Goal: Task Accomplishment & Management: Manage account settings

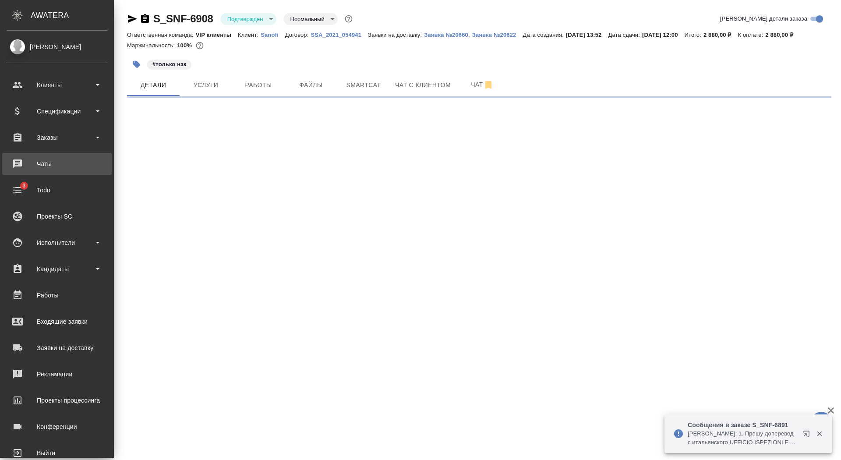
select select "RU"
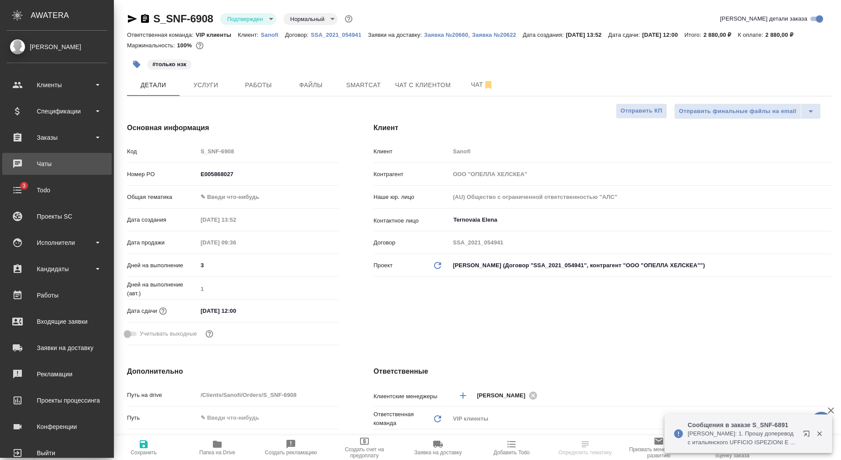
type textarea "x"
click at [14, 162] on div "Чаты" at bounding box center [57, 163] width 101 height 13
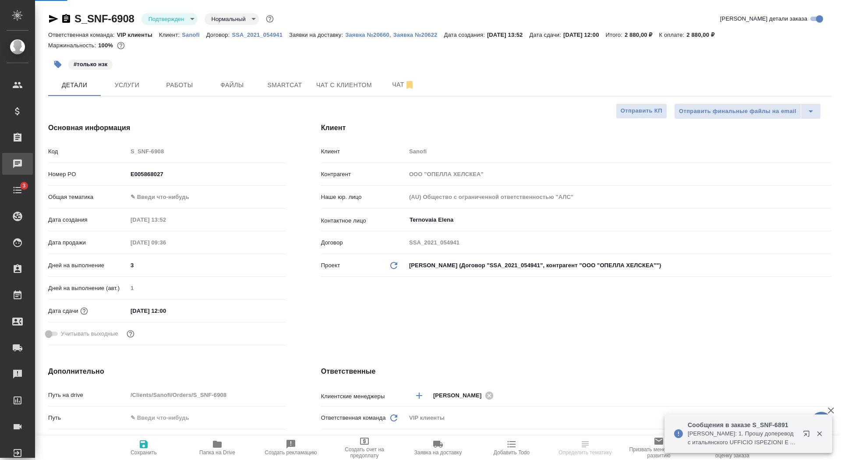
type input "[PERSON_NAME]"
type textarea "x"
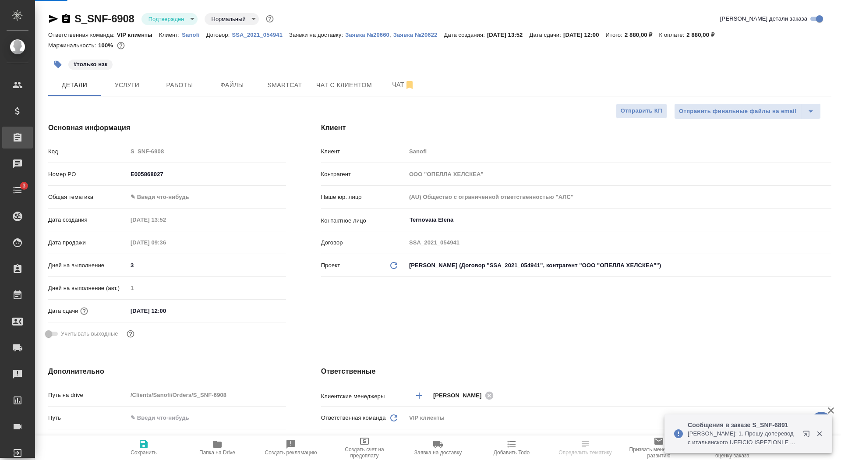
type textarea "x"
click at [16, 141] on div "Заказы" at bounding box center [7, 137] width 22 height 13
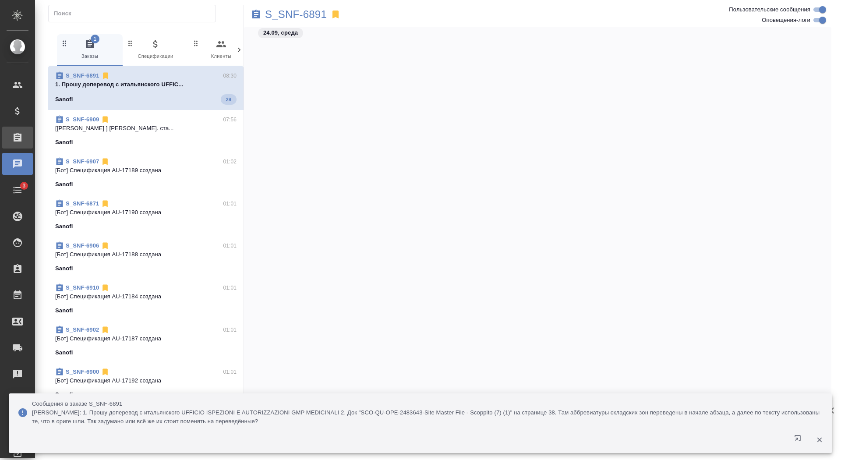
scroll to position [24697, 0]
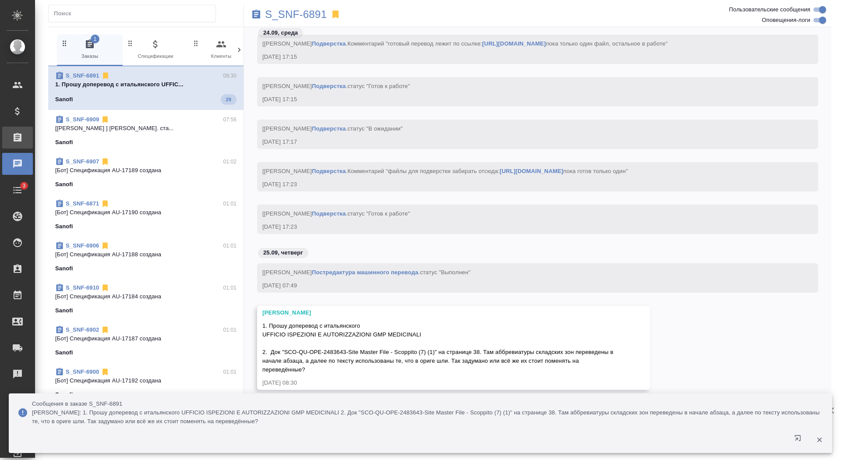
click at [14, 142] on div "Заказы" at bounding box center [7, 137] width 22 height 13
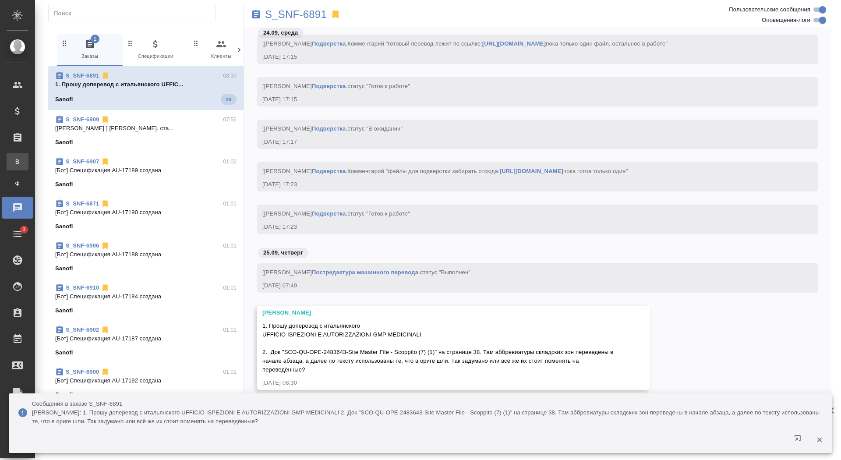
click at [15, 165] on span "В" at bounding box center [17, 161] width 13 height 9
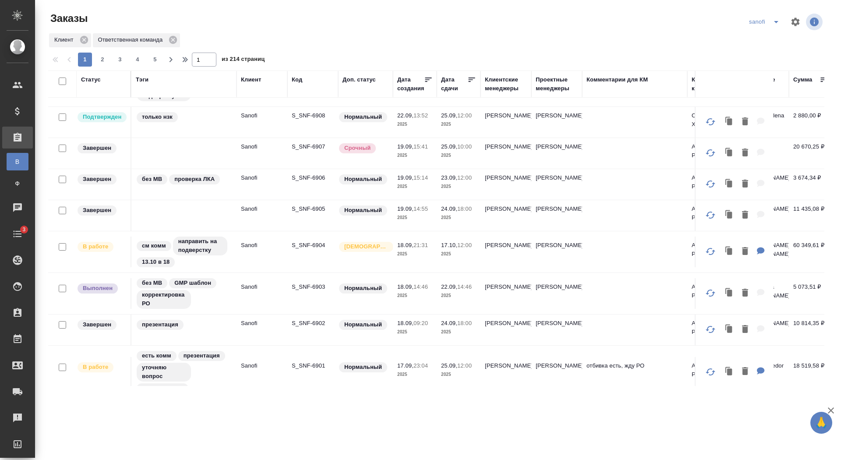
scroll to position [291, 0]
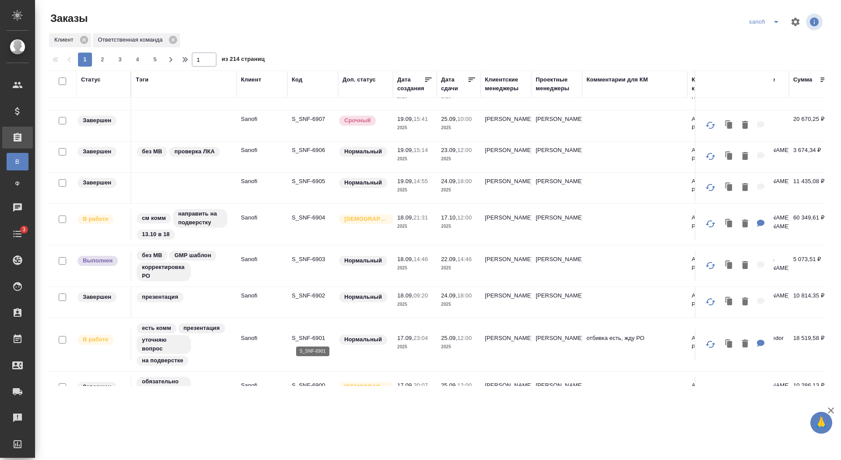
click at [306, 337] on p "S_SNF-6901" at bounding box center [313, 338] width 42 height 9
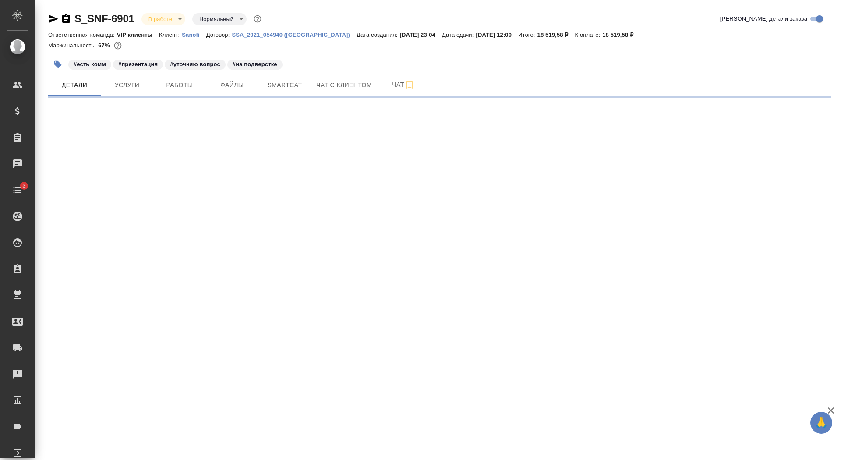
select select "RU"
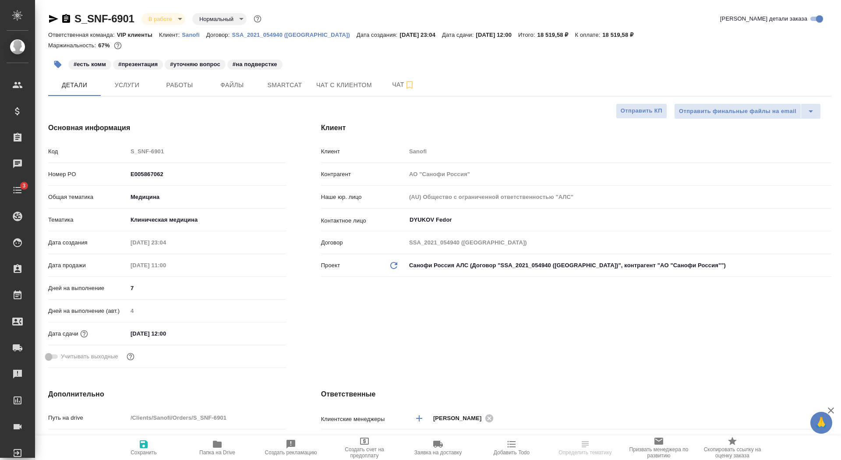
type textarea "x"
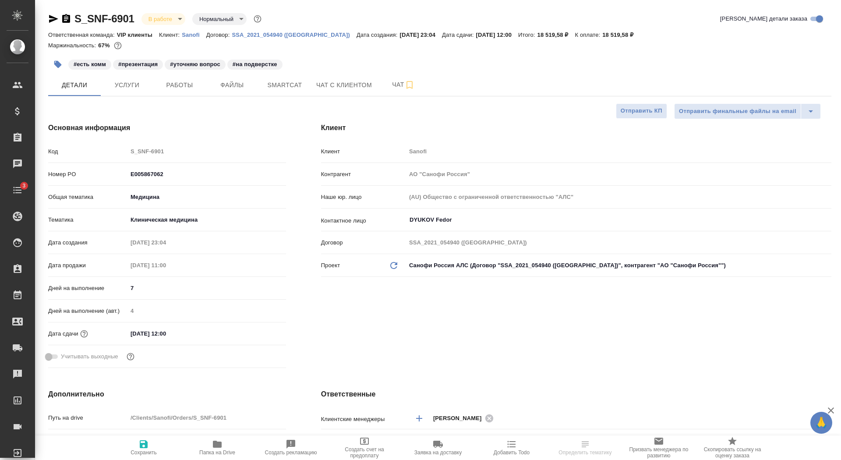
type textarea "x"
click at [391, 82] on span "Чат" at bounding box center [404, 84] width 42 height 11
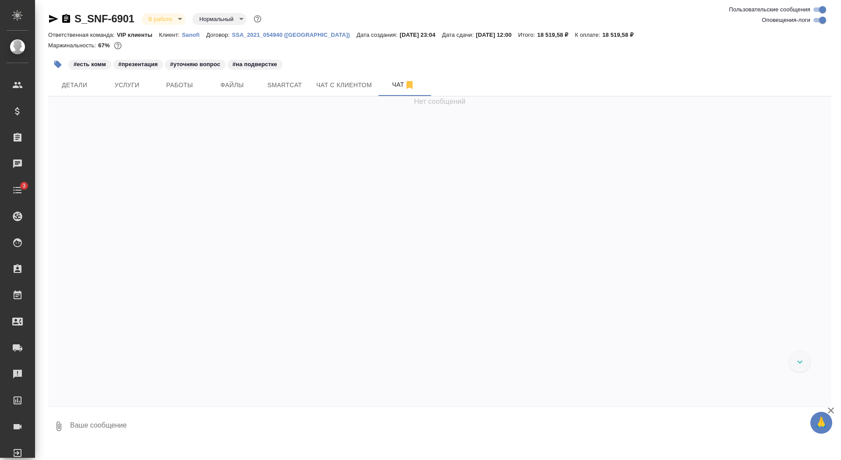
scroll to position [30455, 0]
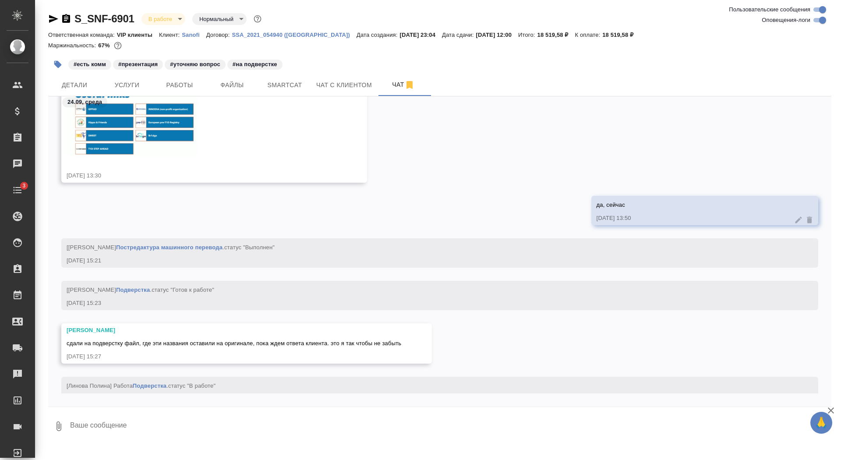
click at [320, 422] on textarea at bounding box center [450, 426] width 762 height 30
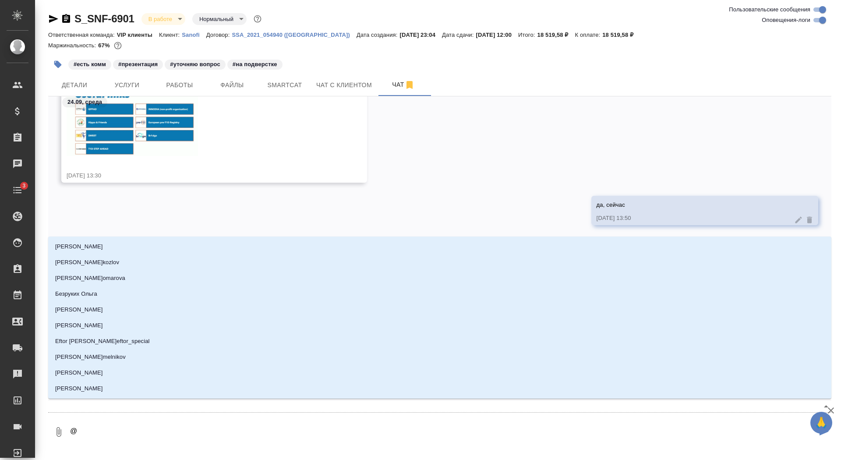
type textarea "@г"
type input "г"
type textarea "@го"
type input "го"
type textarea "@гор"
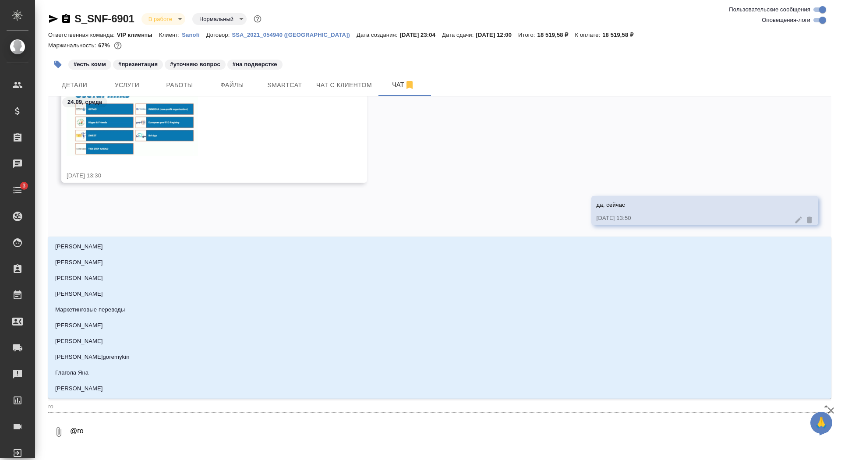
type input "гор"
type textarea "@горш"
type input "горш"
type textarea "@горшк"
type input "горшк"
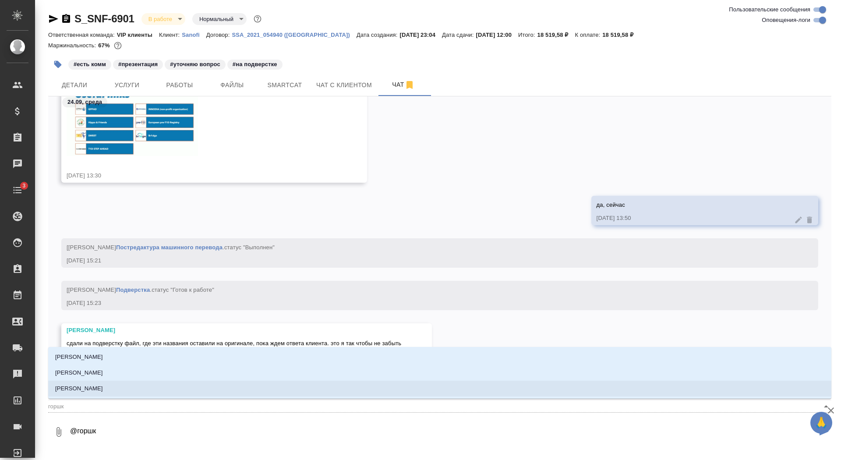
click at [343, 389] on li "[PERSON_NAME]" at bounding box center [439, 389] width 783 height 16
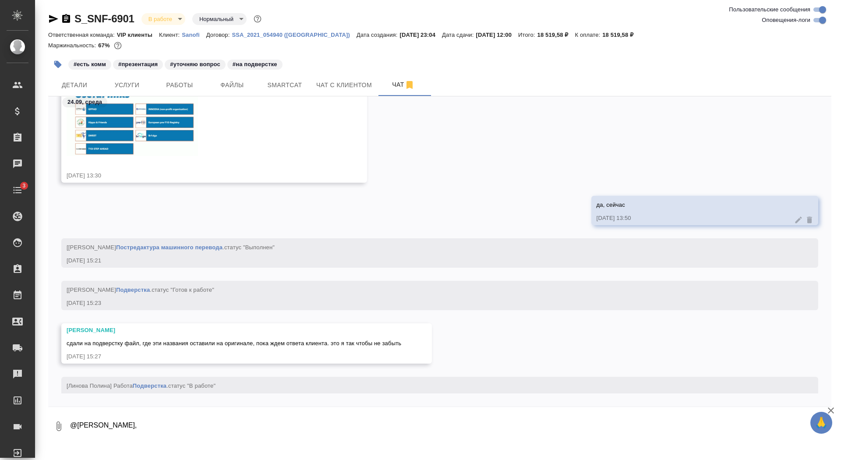
paste textarea "Здравствуйте! Эти названия оставляйте как есть."
type textarea "@Горшкова Валентина Валечка, Здравствуйте! Эти названия оставляйте как есть."
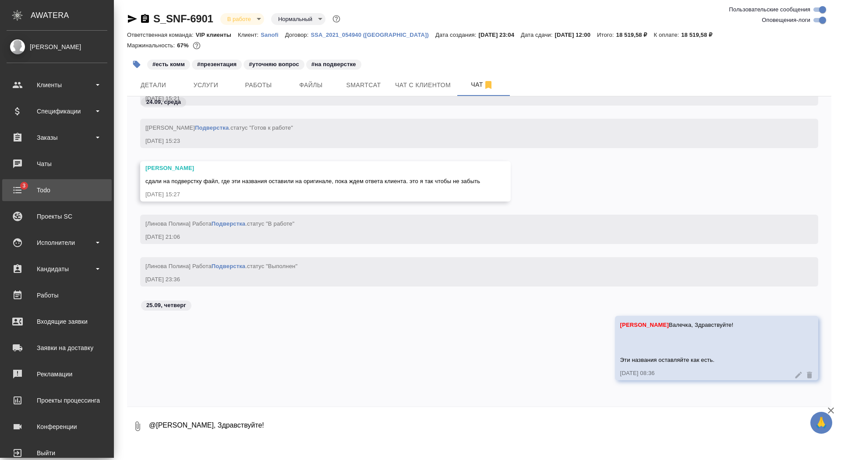
click at [31, 188] on div "Todo" at bounding box center [57, 190] width 101 height 13
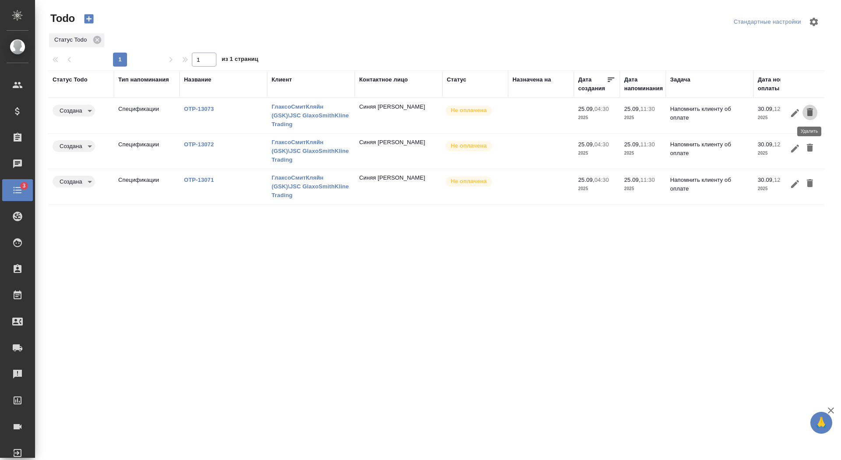
click at [816, 110] on button "button" at bounding box center [810, 113] width 15 height 16
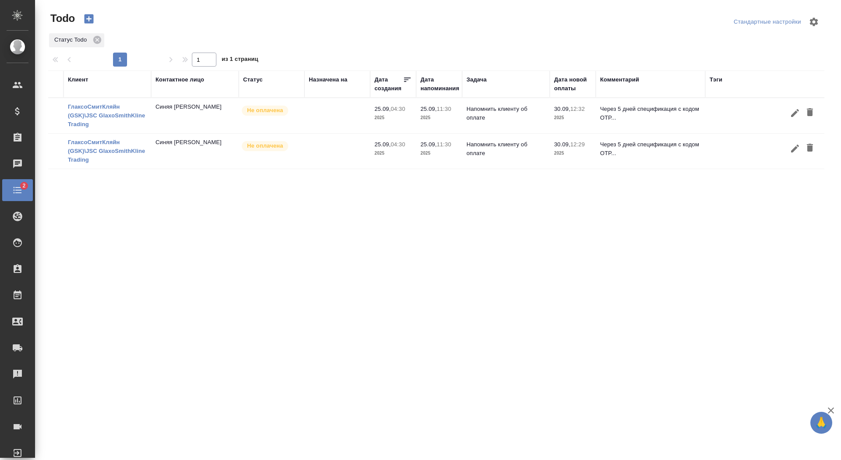
scroll to position [0, 207]
click at [810, 111] on icon "button" at bounding box center [810, 112] width 6 height 8
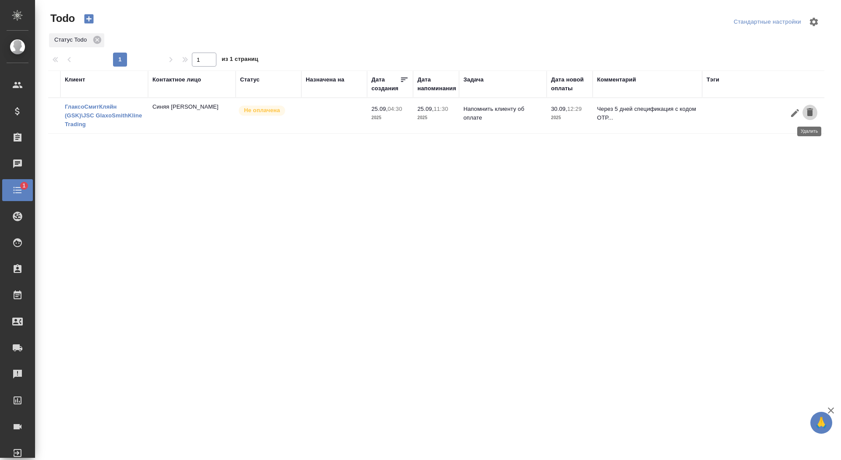
click at [809, 112] on icon "button" at bounding box center [810, 112] width 6 height 8
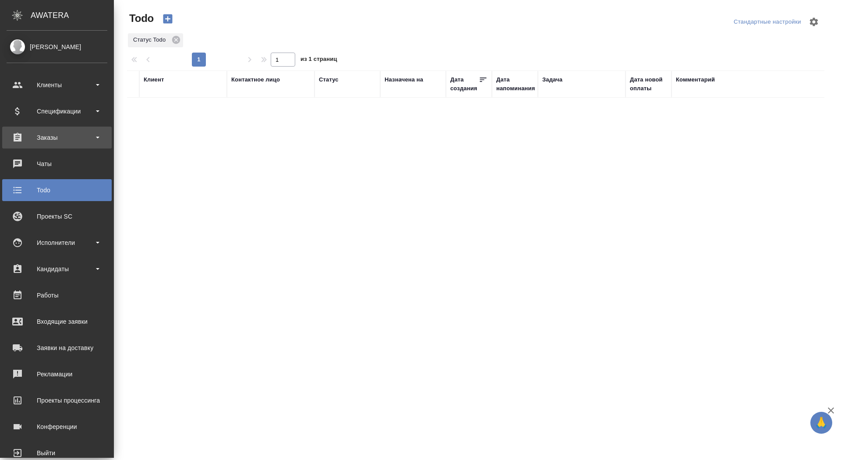
click at [31, 140] on div "Заказы" at bounding box center [57, 137] width 101 height 13
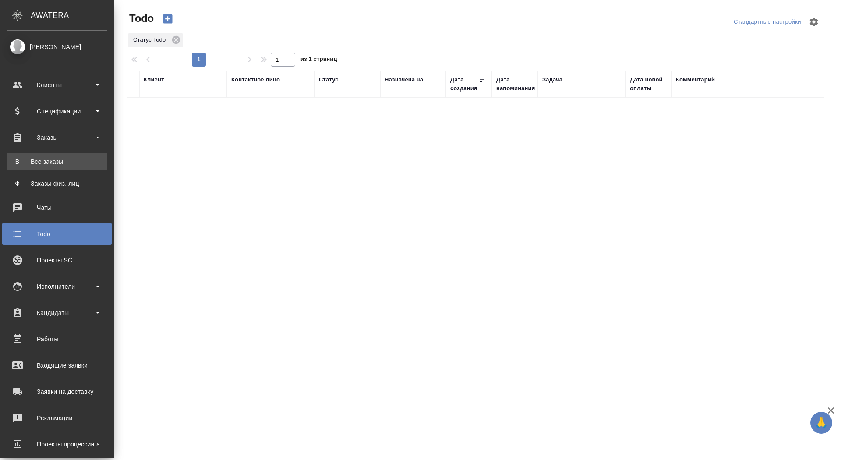
click at [31, 155] on link "В Все заказы" at bounding box center [57, 162] width 101 height 18
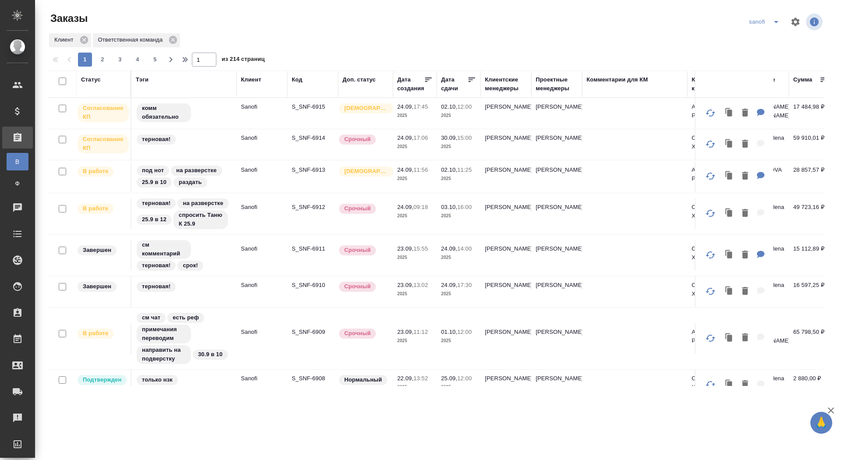
click at [236, 145] on td "терновая!" at bounding box center [183, 144] width 105 height 31
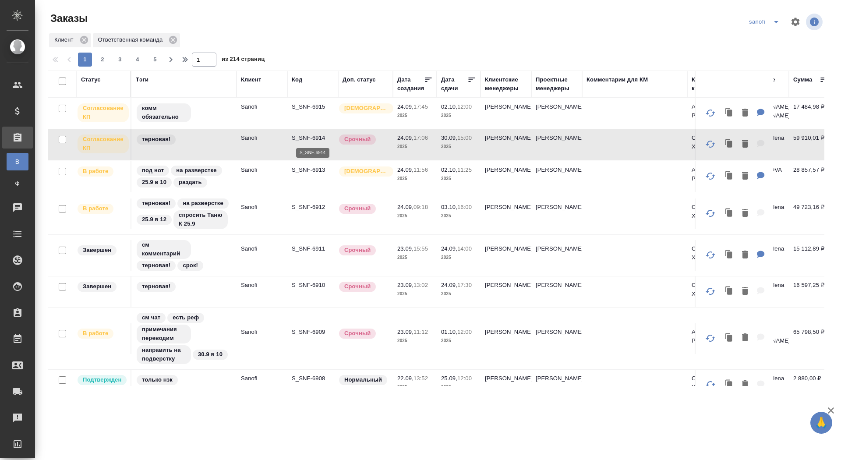
click at [305, 137] on p "S_SNF-6914" at bounding box center [313, 138] width 42 height 9
click at [301, 108] on p "S_SNF-6915" at bounding box center [313, 107] width 42 height 9
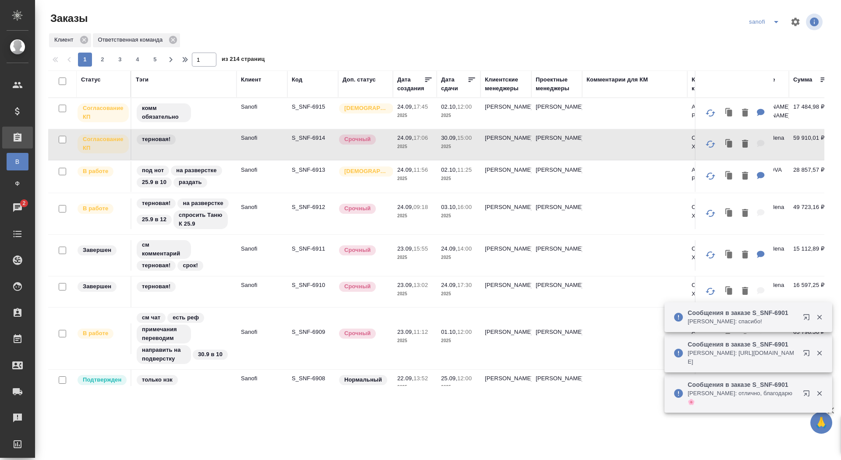
click at [449, 88] on div "Дата сдачи" at bounding box center [454, 84] width 26 height 18
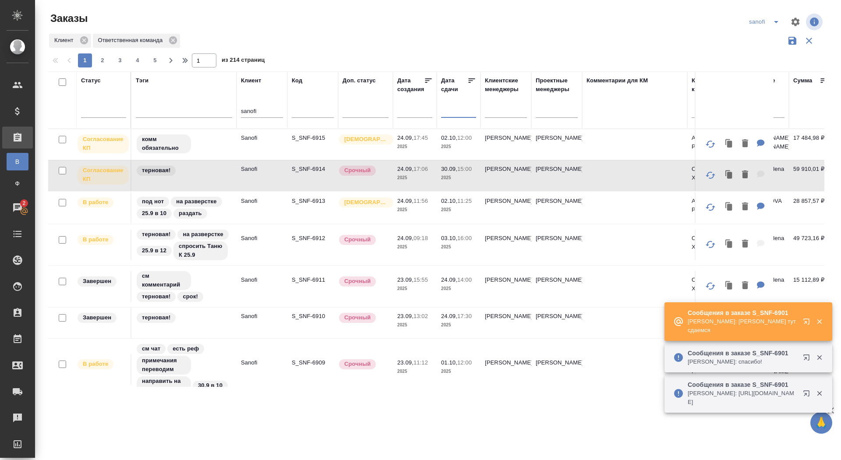
click at [449, 115] on input "text" at bounding box center [461, 110] width 30 height 12
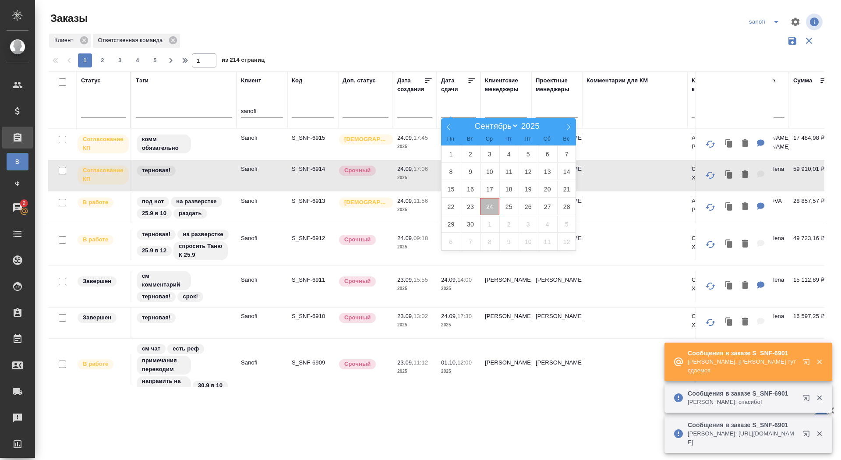
click at [494, 202] on span "24" at bounding box center [489, 206] width 19 height 17
type div "2025-09-23T21:00:00.000Z"
click at [506, 204] on span "25" at bounding box center [509, 206] width 19 height 17
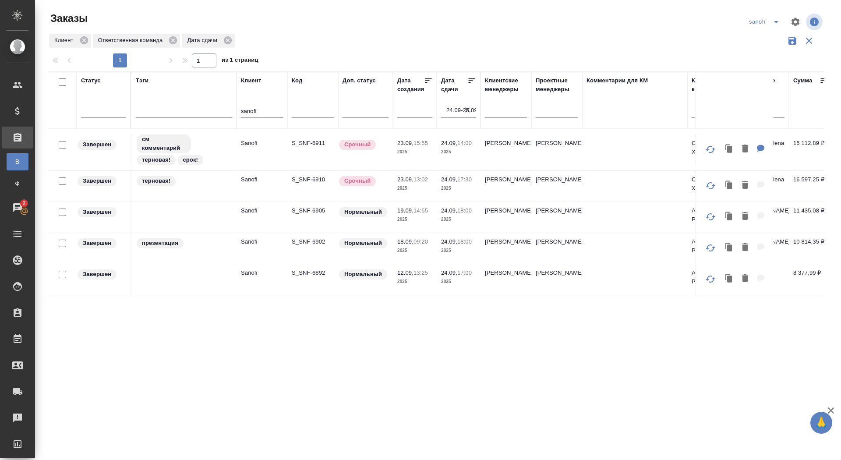
click at [468, 111] on icon "button" at bounding box center [467, 110] width 9 height 9
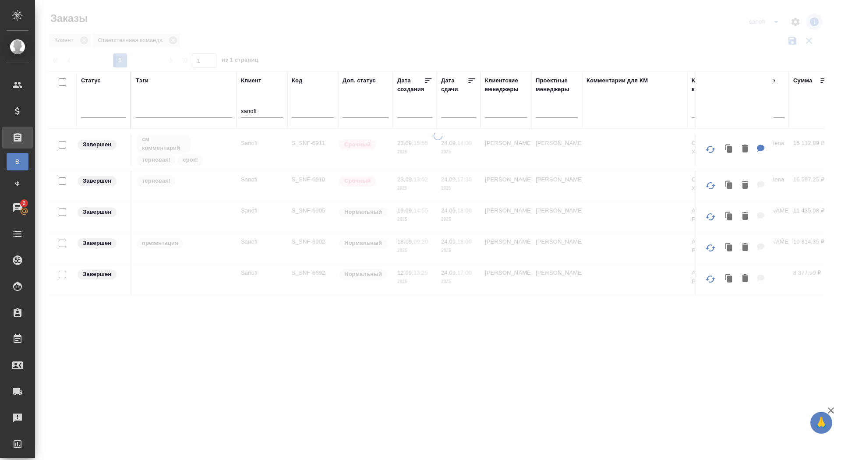
click at [459, 111] on input "text" at bounding box center [461, 110] width 30 height 12
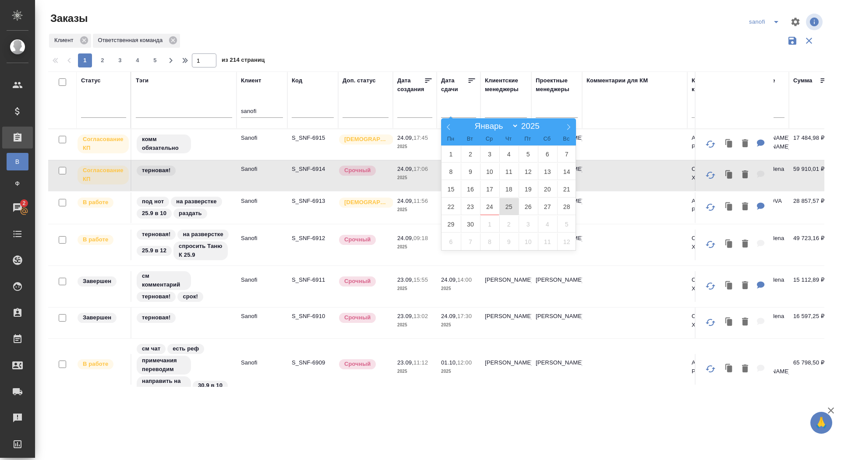
click at [508, 207] on span "25" at bounding box center [509, 206] width 19 height 17
type div "2025-09-24T21:00:00.000Z"
click at [524, 209] on span "26" at bounding box center [528, 206] width 19 height 17
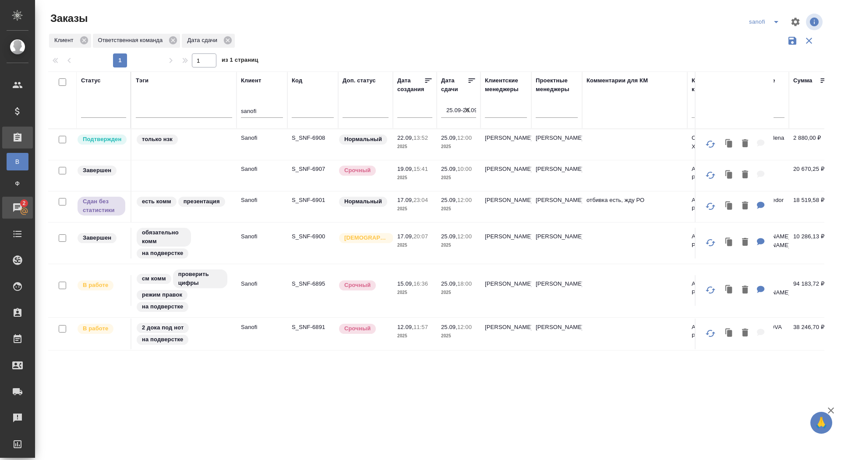
click at [18, 208] on div "Чаты" at bounding box center [7, 207] width 22 height 13
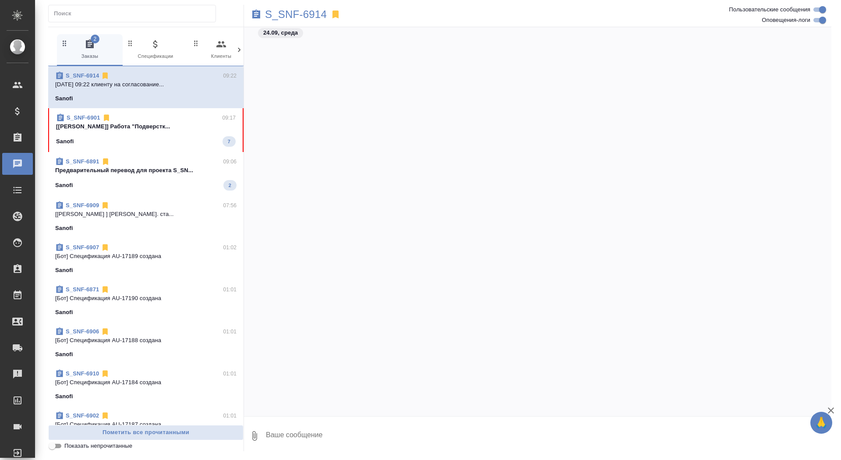
scroll to position [3389, 0]
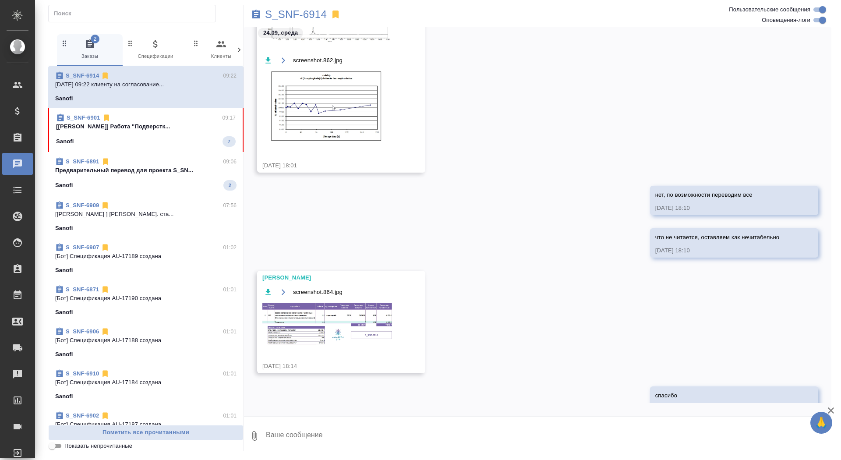
click at [138, 136] on div "Sanofi 7" at bounding box center [146, 141] width 180 height 11
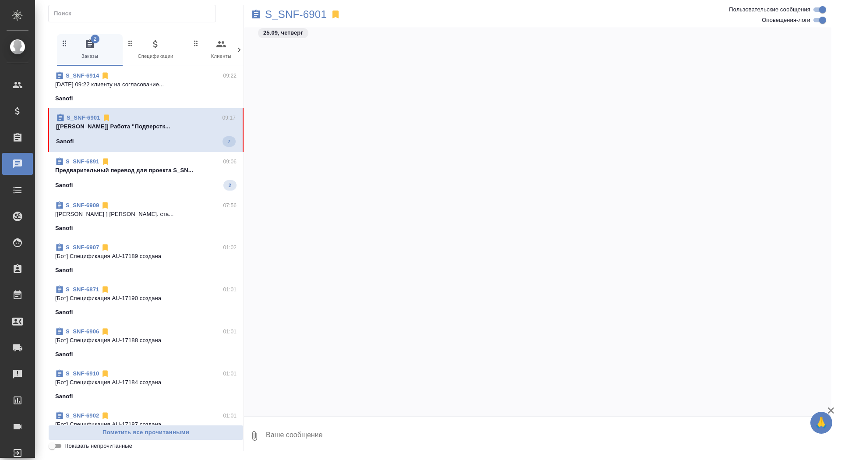
scroll to position [34286, 0]
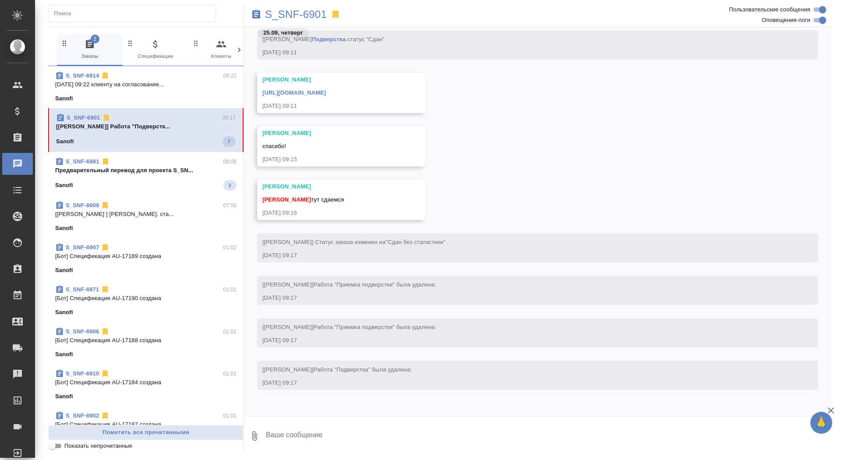
click at [314, 440] on textarea at bounding box center [548, 436] width 567 height 30
type textarea "забрала, спасибо)"
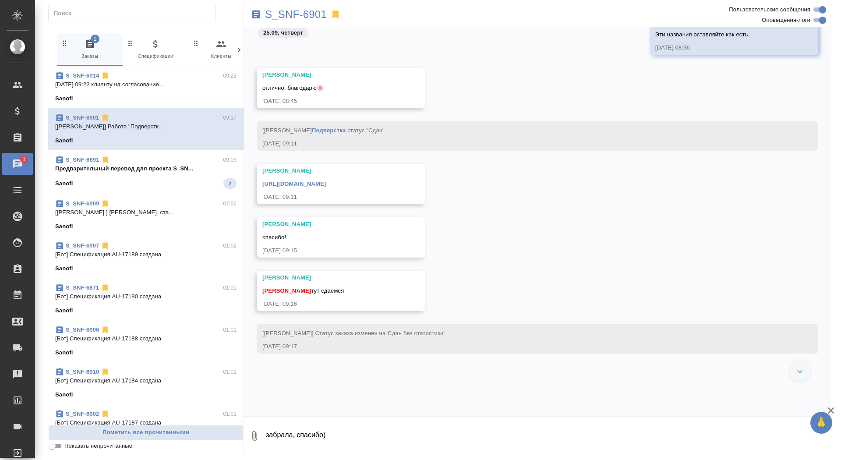
scroll to position [32609, 0]
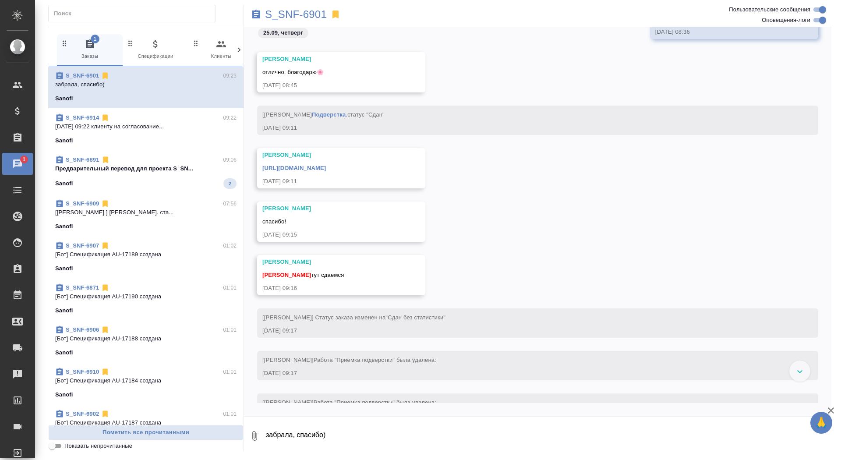
click at [326, 170] on link "https://drive.awatera.com/apps/files/files/10394595?dir=/Shares/Sanofi/Orders/S…" at bounding box center [294, 168] width 64 height 7
click at [294, 14] on p "S_SNF-6901" at bounding box center [296, 14] width 62 height 9
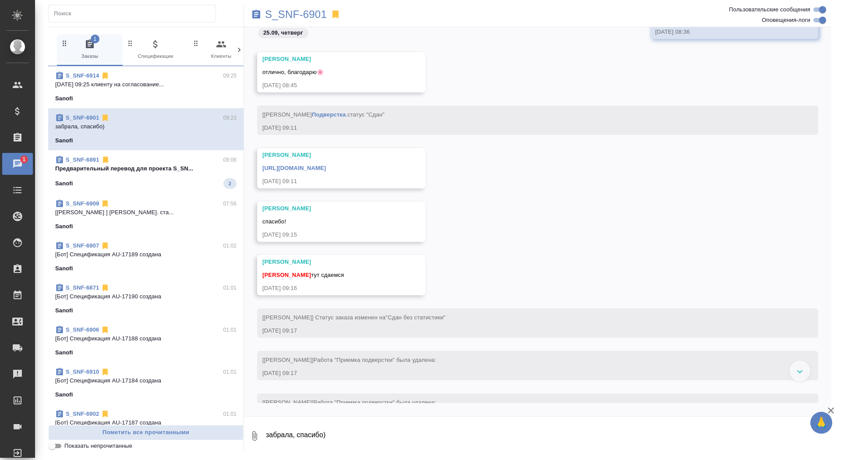
click at [184, 91] on span "S_SNF-6914 09:25 25.09.2025 09:25 клиенту на согласование... Sanofi" at bounding box center [145, 87] width 181 height 32
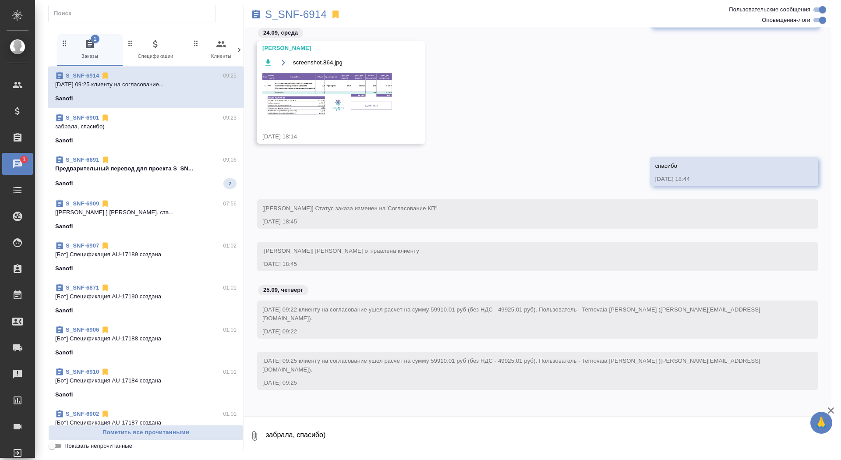
scroll to position [3052, 0]
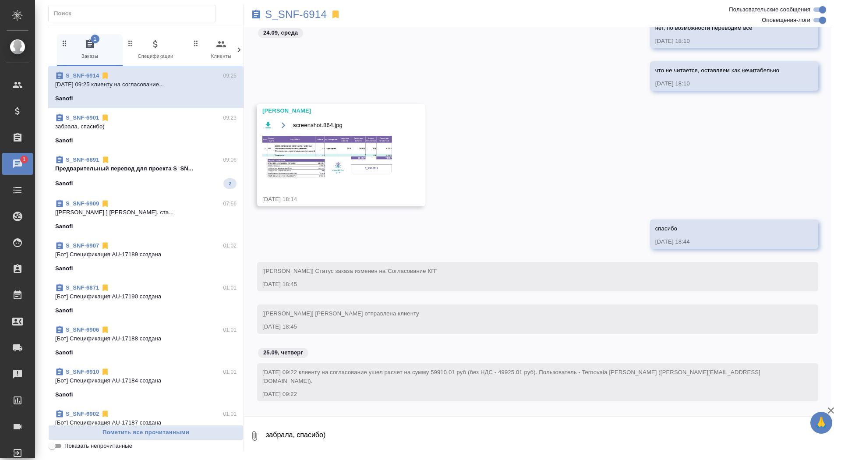
click at [340, 163] on img at bounding box center [327, 157] width 131 height 45
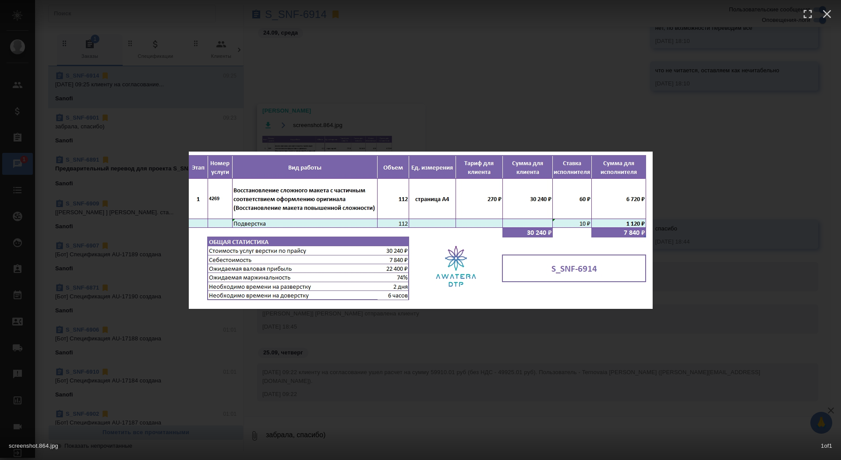
click at [365, 78] on div "screenshot.864.jpg 1 of 1" at bounding box center [420, 230] width 841 height 460
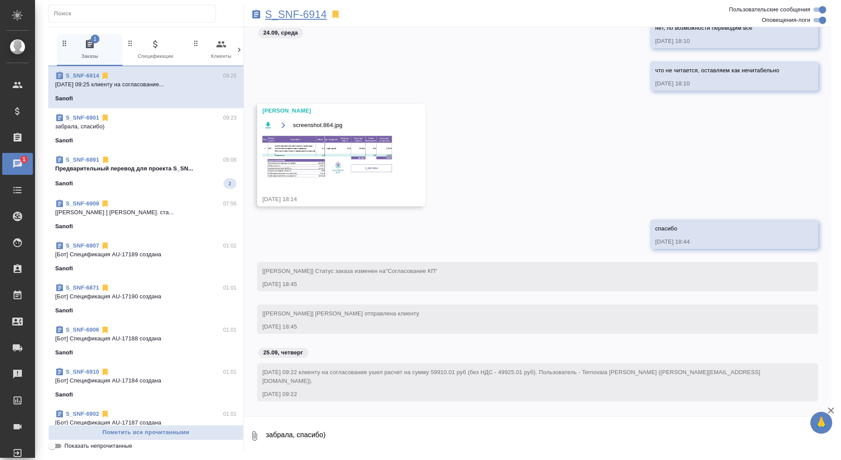
click at [302, 16] on p "S_SNF-6914" at bounding box center [296, 14] width 62 height 9
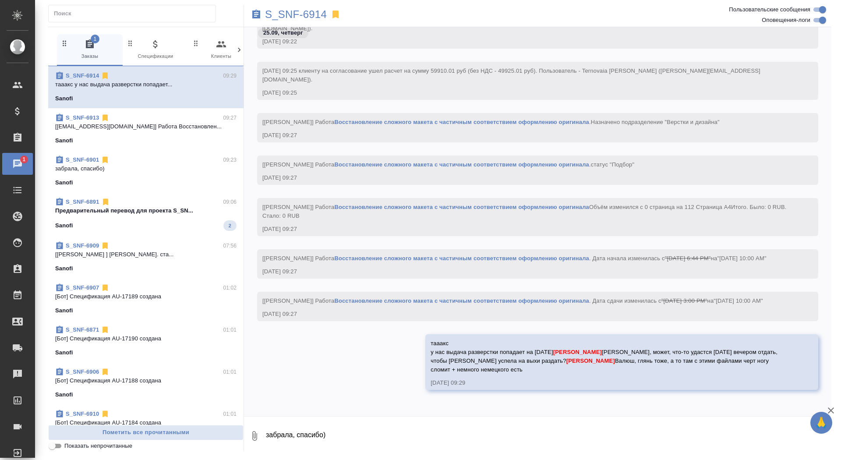
click at [204, 225] on div "Sanofi 2" at bounding box center [145, 225] width 181 height 11
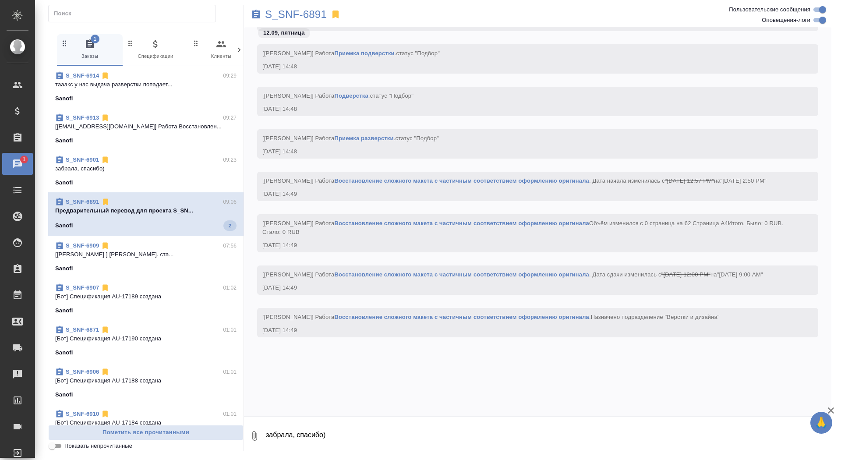
scroll to position [21396, 0]
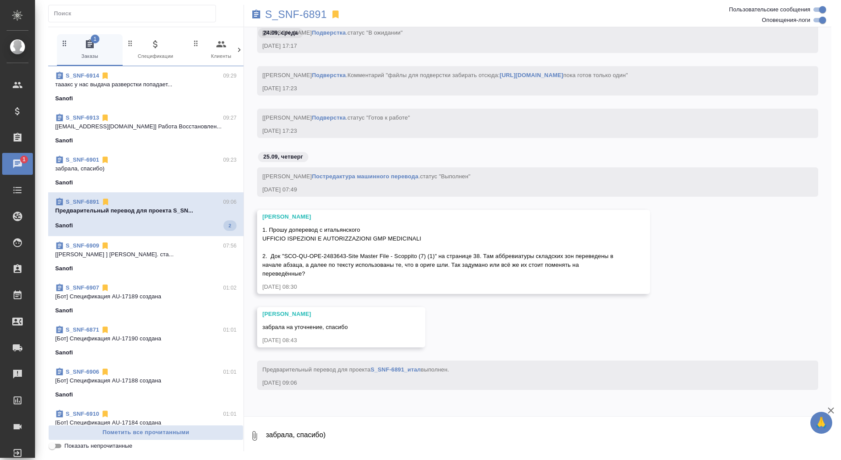
click at [174, 92] on span "S_SNF-6914 09:29 тааакс у нас выдача разверстки попадает... Sanofi" at bounding box center [145, 87] width 181 height 32
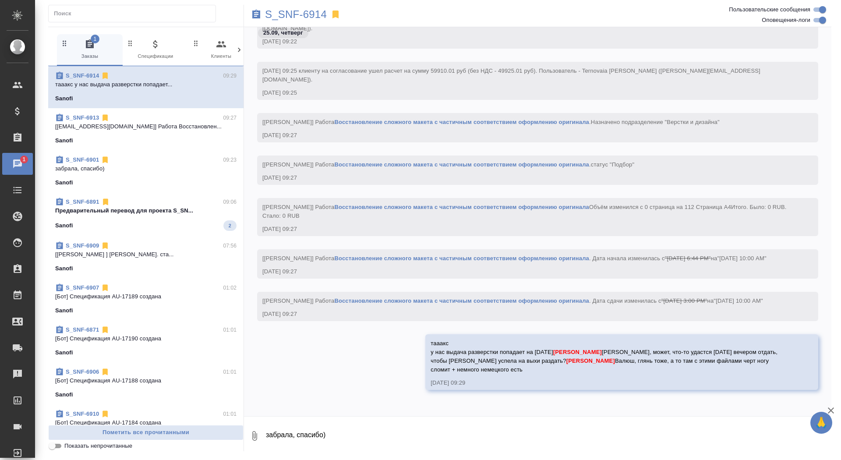
scroll to position [3414, 0]
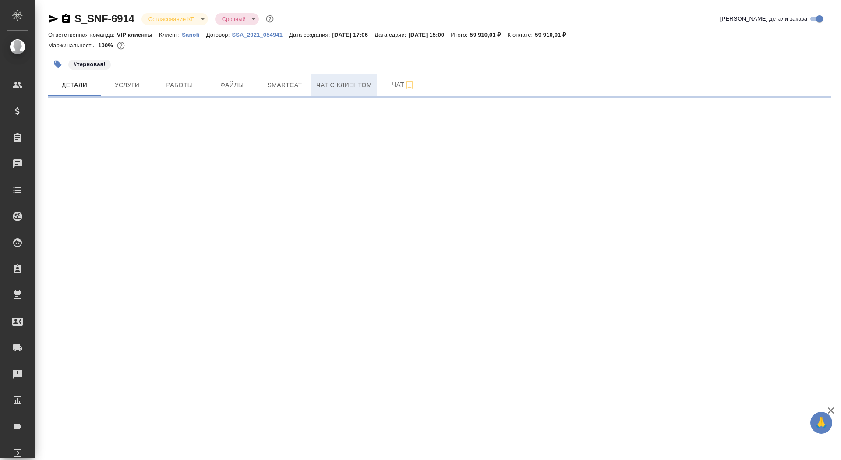
select select "RU"
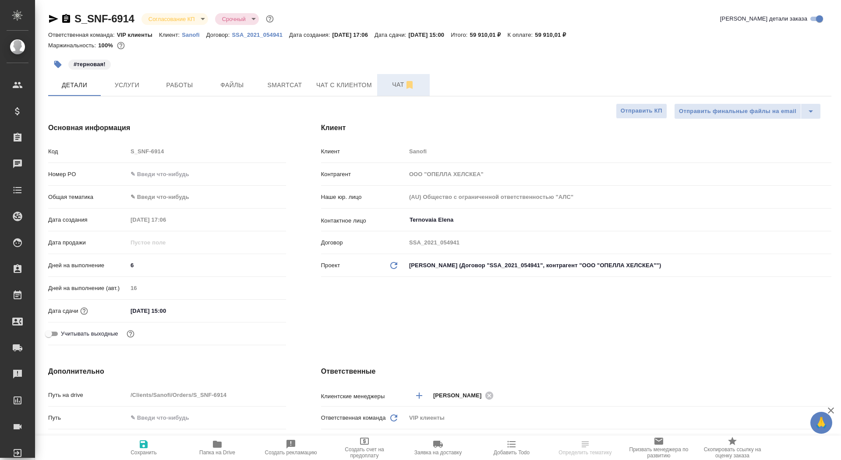
type textarea "x"
click at [389, 85] on span "Чат" at bounding box center [404, 84] width 42 height 11
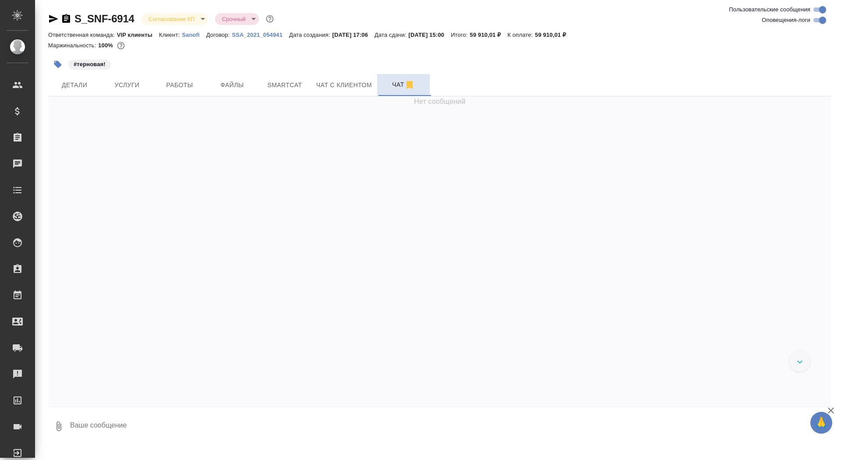
scroll to position [3173, 0]
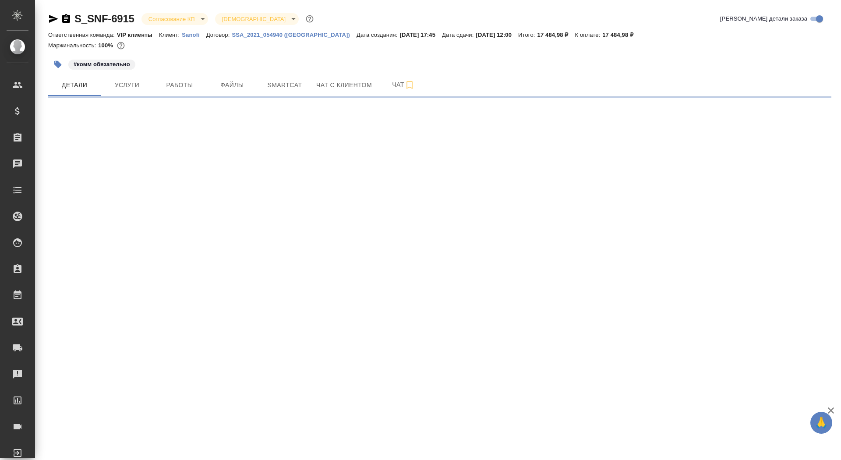
select select "RU"
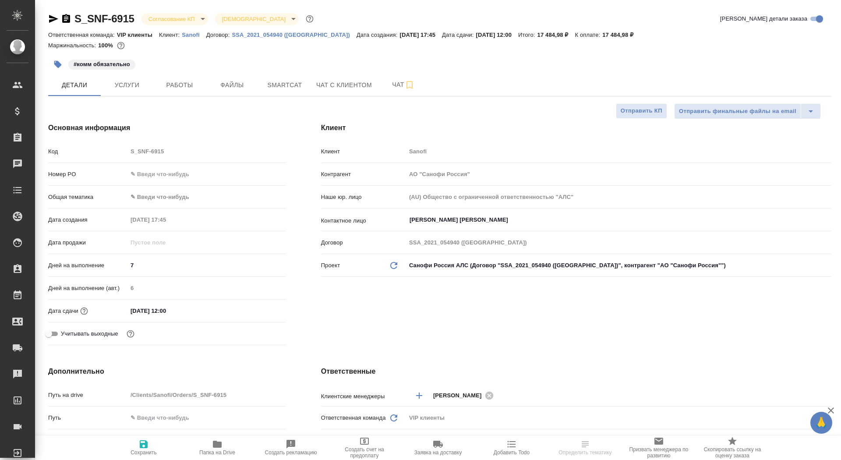
type textarea "x"
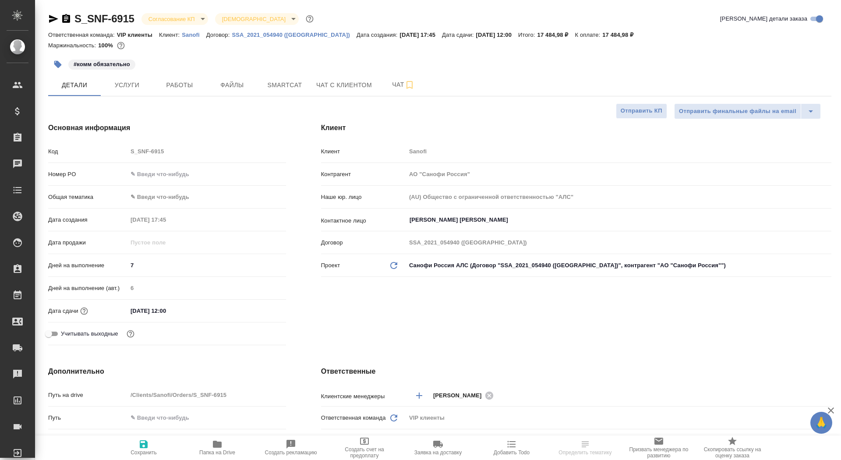
type textarea "x"
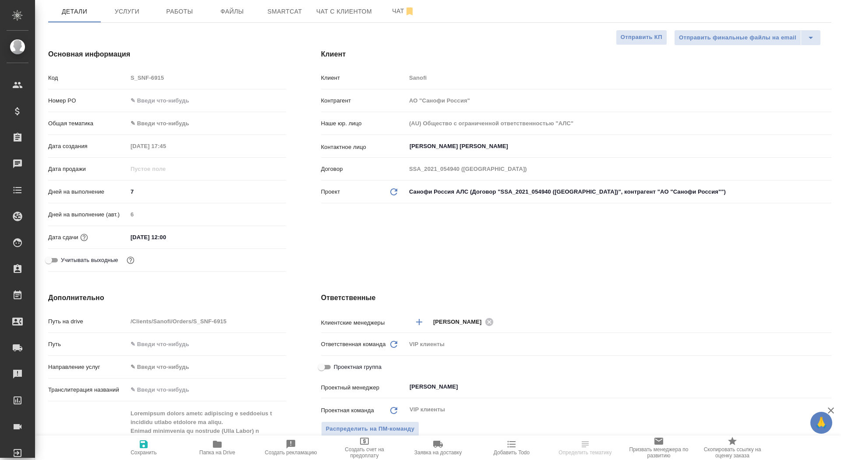
scroll to position [129, 0]
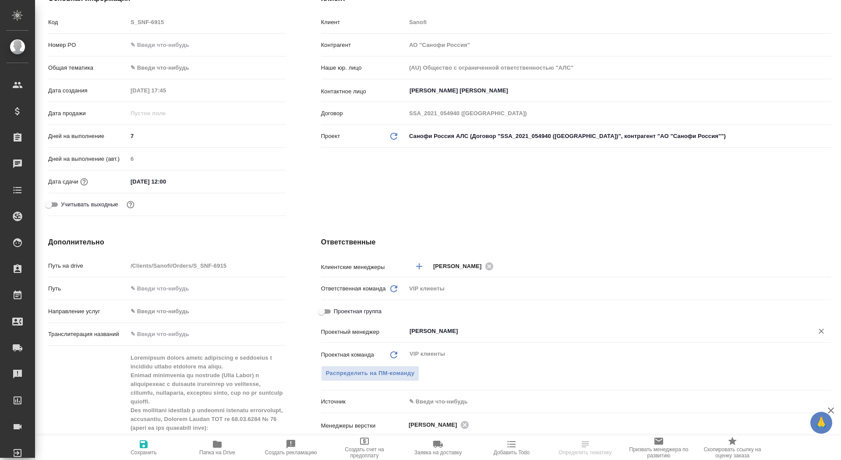
click at [425, 332] on input "[PERSON_NAME]" at bounding box center [604, 331] width 391 height 11
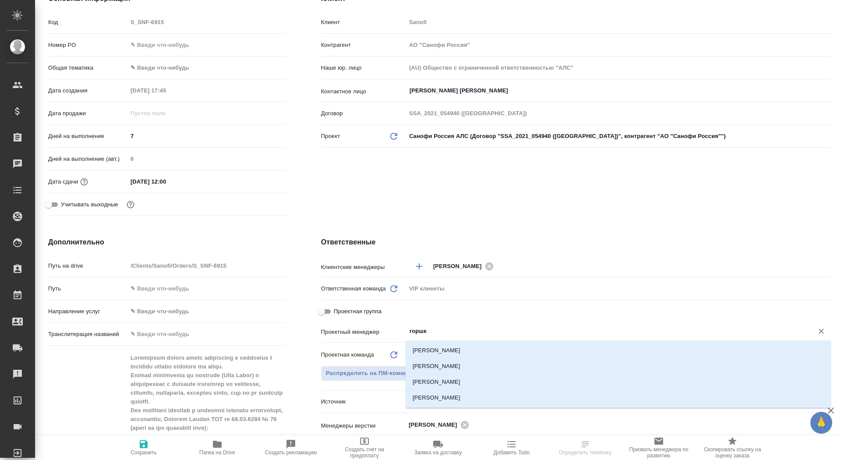
type input "горшко"
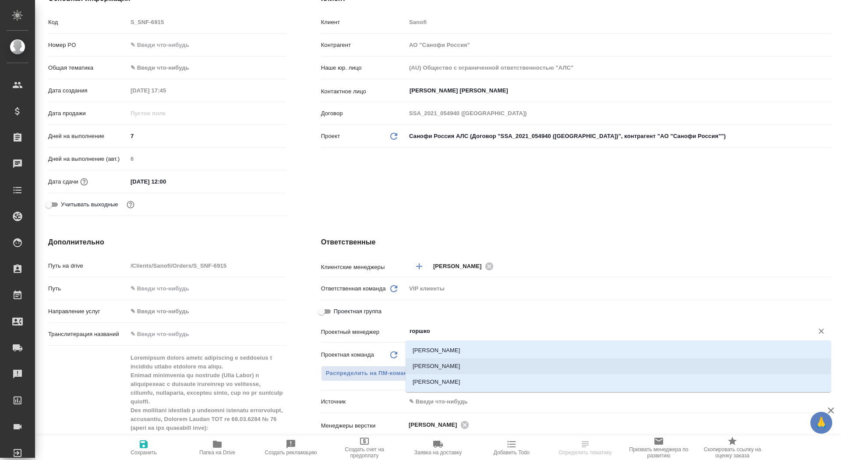
click at [507, 363] on li "[PERSON_NAME]" at bounding box center [618, 366] width 425 height 16
type textarea "x"
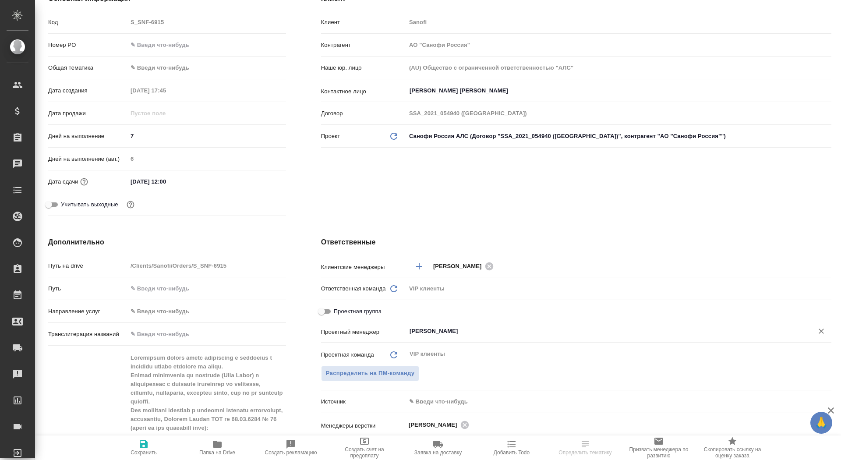
type input "[PERSON_NAME]"
click at [146, 447] on icon "button" at bounding box center [144, 444] width 8 height 8
type textarea "x"
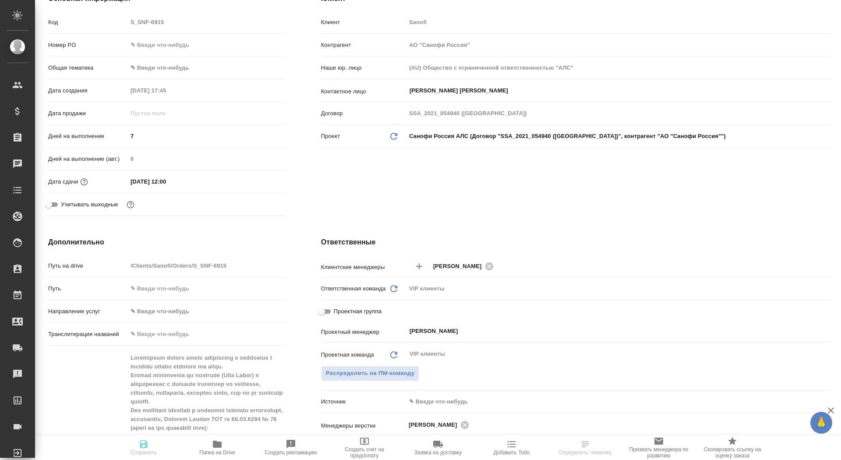
type textarea "x"
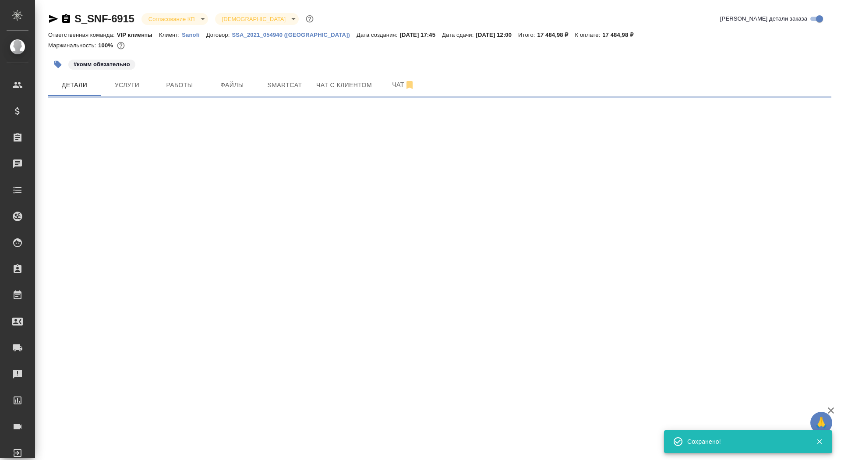
select select "RU"
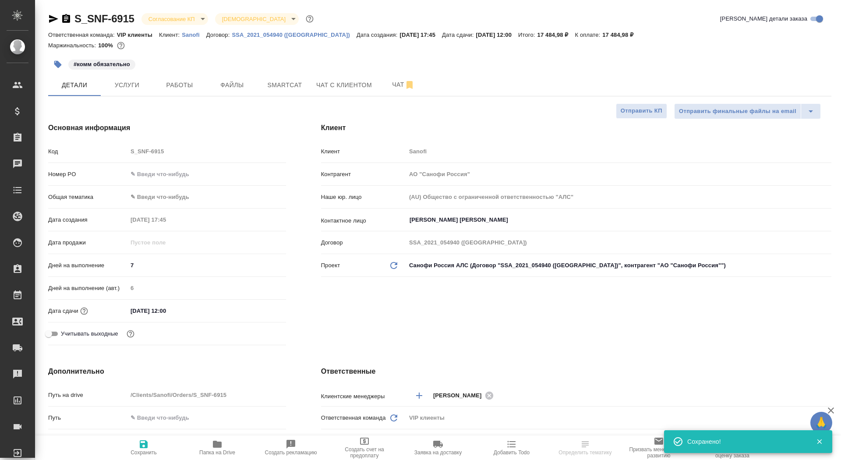
type textarea "x"
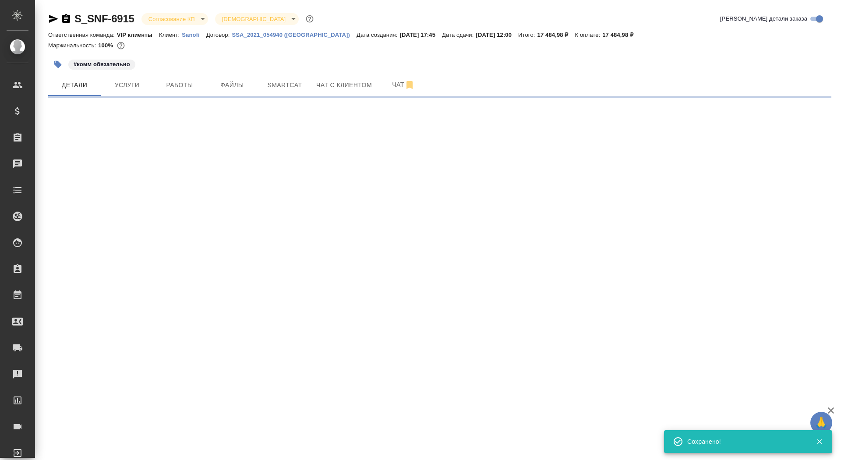
select select "RU"
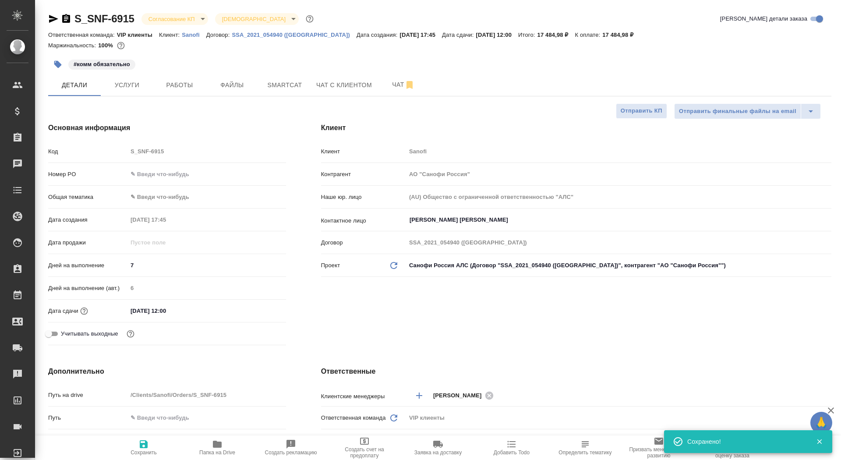
type textarea "x"
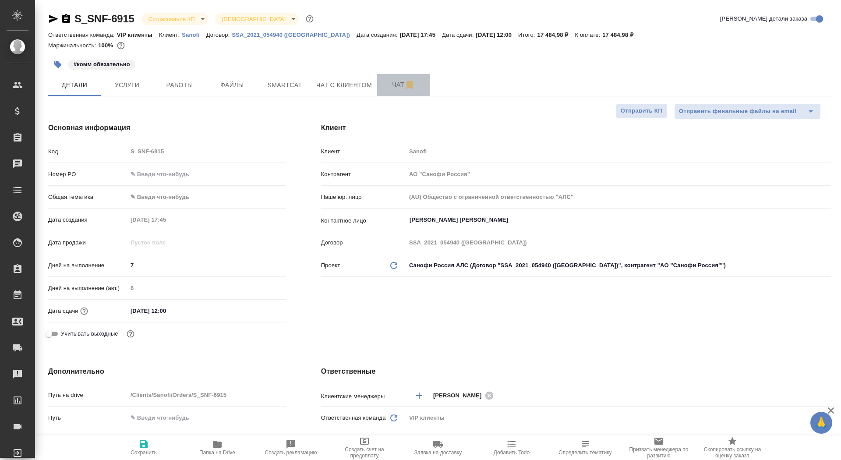
click at [395, 84] on span "Чат" at bounding box center [404, 84] width 42 height 11
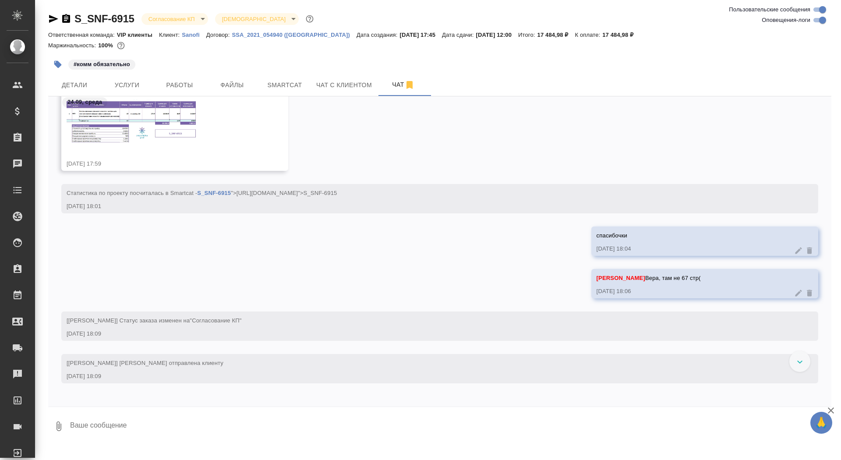
scroll to position [1049, 0]
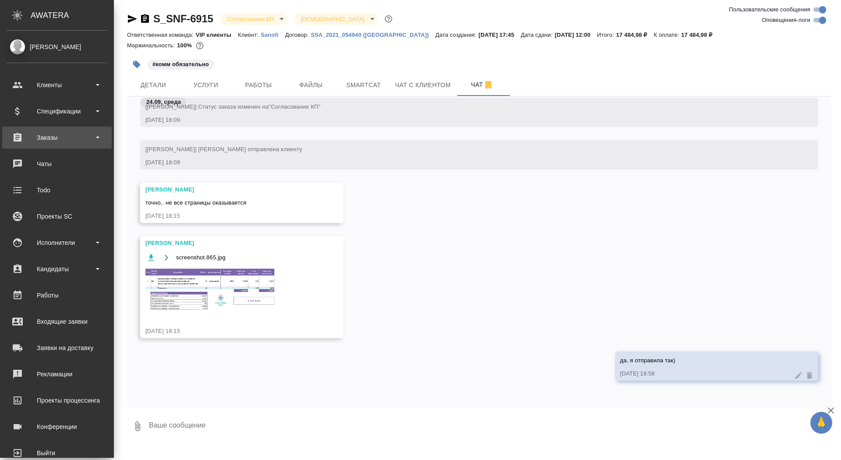
click at [22, 134] on div "Заказы" at bounding box center [57, 137] width 101 height 13
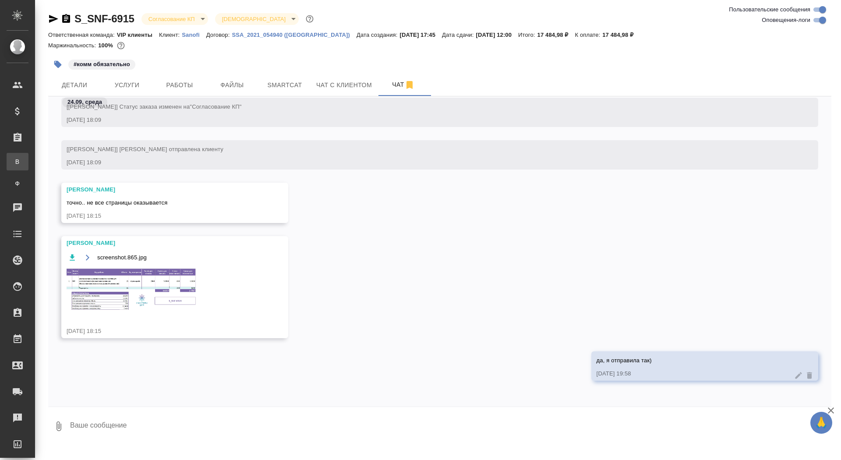
click at [13, 163] on div "Все заказы" at bounding box center [6, 161] width 13 height 9
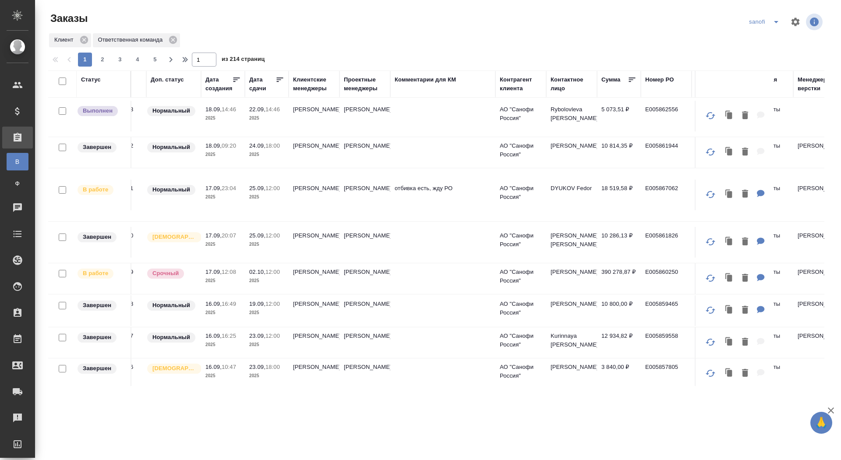
scroll to position [440, 69]
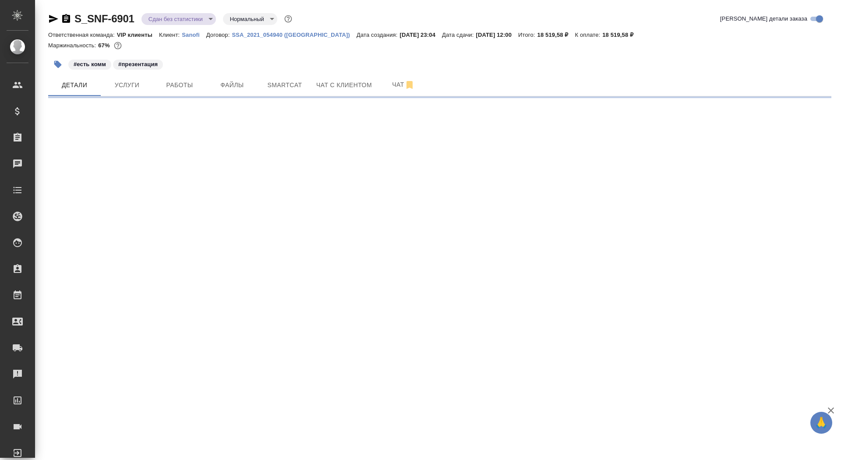
select select "RU"
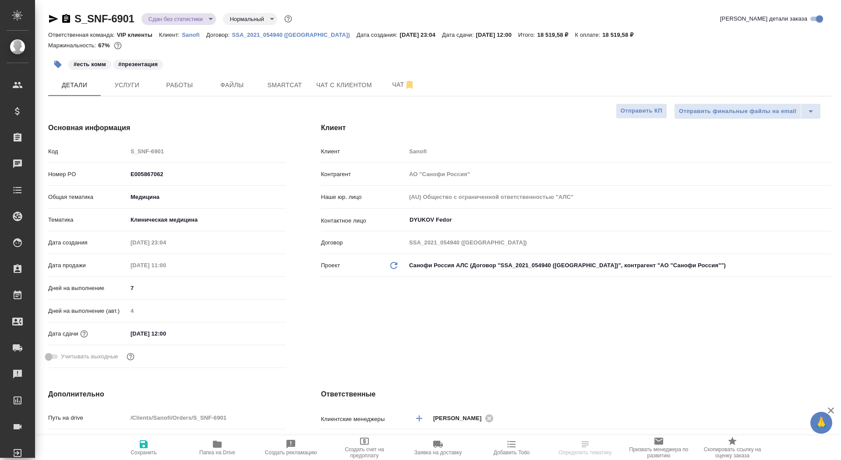
type textarea "x"
click at [66, 16] on icon "button" at bounding box center [66, 18] width 8 height 9
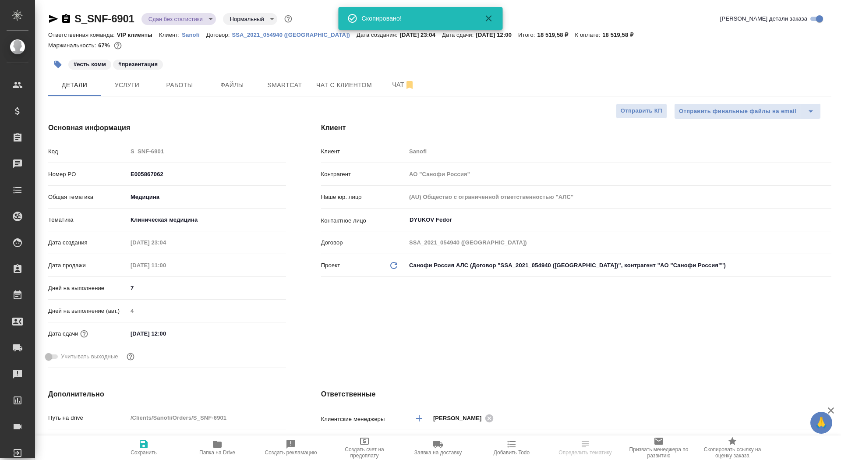
type textarea "x"
select select "RU"
type textarea "x"
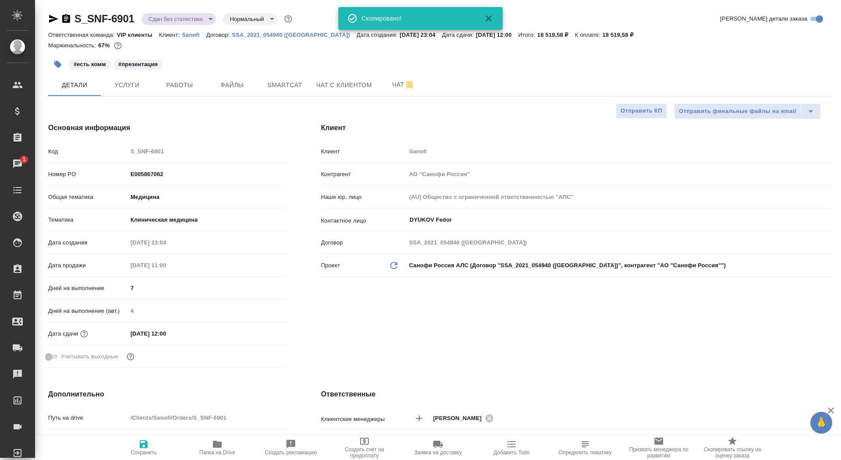
type textarea "x"
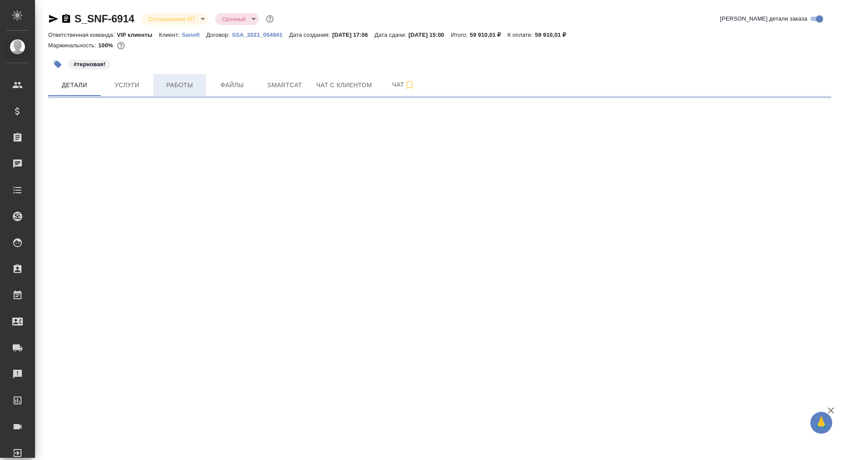
select select "RU"
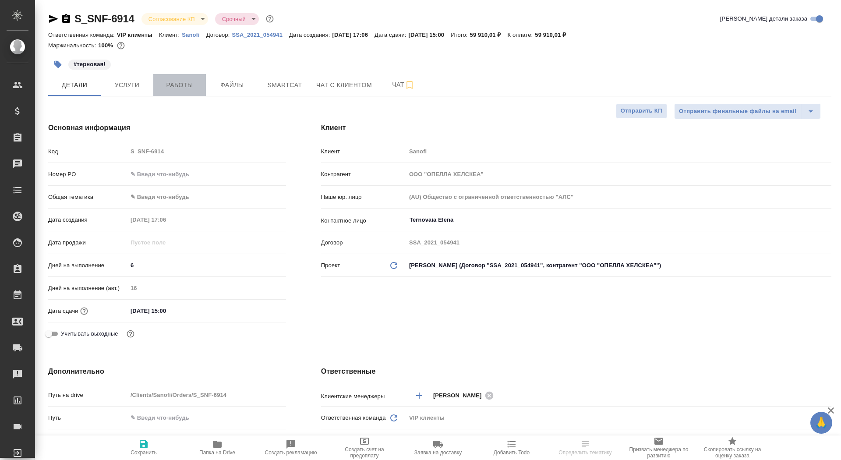
click at [195, 83] on span "Работы" at bounding box center [180, 85] width 42 height 11
type textarea "x"
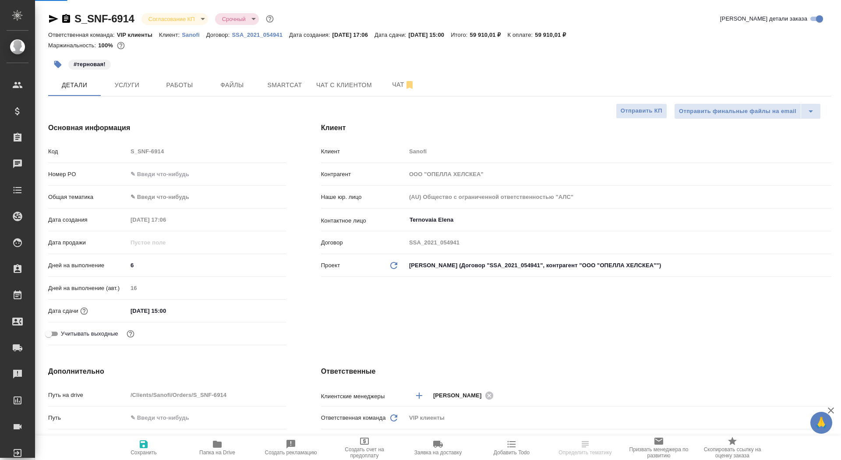
type textarea "x"
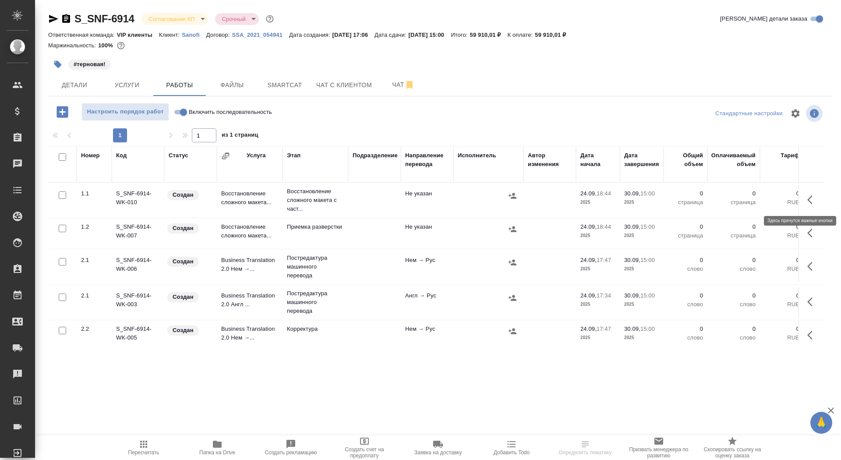
click at [811, 195] on icon "button" at bounding box center [813, 200] width 11 height 11
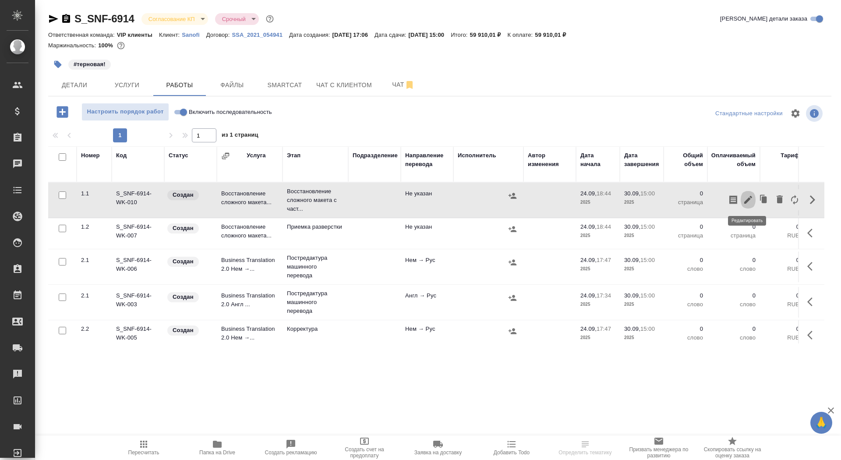
click at [751, 196] on icon "button" at bounding box center [748, 200] width 8 height 8
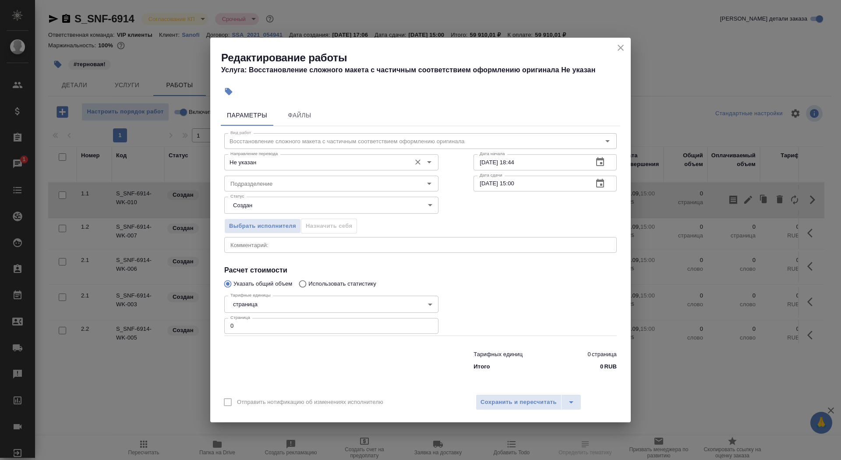
click at [310, 169] on div "Не указан Направление перевода" at bounding box center [331, 162] width 214 height 16
click at [303, 160] on input "Не указан" at bounding box center [317, 162] width 180 height 11
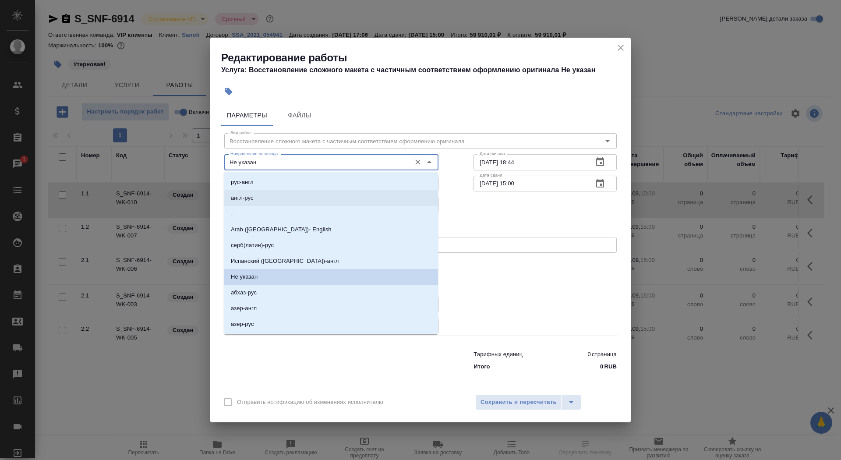
click at [287, 195] on li "англ-рус" at bounding box center [331, 198] width 214 height 16
type input "англ-рус"
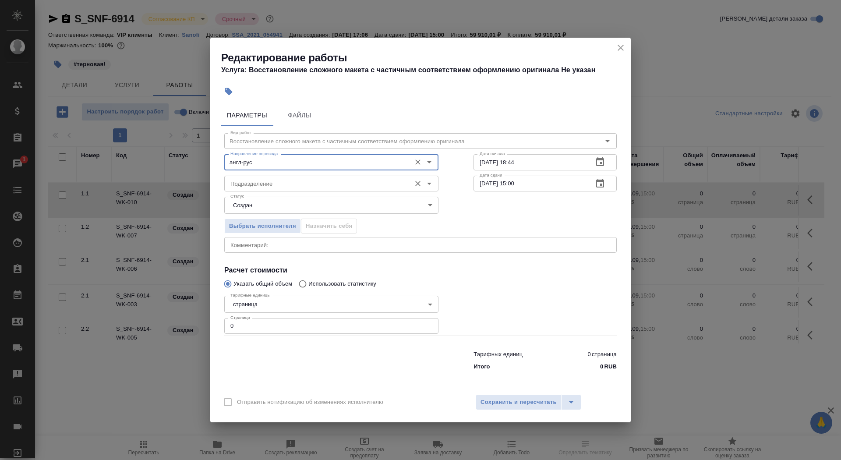
click at [281, 187] on input "Подразделение" at bounding box center [317, 183] width 180 height 11
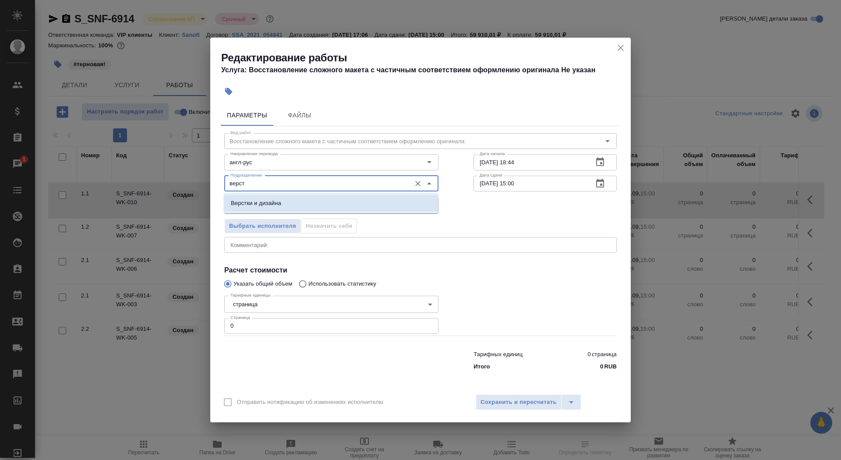
click at [321, 202] on li "Верстки и дизайна" at bounding box center [331, 203] width 214 height 16
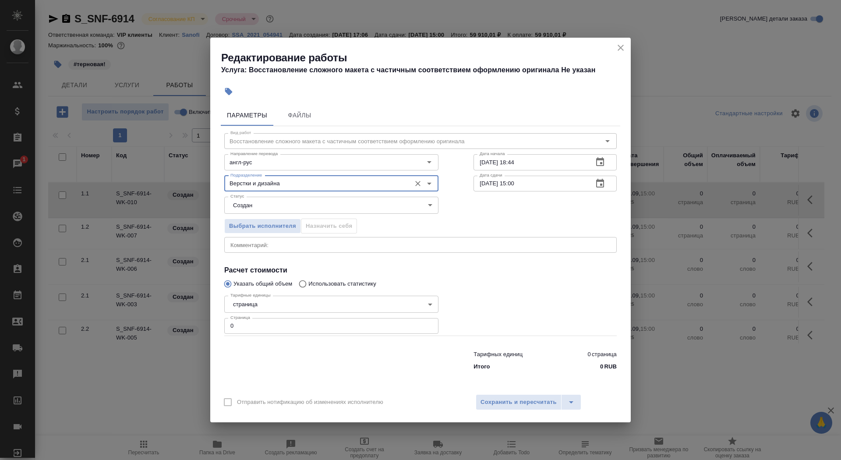
type input "Верстки и дизайна"
click at [317, 205] on body "🙏 .cls-1 fill:#fff; AWATERA Saydasheva Dilyara Клиенты Спецификации Заказы 1 Ча…" at bounding box center [420, 230] width 841 height 460
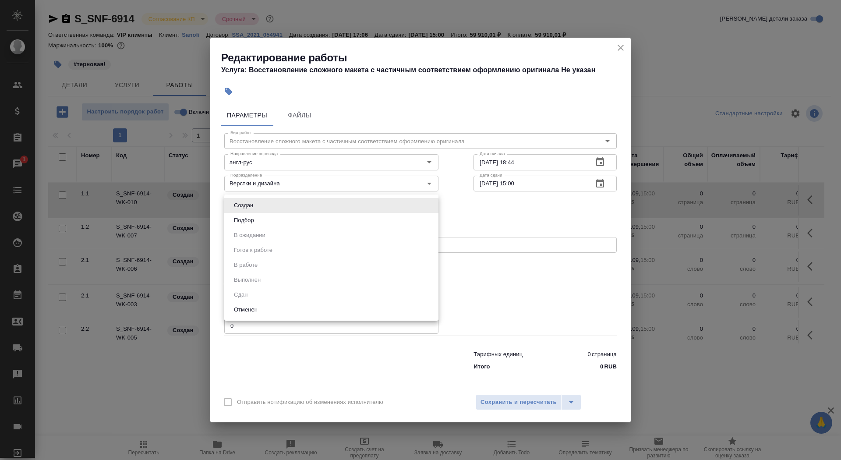
click at [308, 224] on li "Подбор" at bounding box center [331, 220] width 214 height 15
type input "recruiting"
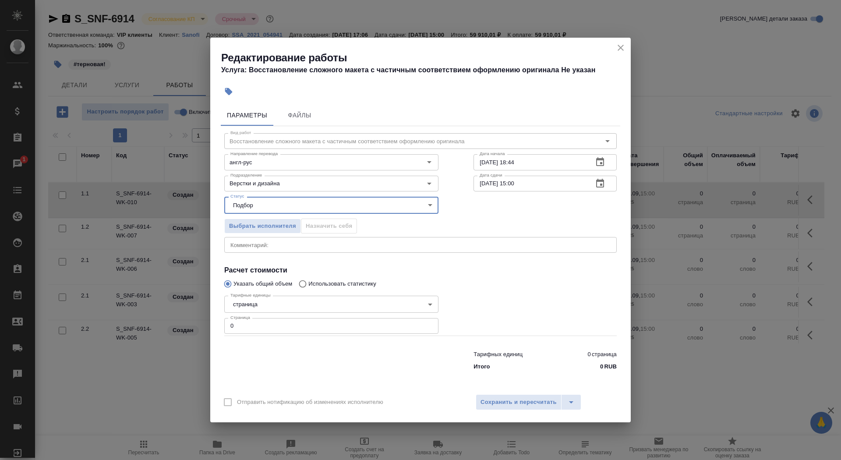
click at [283, 304] on body "🙏 .cls-1 fill:#fff; AWATERA Saydasheva Dilyara Клиенты Спецификации Заказы 1 Ча…" at bounding box center [420, 230] width 841 height 460
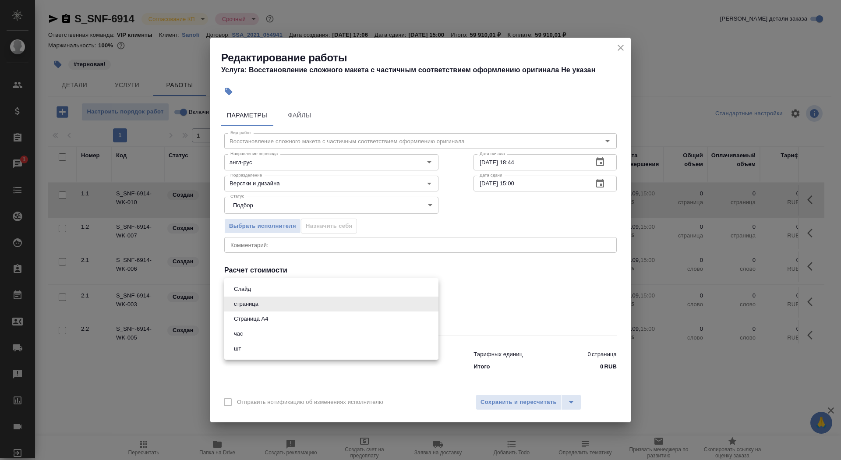
click at [288, 319] on li "Страница А4" at bounding box center [331, 319] width 214 height 15
type input "5f036ec4e16dec2d6b59c8ff"
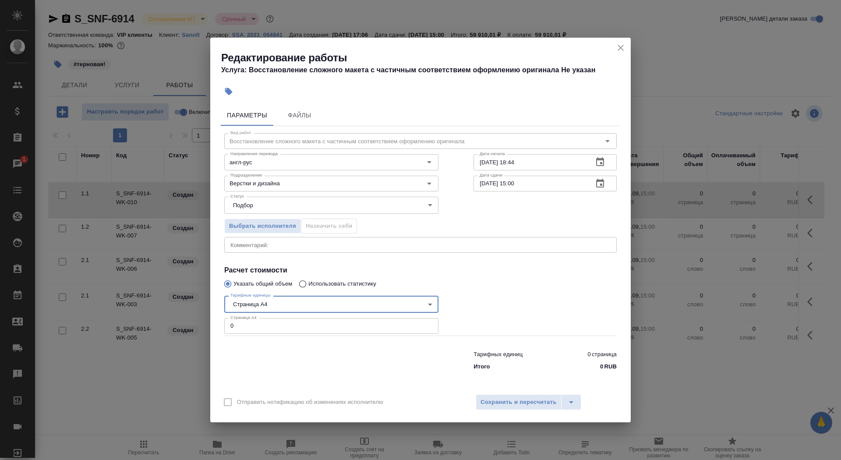
click at [290, 322] on input "0" at bounding box center [331, 326] width 214 height 16
type input "112"
click at [608, 163] on button "button" at bounding box center [600, 162] width 21 height 21
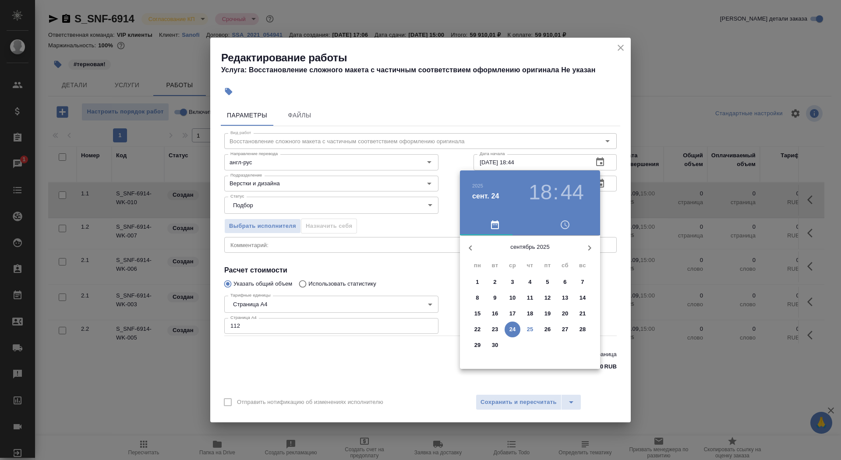
click at [531, 329] on p "25" at bounding box center [530, 329] width 7 height 9
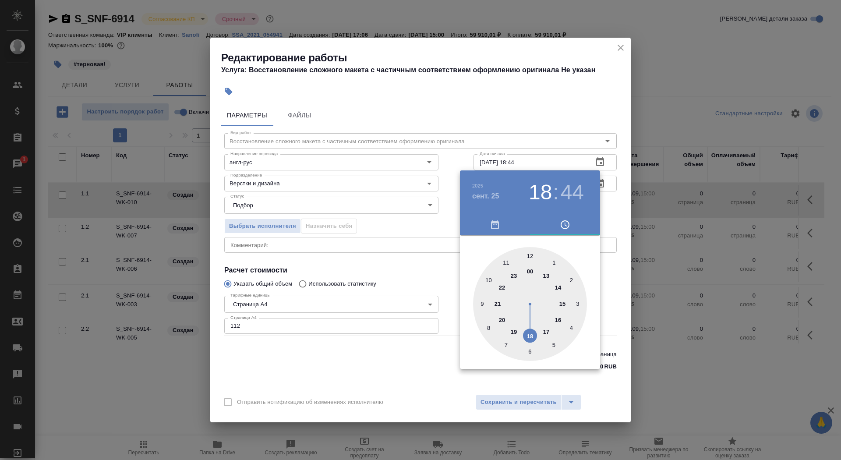
click at [492, 280] on div at bounding box center [530, 304] width 114 height 114
click at [529, 257] on div at bounding box center [530, 304] width 114 height 114
type input "25.09.2025 10:00"
click at [411, 267] on div at bounding box center [420, 230] width 841 height 460
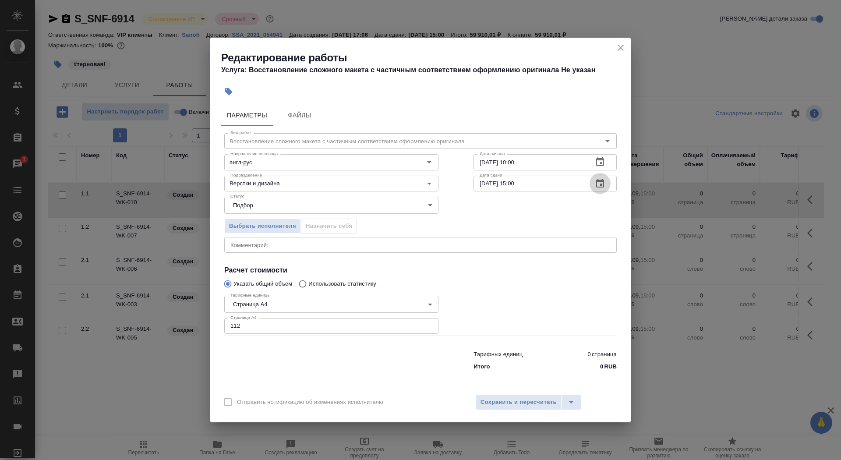
click at [607, 177] on button "button" at bounding box center [600, 183] width 21 height 21
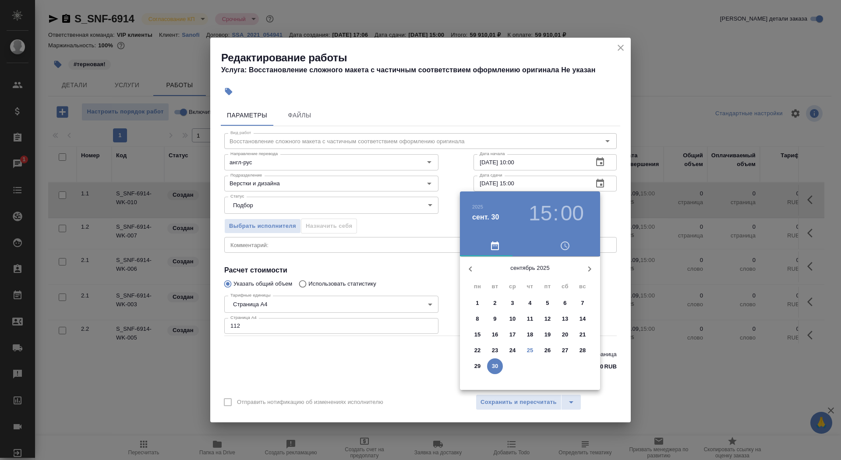
click at [563, 353] on p "27" at bounding box center [565, 350] width 7 height 9
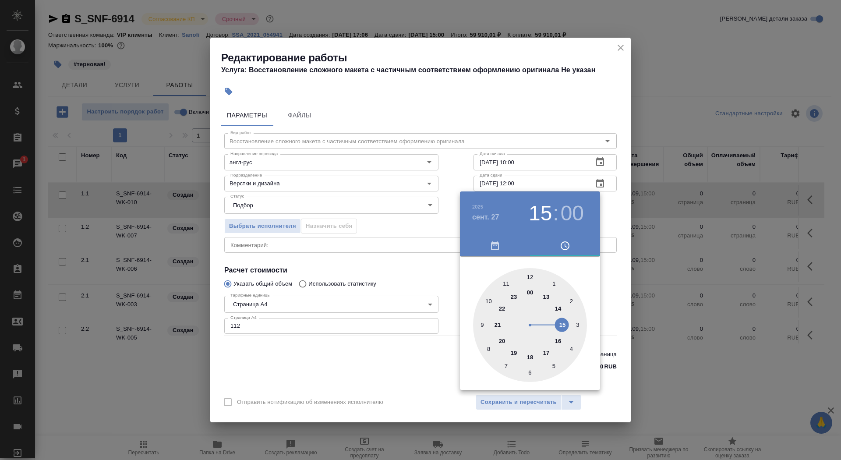
click at [528, 276] on div at bounding box center [530, 325] width 114 height 114
click at [493, 247] on icon "button" at bounding box center [495, 246] width 11 height 11
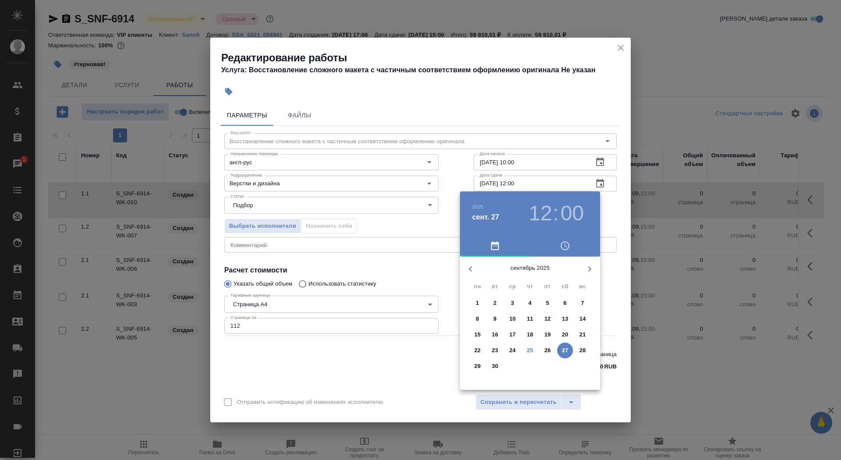
click at [541, 214] on h3 "12" at bounding box center [540, 213] width 23 height 25
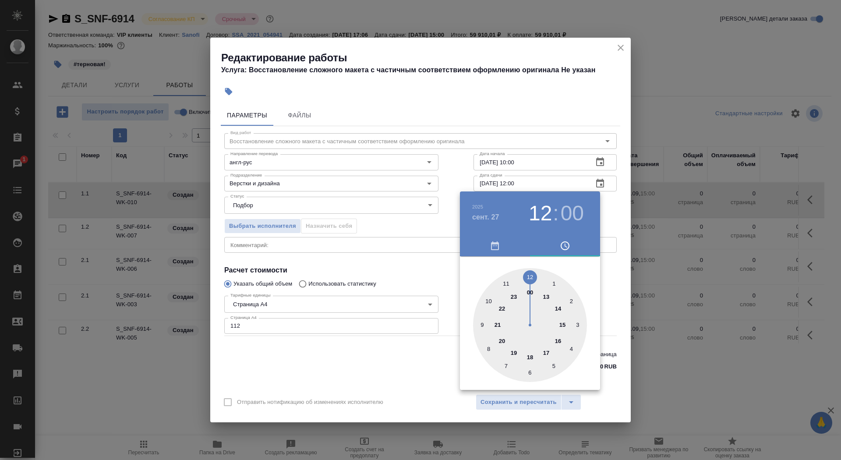
type input "27.09.2025 10:00"
click at [489, 301] on div at bounding box center [530, 325] width 114 height 114
click at [441, 278] on div at bounding box center [420, 230] width 841 height 460
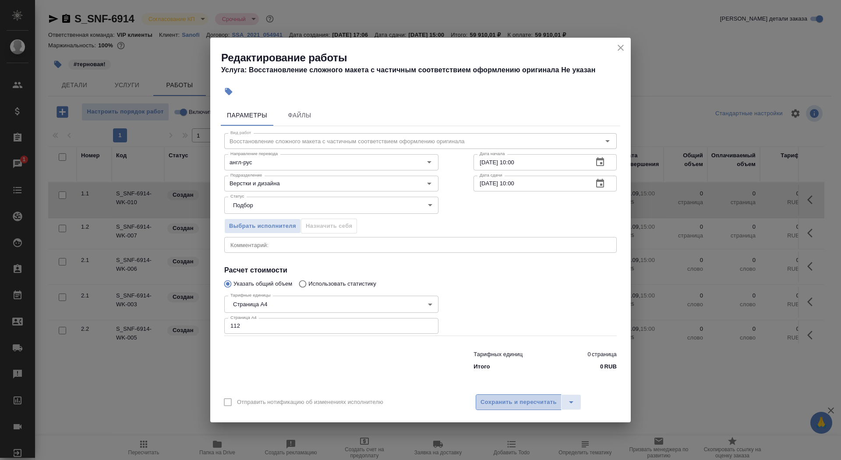
click at [504, 402] on span "Сохранить и пересчитать" at bounding box center [519, 402] width 76 height 10
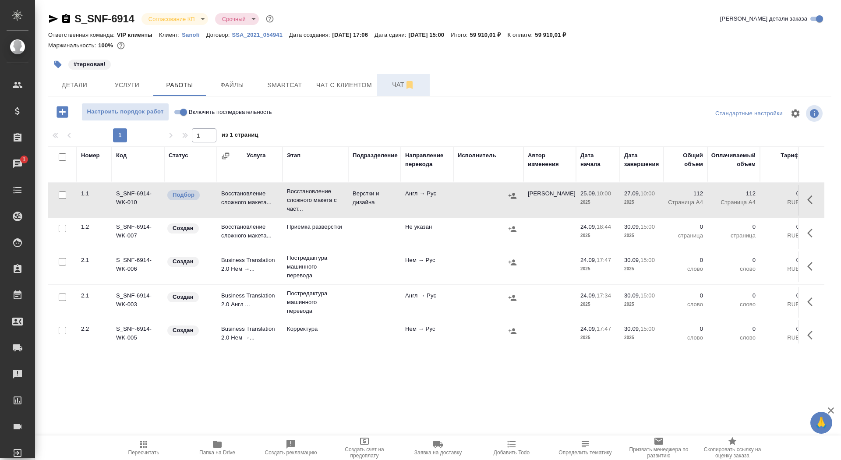
click at [389, 81] on span "Чат" at bounding box center [404, 84] width 42 height 11
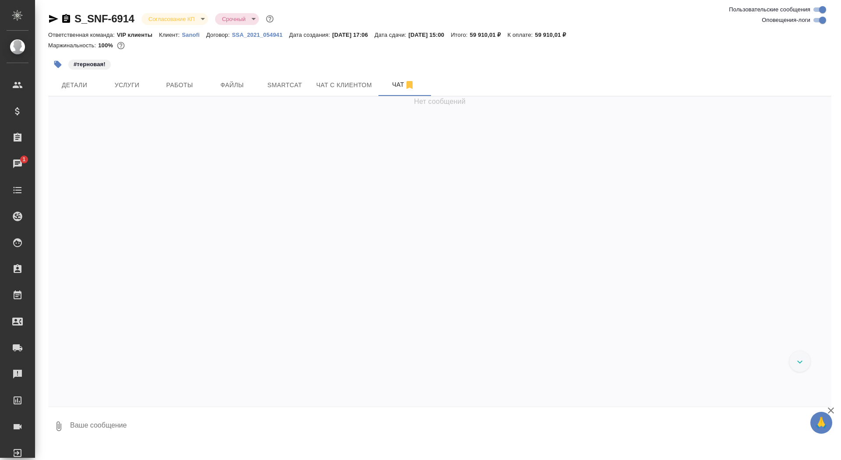
scroll to position [5489, 0]
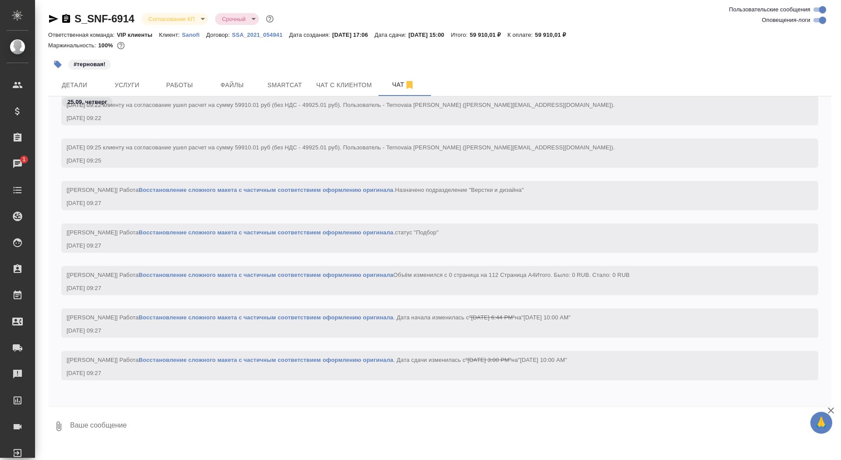
click at [230, 424] on textarea at bounding box center [450, 426] width 762 height 30
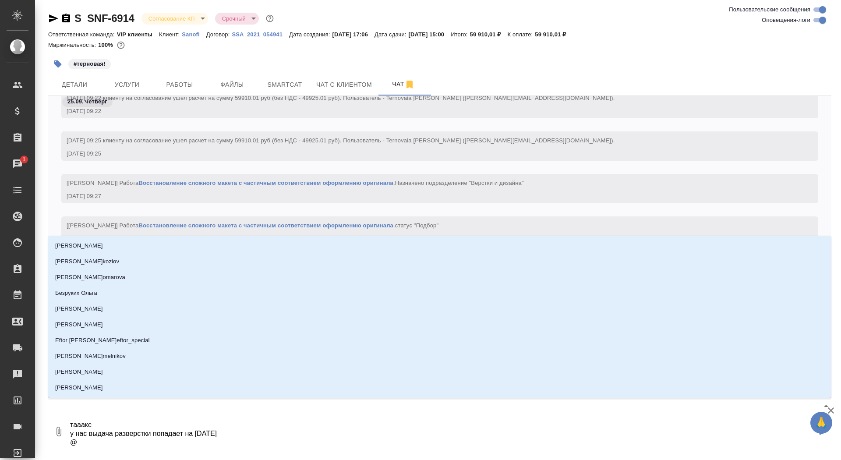
type textarea "тааакс у нас выдача разверстки попадает на субботу @а"
type input "а"
type textarea "тааакс у нас выдача разверстки попадает на субботу @ар"
type input "ар"
type textarea "тааакс у нас выдача разверстки попадает на субботу @арс"
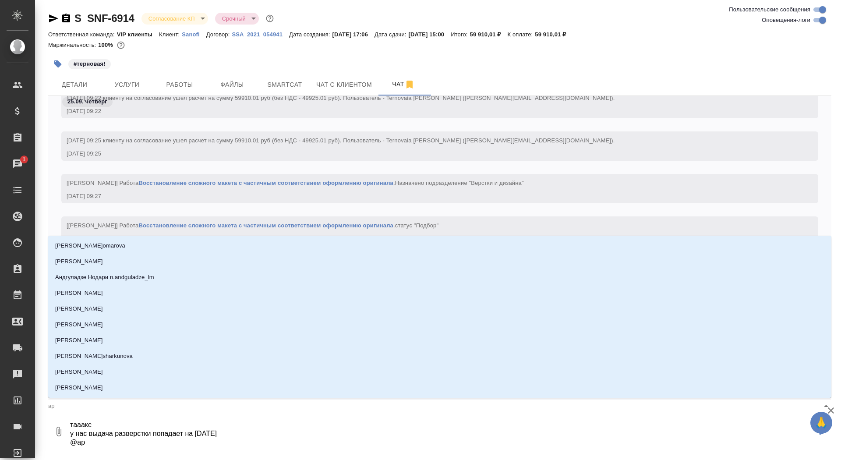
type input "арс"
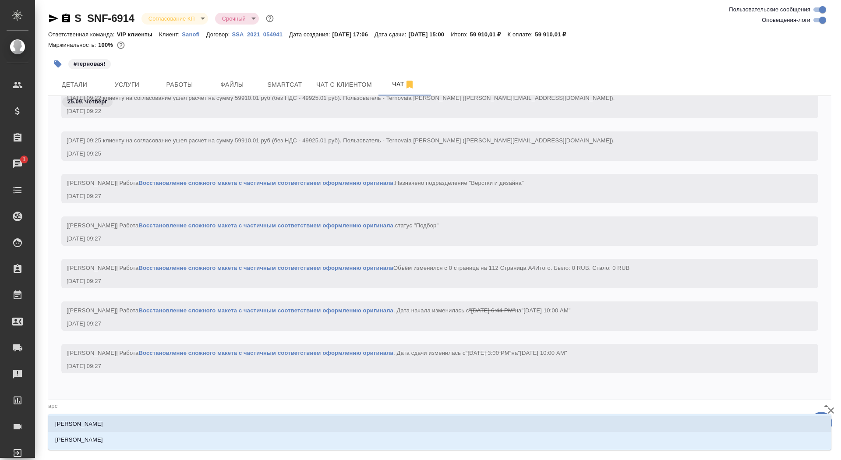
click at [239, 425] on li "[PERSON_NAME]" at bounding box center [439, 424] width 783 height 16
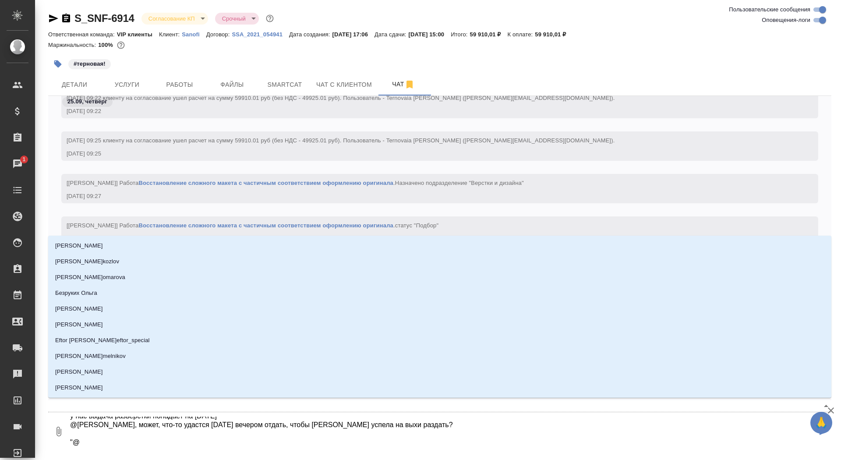
type textarea "тааакс у нас выдача разверстки попадает на субботу @Арсеньева Вера Вера, может,…"
type input "Арсеньева Вера Вера, может, что-то удастся завтра вечером отдать, чтобы Валя ус…"
type textarea "тааакс у нас выдача разверстки попадает на субботу @Арсеньева Вера Вера, может,…"
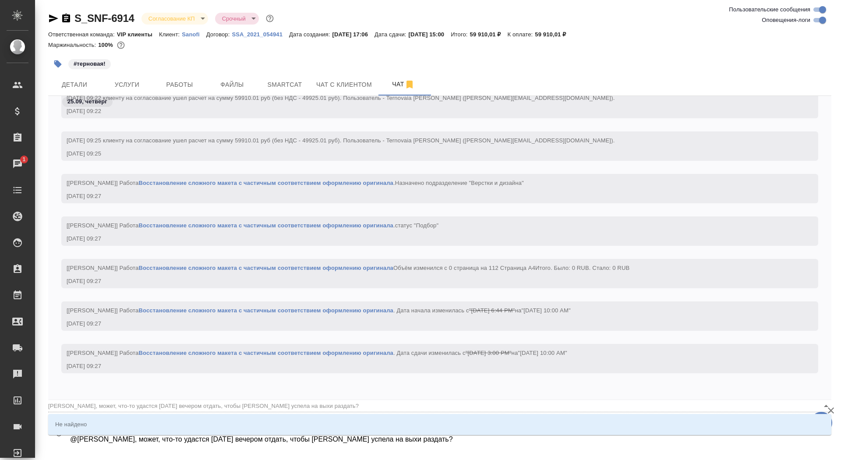
type input "Арсеньева Вера Вера, может, что-то удастся завтра вечером отдать, чтобы Валя ус…"
type textarea "тааакс у нас выдача разверстки попадает на субботу @Арсеньева Вера Вера, может,…"
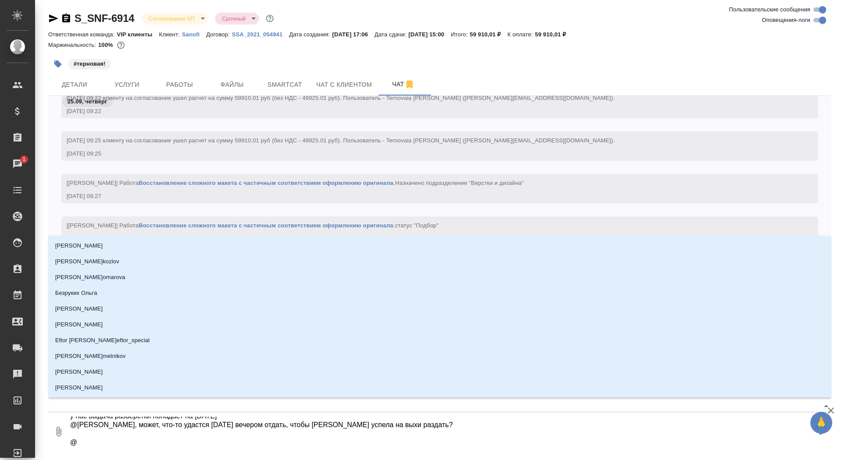
type textarea "тааакс у нас выдача разверстки попадает на субботу @Арсеньева Вера Вера, может,…"
type input "г"
type textarea "тааакс у нас выдача разверстки попадает на субботу @Арсеньева Вера Вера, может,…"
type input "го"
type textarea "тааакс у нас выдача разверстки попадает на субботу @Арсеньева Вера Вера, может,…"
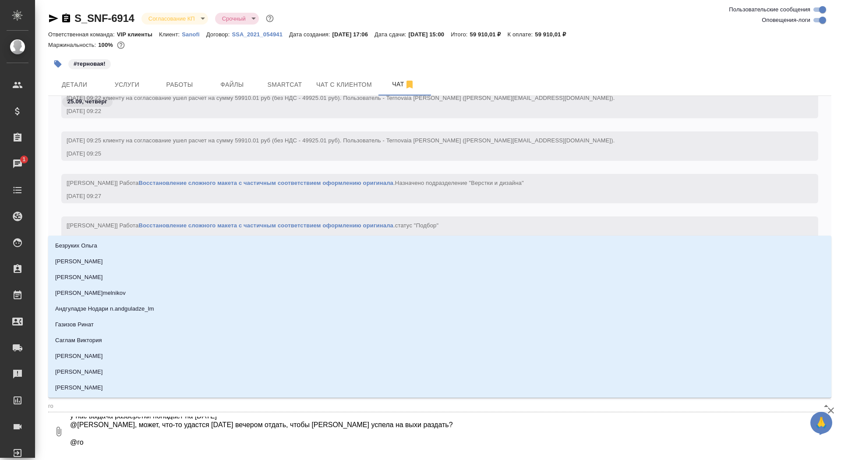
type input "гор"
type textarea "тааакс у нас выдача разверстки попадает на субботу @Арсеньева Вера Вера, может,…"
type input "горш"
type textarea "тааакс у нас выдача разверстки попадает на субботу @Арсеньева Вера Вера, может,…"
type input "горшк"
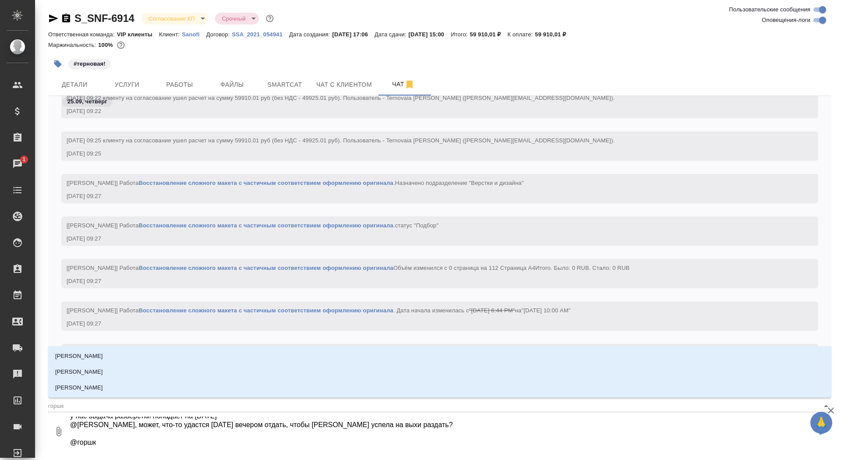
type textarea "тааакс у нас выдача разверстки попадает на субботу @Арсеньева Вера Вера, может,…"
type input "горшко"
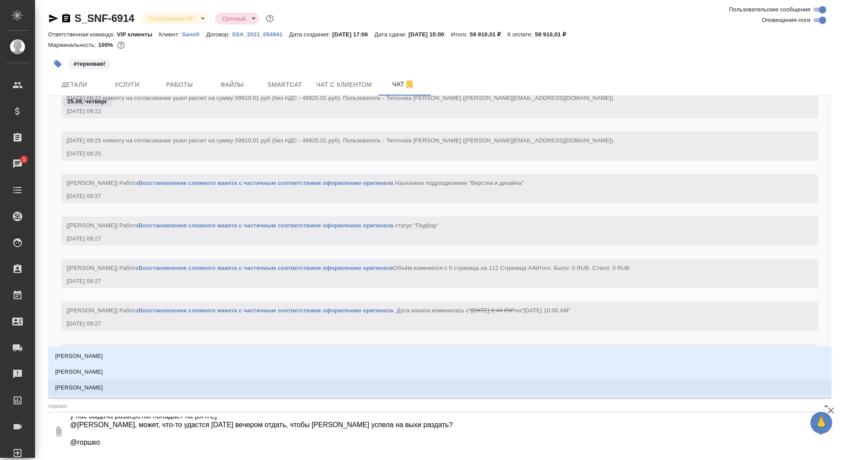
click at [257, 386] on li "[PERSON_NAME]" at bounding box center [439, 388] width 783 height 16
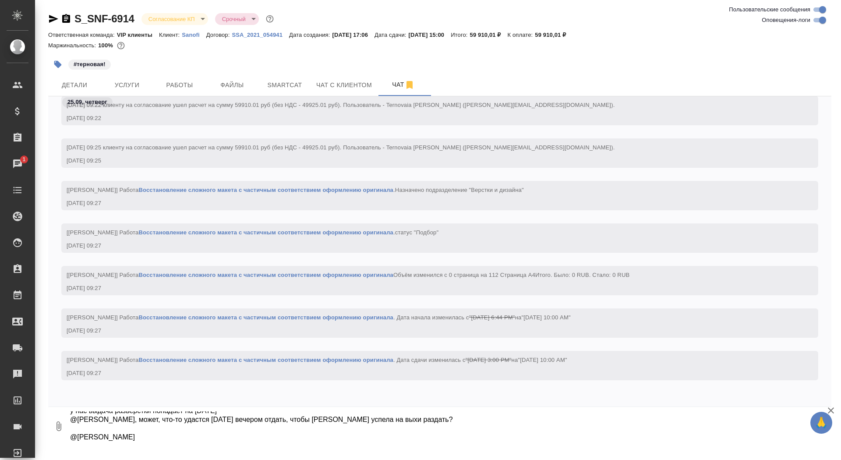
scroll to position [0, 0]
type textarea "тааакс у нас выдача разверстки попадает на субботу @Арсеньева Вера Вера, может,…"
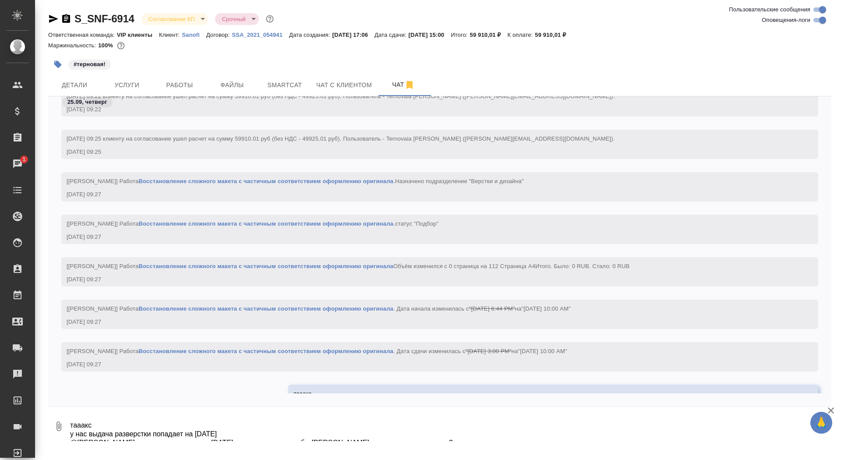
scroll to position [2463, 0]
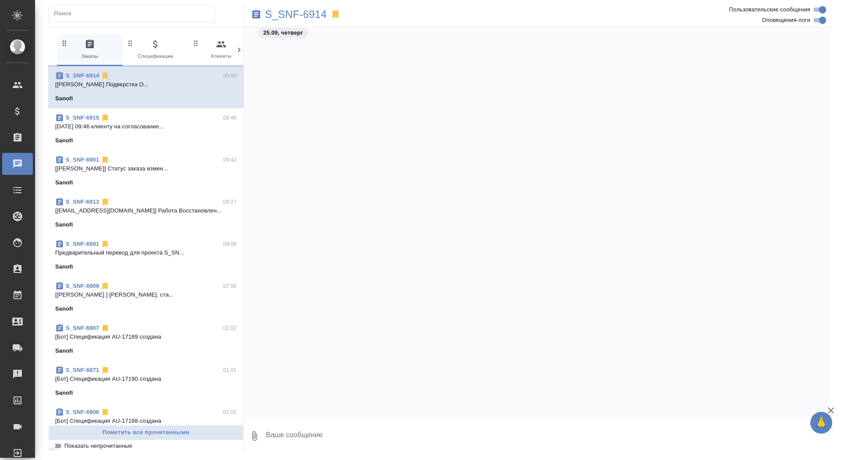
scroll to position [4038, 0]
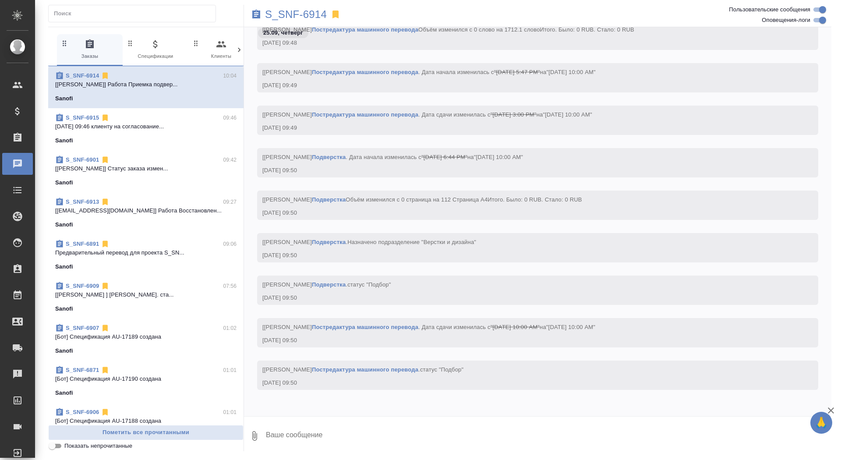
click at [145, 132] on span "S_SNF-6915 09:46 25.09.2025 09:46 клиенту на согласование... Sanofi" at bounding box center [145, 129] width 181 height 32
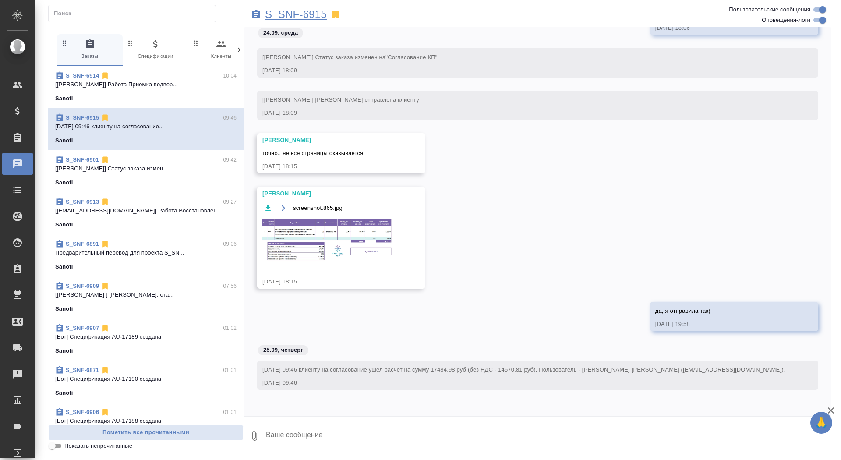
scroll to position [2621, 0]
click at [299, 14] on p "S_SNF-6915" at bounding box center [296, 14] width 62 height 9
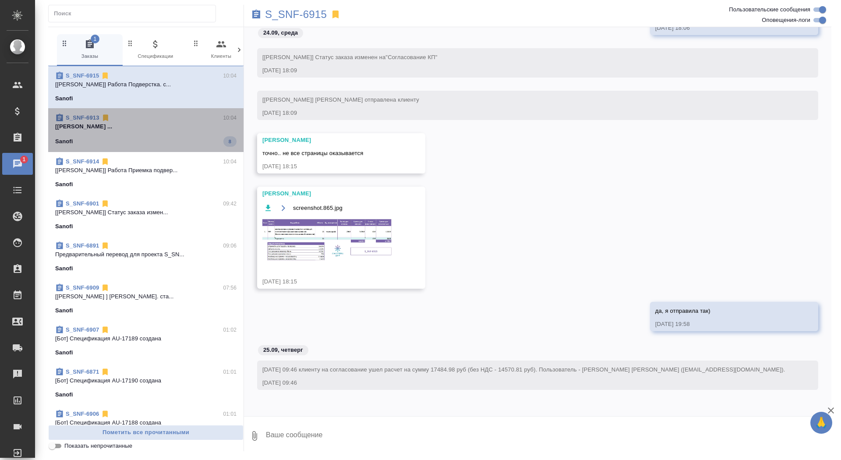
click at [143, 130] on p "[Оксютович Ирина] Работа Восстановление ..." at bounding box center [145, 126] width 181 height 9
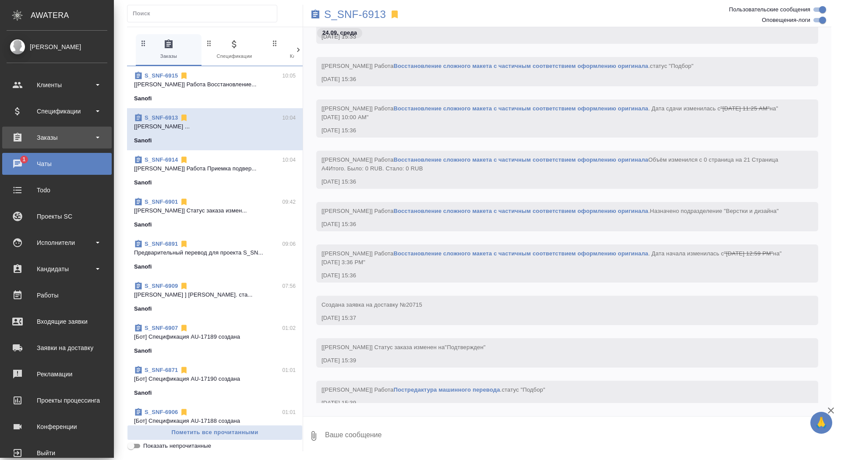
click at [28, 145] on div "Заказы" at bounding box center [57, 138] width 110 height 22
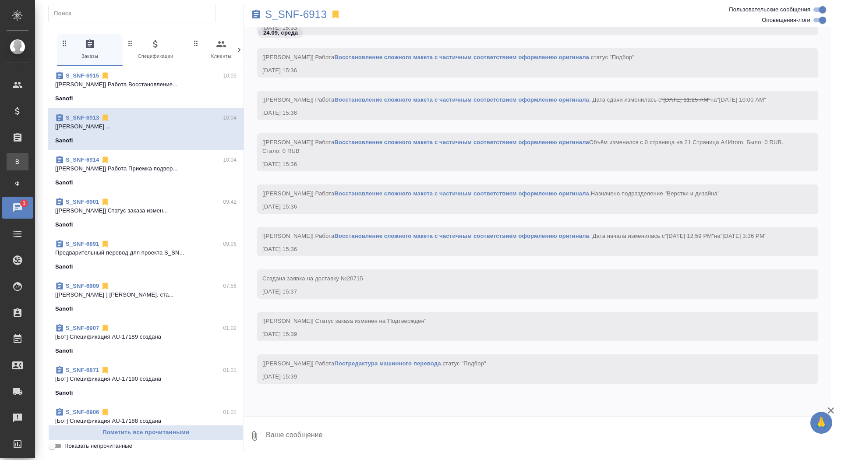
click at [28, 156] on link "В Все заказы" at bounding box center [18, 162] width 22 height 18
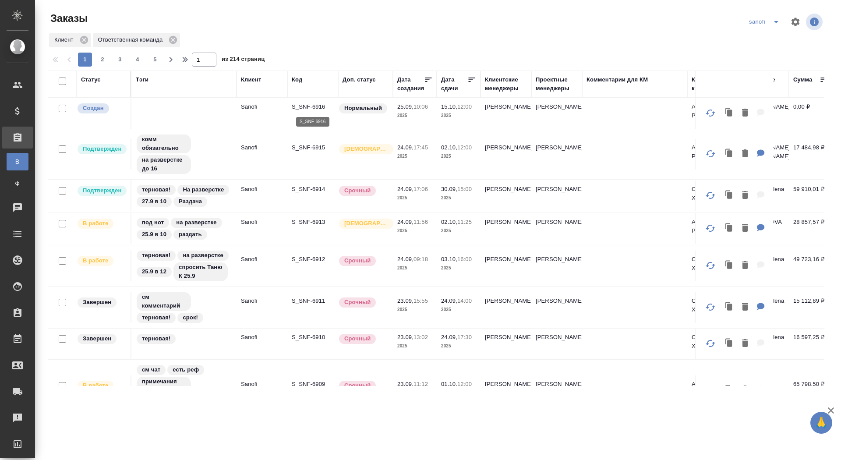
click at [303, 108] on p "S_SNF-6916" at bounding box center [313, 107] width 42 height 9
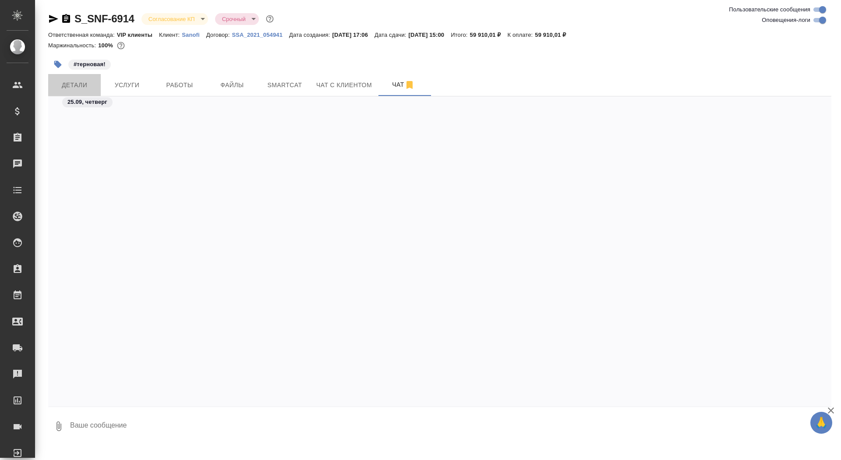
click at [90, 84] on span "Детали" at bounding box center [74, 85] width 42 height 11
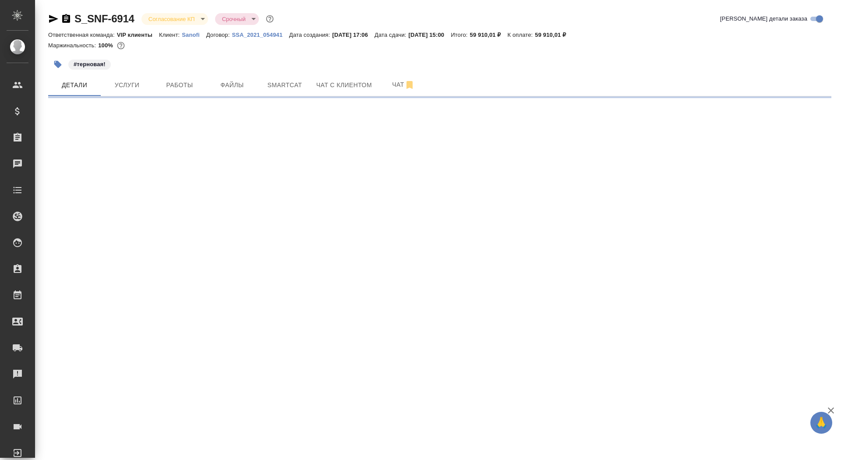
select select "RU"
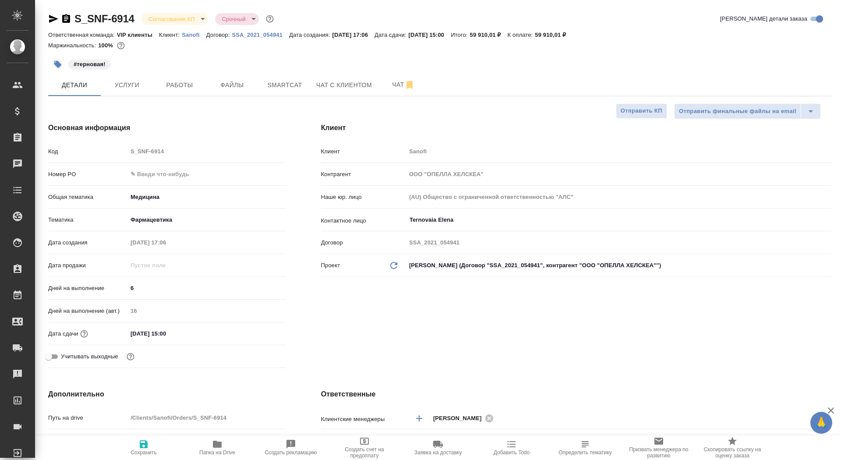
type textarea "x"
click at [158, 177] on input "text" at bounding box center [207, 174] width 159 height 13
paste input "E005872232"
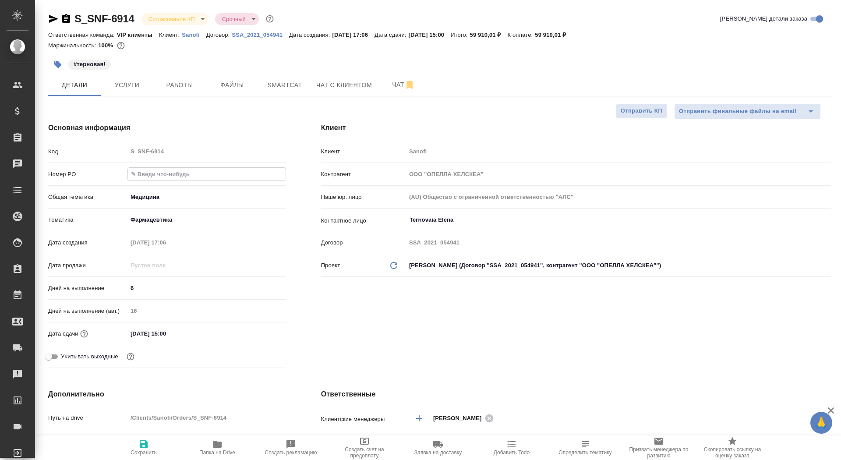
type input "E005872232"
type textarea "x"
type input "E005872232"
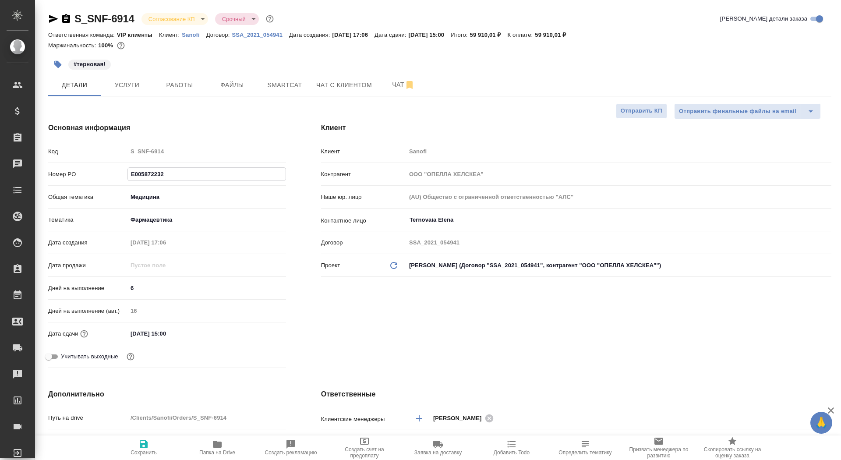
click at [145, 459] on button "Сохранить" at bounding box center [144, 448] width 74 height 25
type textarea "x"
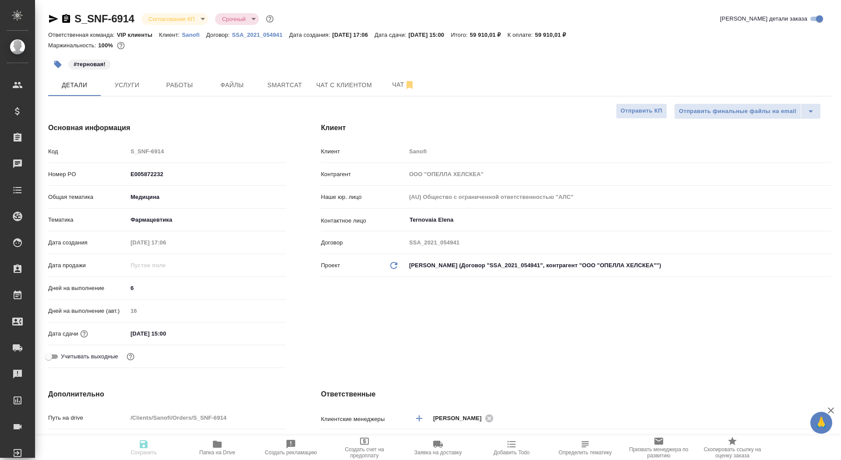
type textarea "x"
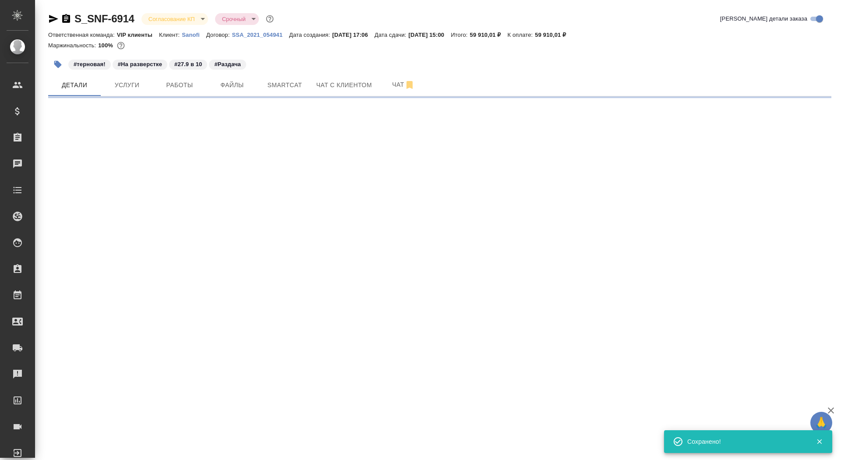
select select "RU"
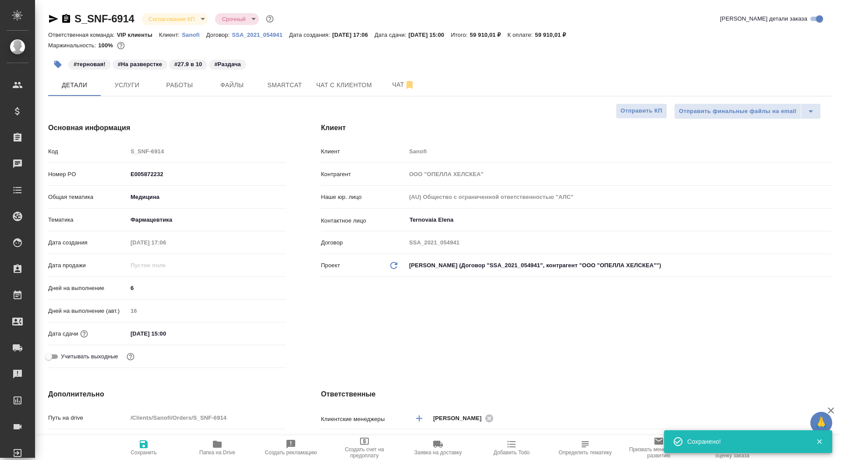
type textarea "x"
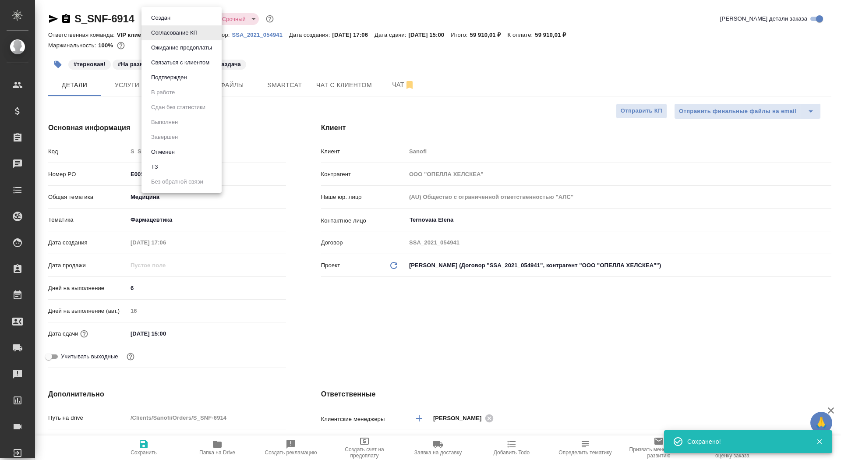
click at [188, 15] on body "🙏 .cls-1 fill:#fff; AWATERA Saydasheva Dilyara Клиенты Спецификации Заказы 0 Ча…" at bounding box center [420, 230] width 841 height 460
click at [186, 79] on button "Подтвержден" at bounding box center [169, 78] width 41 height 10
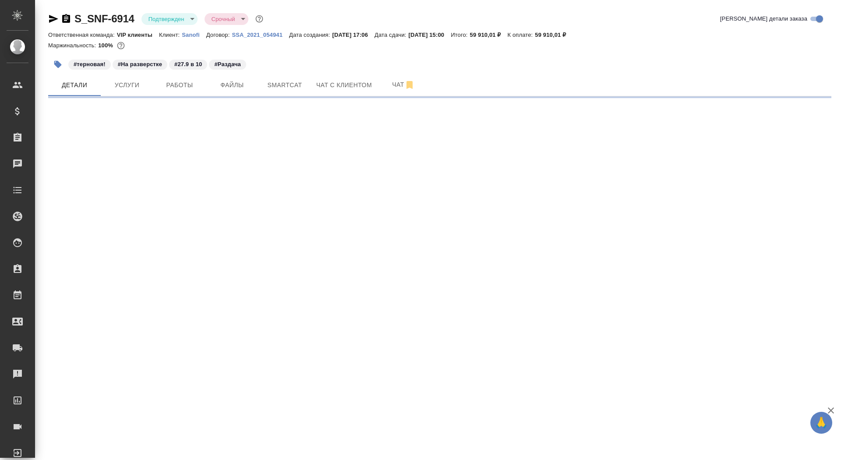
select select "RU"
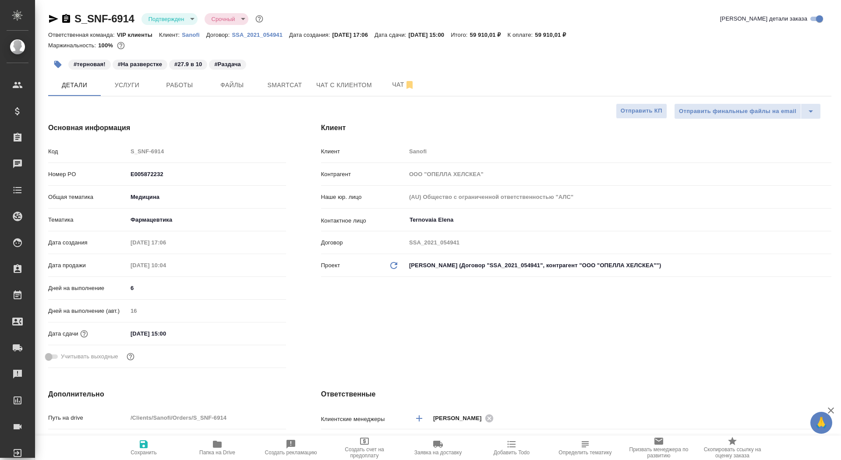
type textarea "x"
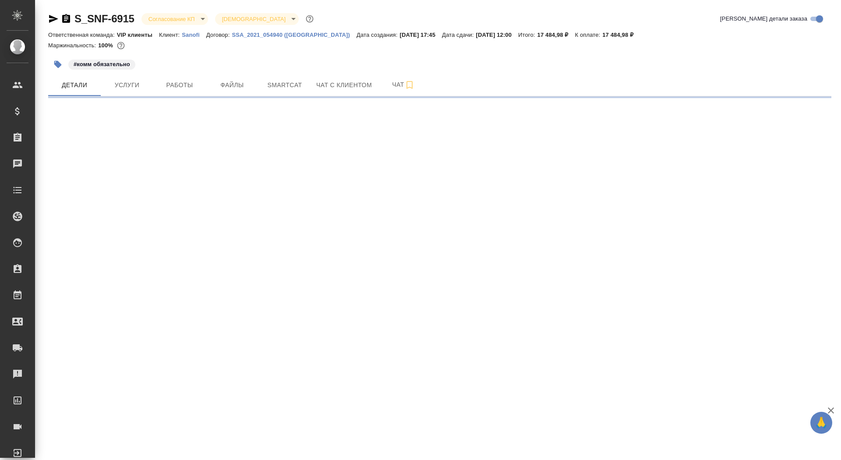
select select "RU"
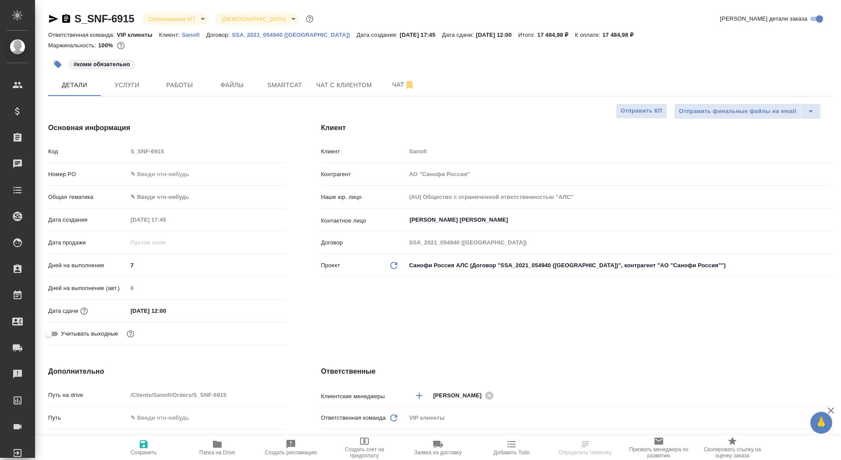
type textarea "x"
click at [142, 180] on input "text" at bounding box center [207, 174] width 159 height 13
paste input "E005872207"
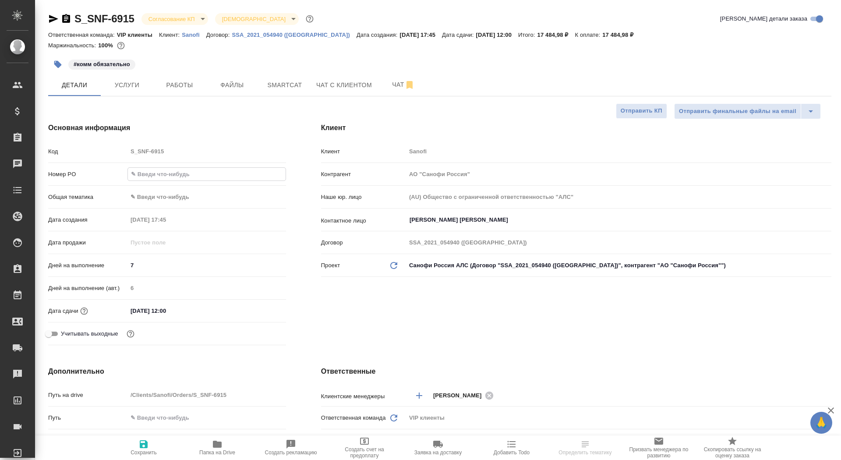
type input "E005872207"
type textarea "x"
type input "E005872207"
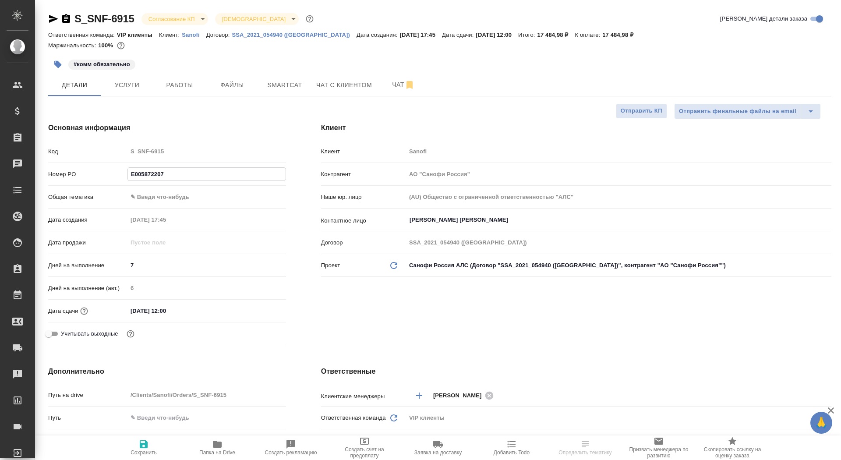
click at [144, 449] on icon "button" at bounding box center [143, 444] width 11 height 11
type textarea "x"
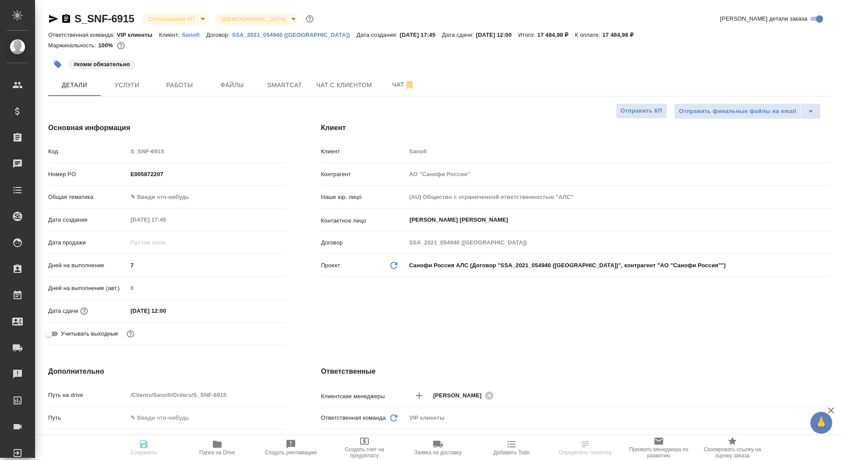
type textarea "x"
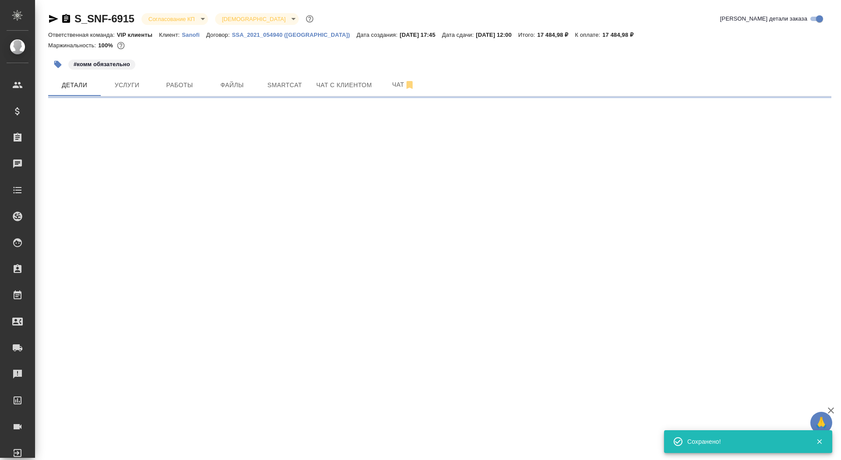
select select "RU"
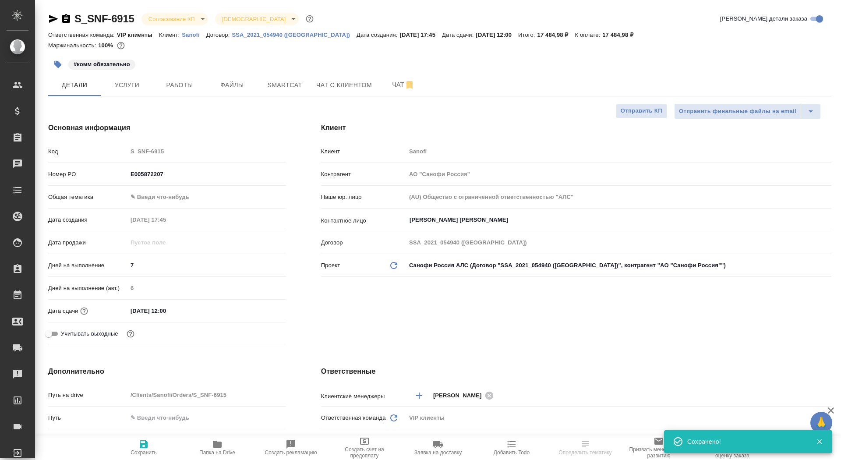
type textarea "x"
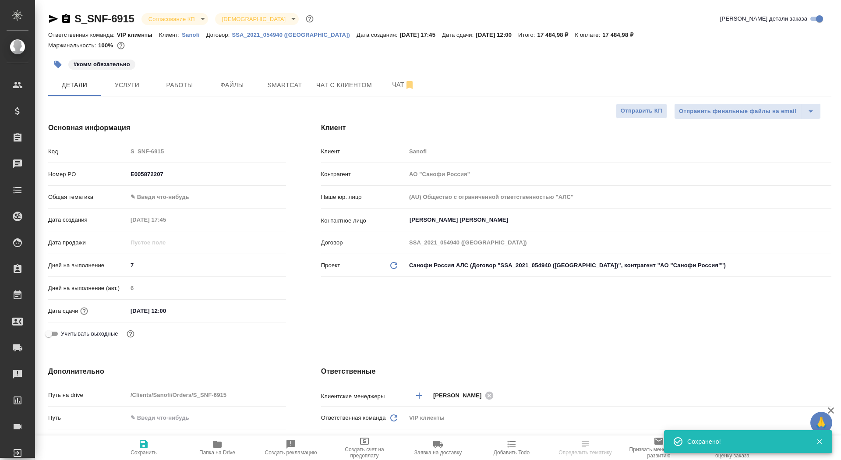
type textarea "x"
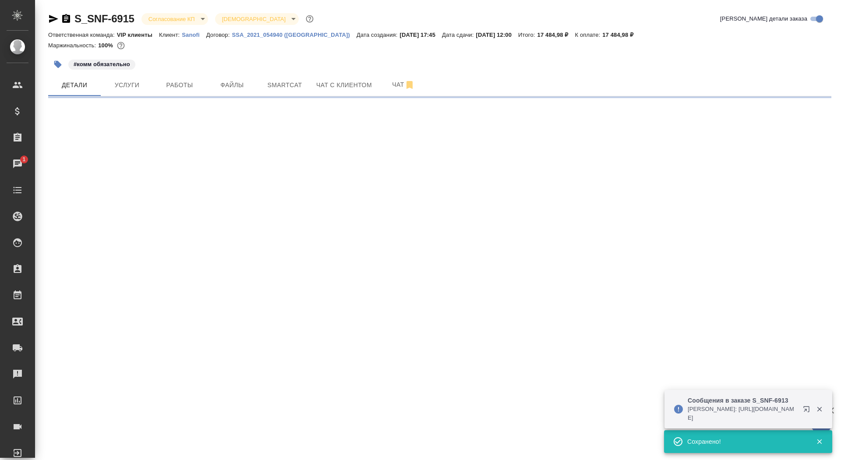
select select "RU"
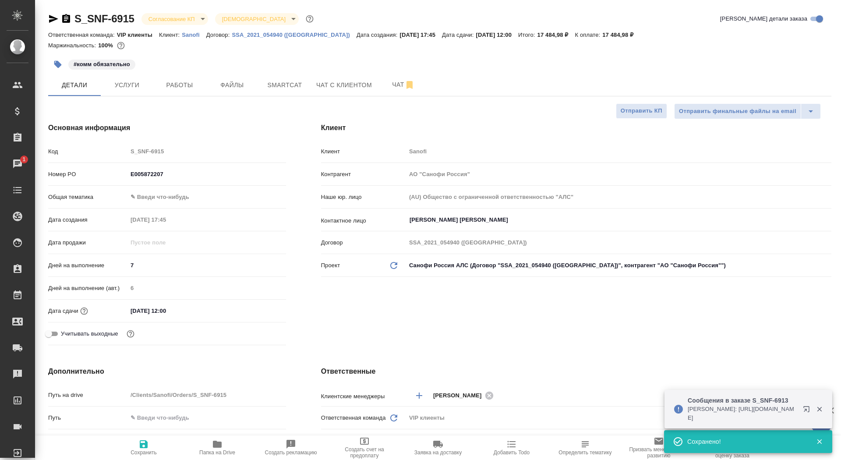
type textarea "x"
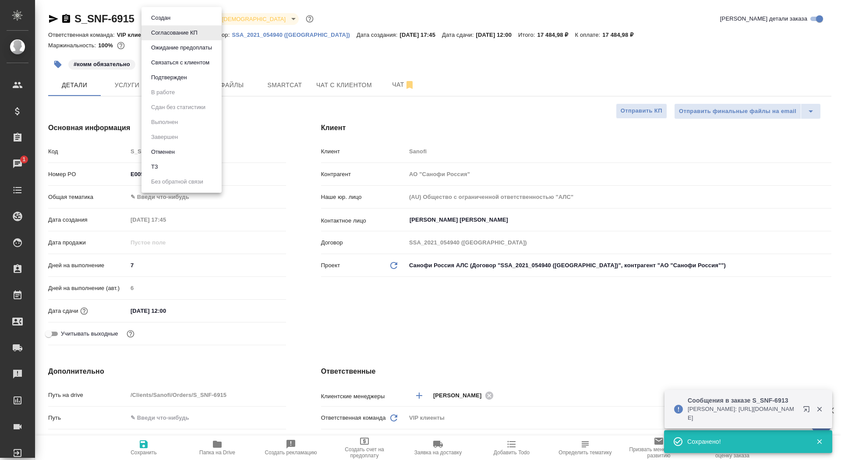
click at [192, 19] on body "🙏 .cls-1 fill:#fff; AWATERA Saydasheva Dilyara Клиенты Спецификации Заказы 1 Ча…" at bounding box center [420, 230] width 841 height 460
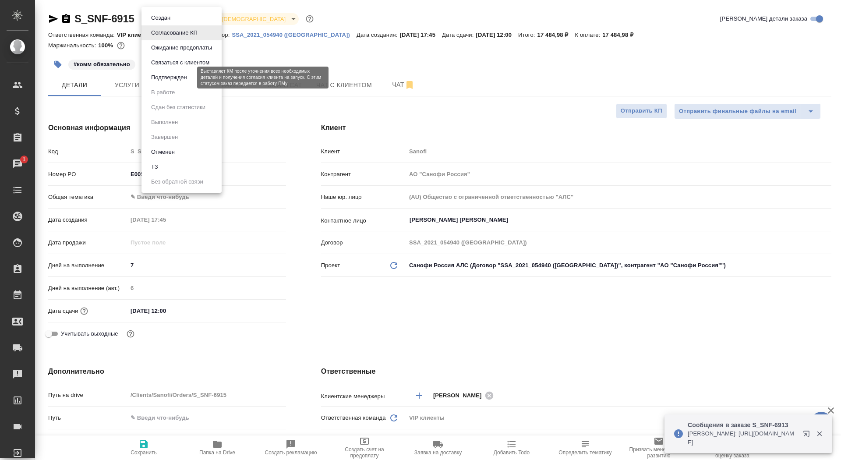
click at [181, 78] on button "Подтвержден" at bounding box center [169, 78] width 41 height 10
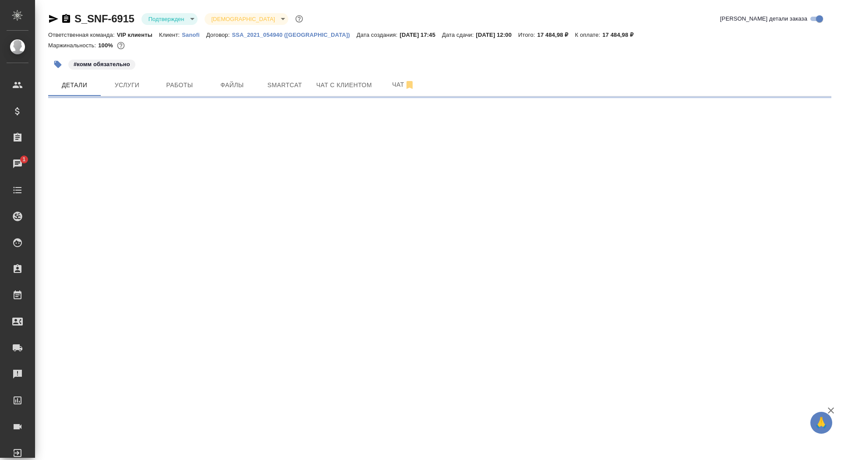
select select "RU"
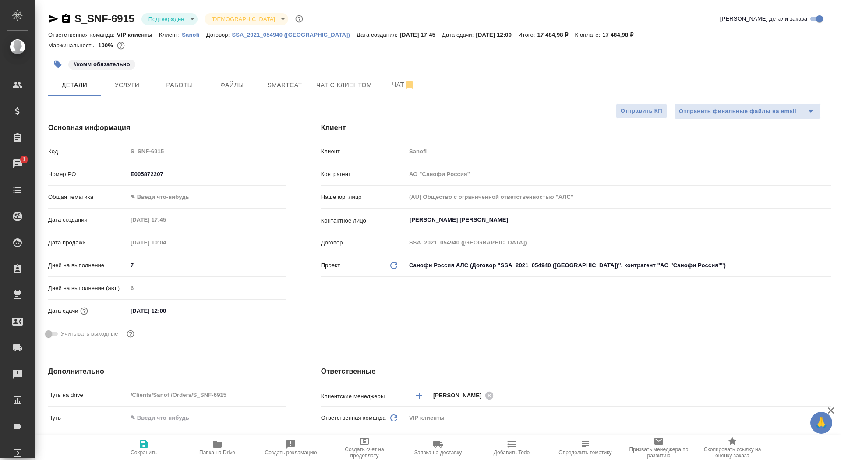
type textarea "x"
click at [391, 84] on span "Чат" at bounding box center [404, 84] width 42 height 11
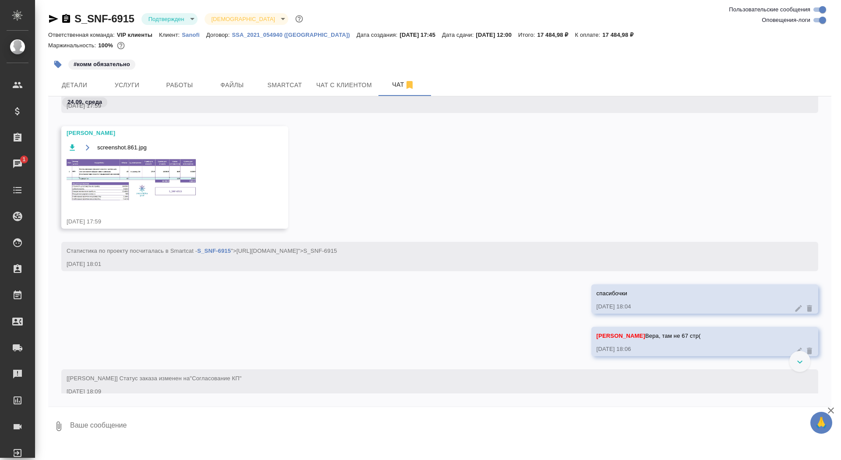
scroll to position [778, 0]
click at [137, 169] on img at bounding box center [132, 178] width 131 height 45
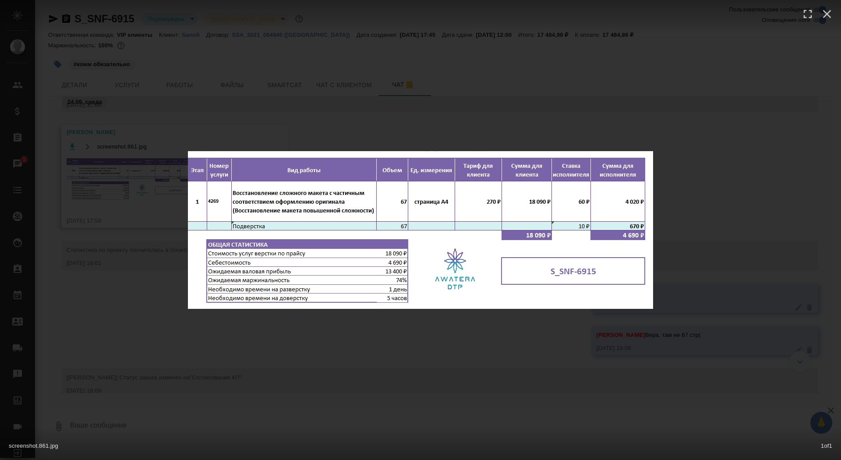
click at [102, 335] on div "screenshot.861.jpg 1 of 1" at bounding box center [420, 230] width 841 height 460
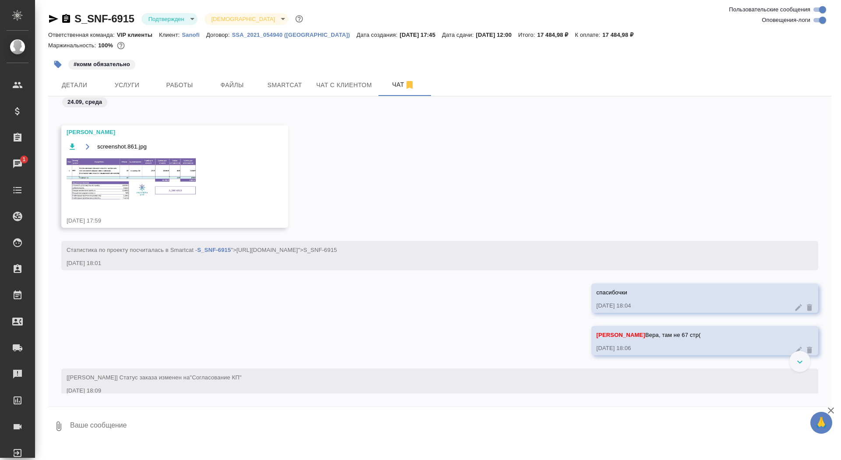
scroll to position [1125, 0]
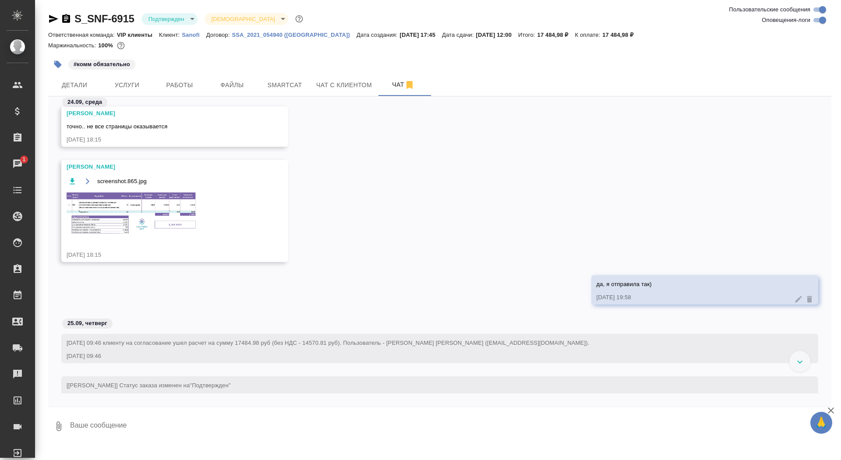
click at [124, 219] on img at bounding box center [132, 213] width 131 height 44
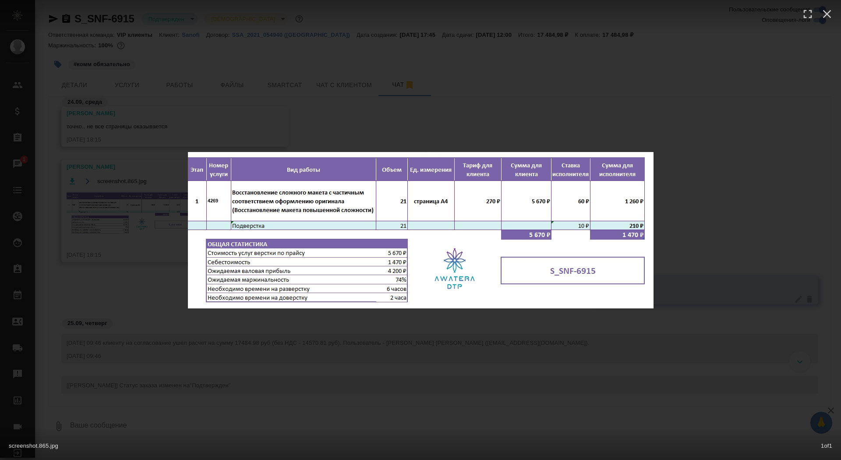
click at [115, 235] on div "screenshot.865.jpg 1 of 1" at bounding box center [420, 230] width 841 height 460
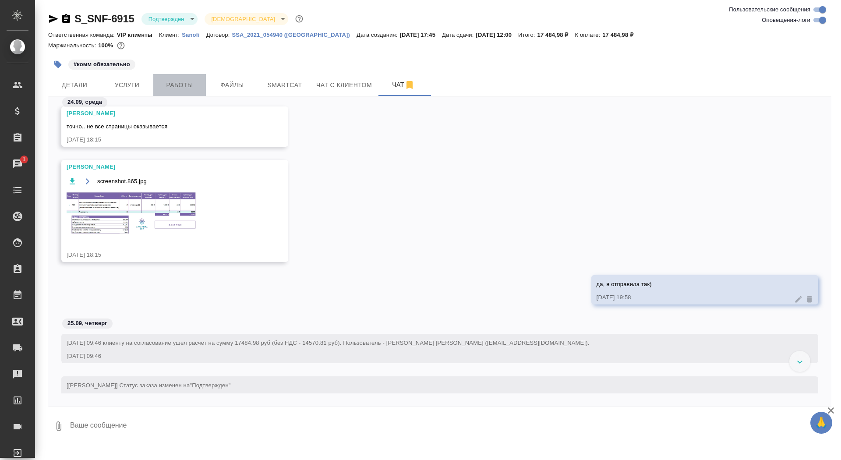
click at [184, 74] on button "Работы" at bounding box center [179, 85] width 53 height 22
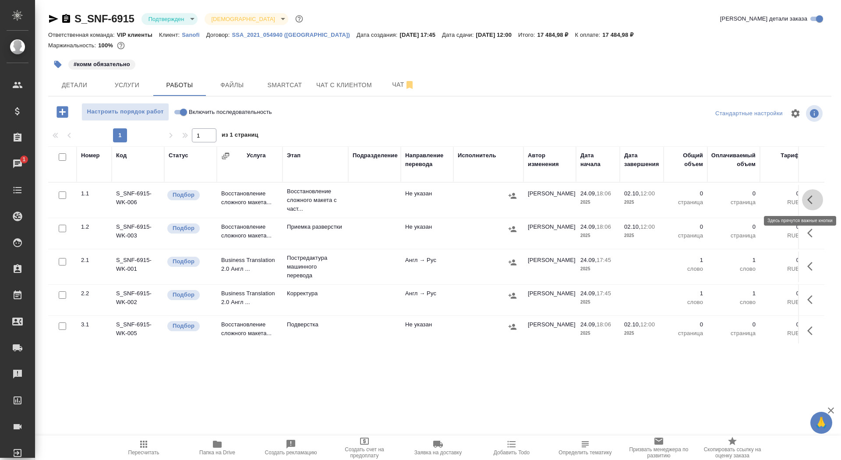
click at [809, 191] on button "button" at bounding box center [812, 199] width 21 height 21
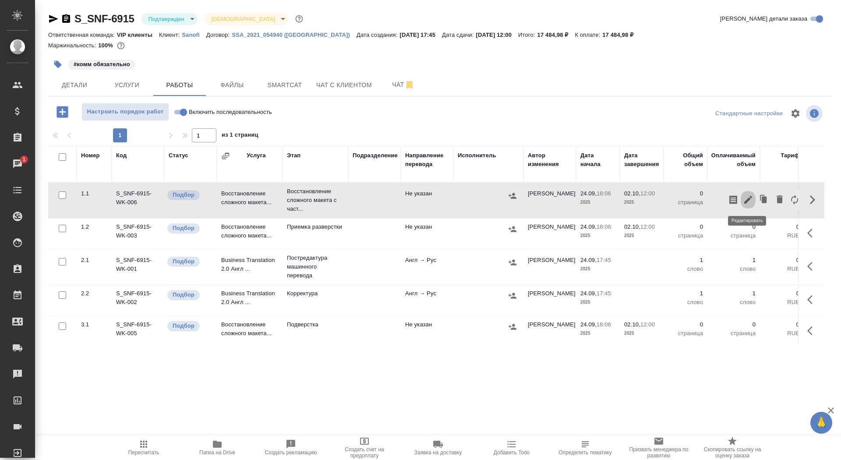
click at [750, 205] on icon "button" at bounding box center [748, 200] width 11 height 11
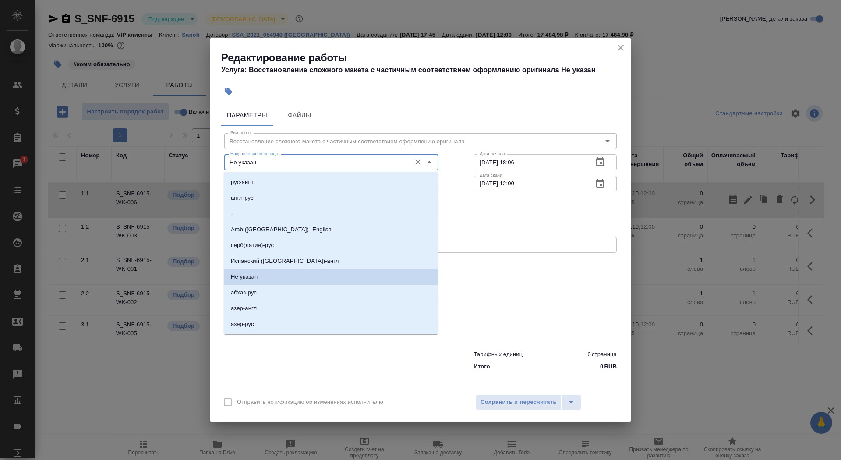
click at [364, 165] on input "Не указан" at bounding box center [317, 162] width 180 height 11
click at [333, 205] on li "англ-рус" at bounding box center [331, 198] width 214 height 16
type input "англ-рус"
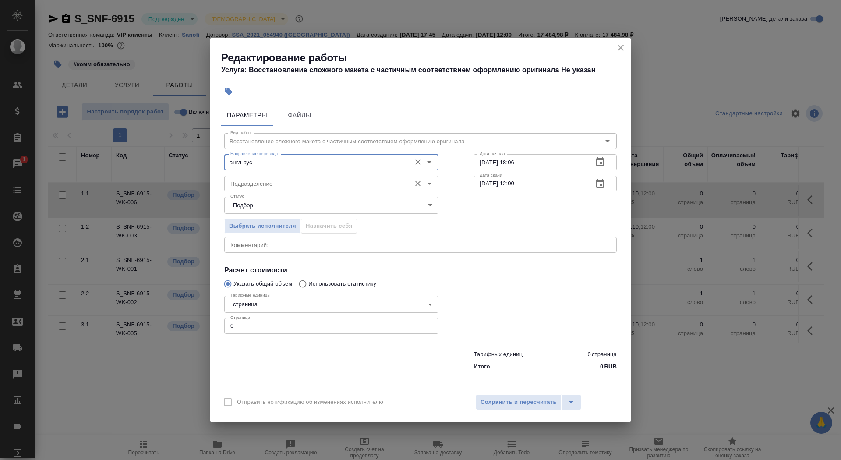
click at [313, 185] on input "Подразделение" at bounding box center [317, 183] width 180 height 11
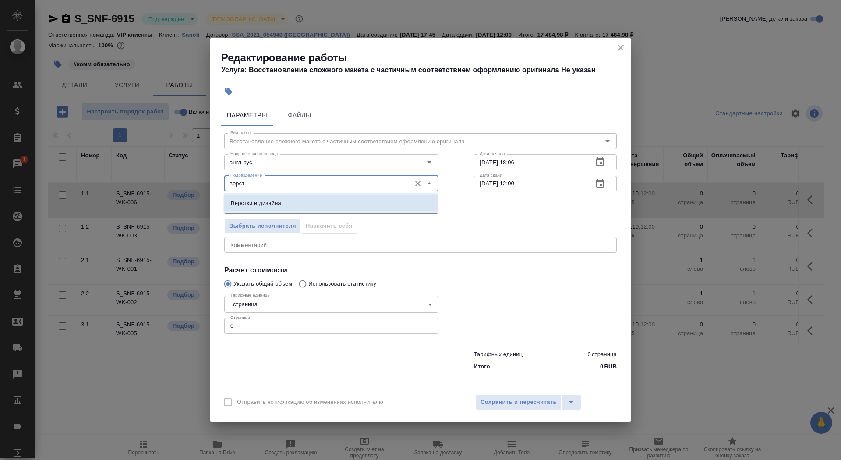
click at [287, 207] on li "Верстки и дизайна" at bounding box center [331, 203] width 214 height 16
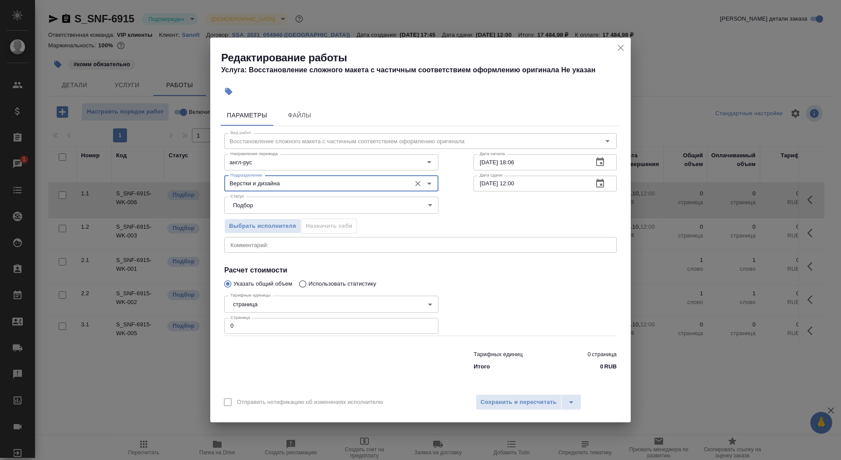
type input "Верстки и дизайна"
click at [259, 304] on body "🙏 .cls-1 fill:#fff; AWATERA Saydasheva Dilyara Клиенты Спецификации Заказы 1 Ча…" at bounding box center [420, 230] width 841 height 460
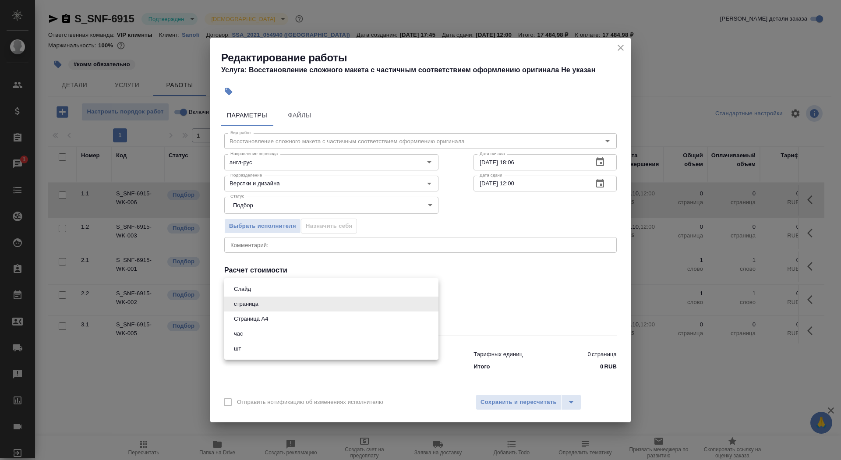
click at [280, 320] on li "Страница А4" at bounding box center [331, 319] width 214 height 15
type input "5f036ec4e16dec2d6b59c8ff"
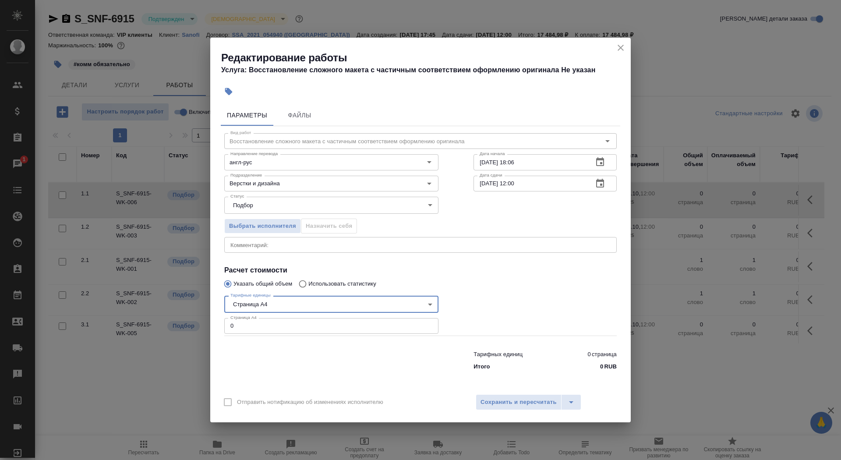
click at [279, 325] on input "0" at bounding box center [331, 326] width 214 height 16
type input "21"
click at [542, 160] on input "24.09.2025 18:06" at bounding box center [530, 162] width 113 height 16
click at [485, 164] on input "24.09.2025 18:__" at bounding box center [530, 162] width 113 height 16
click at [526, 164] on input "25.09.2025 18:__" at bounding box center [530, 162] width 113 height 16
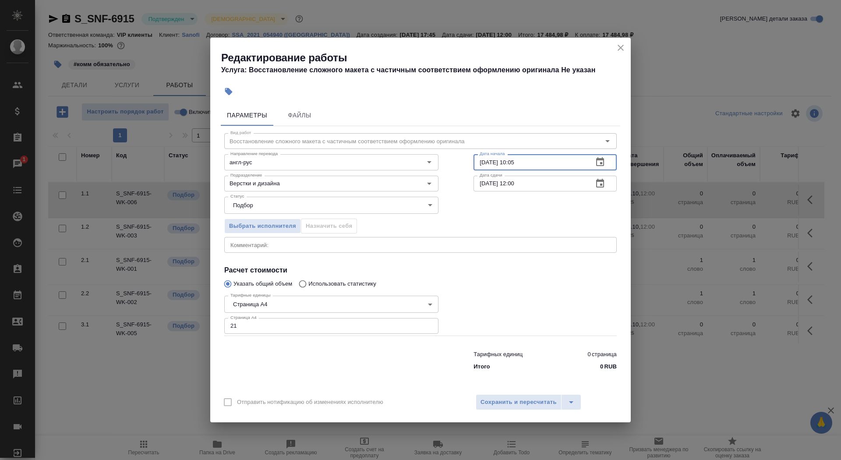
type input "25.09.2025 10:05"
click at [592, 186] on button "button" at bounding box center [600, 183] width 21 height 21
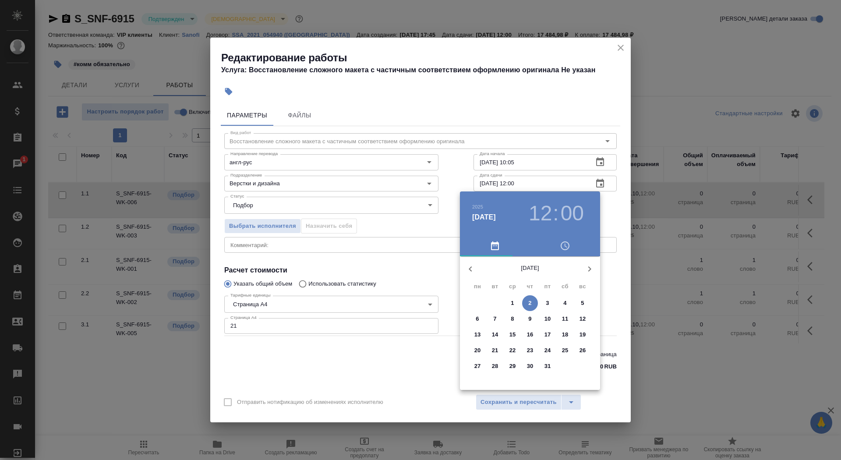
click at [468, 272] on icon "button" at bounding box center [470, 269] width 11 height 11
click at [533, 351] on p "25" at bounding box center [530, 350] width 7 height 9
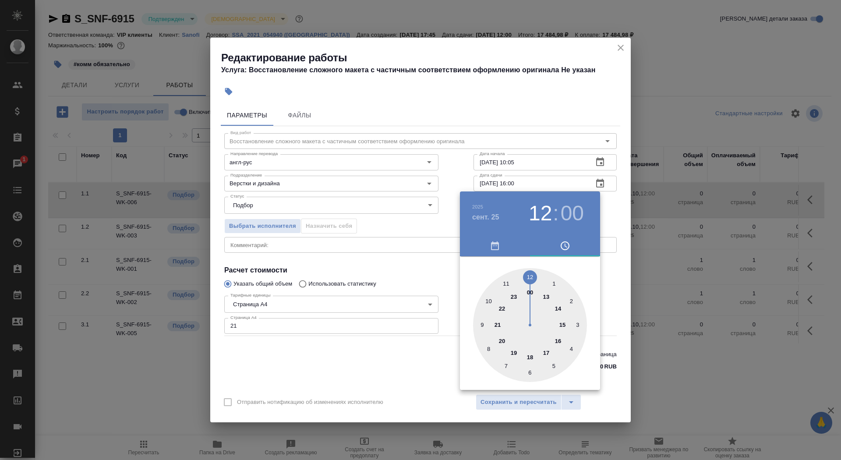
click at [557, 339] on div at bounding box center [530, 325] width 114 height 114
click at [554, 282] on div at bounding box center [530, 325] width 114 height 114
type input "25.09.2025 16:05"
click at [414, 349] on div at bounding box center [420, 230] width 841 height 460
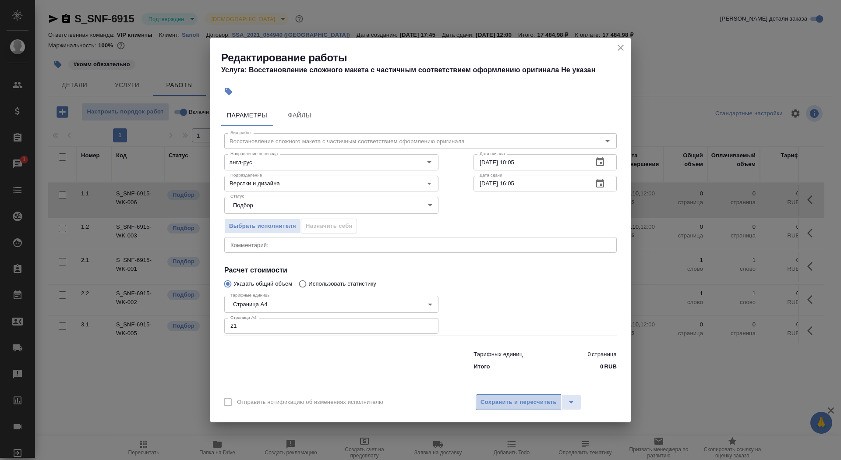
click at [535, 404] on span "Сохранить и пересчитать" at bounding box center [519, 402] width 76 height 10
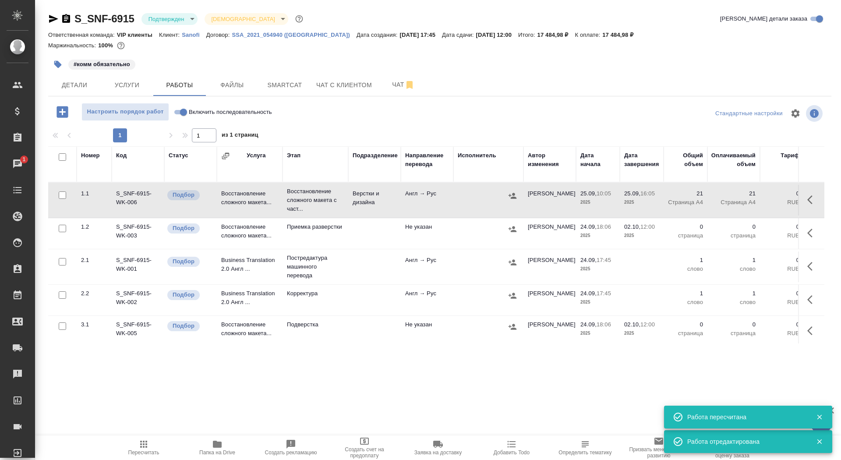
click at [60, 62] on icon "button" at bounding box center [57, 64] width 9 height 9
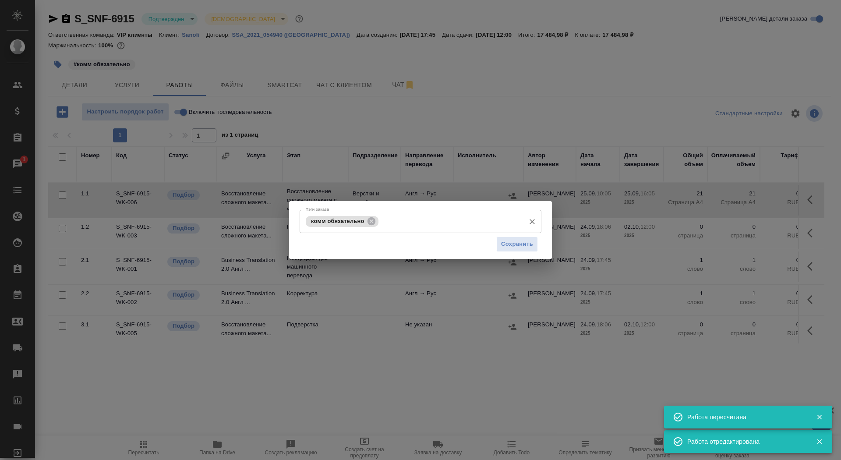
click at [398, 216] on input "Тэги заказа" at bounding box center [451, 221] width 140 height 15
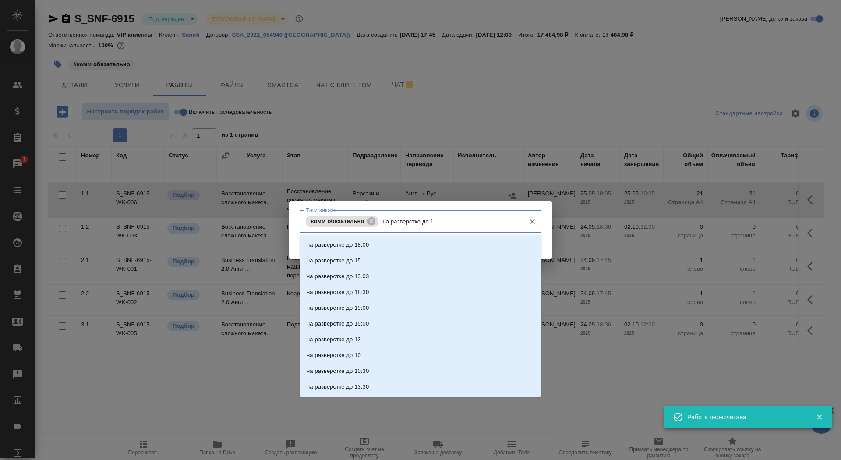
type input "на разверстке до 16"
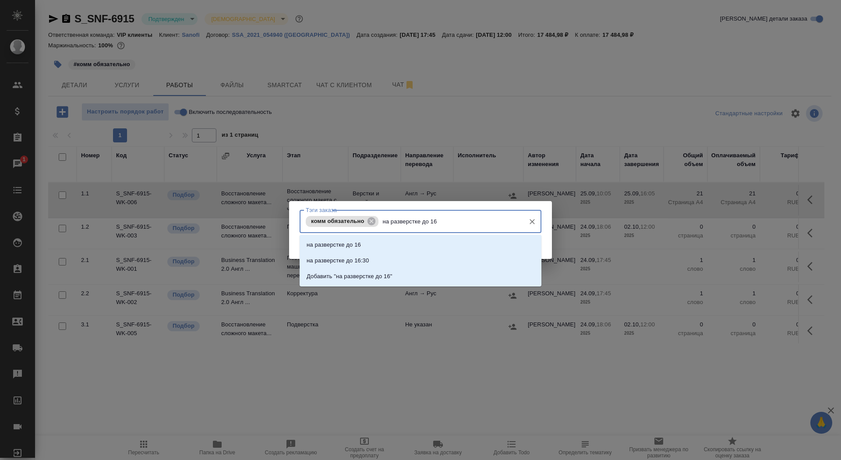
click at [417, 246] on li "на разверстке до 16" at bounding box center [421, 245] width 242 height 16
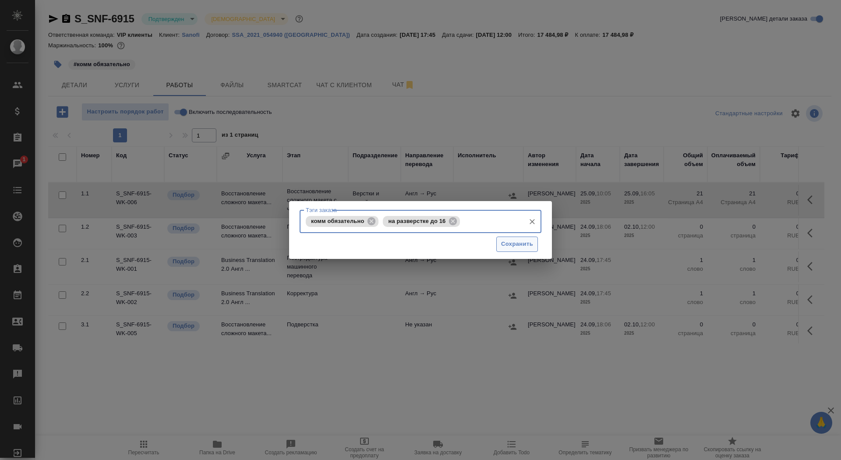
click at [519, 242] on span "Сохранить" at bounding box center [517, 244] width 32 height 10
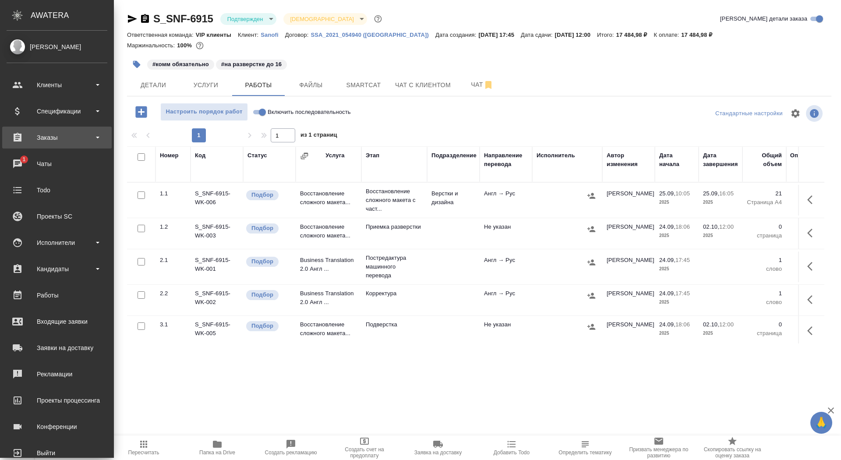
click at [21, 135] on div "Заказы" at bounding box center [57, 137] width 101 height 13
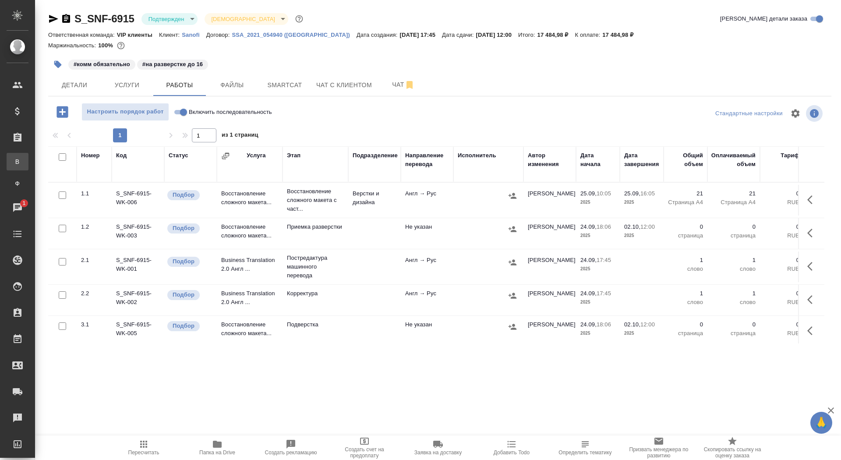
click at [13, 161] on div "Все заказы" at bounding box center [6, 161] width 13 height 9
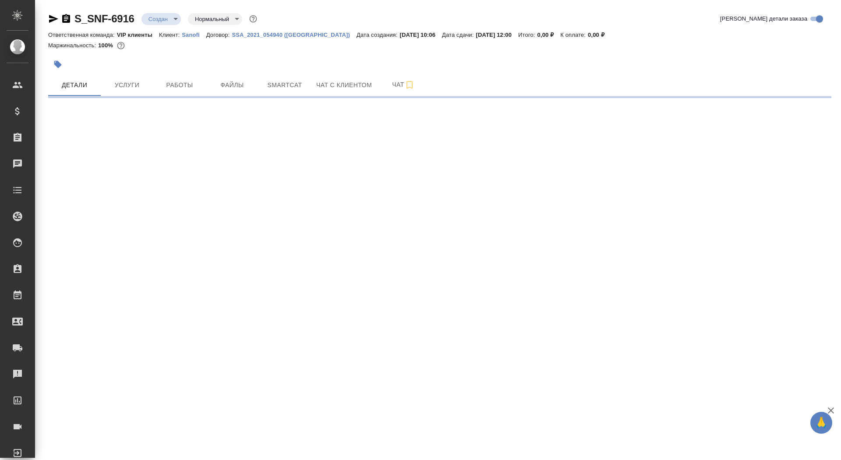
select select "RU"
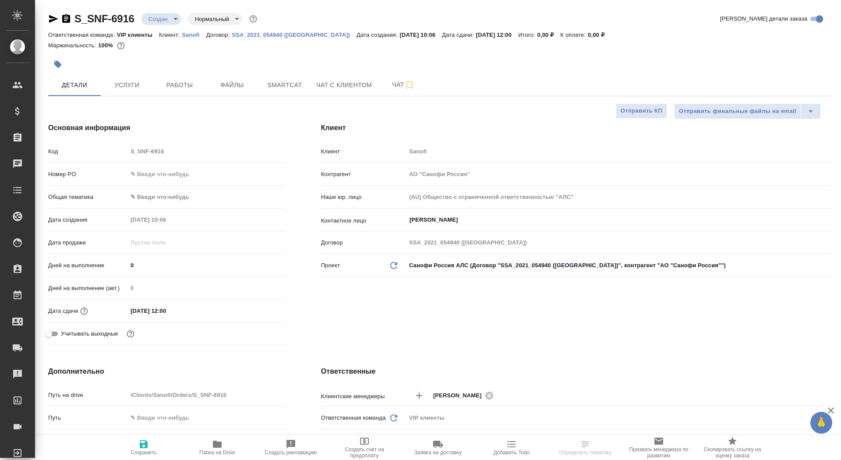
type textarea "x"
drag, startPoint x: 145, startPoint y: 261, endPoint x: 121, endPoint y: 260, distance: 24.1
click at [121, 260] on div "Дней на выполнение 0" at bounding box center [167, 265] width 238 height 15
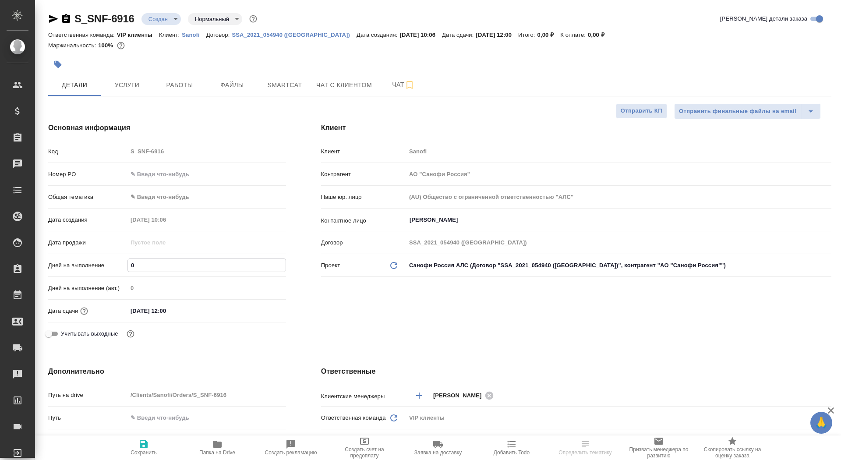
type input "2"
type textarea "x"
type input "20"
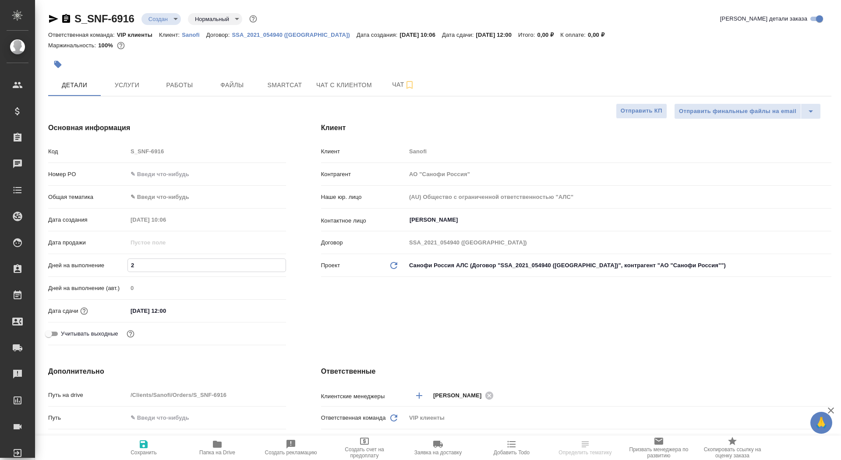
type textarea "x"
type input "20"
click at [151, 444] on span "Сохранить" at bounding box center [143, 447] width 63 height 17
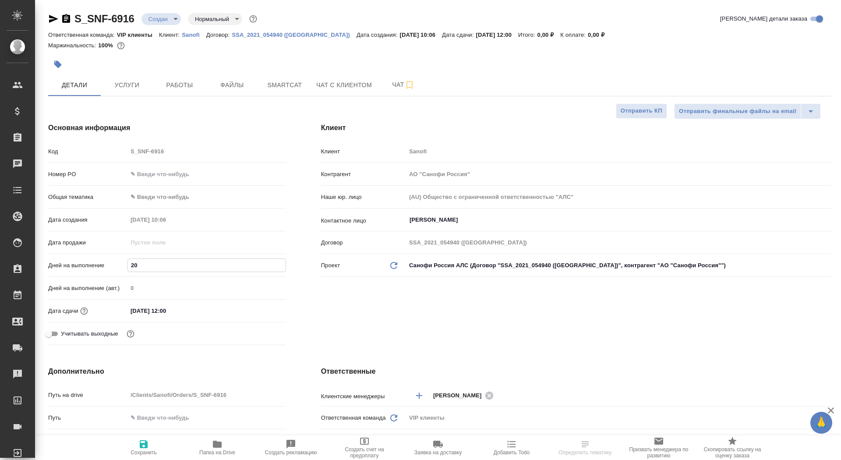
type textarea "x"
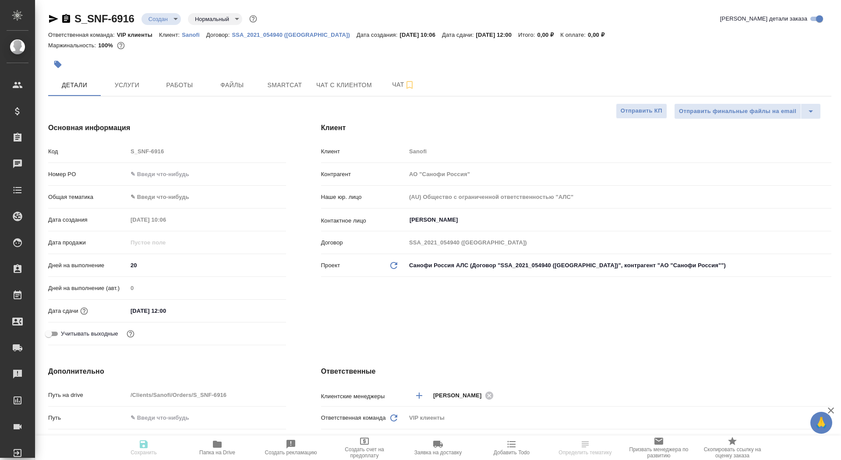
type textarea "x"
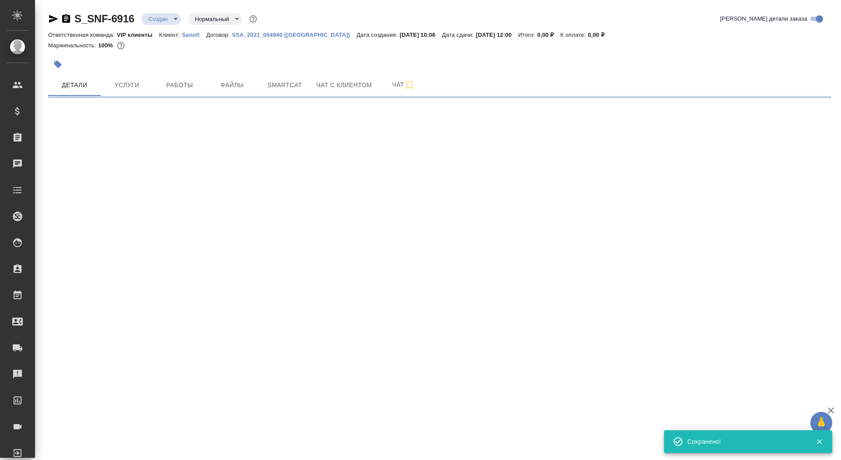
select select "RU"
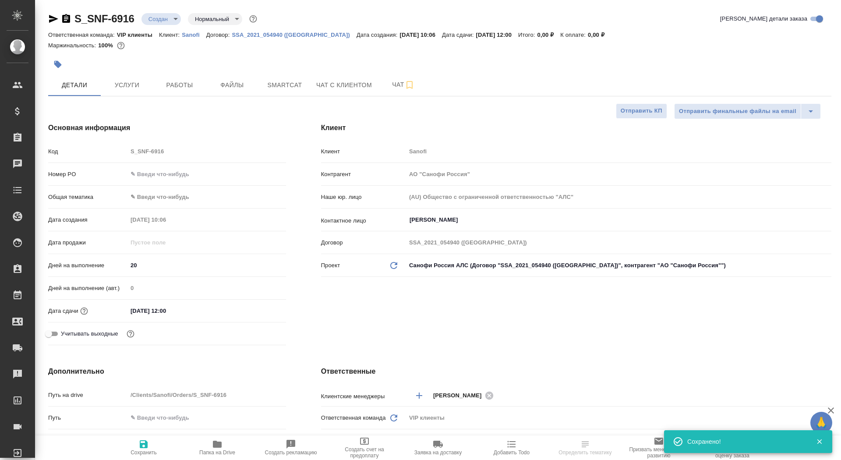
type textarea "x"
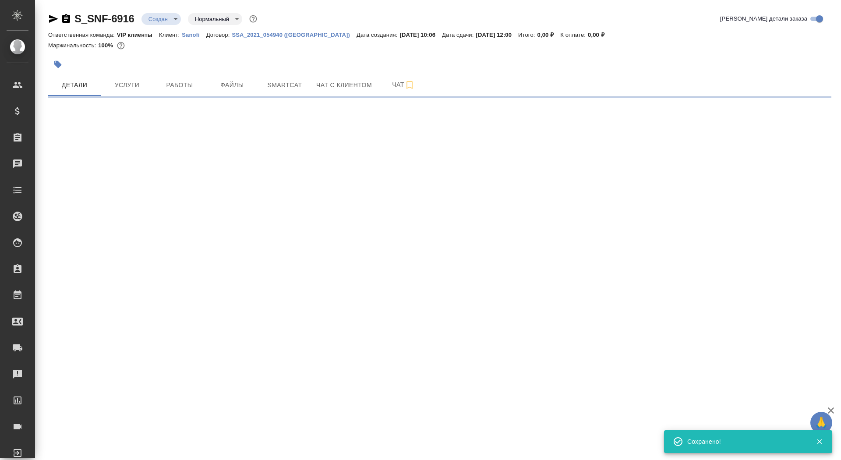
select select "RU"
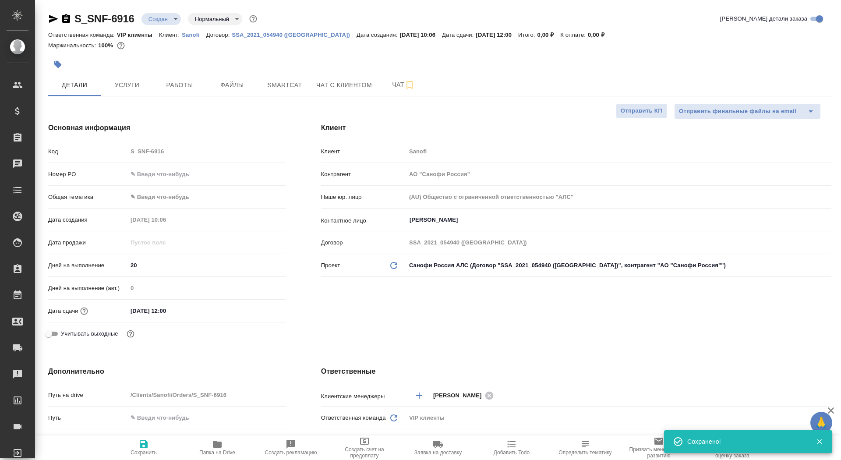
type textarea "x"
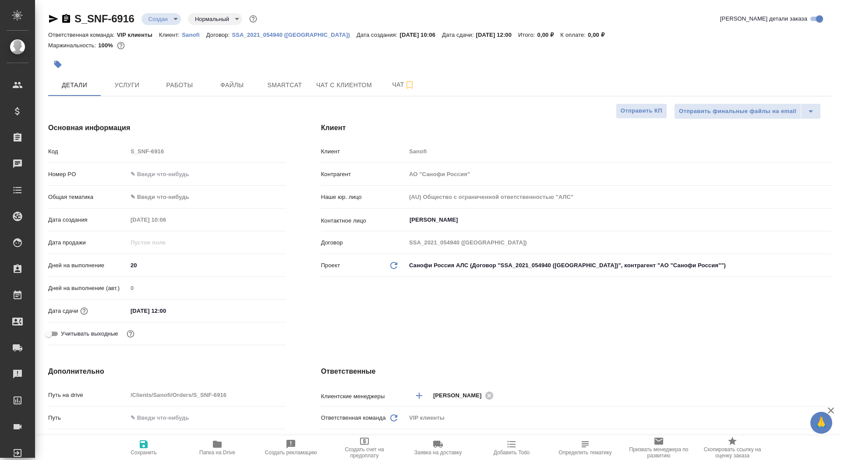
type textarea "x"
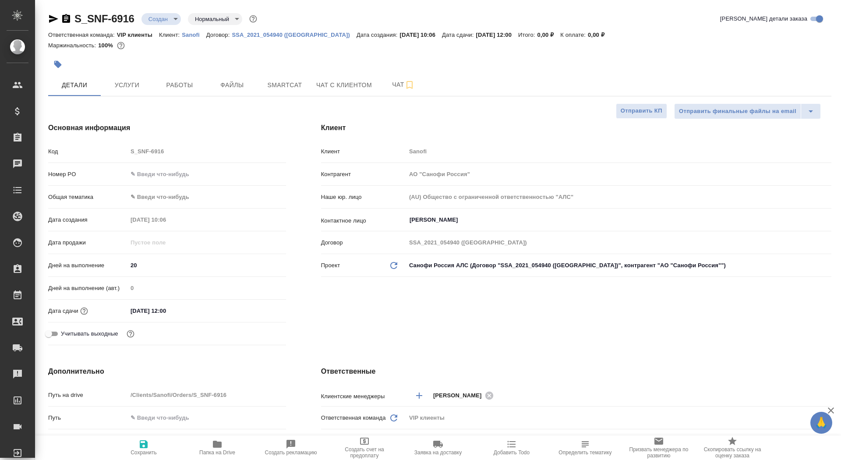
type textarea "x"
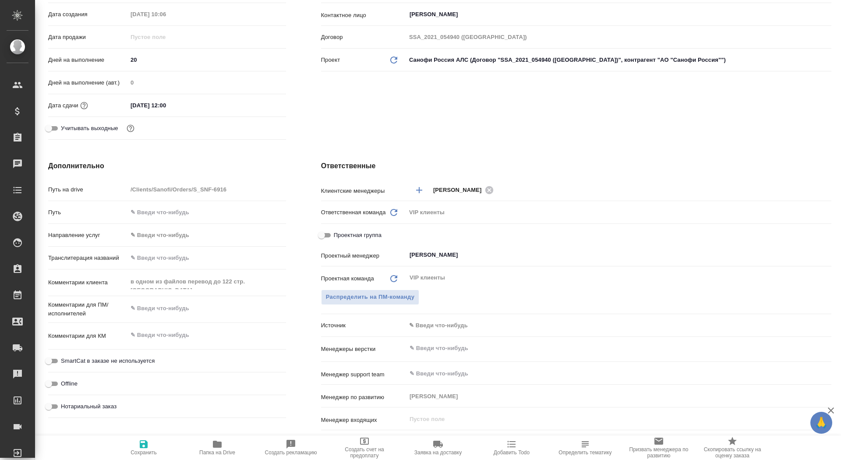
scroll to position [279, 0]
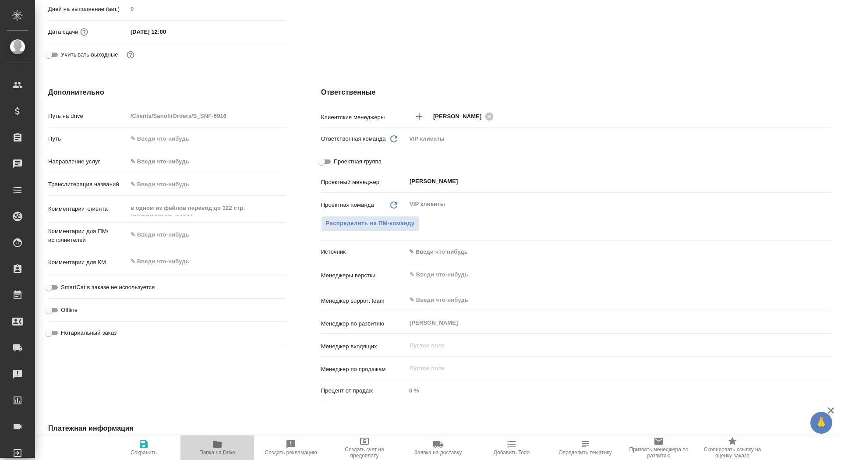
click at [216, 445] on icon "button" at bounding box center [217, 444] width 9 height 7
type textarea "x"
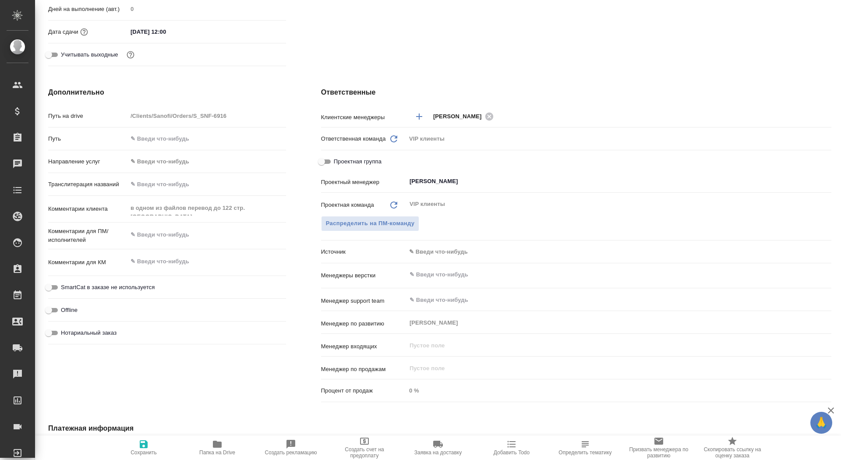
type textarea "x"
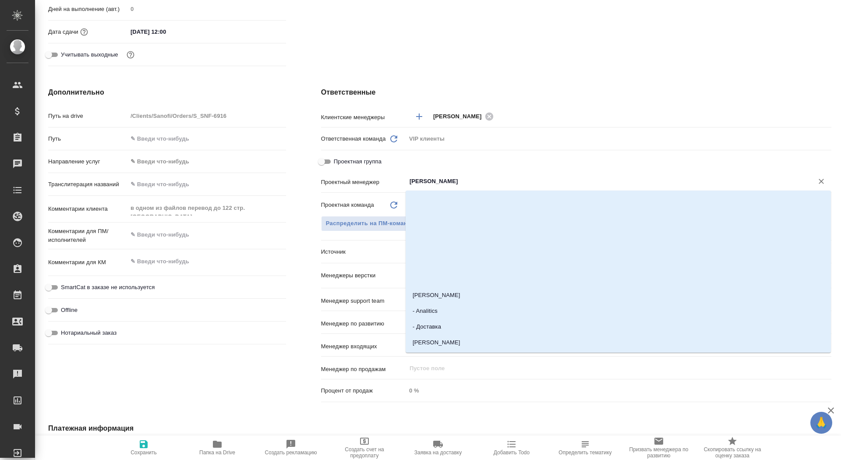
click at [428, 183] on input "[PERSON_NAME]" at bounding box center [604, 181] width 391 height 11
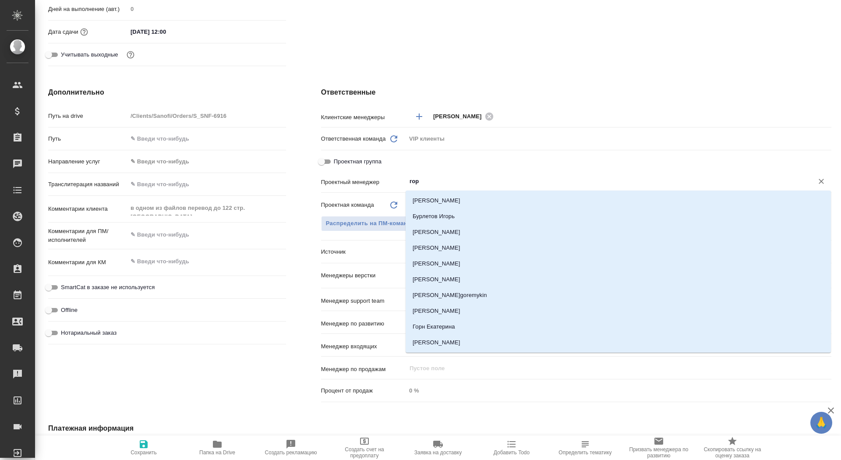
type input "горш"
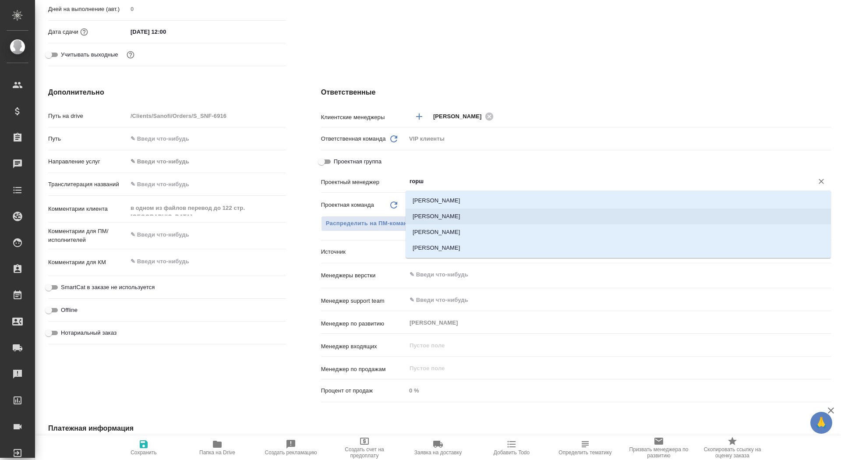
click at [483, 213] on li "[PERSON_NAME]" at bounding box center [618, 217] width 425 height 16
type textarea "x"
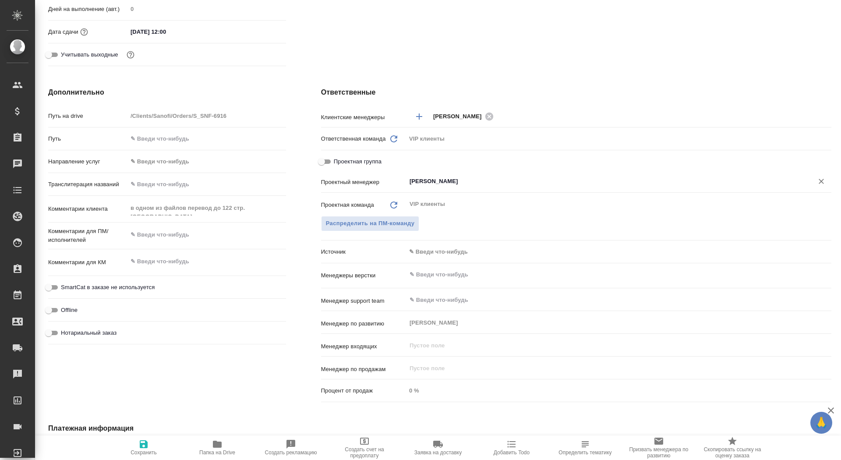
type input "[PERSON_NAME]"
click at [145, 454] on span "Сохранить" at bounding box center [144, 453] width 26 height 6
type textarea "x"
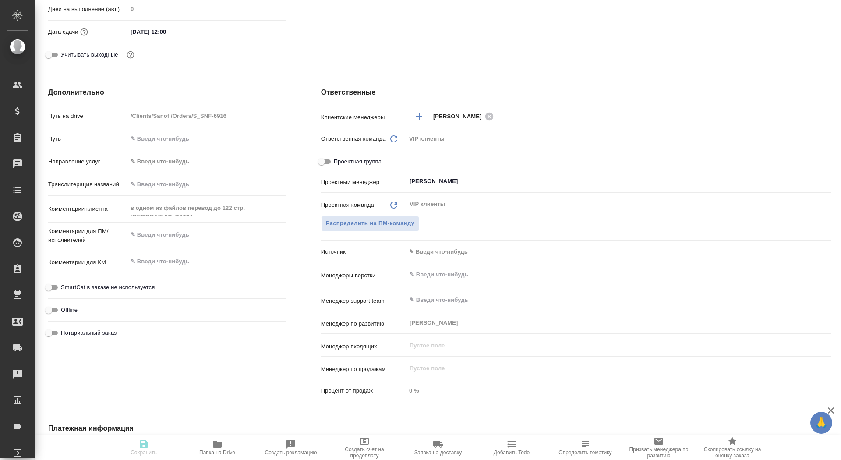
type textarea "x"
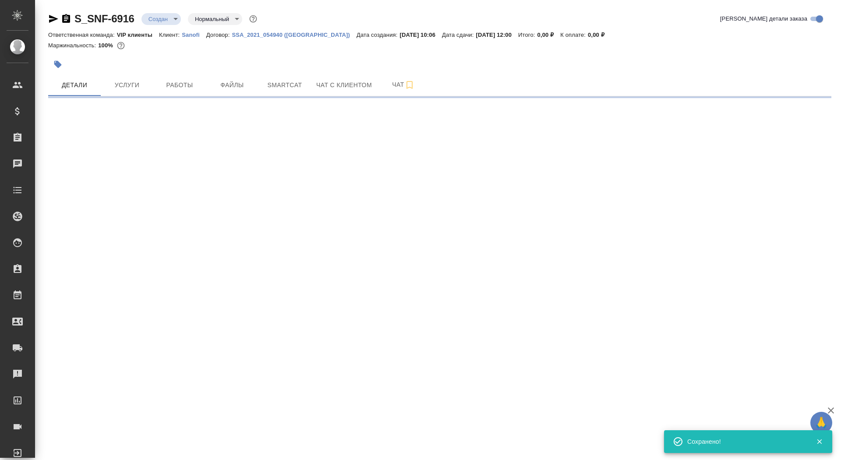
select select "RU"
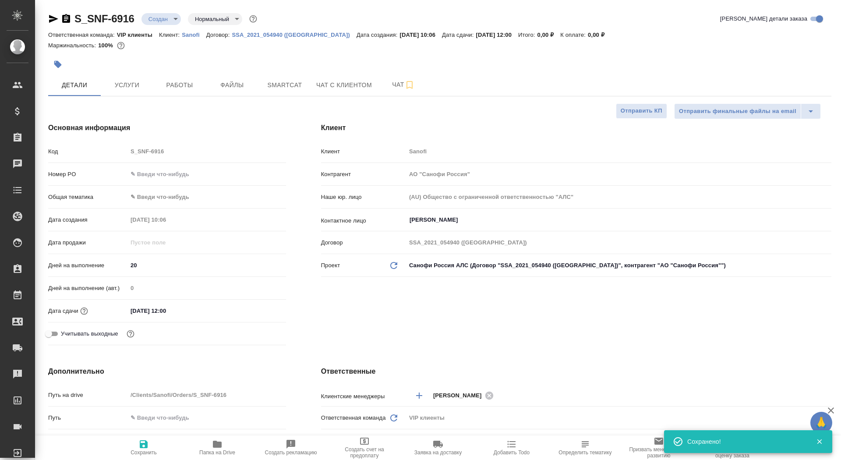
type textarea "x"
click at [208, 448] on span "Папка на Drive" at bounding box center [217, 447] width 63 height 17
type textarea "x"
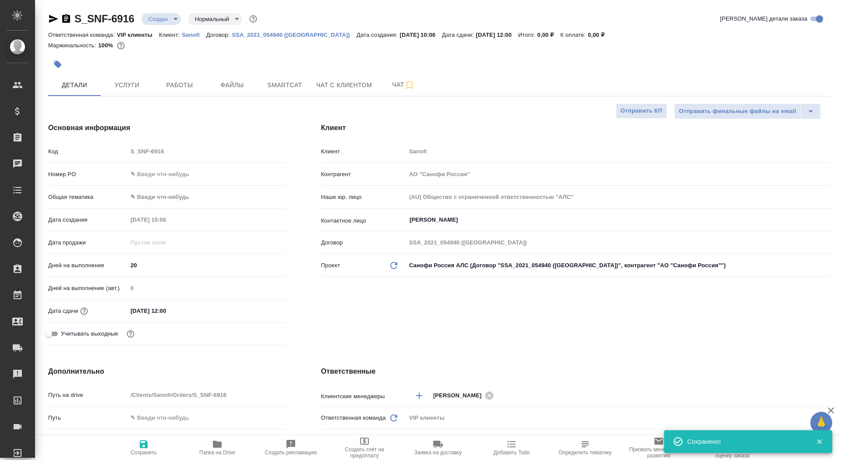
type textarea "x"
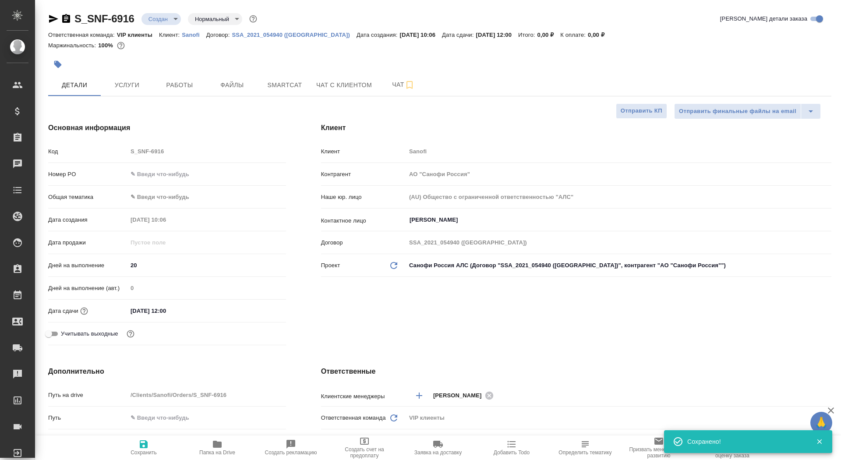
type textarea "x"
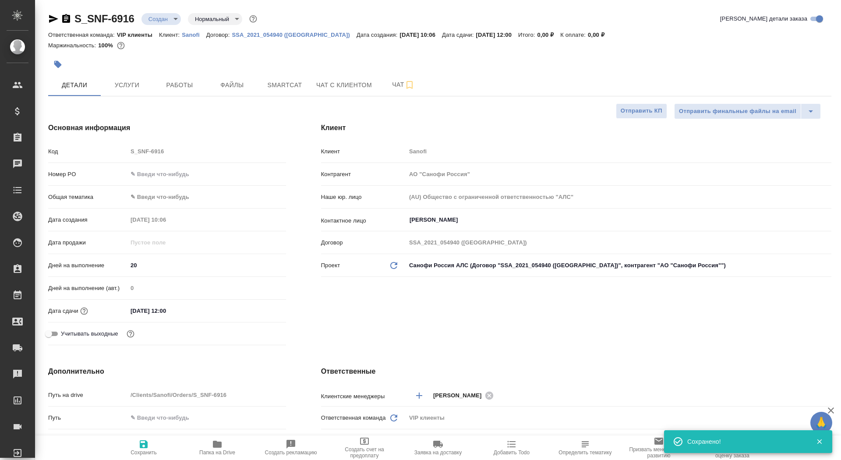
type textarea "x"
click at [170, 10] on div "S_SNF-6916 Создан new Нормальный normal Кратко детали заказа Ответственная кома…" at bounding box center [439, 441] width 793 height 882
click at [170, 14] on body "🙏 .cls-1 fill:#fff; AWATERA Saydasheva Dilyara Клиенты Спецификации Заказы 0 Ча…" at bounding box center [420, 230] width 841 height 460
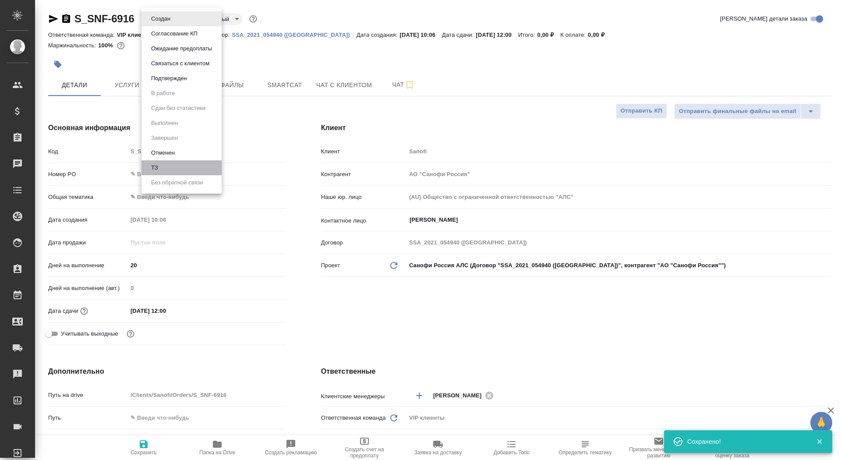
click at [189, 166] on li "ТЗ" at bounding box center [182, 167] width 80 height 15
type textarea "x"
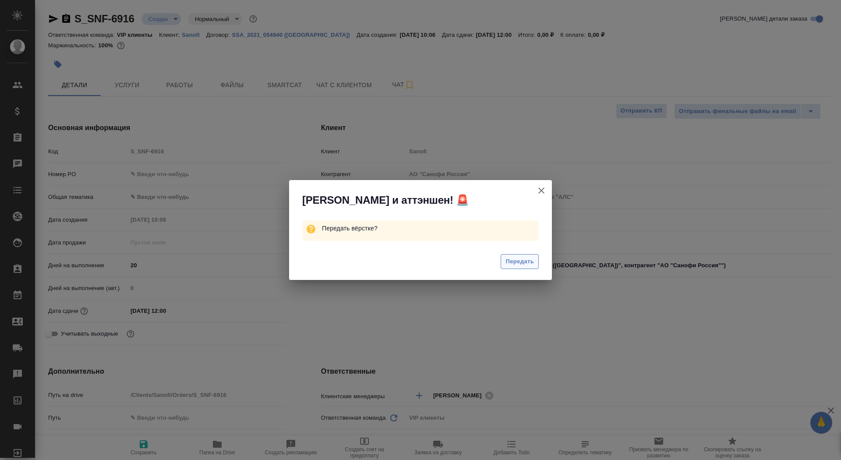
click at [520, 260] on span "Передать" at bounding box center [520, 262] width 28 height 10
type textarea "x"
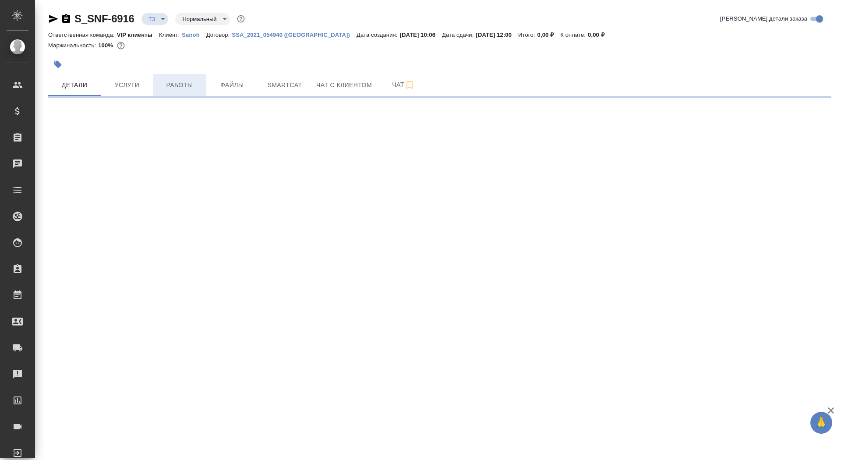
select select "RU"
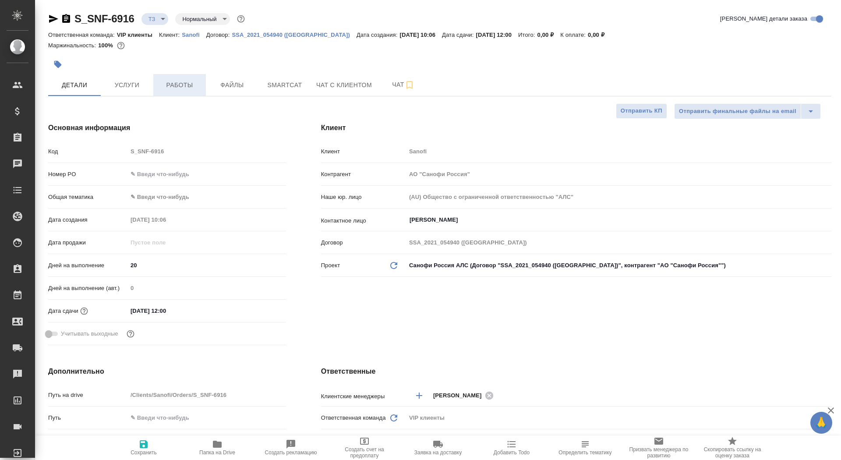
type textarea "x"
click at [194, 87] on span "Работы" at bounding box center [180, 85] width 42 height 11
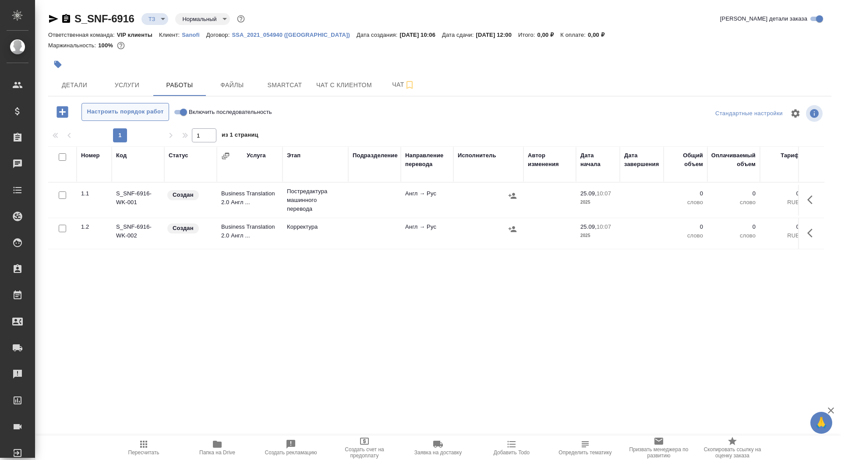
click at [120, 113] on span "Настроить порядок работ" at bounding box center [125, 112] width 78 height 10
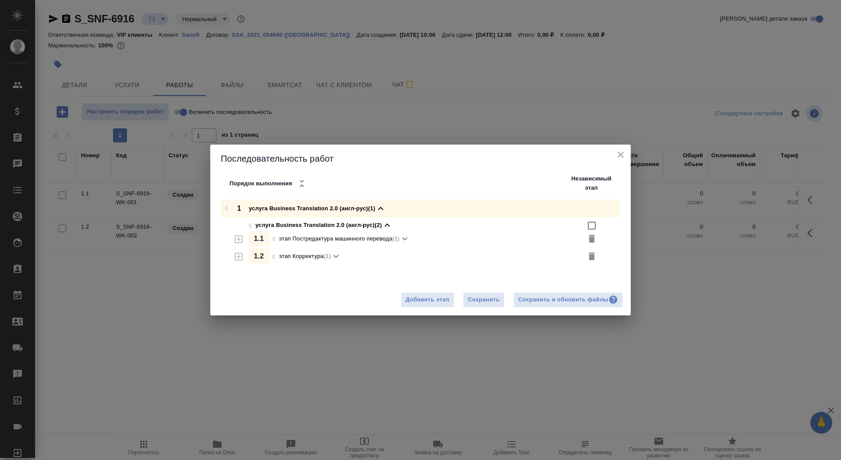
click at [619, 155] on icon "close" at bounding box center [621, 154] width 11 height 11
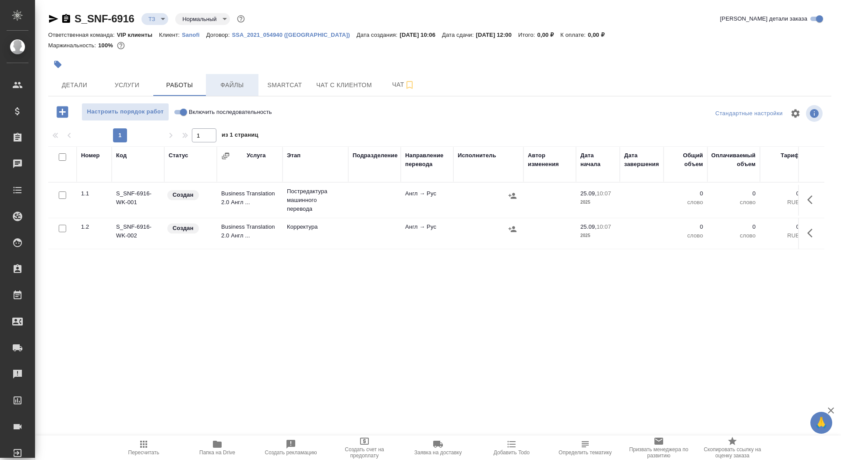
click at [235, 86] on span "Файлы" at bounding box center [232, 85] width 42 height 11
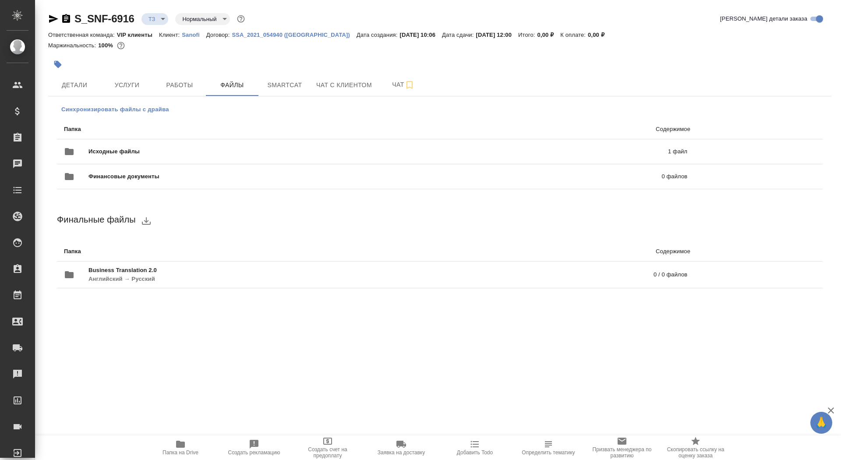
click at [76, 115] on button "Синхронизировать файлы с драйва" at bounding box center [115, 109] width 117 height 13
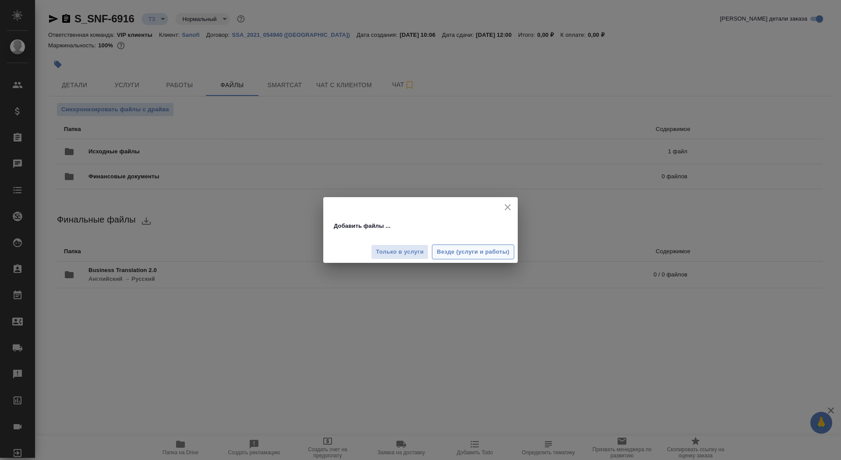
click at [472, 249] on span "Везде (услуги и работы)" at bounding box center [473, 252] width 73 height 10
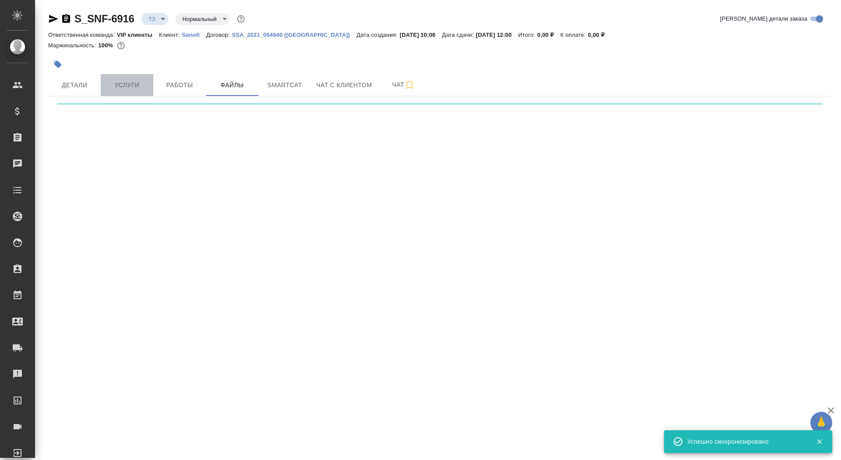
click at [120, 88] on span "Услуги" at bounding box center [127, 85] width 42 height 11
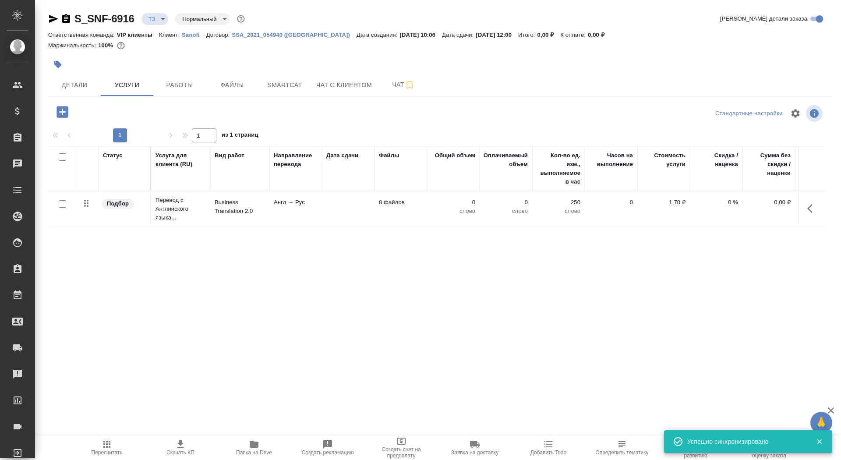
click at [288, 203] on p "Англ → Рус" at bounding box center [296, 202] width 44 height 9
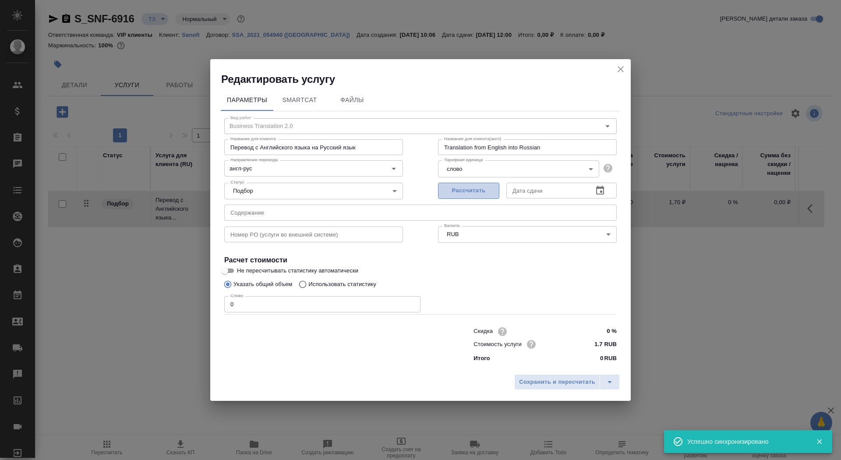
click at [461, 189] on span "Рассчитать" at bounding box center [469, 191] width 52 height 10
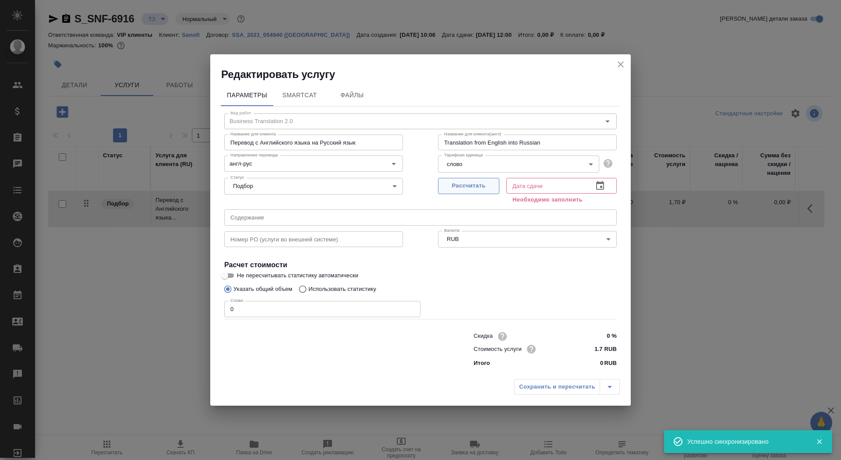
type input "15.10.2025 12:00"
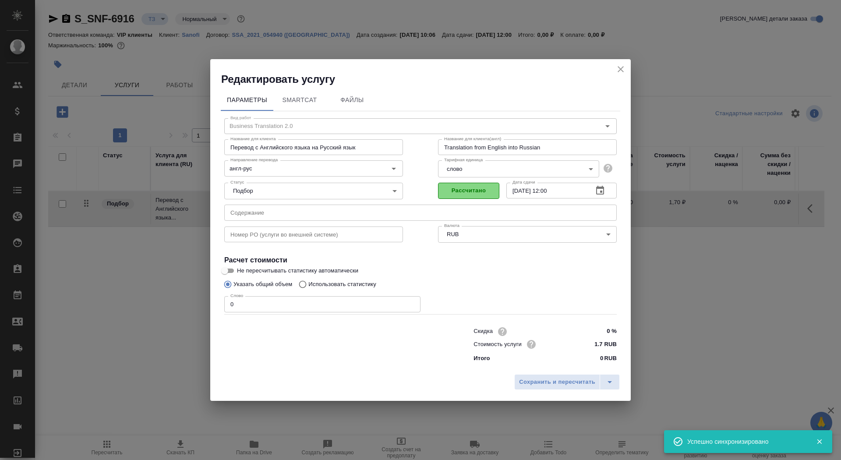
click at [459, 183] on button "Рассчитано" at bounding box center [468, 191] width 61 height 16
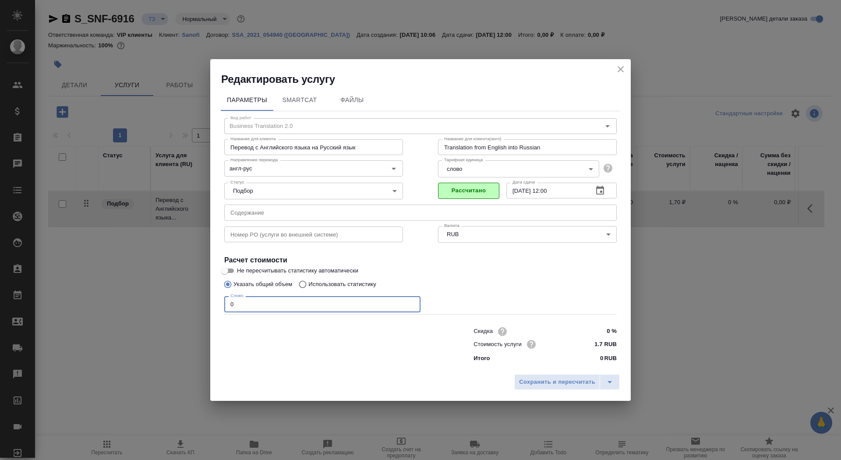
click at [308, 305] on input "0" at bounding box center [322, 304] width 196 height 16
type input "1"
click at [227, 273] on input "Не пересчитывать статистику автоматически" at bounding box center [225, 271] width 32 height 11
checkbox input "true"
click at [574, 380] on span "Сохранить и пересчитать" at bounding box center [557, 382] width 76 height 10
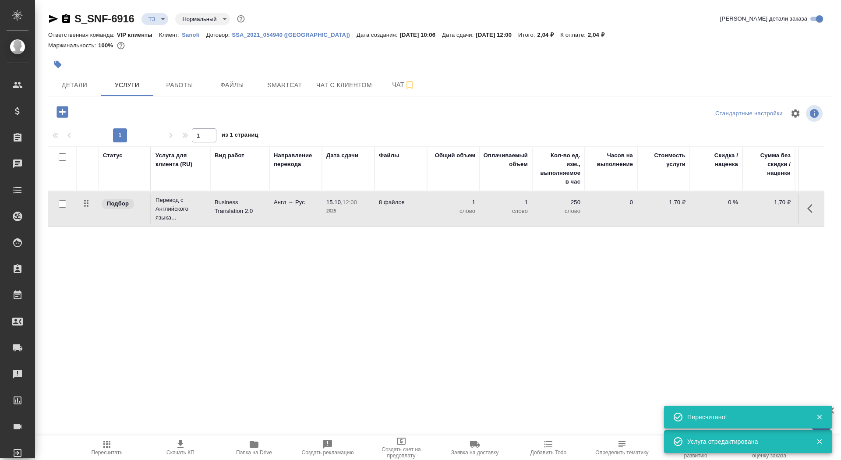
click at [61, 209] on div at bounding box center [63, 204] width 20 height 12
click at [62, 203] on input "checkbox" at bounding box center [62, 203] width 7 height 7
checkbox input "true"
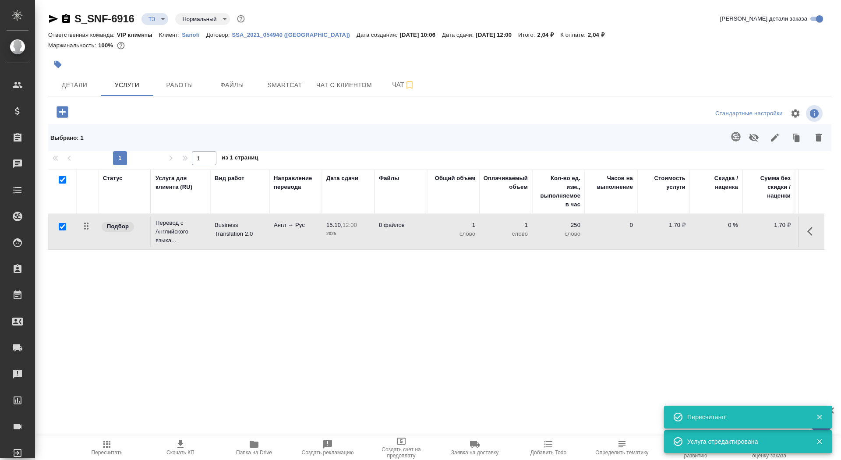
click at [743, 134] on button "button" at bounding box center [736, 136] width 21 height 21
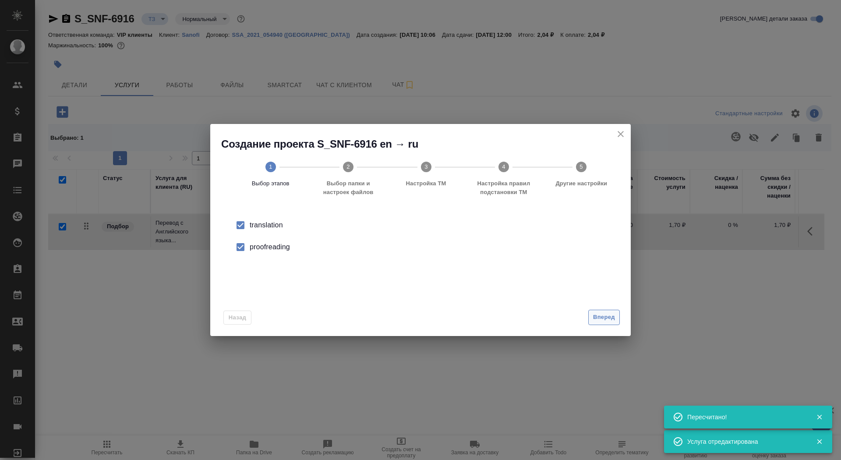
click at [599, 318] on span "Вперед" at bounding box center [604, 317] width 22 height 10
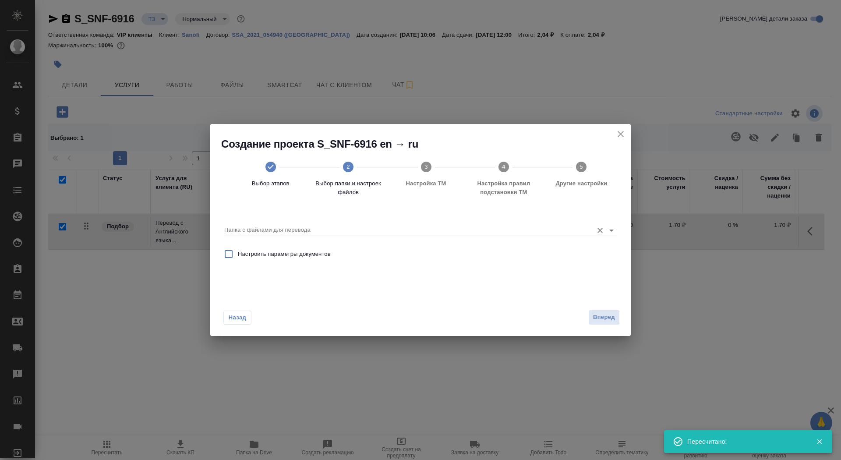
click at [489, 228] on input "Папка с файлами для перевода" at bounding box center [406, 230] width 365 height 11
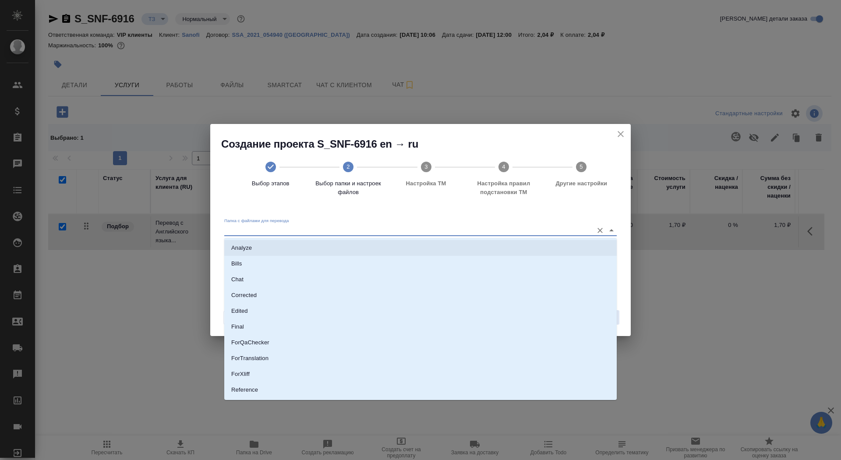
click at [484, 244] on li "Analyze" at bounding box center [420, 248] width 393 height 16
type input "Analyze"
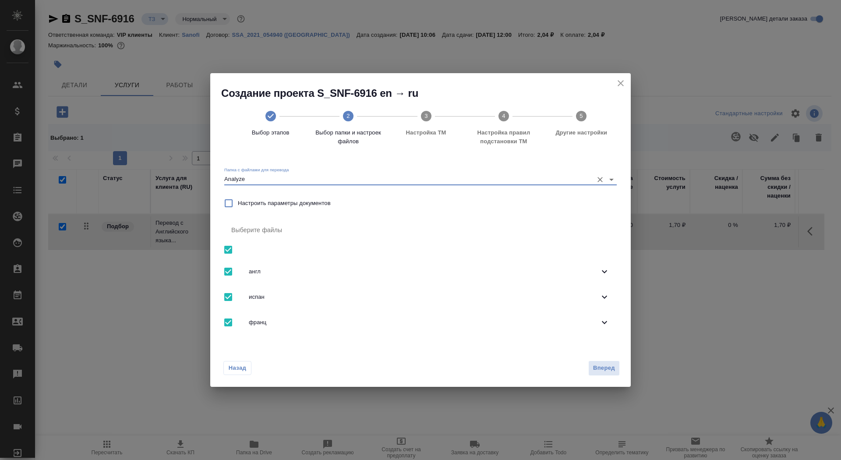
click at [226, 244] on input "checkbox" at bounding box center [228, 250] width 18 height 18
checkbox input "false"
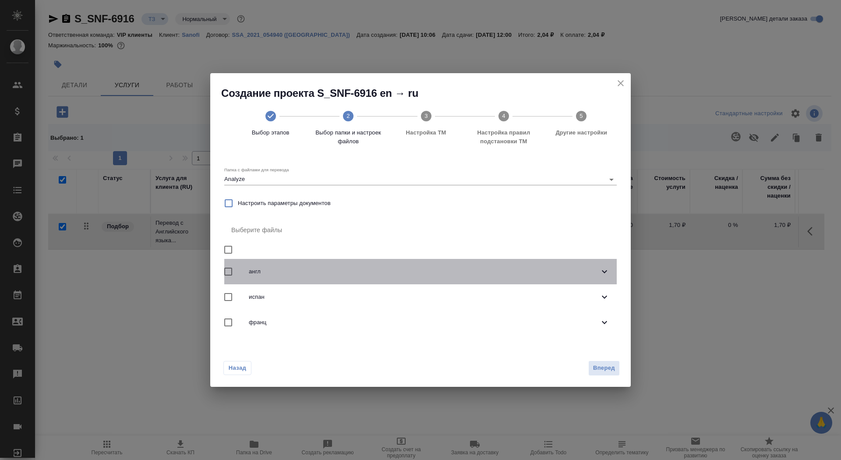
click at [230, 268] on input "checkbox" at bounding box center [228, 271] width 18 height 18
checkbox input "true"
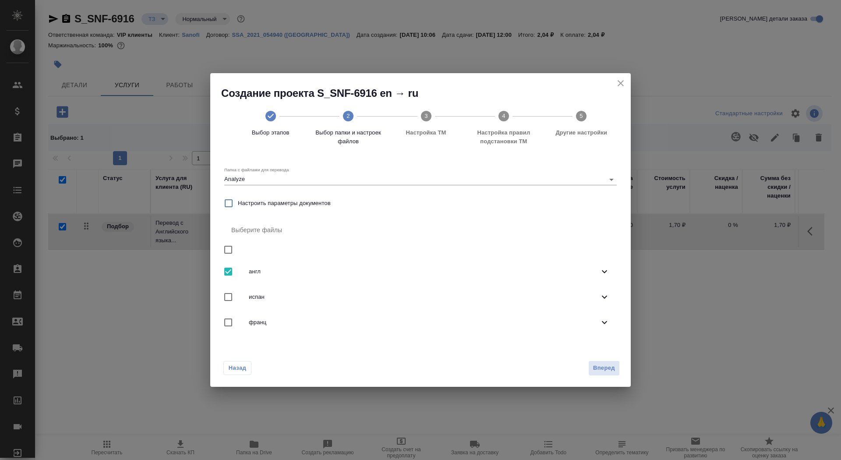
click at [606, 268] on icon at bounding box center [604, 271] width 11 height 11
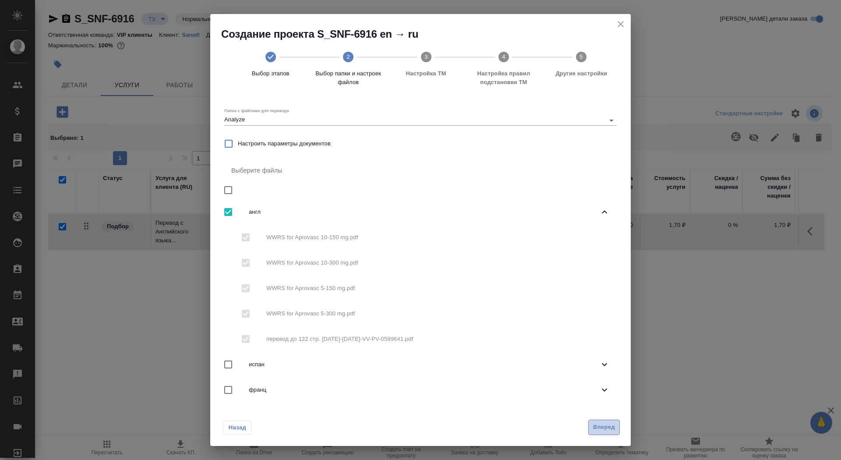
click at [601, 425] on span "Вперед" at bounding box center [604, 427] width 22 height 10
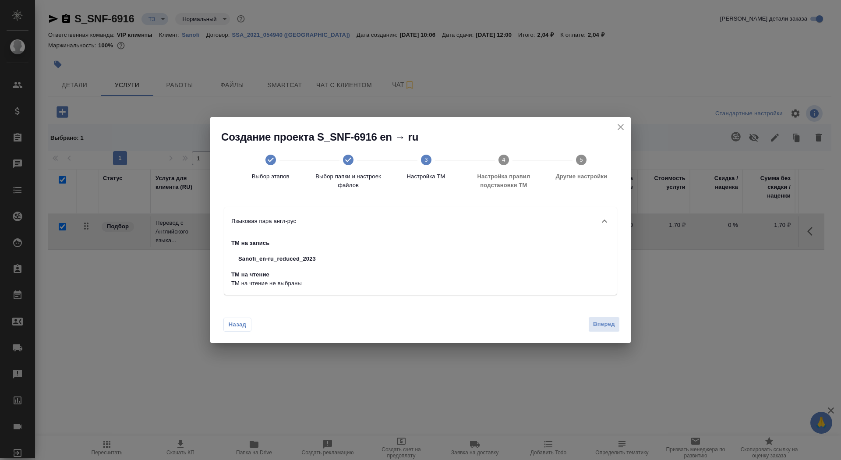
click at [604, 332] on div "Назад Вперед" at bounding box center [420, 322] width 421 height 41
click at [603, 327] on span "Вперед" at bounding box center [604, 324] width 22 height 10
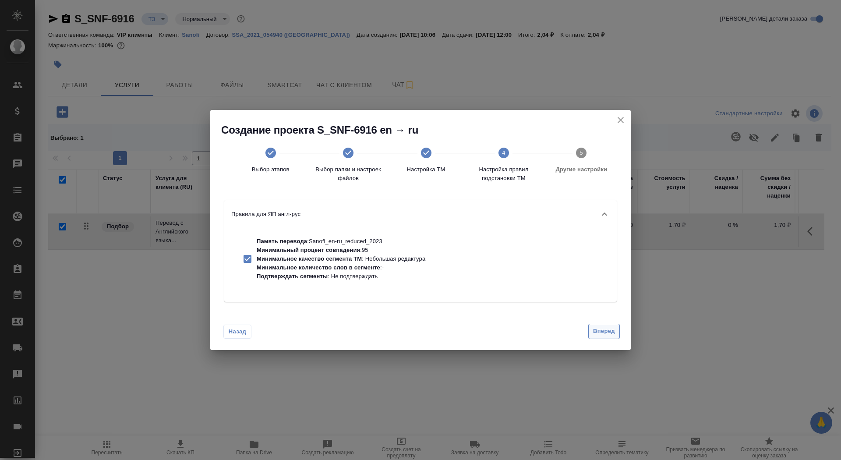
click at [604, 334] on span "Вперед" at bounding box center [604, 331] width 22 height 10
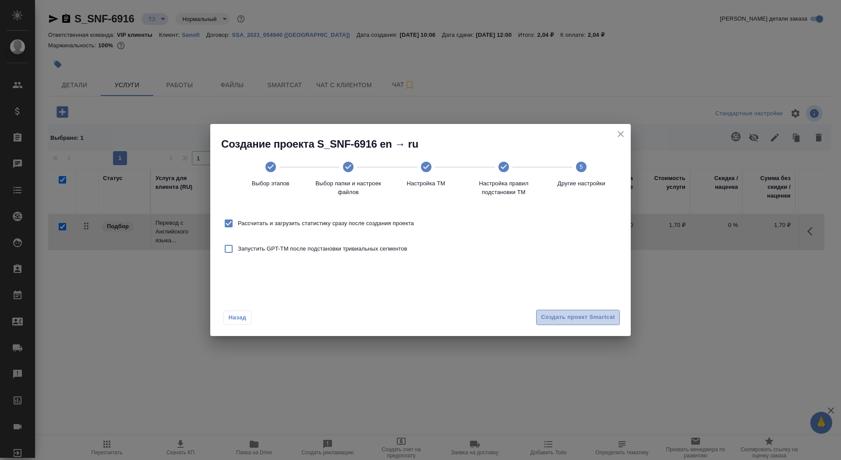
click at [596, 321] on span "Создать проект Smartcat" at bounding box center [578, 317] width 74 height 10
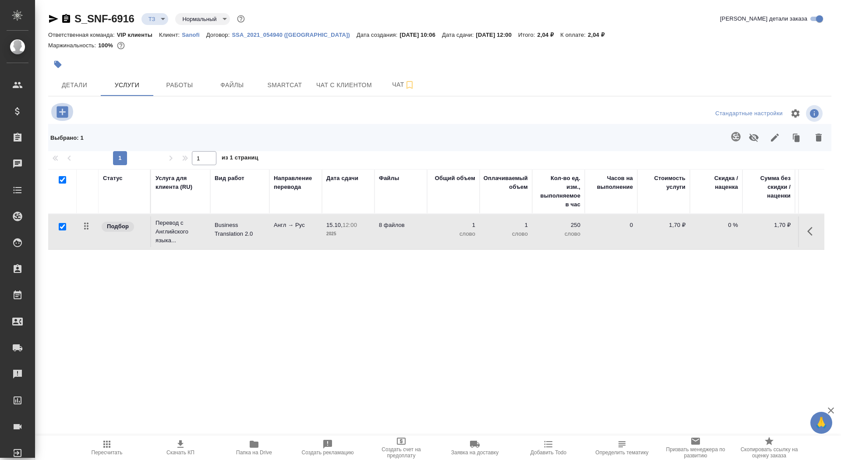
click at [58, 110] on icon "button" at bounding box center [62, 111] width 11 height 11
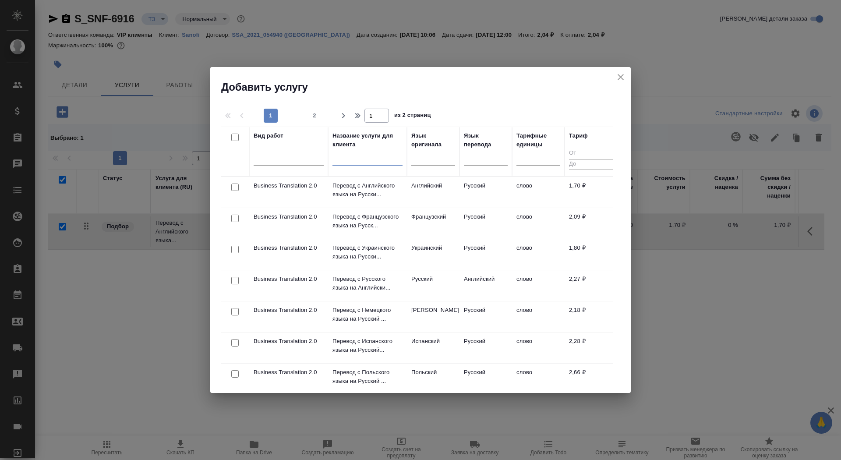
click at [374, 157] on input "text" at bounding box center [368, 160] width 70 height 11
click at [366, 215] on p "Перевод с Французского языка на Русск..." at bounding box center [368, 222] width 70 height 18
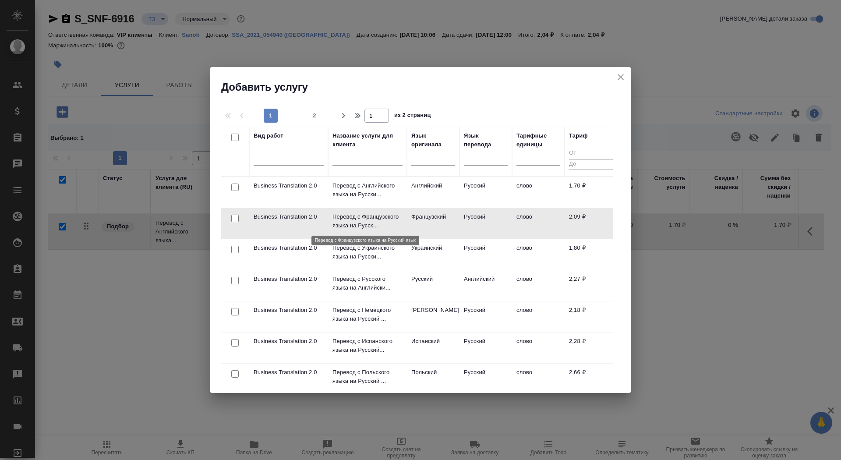
click at [366, 215] on p "Перевод с Французского языка на Русск..." at bounding box center [368, 222] width 70 height 18
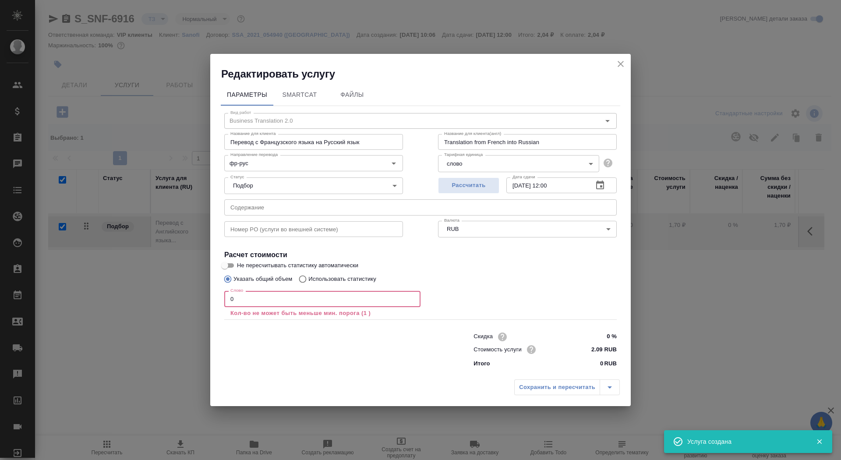
click at [244, 305] on input "0" at bounding box center [322, 299] width 196 height 16
checkbox input "false"
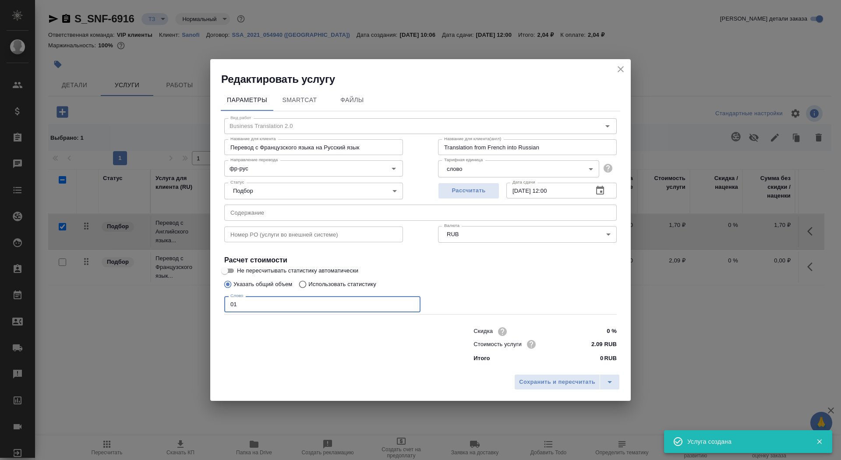
type input "01"
click at [230, 267] on input "Не пересчитывать статистику автоматически" at bounding box center [225, 271] width 32 height 11
checkbox input "true"
click at [532, 377] on span "Сохранить и пересчитать" at bounding box center [557, 382] width 76 height 10
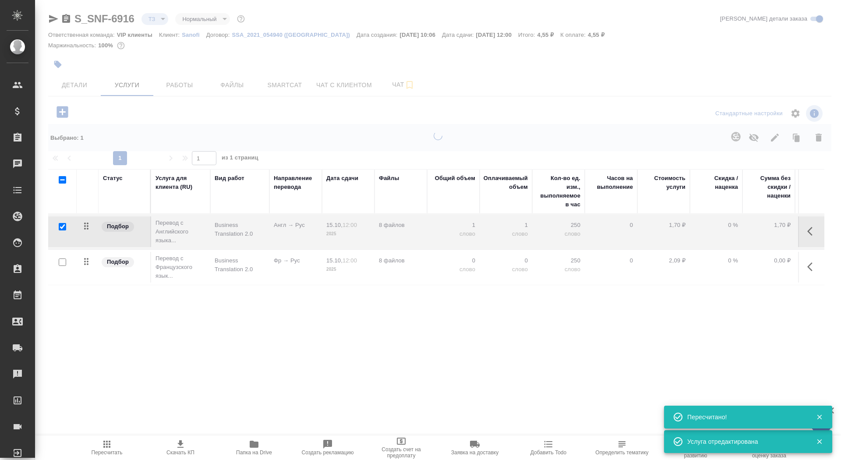
click at [61, 227] on input "checkbox" at bounding box center [62, 226] width 7 height 7
checkbox input "false"
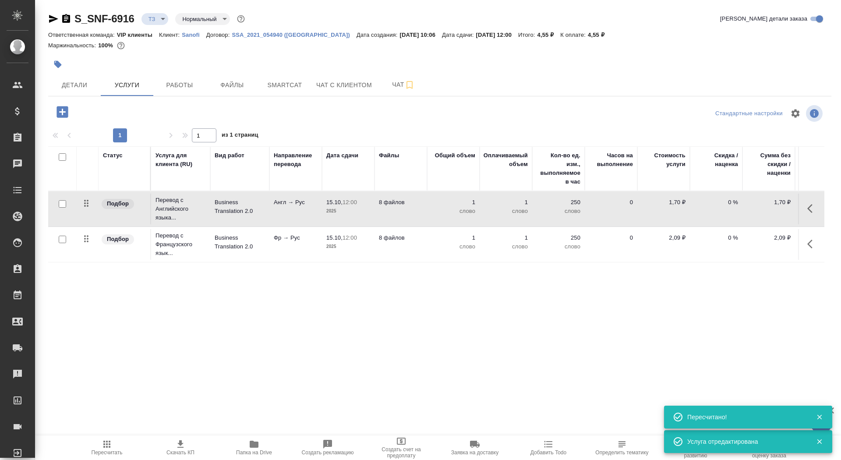
click at [61, 236] on input "checkbox" at bounding box center [62, 239] width 7 height 7
checkbox input "true"
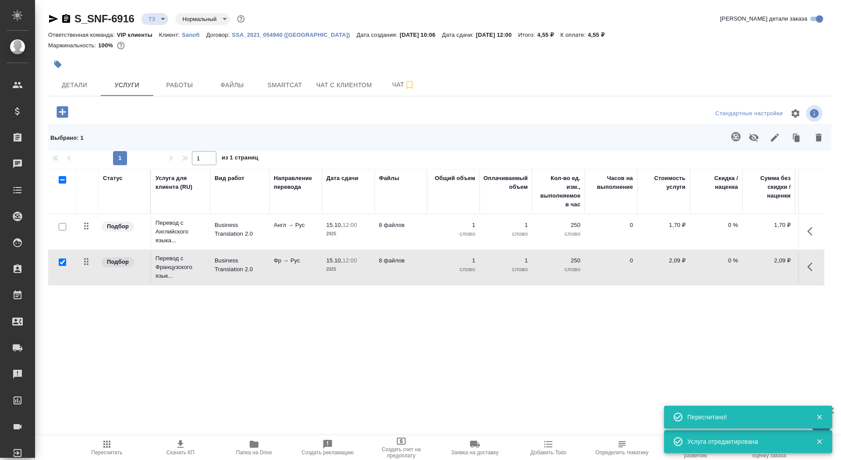
click at [732, 131] on button "button" at bounding box center [736, 136] width 21 height 21
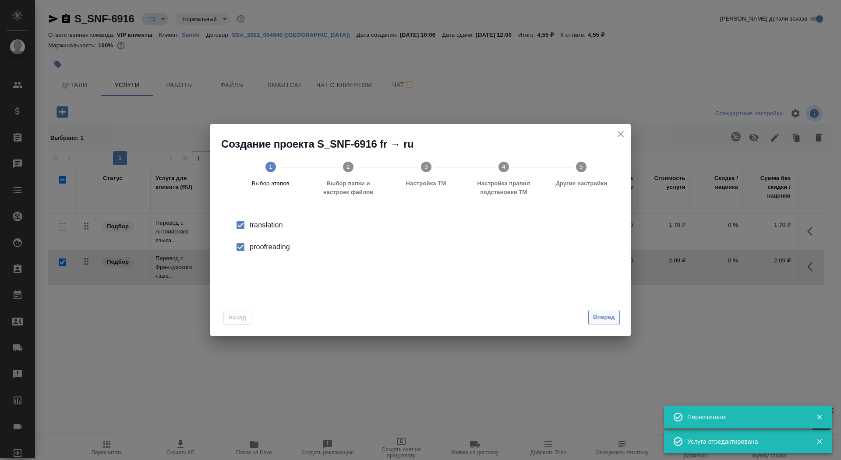
click at [609, 315] on span "Вперед" at bounding box center [604, 317] width 22 height 10
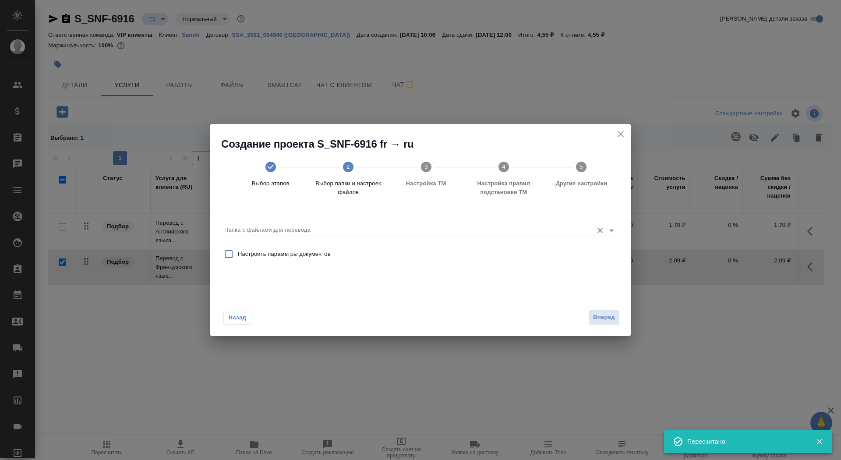
click at [508, 237] on div "Папка с файлами для перевода" at bounding box center [420, 225] width 393 height 23
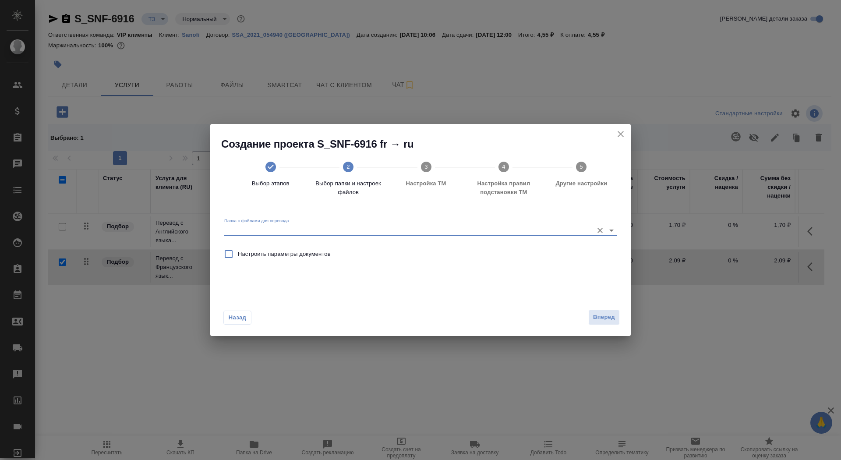
click at [504, 229] on input "Папка с файлами для перевода" at bounding box center [406, 230] width 365 height 11
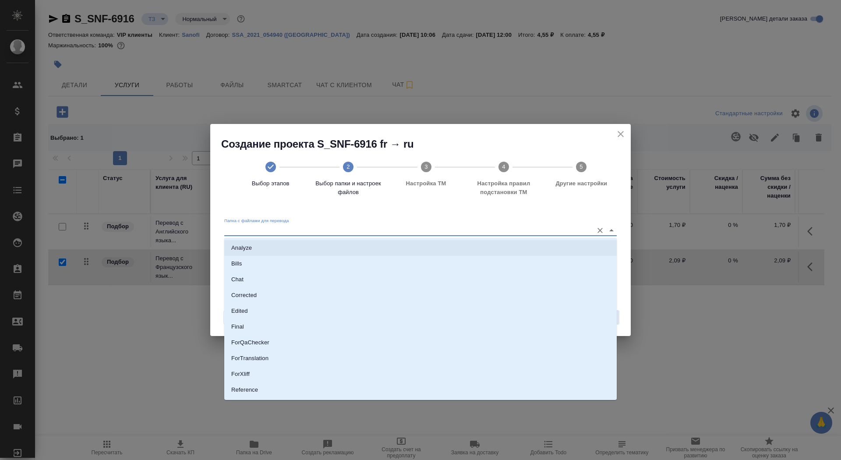
click at [500, 251] on li "Analyze" at bounding box center [420, 248] width 393 height 16
type input "Analyze"
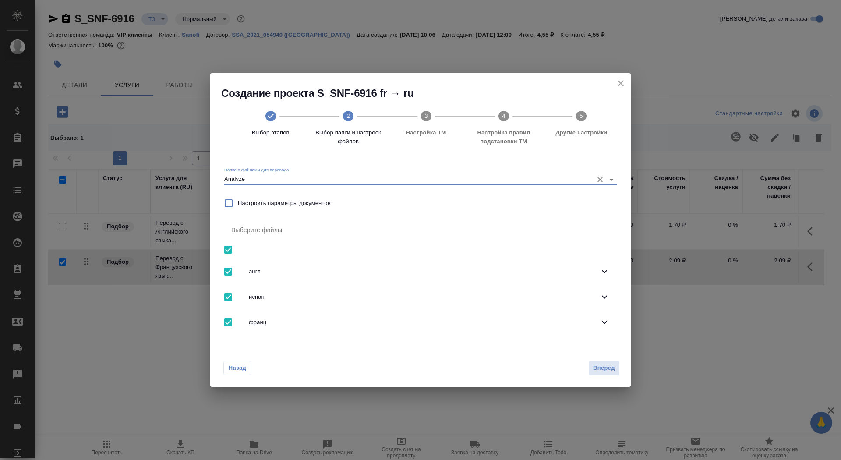
click at [228, 250] on input "checkbox" at bounding box center [228, 250] width 18 height 18
checkbox input "false"
click at [228, 326] on input "checkbox" at bounding box center [228, 322] width 18 height 18
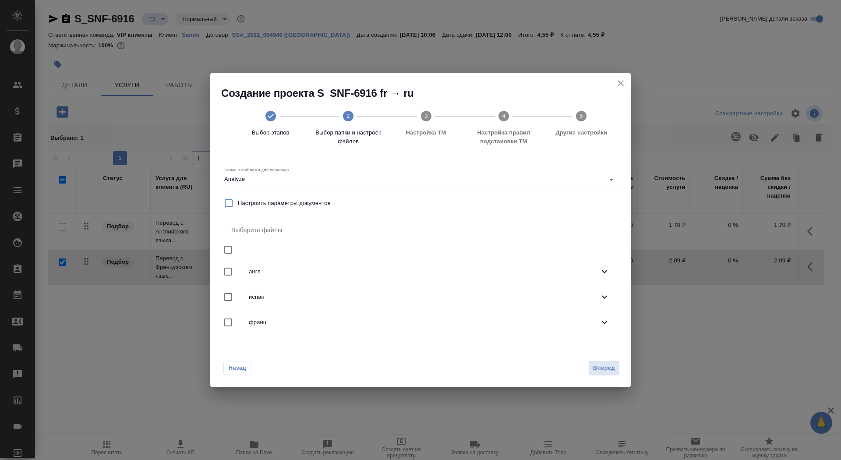
checkbox input "true"
click at [607, 364] on span "Вперед" at bounding box center [604, 368] width 22 height 10
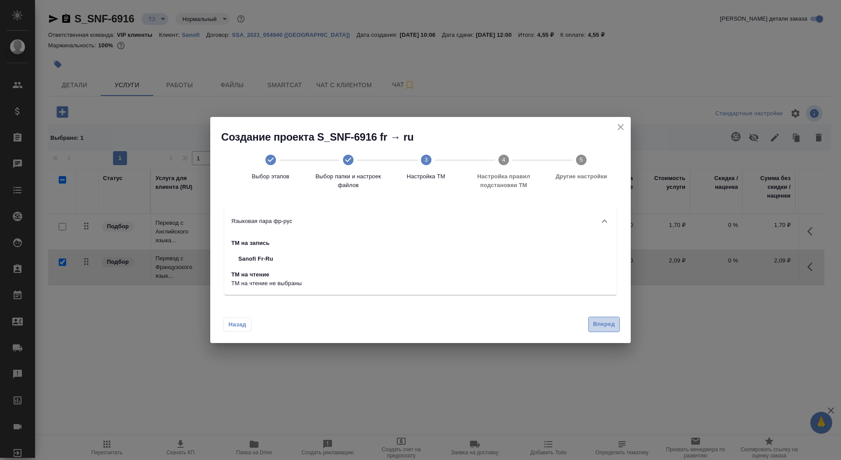
click at [604, 326] on span "Вперед" at bounding box center [604, 324] width 22 height 10
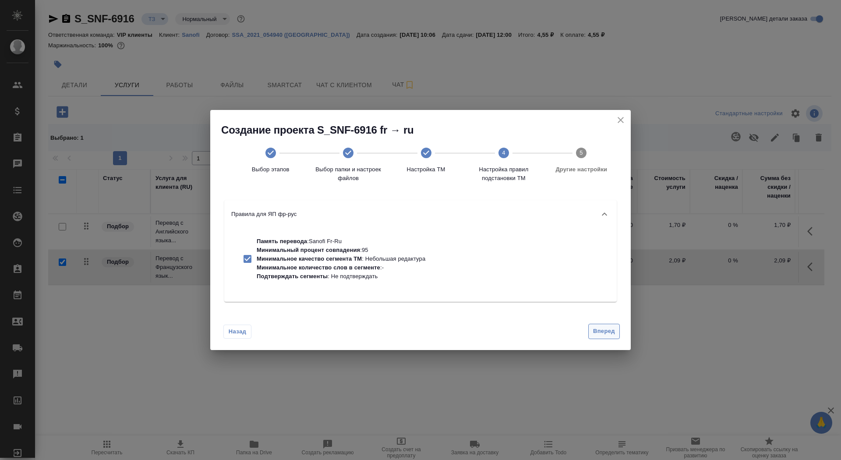
click at [604, 326] on button "Вперед" at bounding box center [604, 331] width 32 height 15
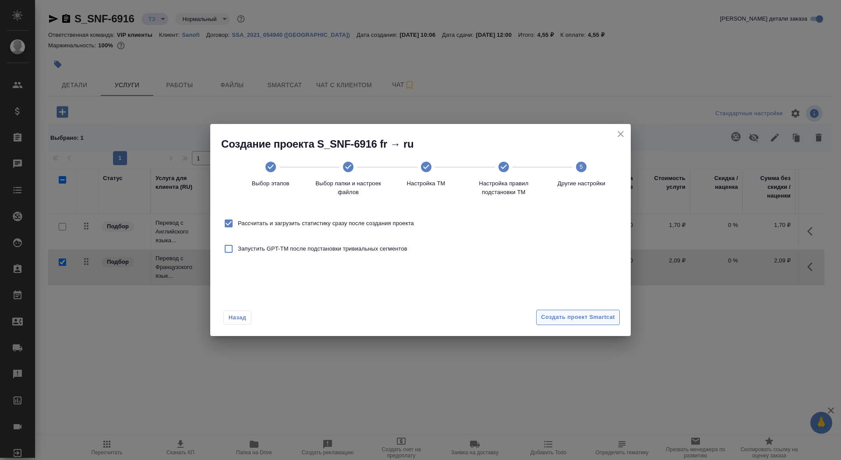
click at [599, 315] on span "Создать проект Smartcat" at bounding box center [578, 317] width 74 height 10
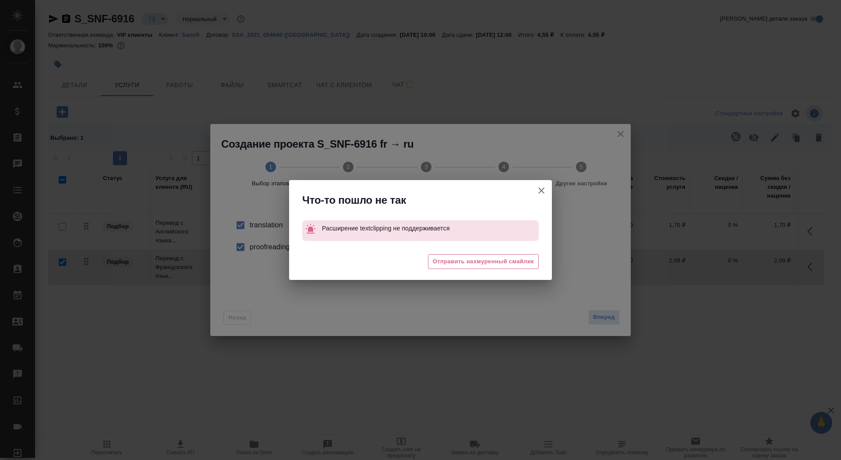
click at [540, 191] on icon "button" at bounding box center [541, 190] width 11 height 11
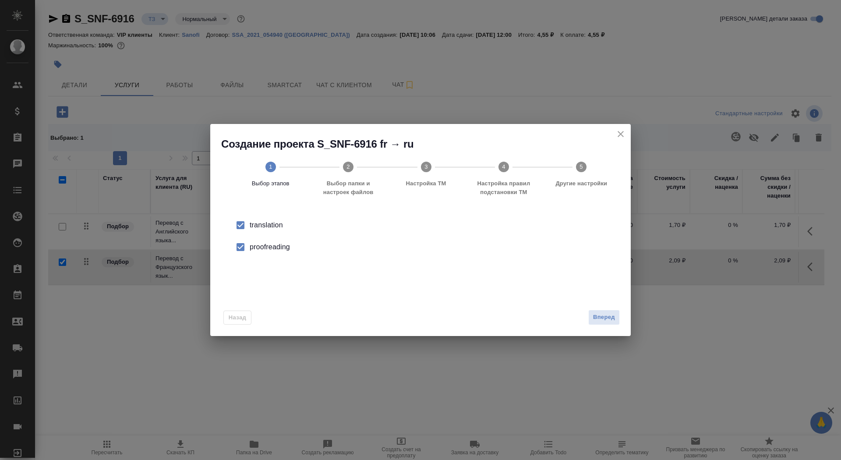
click at [611, 305] on div "Назад Вперед" at bounding box center [420, 315] width 421 height 41
click at [611, 317] on span "Вперед" at bounding box center [604, 317] width 22 height 10
click at [476, 230] on input "Папка с файлами для перевода" at bounding box center [406, 230] width 365 height 11
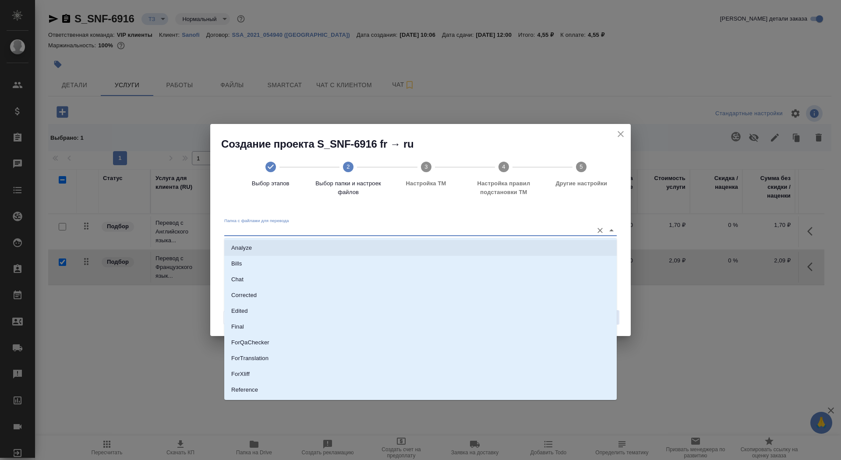
click at [465, 244] on li "Analyze" at bounding box center [420, 248] width 393 height 16
type input "Analyze"
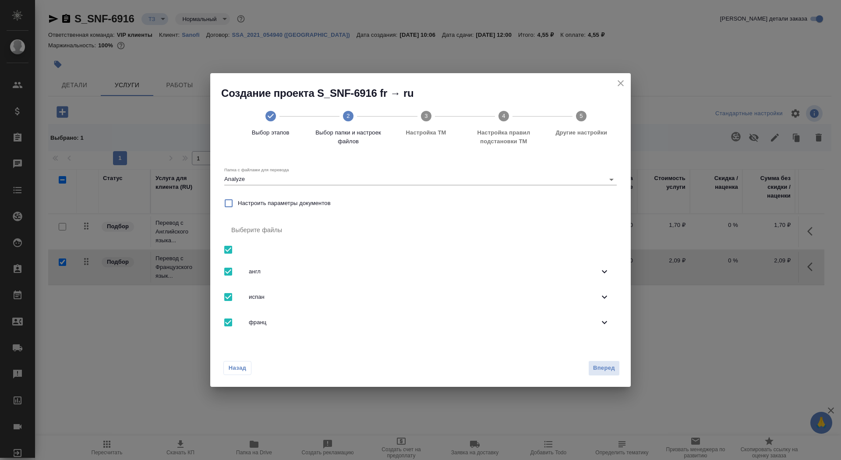
click at [229, 253] on input "checkbox" at bounding box center [228, 250] width 18 height 18
checkbox input "false"
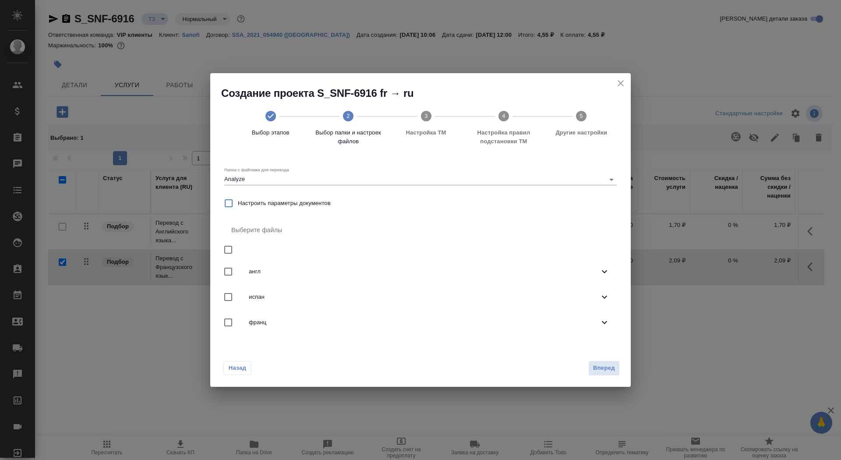
click at [244, 326] on div at bounding box center [236, 322] width 25 height 18
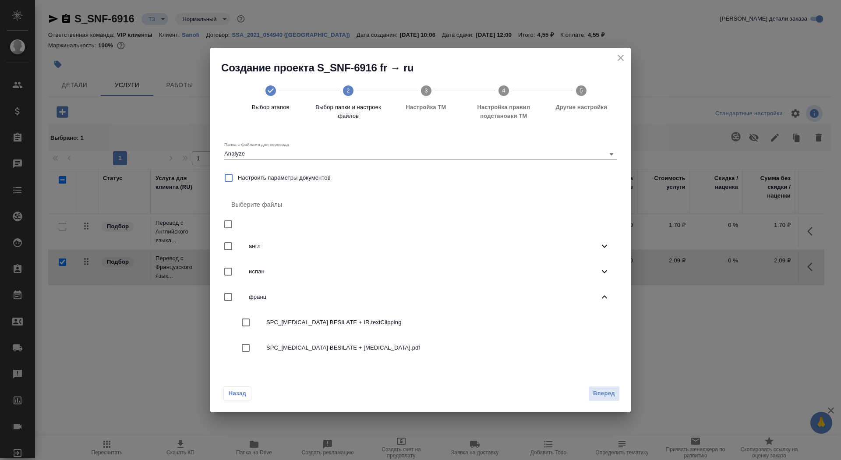
click at [249, 346] on input "checkbox" at bounding box center [246, 348] width 18 height 18
checkbox input "true"
click at [605, 392] on span "Вперед" at bounding box center [604, 394] width 22 height 10
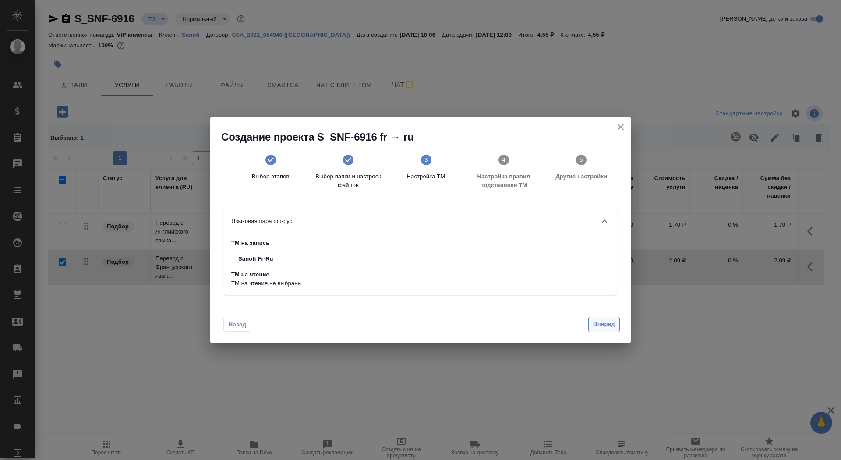
click at [603, 326] on span "Вперед" at bounding box center [604, 324] width 22 height 10
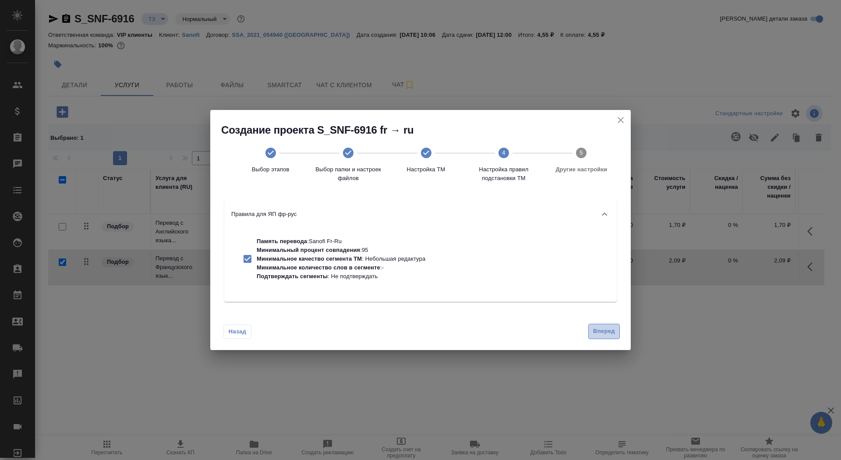
click at [604, 333] on span "Вперед" at bounding box center [604, 331] width 22 height 10
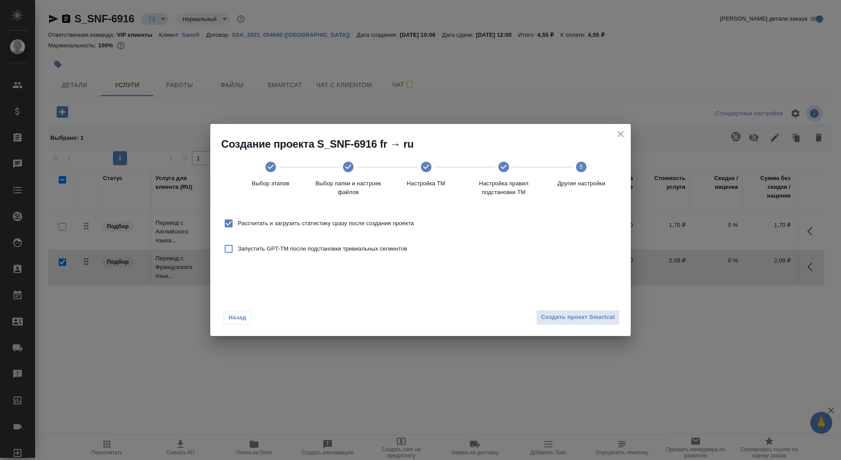
click at [604, 330] on div "Назад Создать проект Smartcat" at bounding box center [420, 315] width 421 height 41
click at [603, 323] on button "Создать проект Smartcat" at bounding box center [578, 317] width 84 height 15
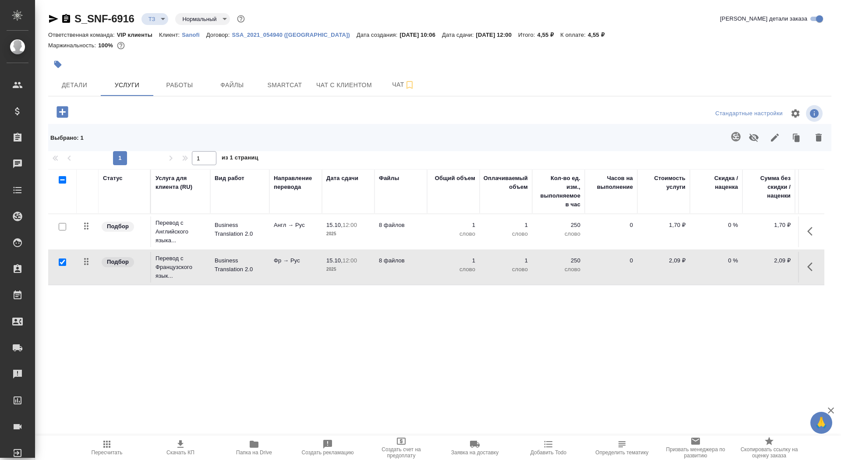
click at [64, 109] on icon "button" at bounding box center [62, 111] width 11 height 11
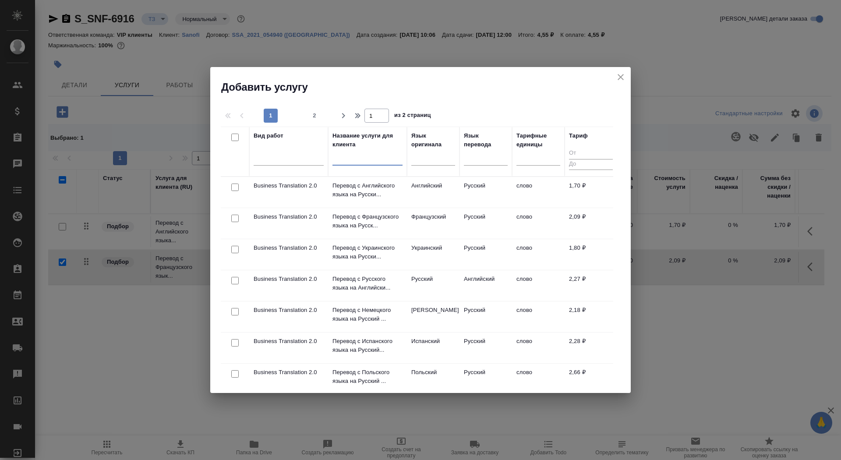
click at [353, 155] on input "text" at bounding box center [368, 160] width 70 height 11
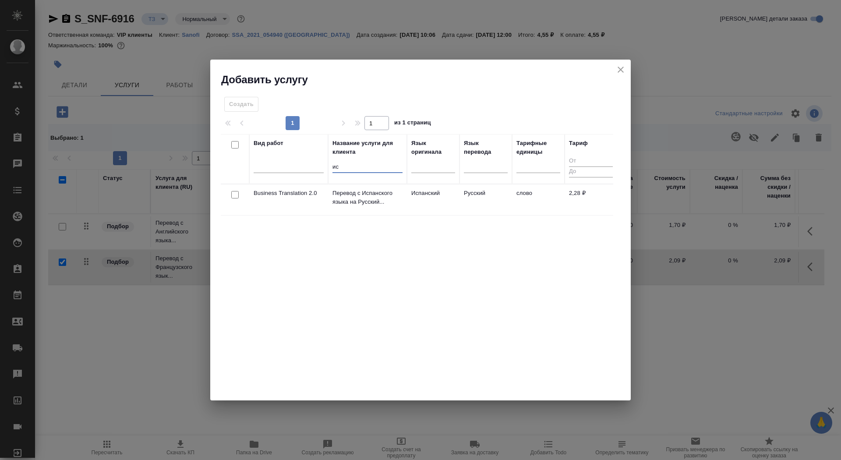
type input "ис"
click at [349, 196] on p "Перевод с Испанского языка на Русский..." at bounding box center [368, 198] width 70 height 18
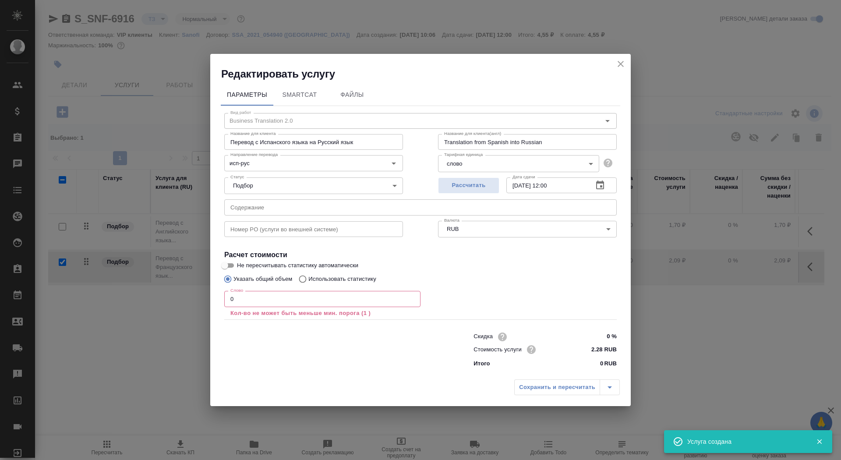
click at [248, 294] on input "0" at bounding box center [322, 299] width 196 height 16
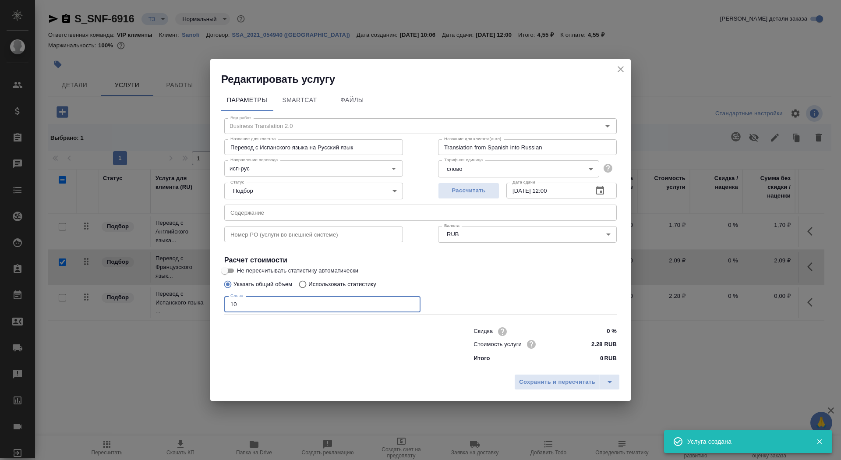
type input "10"
click at [231, 283] on input "Указать общий объем" at bounding box center [227, 284] width 14 height 17
click at [230, 274] on input "Не пересчитывать статистику автоматически" at bounding box center [225, 271] width 32 height 11
checkbox input "true"
click at [530, 382] on span "Сохранить и пересчитать" at bounding box center [557, 382] width 76 height 10
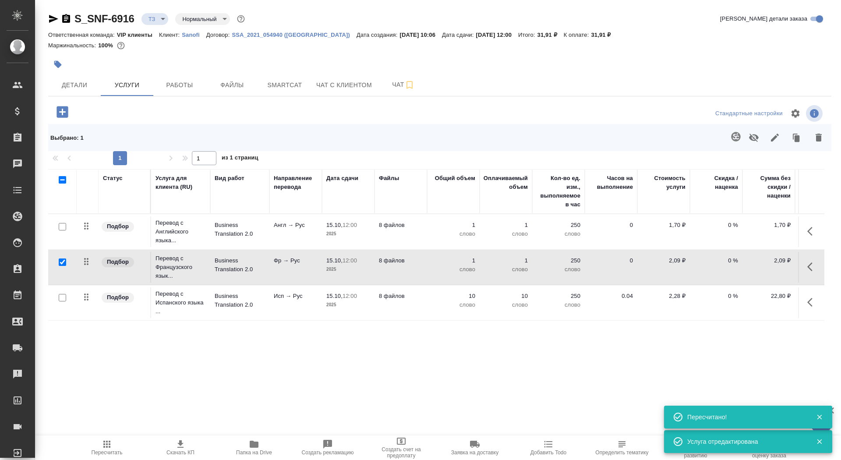
click at [62, 261] on input "checkbox" at bounding box center [62, 262] width 7 height 7
checkbox input "false"
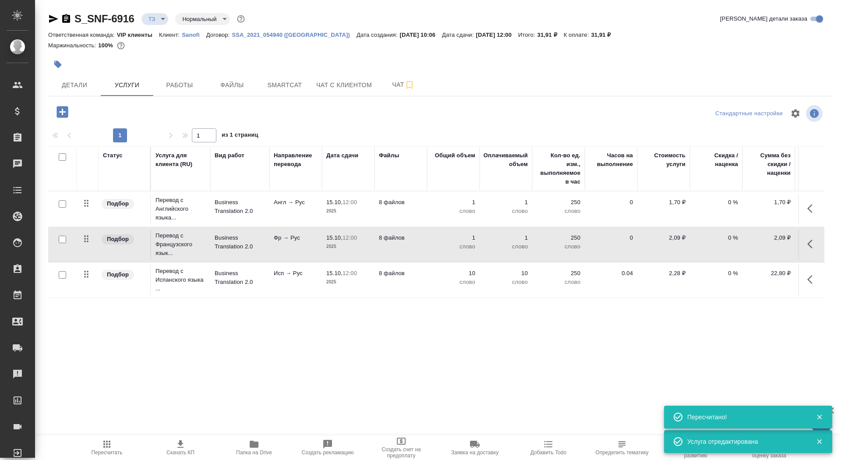
click at [59, 268] on td at bounding box center [62, 280] width 28 height 31
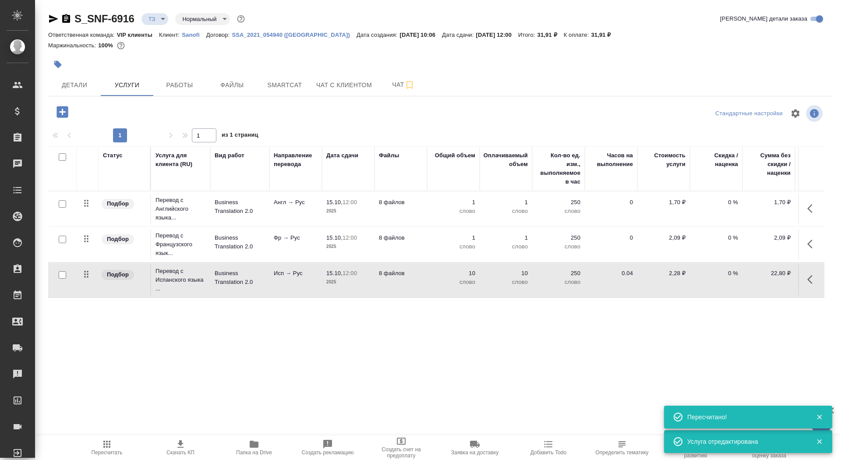
click at [59, 273] on input "checkbox" at bounding box center [62, 274] width 7 height 7
checkbox input "true"
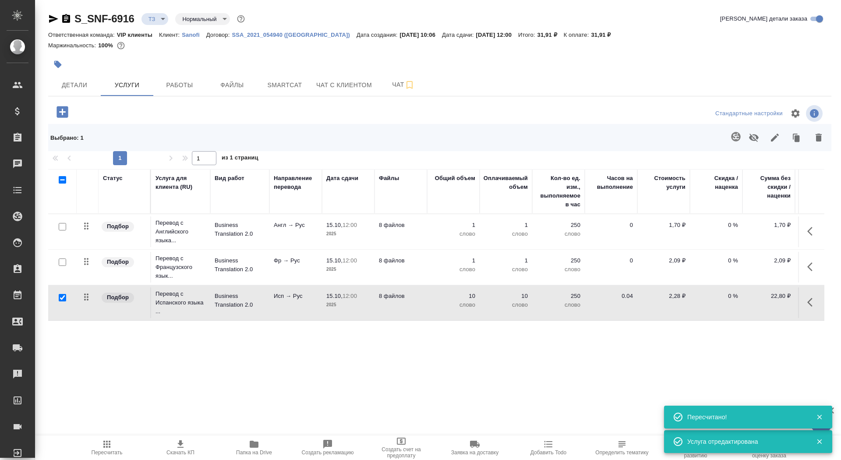
click at [735, 137] on icon "button" at bounding box center [736, 136] width 11 height 11
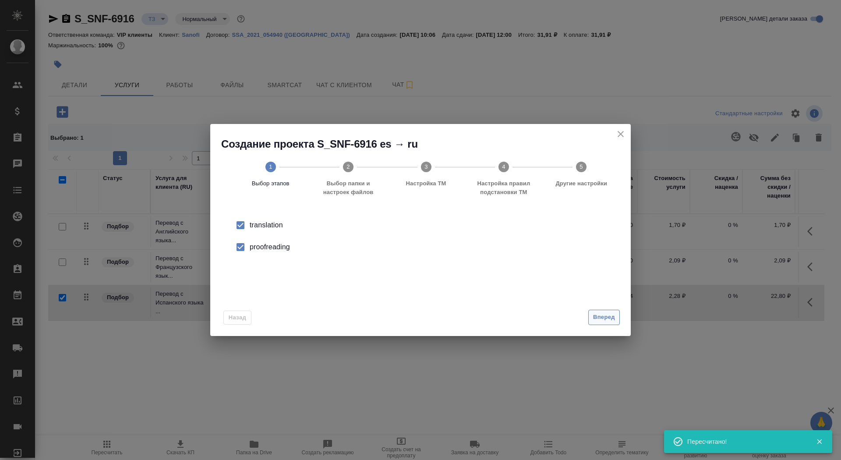
click at [593, 320] on span "Вперед" at bounding box center [604, 317] width 22 height 10
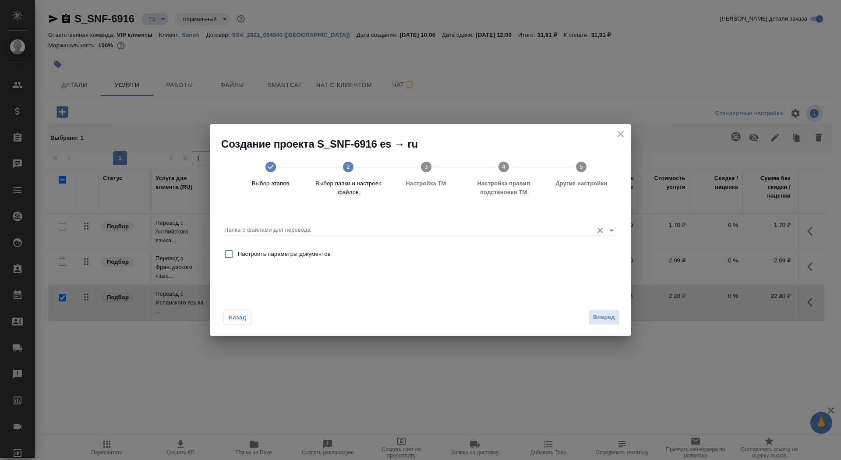
click at [485, 231] on input "Папка с файлами для перевода" at bounding box center [406, 230] width 365 height 11
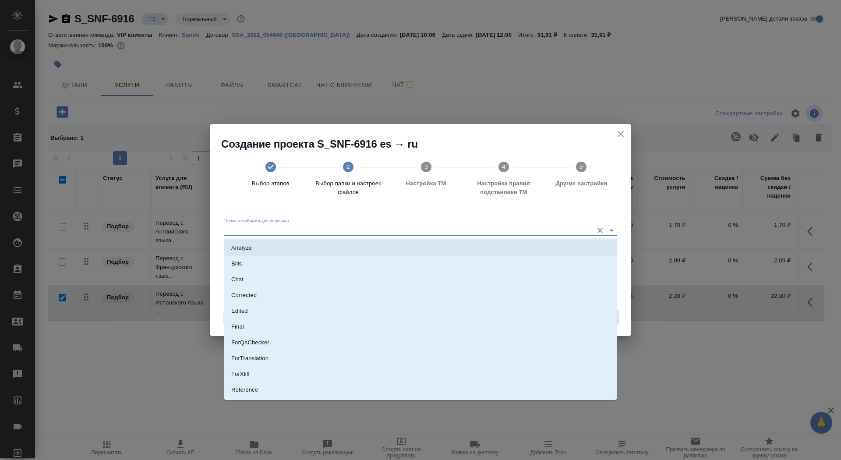
click at [482, 246] on li "Analyze" at bounding box center [420, 248] width 393 height 16
type input "Analyze"
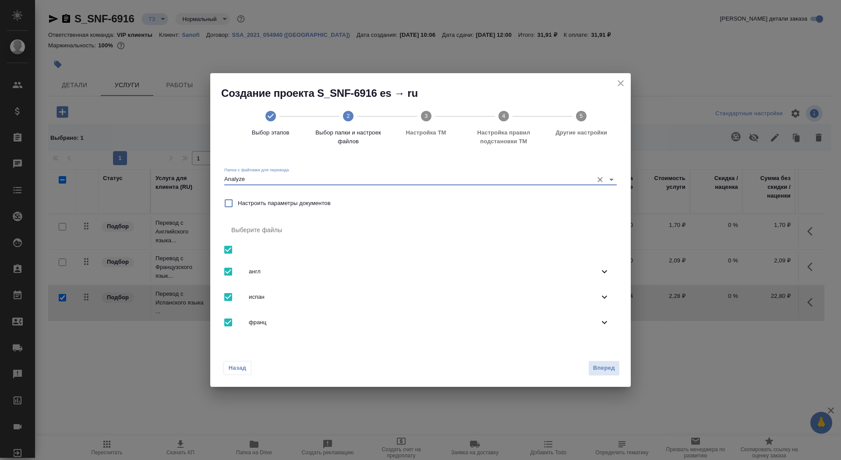
click at [232, 244] on input "checkbox" at bounding box center [228, 250] width 18 height 18
checkbox input "false"
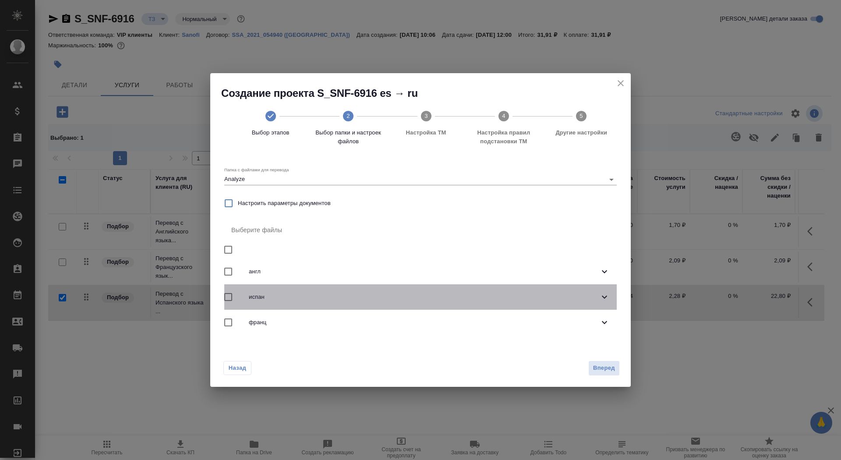
click at [227, 292] on input "checkbox" at bounding box center [228, 297] width 18 height 18
checkbox input "true"
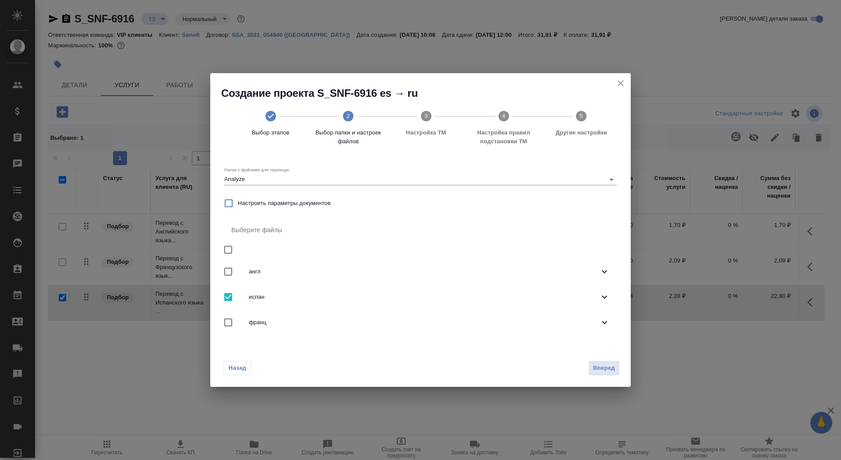
click at [318, 295] on span "испан" at bounding box center [424, 297] width 351 height 9
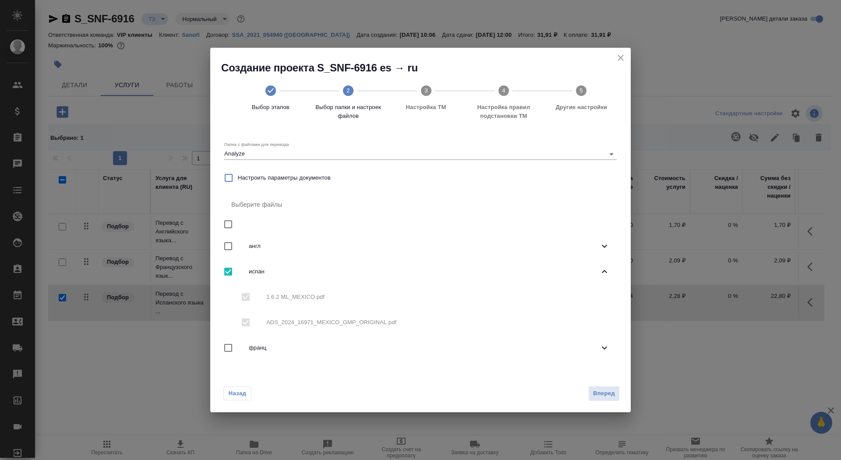
click at [593, 383] on div "Назад Вперед" at bounding box center [420, 391] width 421 height 41
click at [605, 396] on span "Вперед" at bounding box center [604, 394] width 22 height 10
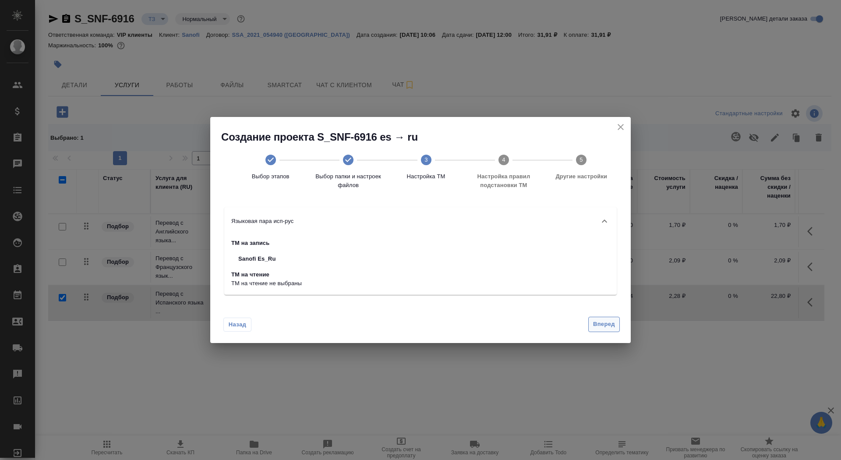
click at [592, 324] on button "Вперед" at bounding box center [604, 324] width 32 height 15
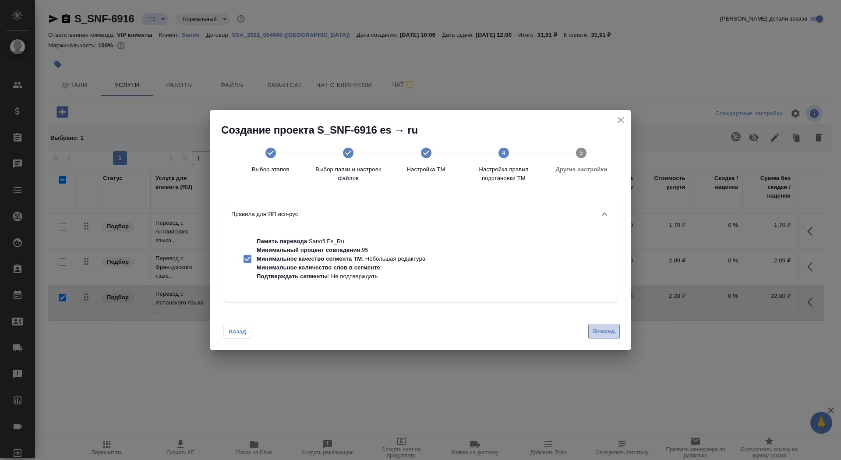
click at [592, 326] on button "Вперед" at bounding box center [604, 331] width 32 height 15
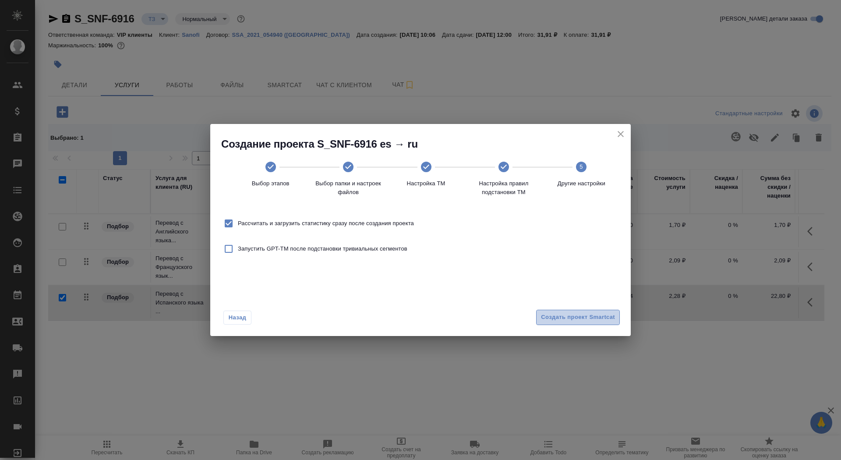
click at [588, 317] on span "Создать проект Smartcat" at bounding box center [578, 317] width 74 height 10
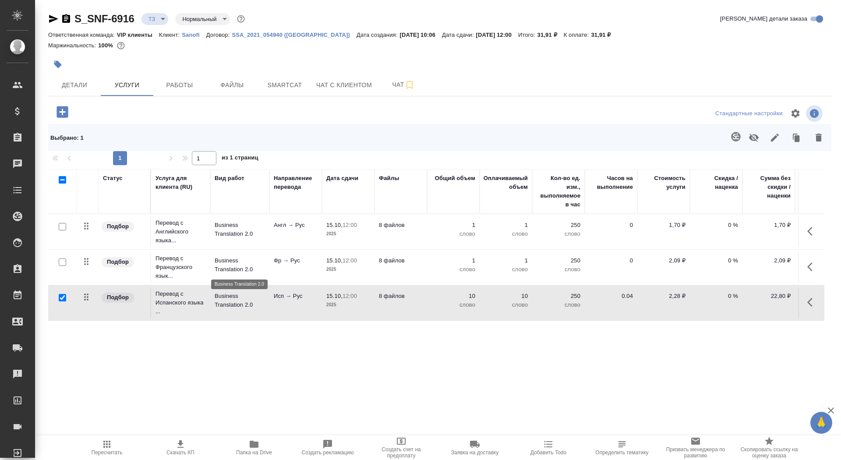
click at [243, 269] on p "Business Translation 2.0" at bounding box center [240, 265] width 50 height 18
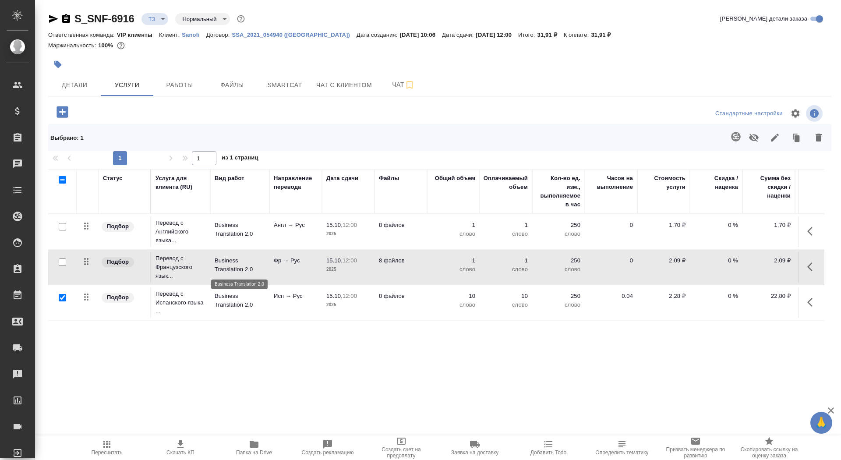
click at [243, 269] on p "Business Translation 2.0" at bounding box center [240, 265] width 50 height 18
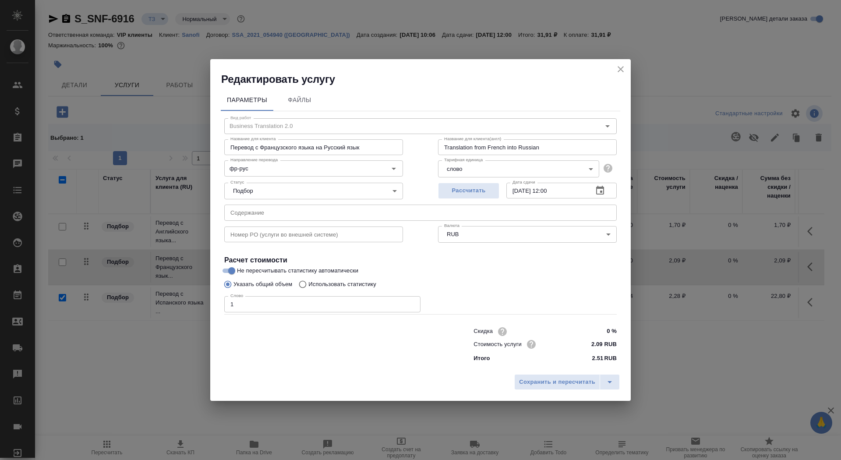
click at [322, 287] on p "Использовать статистику" at bounding box center [342, 284] width 68 height 9
click at [308, 287] on input "Использовать статистику" at bounding box center [301, 284] width 14 height 17
radio input "true"
radio input "false"
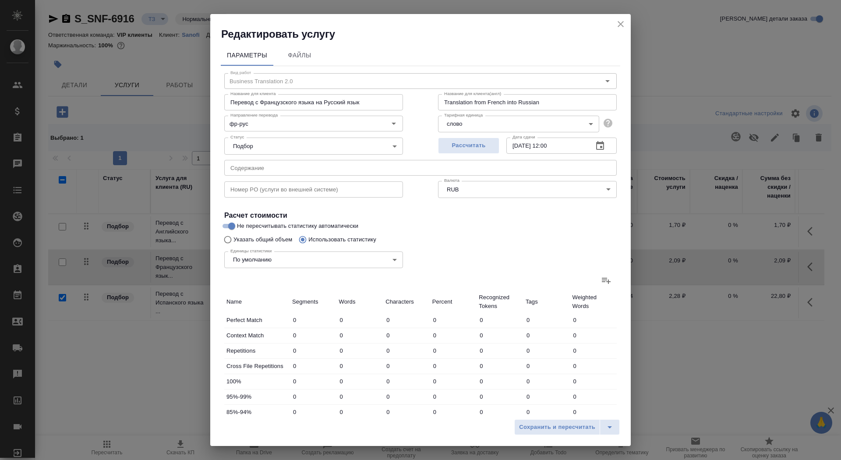
click at [604, 283] on icon at bounding box center [606, 280] width 11 height 11
click at [0, 0] on input "file" at bounding box center [0, 0] width 0 height 0
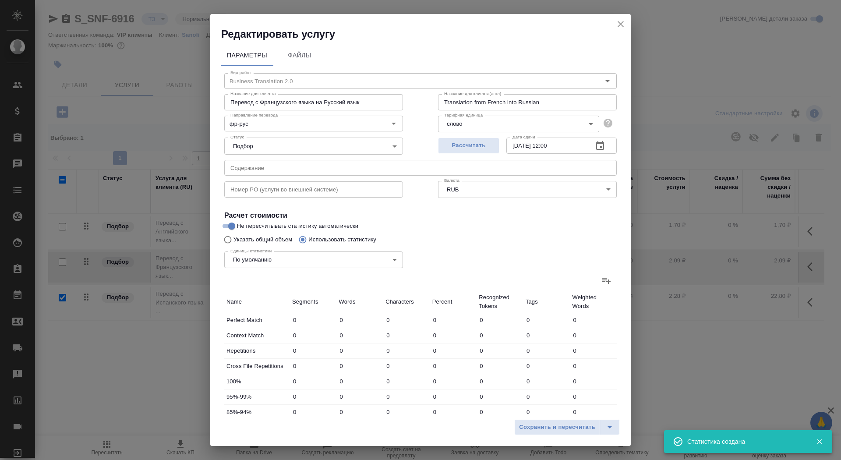
type input "57"
type input "383"
type input "2766"
type input "107"
type input "439"
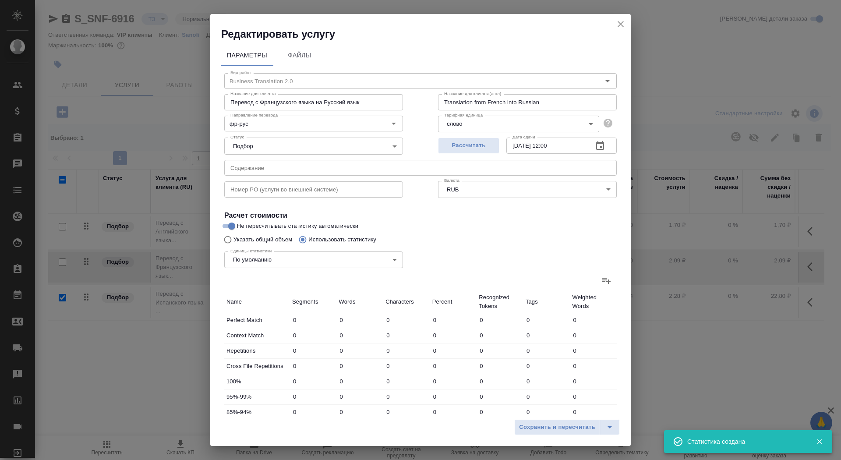
type input "2754"
type input "103"
type input "575"
type input "4223"
type input "39"
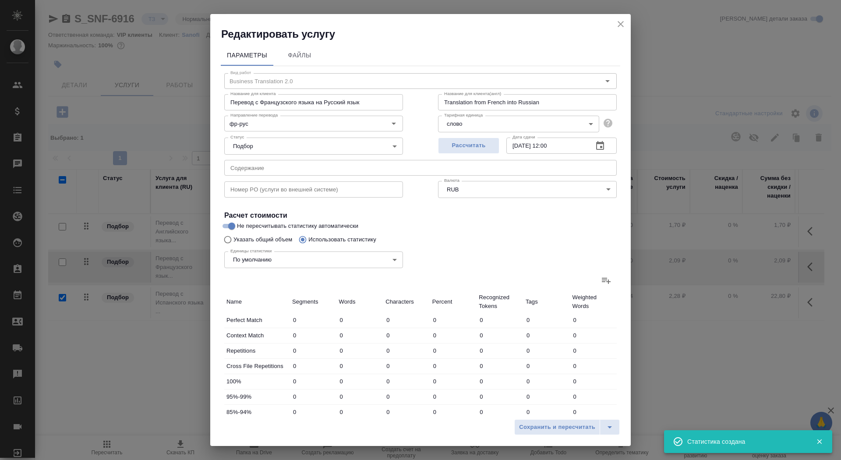
type input "552"
type input "3916"
type input "47"
type input "577"
type input "4138"
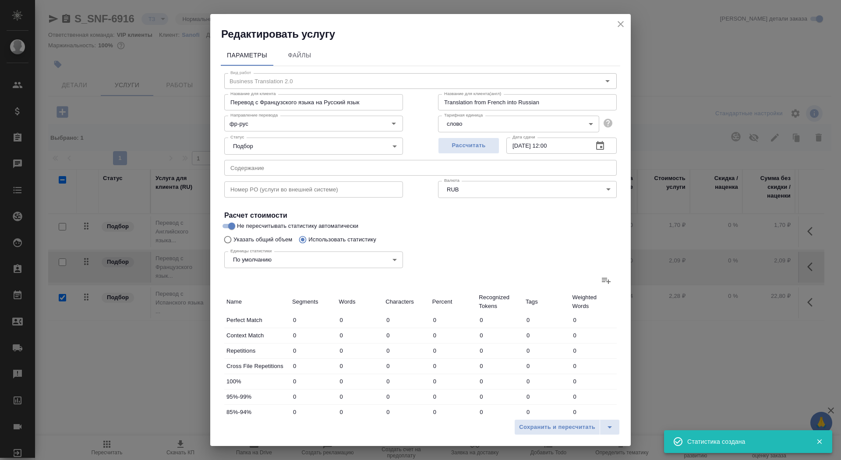
type input "36"
type input "406"
type input "2939"
type input "417"
type input "7027"
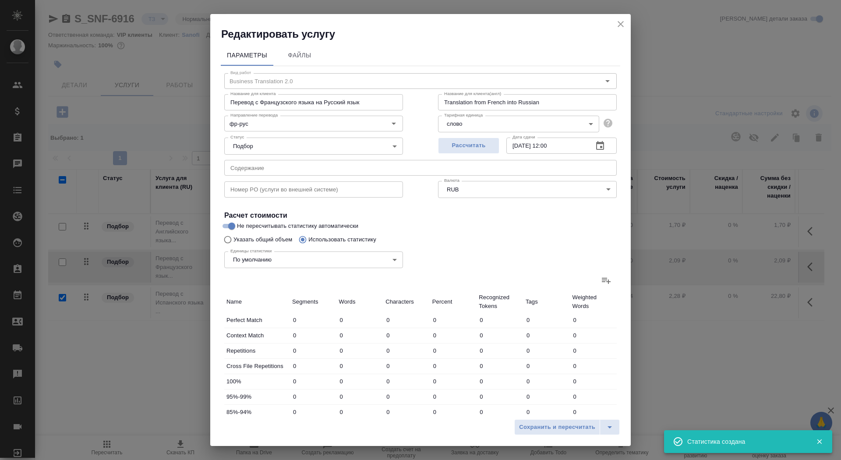
type input "48685"
type input "695"
type input "9518"
type input "66664"
type input "802"
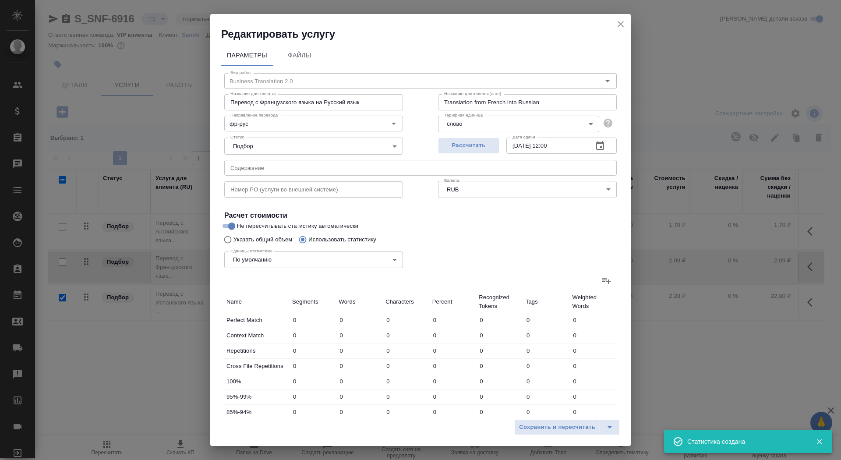
type input "9957"
type input "69418"
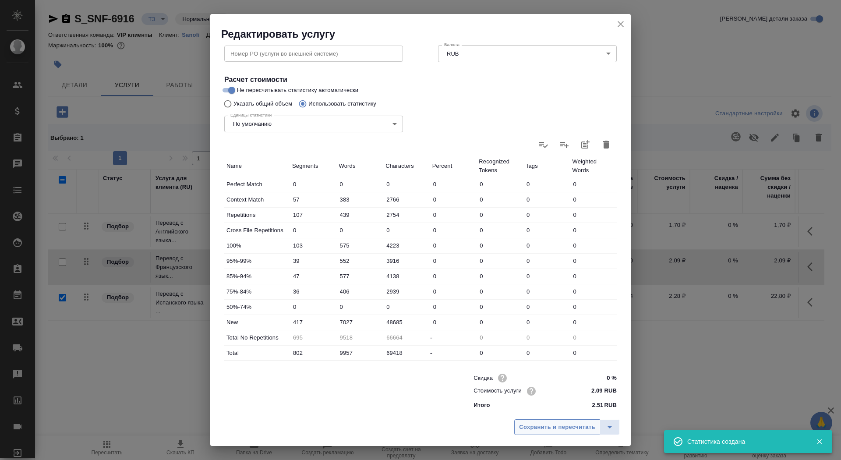
click at [531, 425] on span "Сохранить и пересчитать" at bounding box center [557, 427] width 76 height 10
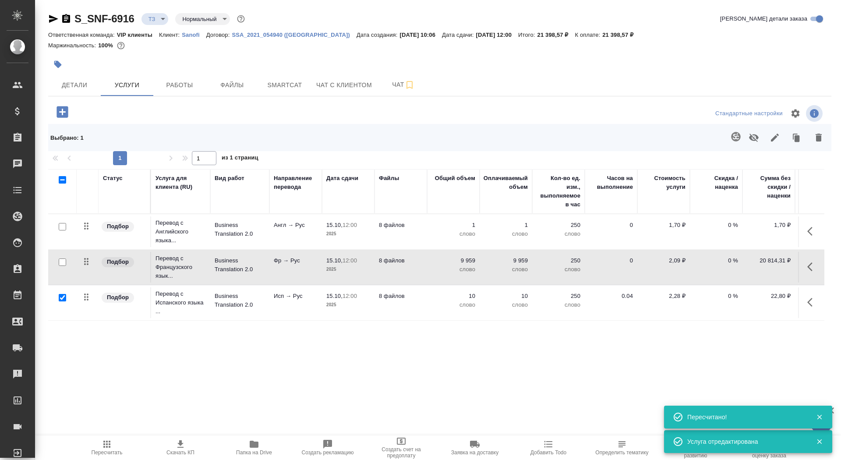
click at [287, 268] on td "Фр → Рус" at bounding box center [295, 267] width 53 height 31
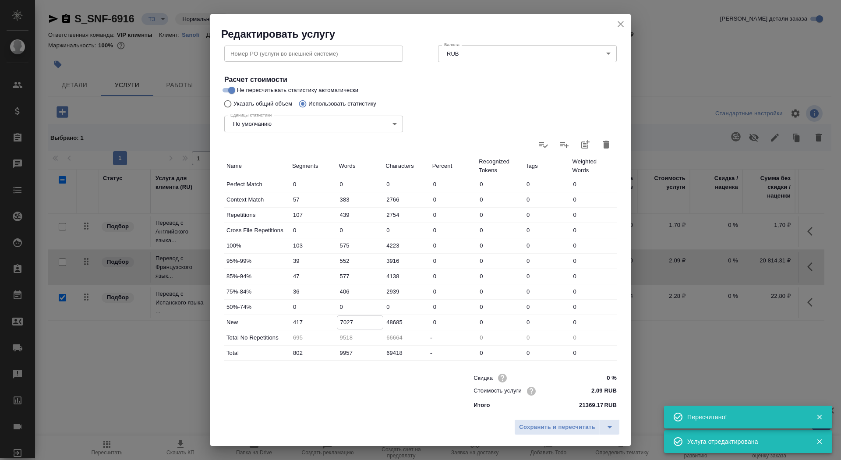
click at [345, 320] on input "7027" at bounding box center [360, 322] width 46 height 13
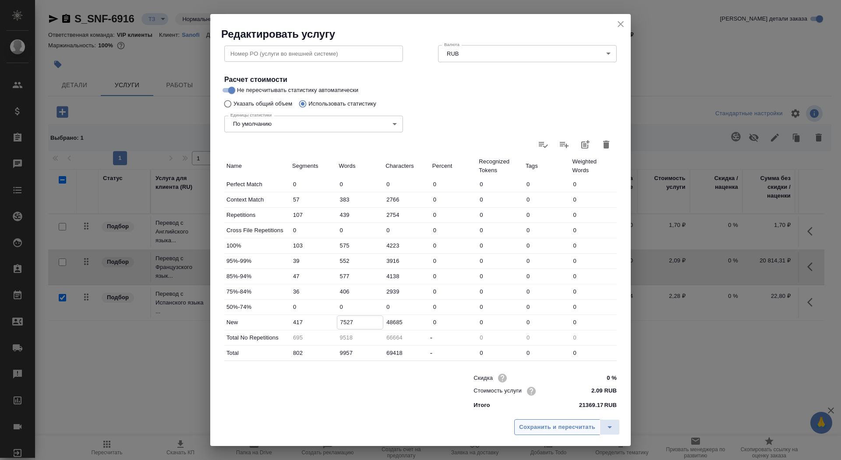
type input "7527"
click at [526, 425] on span "Сохранить и пересчитать" at bounding box center [557, 427] width 76 height 10
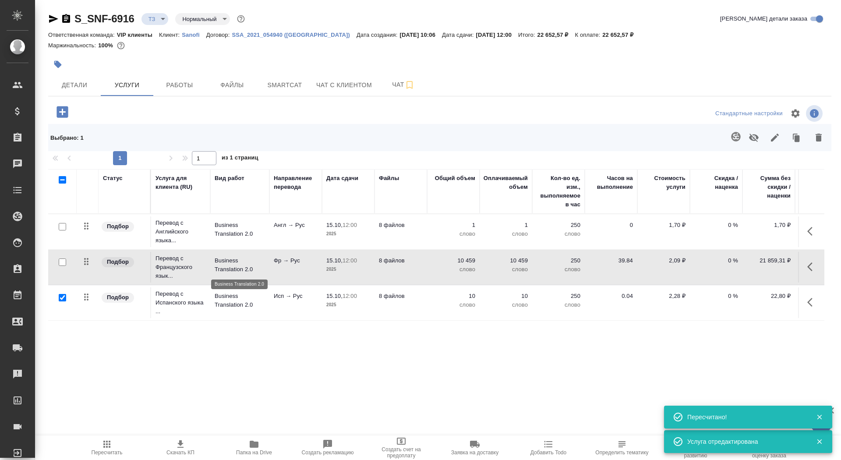
click at [228, 305] on p "Business Translation 2.0" at bounding box center [240, 301] width 50 height 18
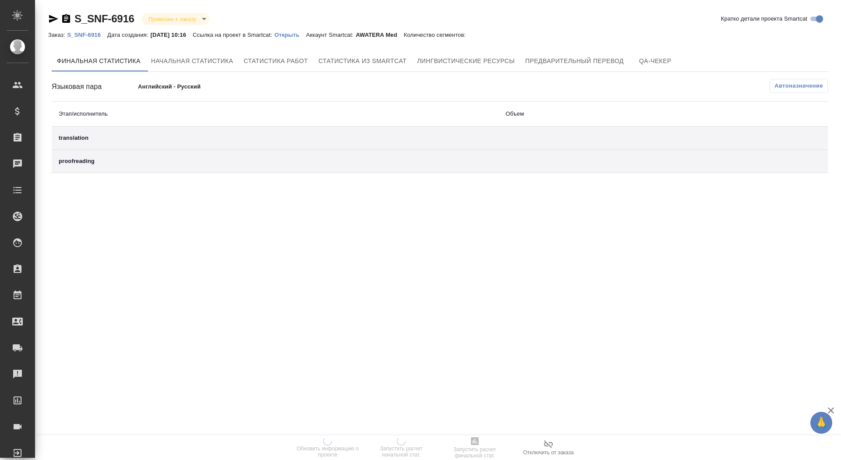
click at [300, 36] on p "Открыть" at bounding box center [290, 35] width 32 height 7
click at [302, 31] on link "Открыть" at bounding box center [290, 34] width 32 height 7
click at [298, 36] on p "Открыть" at bounding box center [290, 35] width 32 height 7
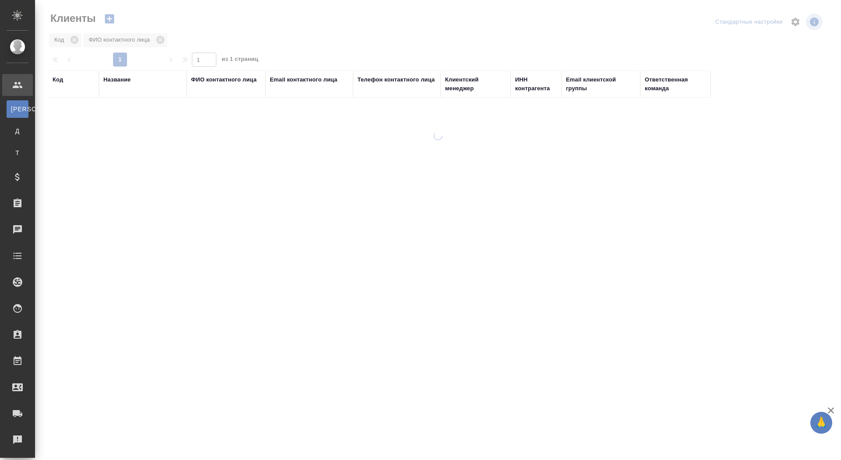
select select "RU"
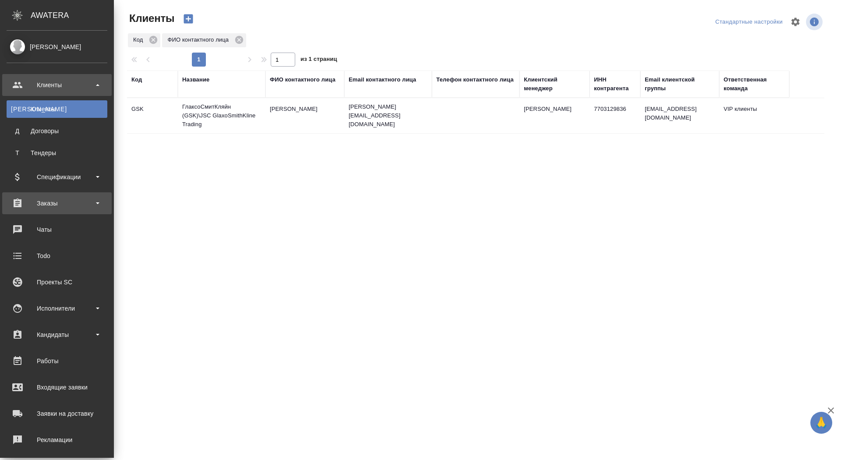
click at [15, 207] on div "Заказы" at bounding box center [57, 203] width 101 height 13
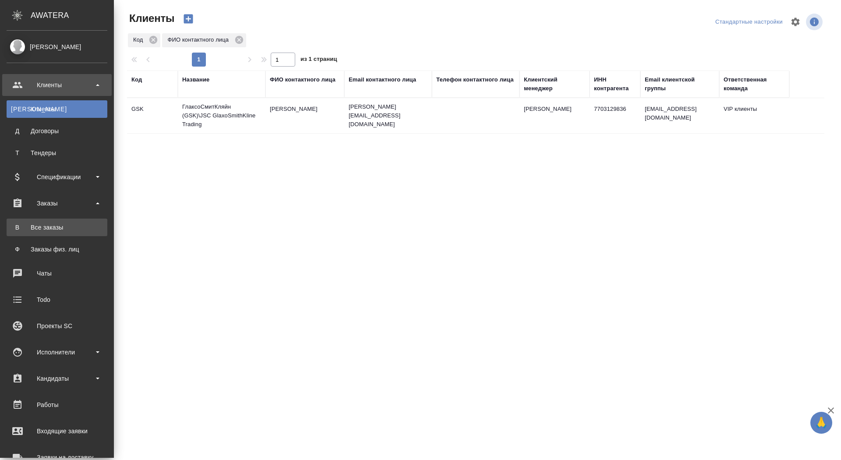
click at [18, 227] on div "Все заказы" at bounding box center [57, 227] width 92 height 9
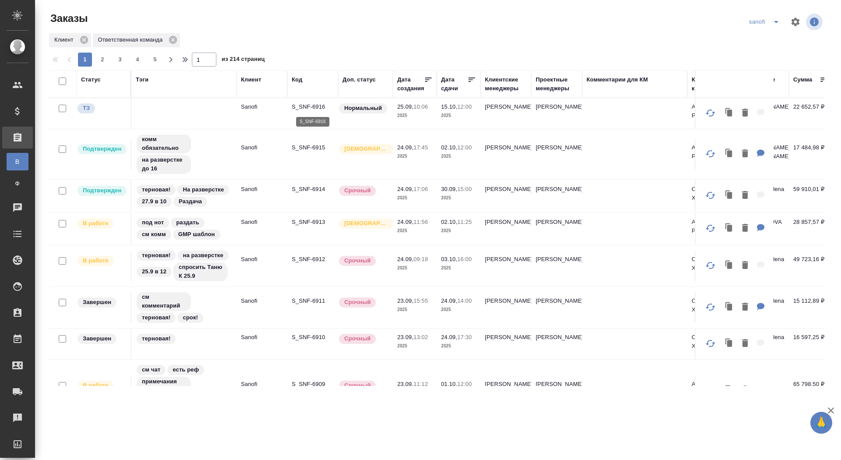
click at [299, 107] on p "S_SNF-6916" at bounding box center [313, 107] width 42 height 9
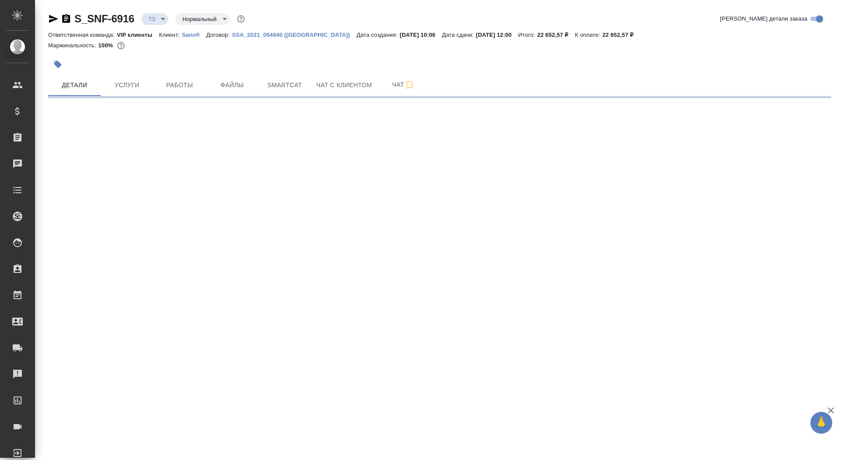
select select "RU"
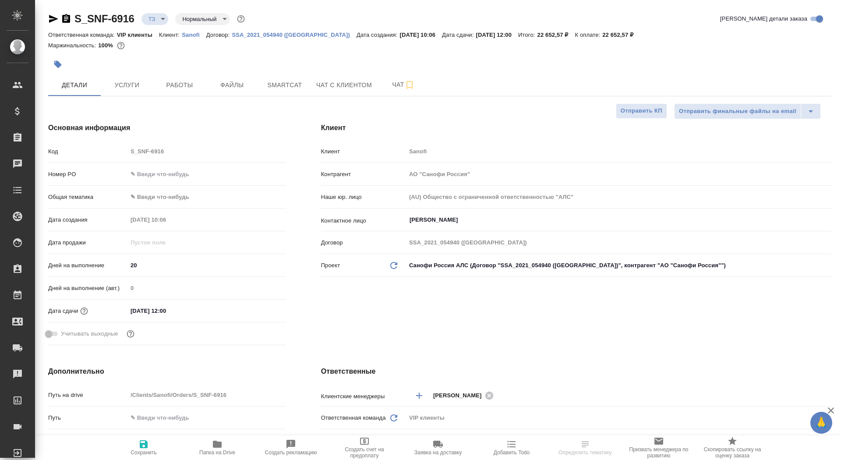
type textarea "x"
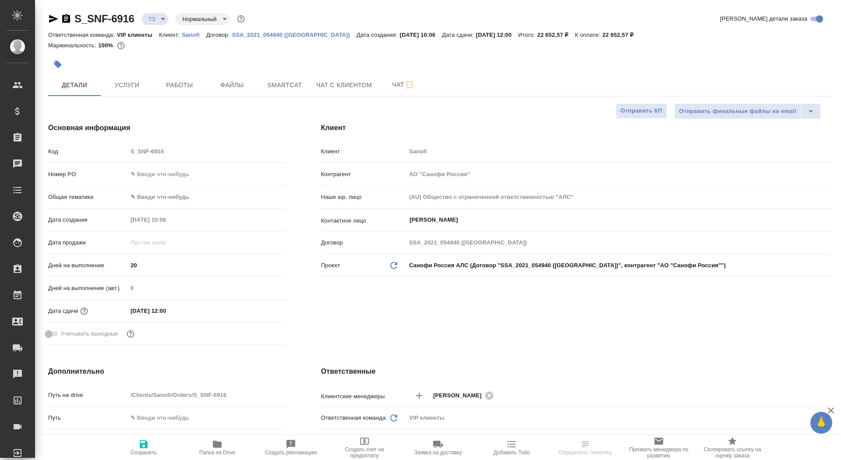
type textarea "x"
click at [276, 85] on span "Smartcat" at bounding box center [285, 85] width 42 height 11
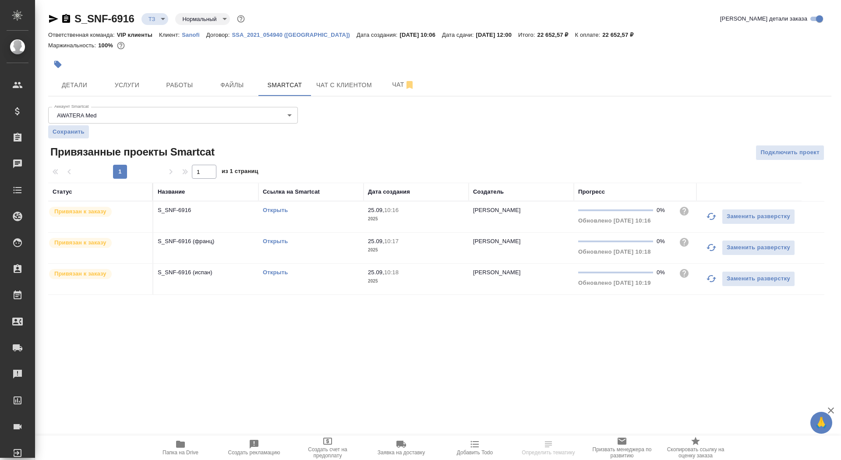
click at [278, 210] on link "Открыть" at bounding box center [275, 210] width 25 height 7
click at [276, 274] on link "Открыть" at bounding box center [275, 272] width 25 height 7
click at [137, 82] on span "Услуги" at bounding box center [127, 85] width 42 height 11
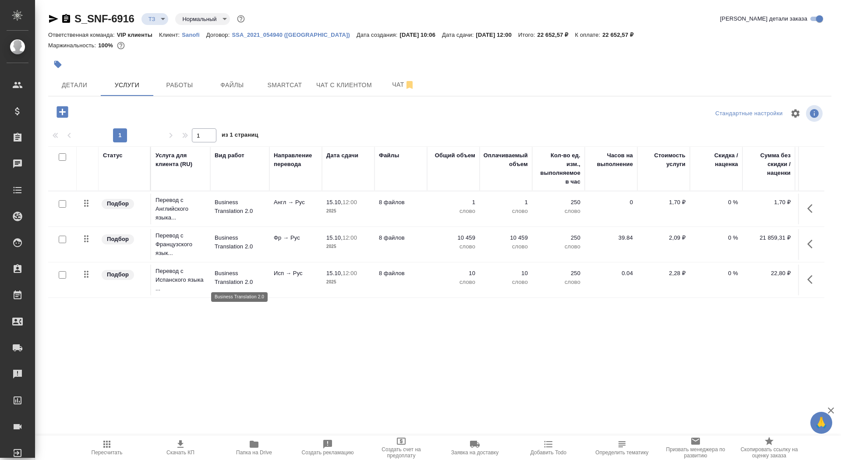
click at [247, 280] on p "Business Translation 2.0" at bounding box center [240, 278] width 50 height 18
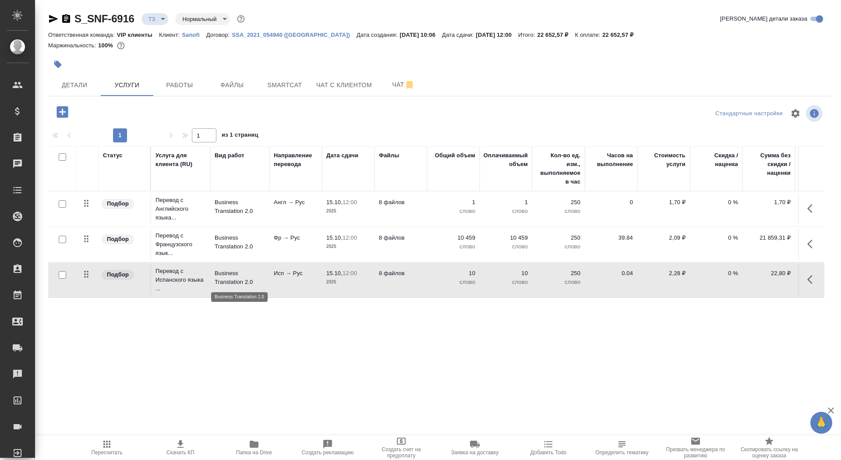
click at [247, 280] on p "Business Translation 2.0" at bounding box center [240, 278] width 50 height 18
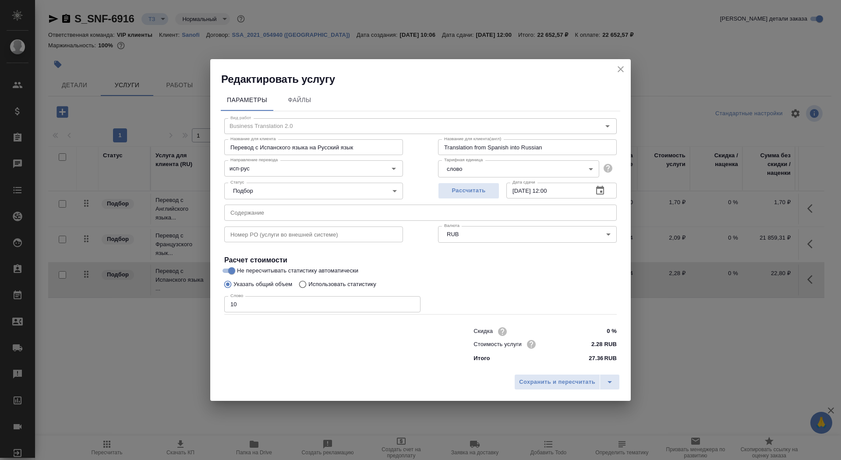
click at [314, 281] on p "Использовать статистику" at bounding box center [342, 284] width 68 height 9
click at [308, 281] on input "Использовать статистику" at bounding box center [301, 284] width 14 height 17
radio input "true"
radio input "false"
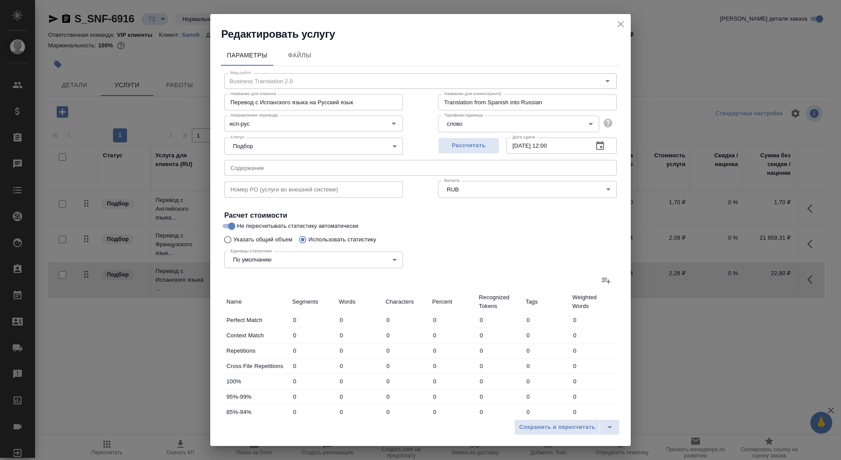
click at [613, 277] on label at bounding box center [606, 280] width 21 height 21
click at [0, 0] on input "file" at bounding box center [0, 0] width 0 height 0
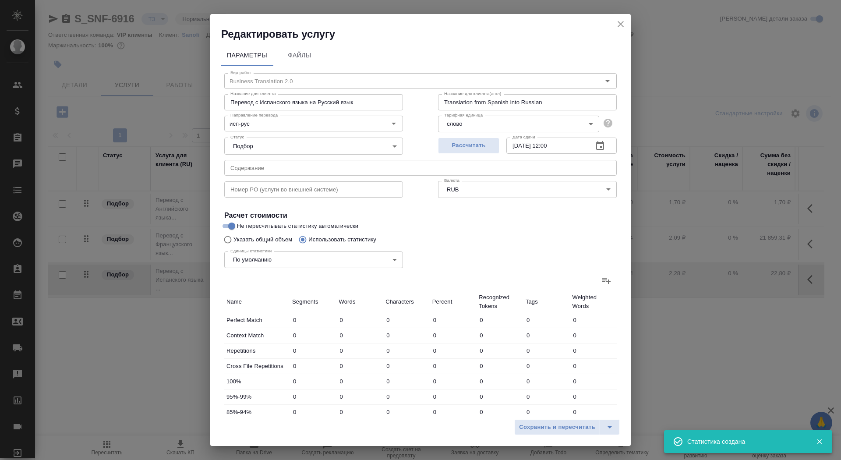
type input "14"
type input "16"
type input "97"
type input "6"
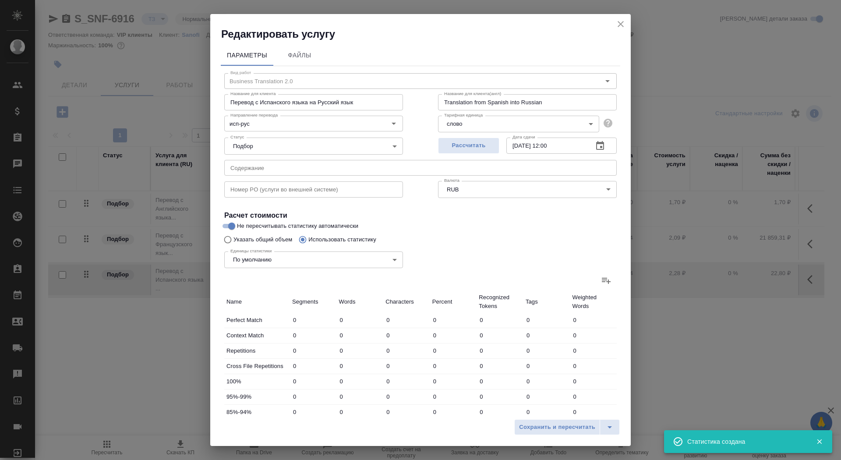
type input "40"
type input "7"
type input "8"
type input "26"
type input "19"
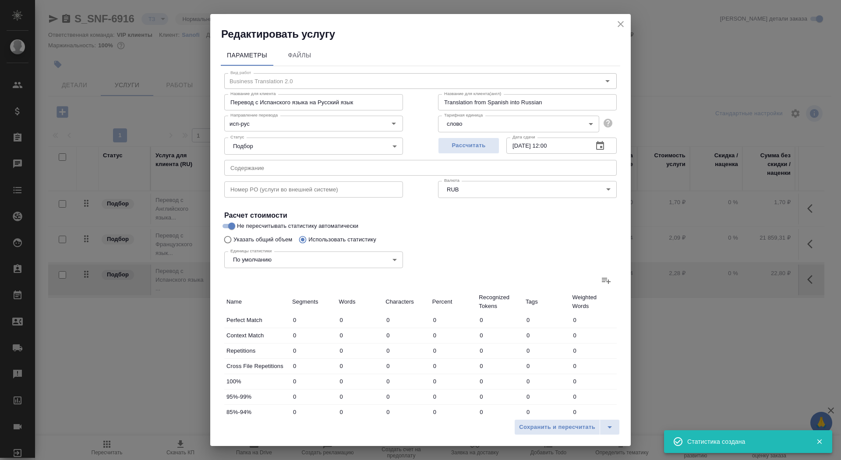
type input "38"
type input "227"
type input "4"
type input "15"
type input "83"
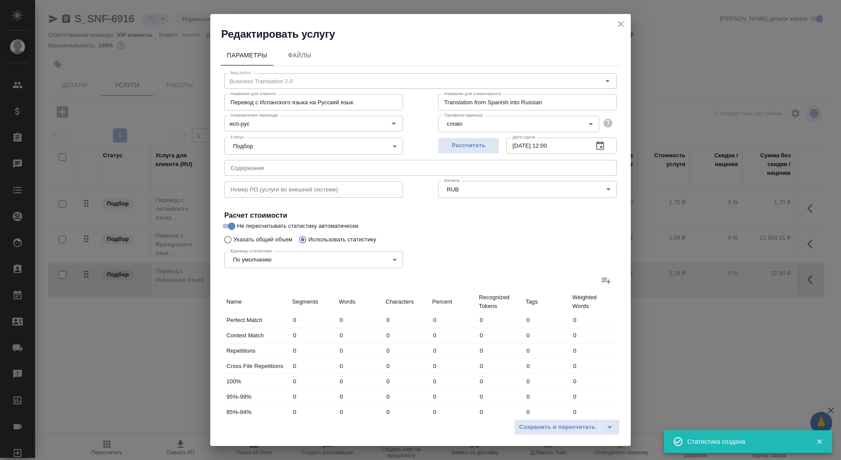
type input "25"
type input "58"
type input "396"
type input "307"
type input "2379"
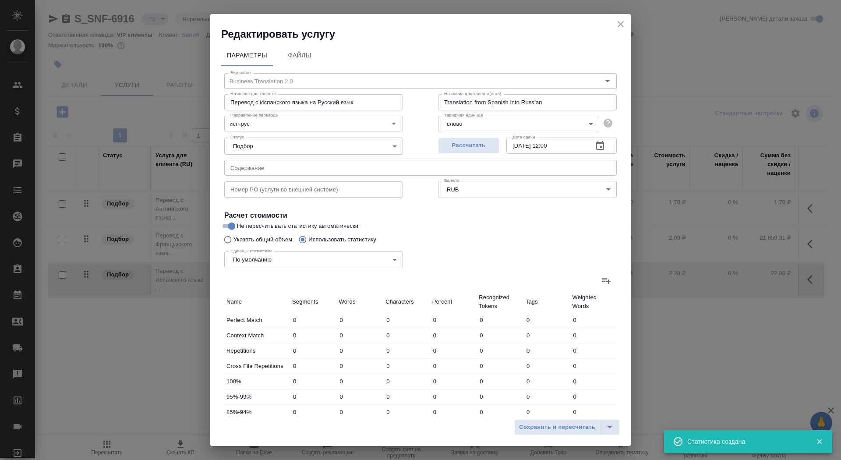
type input "14855"
type input "359"
type input "2494"
type input "15585"
type input "379"
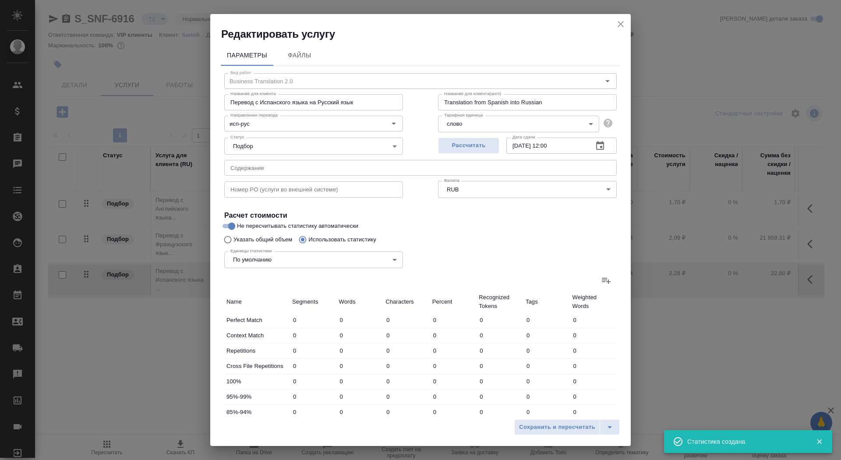
type input "2516"
type input "15722"
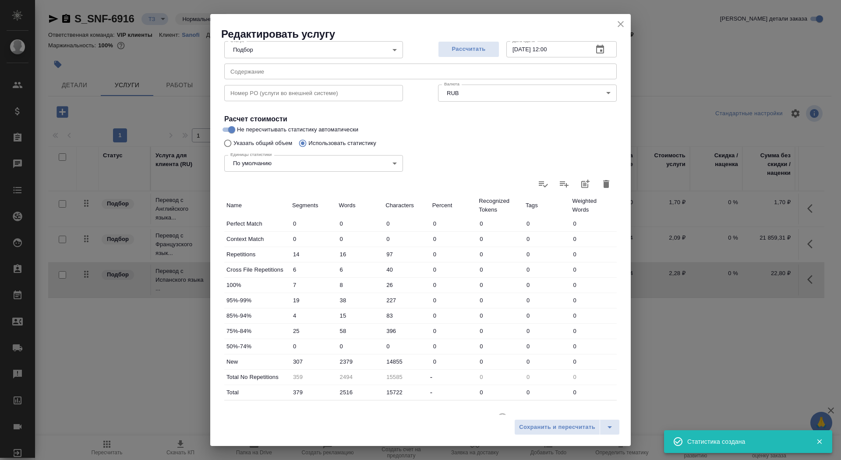
scroll to position [136, 0]
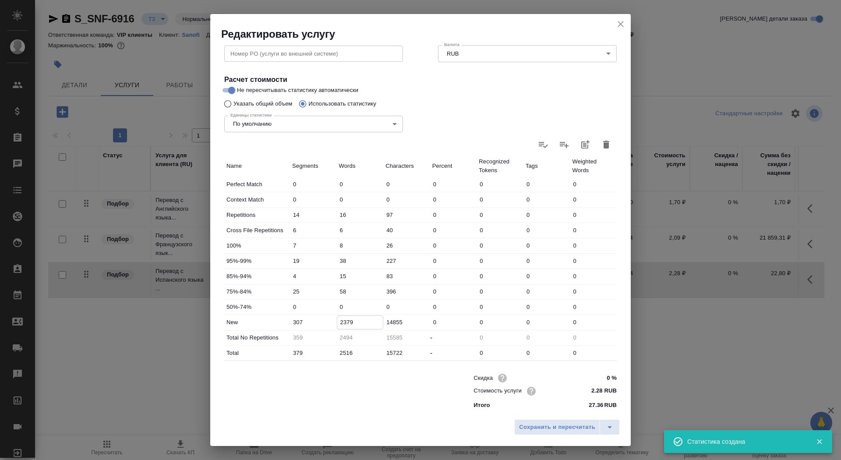
click at [344, 320] on input "2379" at bounding box center [360, 322] width 46 height 13
type input "2879"
click at [558, 422] on button "Сохранить и пересчитать" at bounding box center [557, 427] width 86 height 16
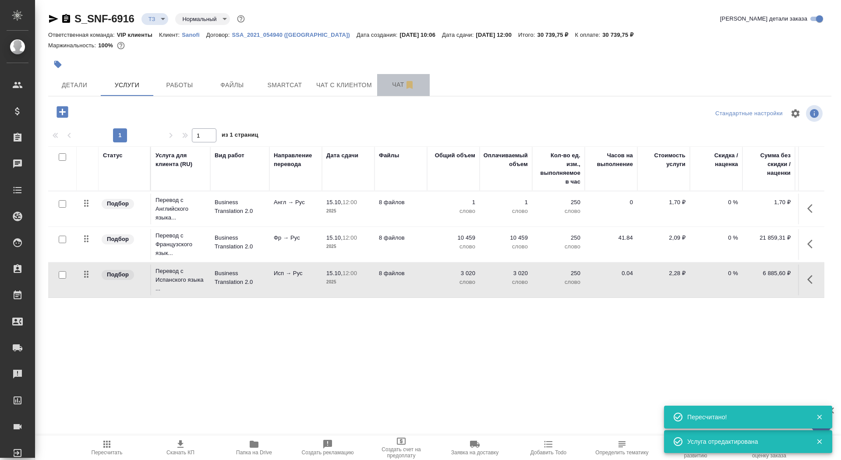
click at [389, 83] on span "Чат" at bounding box center [404, 84] width 42 height 11
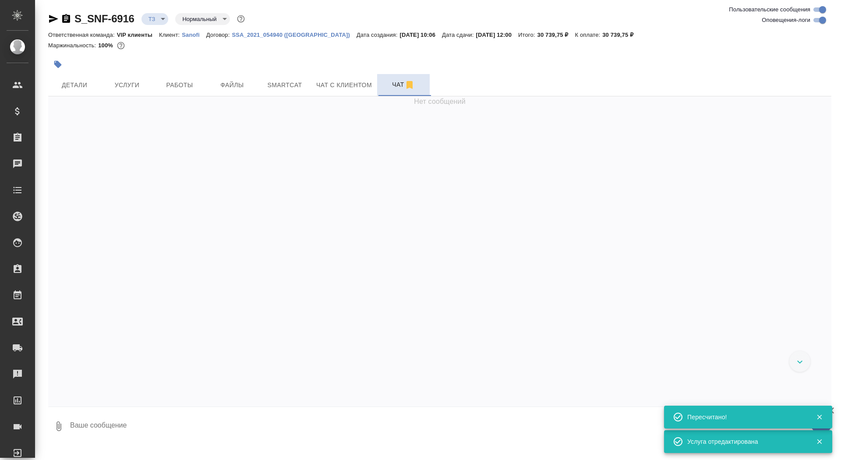
scroll to position [272, 0]
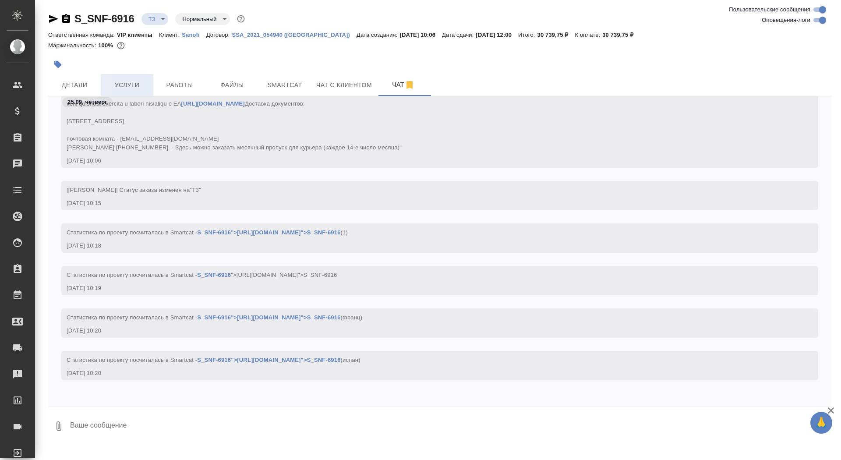
click at [130, 90] on button "Услуги" at bounding box center [127, 85] width 53 height 22
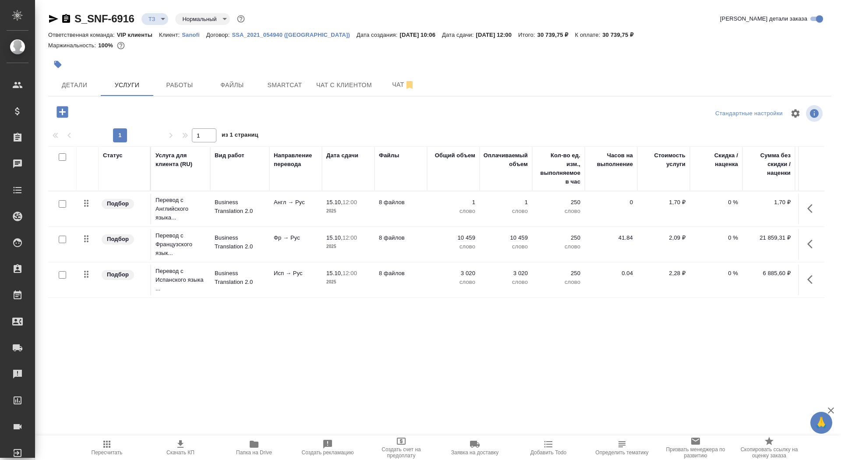
click at [293, 250] on td "Фр → Рус" at bounding box center [295, 244] width 53 height 31
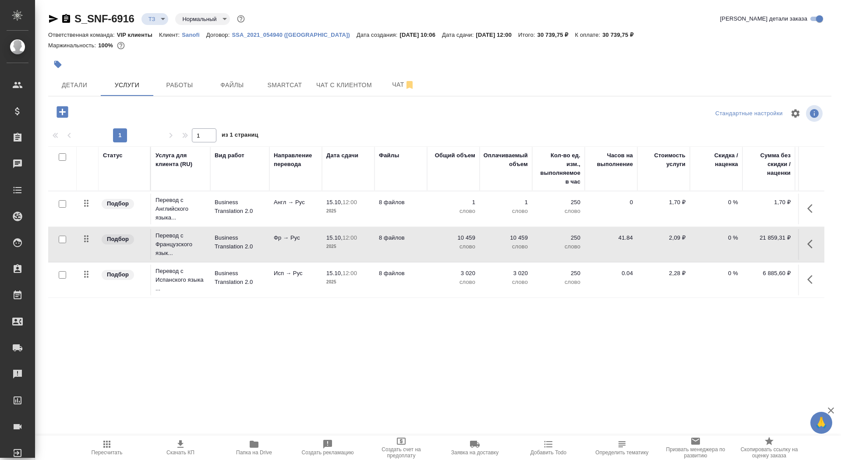
click at [293, 250] on td "Фр → Рус" at bounding box center [295, 244] width 53 height 31
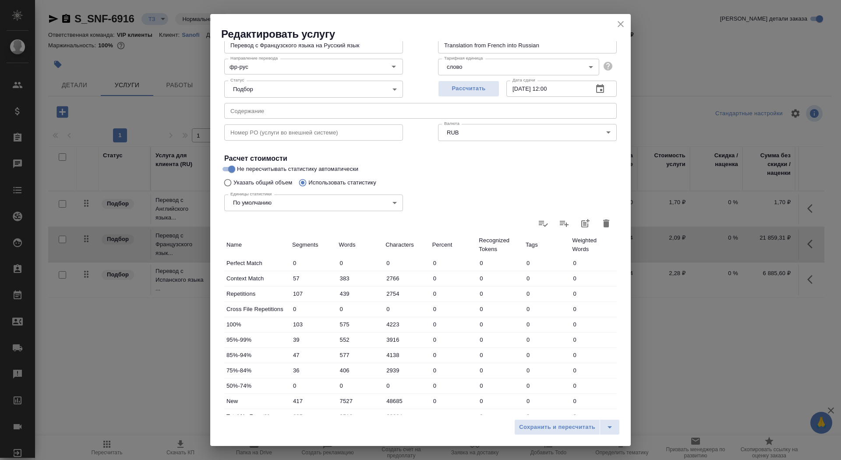
scroll to position [136, 0]
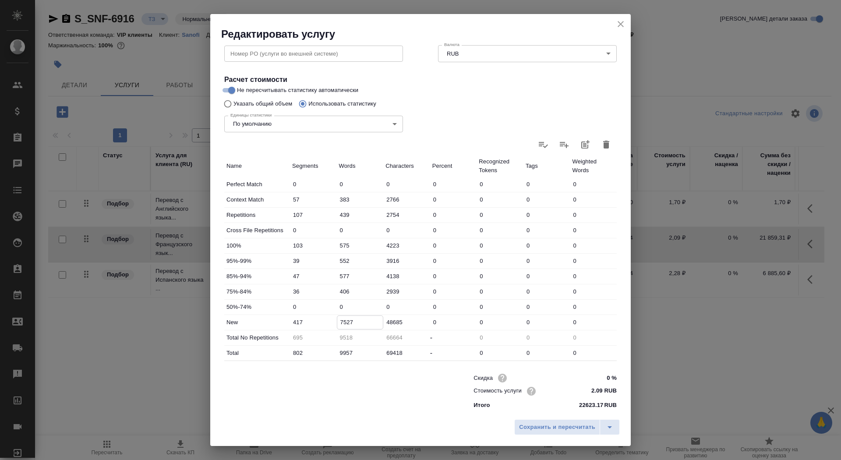
click at [344, 319] on input "7527" at bounding box center [360, 322] width 46 height 13
type input "7927"
click at [548, 425] on span "Сохранить и пересчитать" at bounding box center [557, 427] width 76 height 10
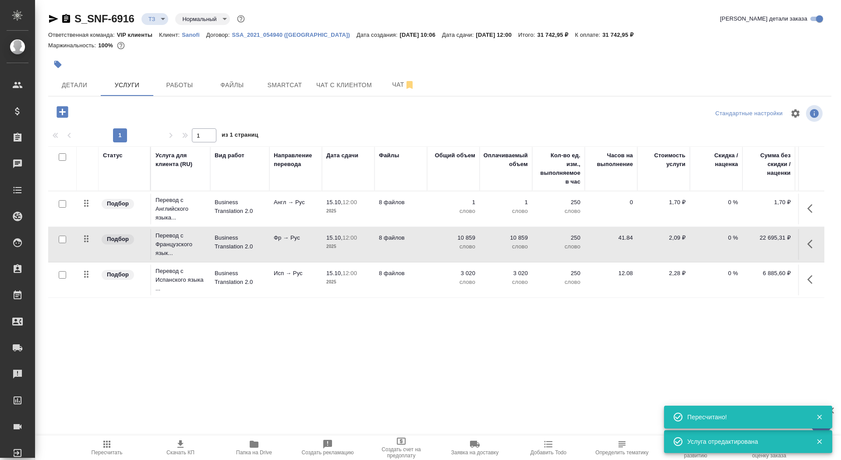
click at [408, 283] on td "8 файлов" at bounding box center [401, 280] width 53 height 31
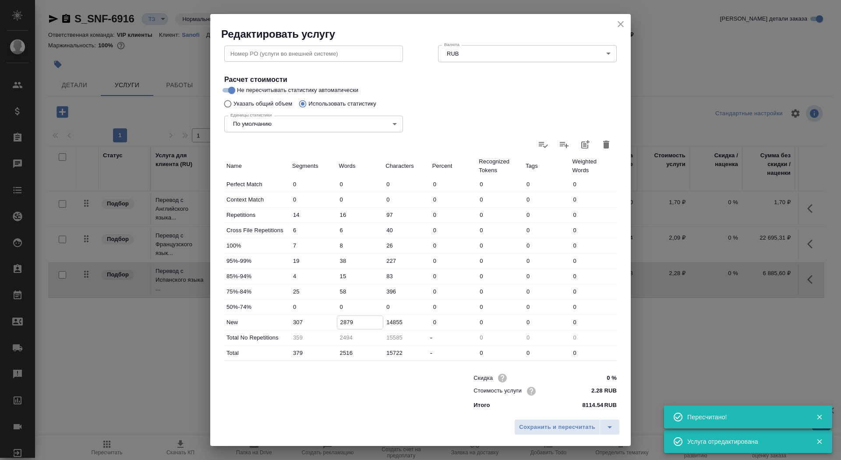
click at [344, 322] on input "2879" at bounding box center [360, 322] width 46 height 13
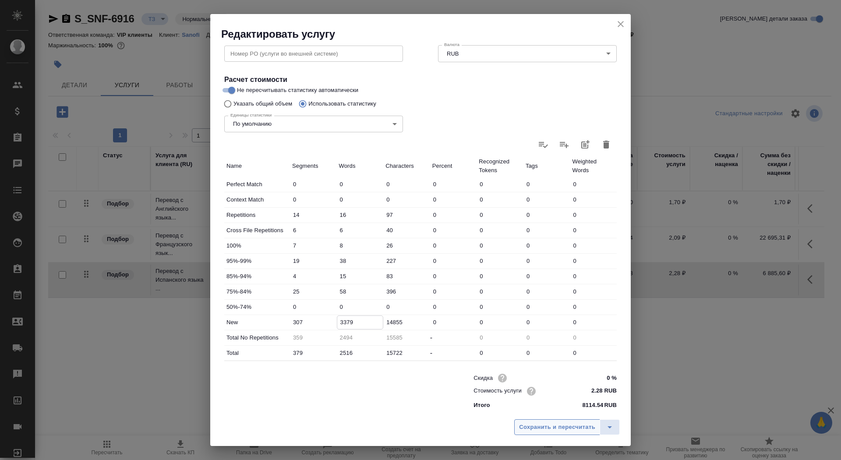
type input "3379"
click at [555, 430] on span "Сохранить и пересчитать" at bounding box center [557, 427] width 76 height 10
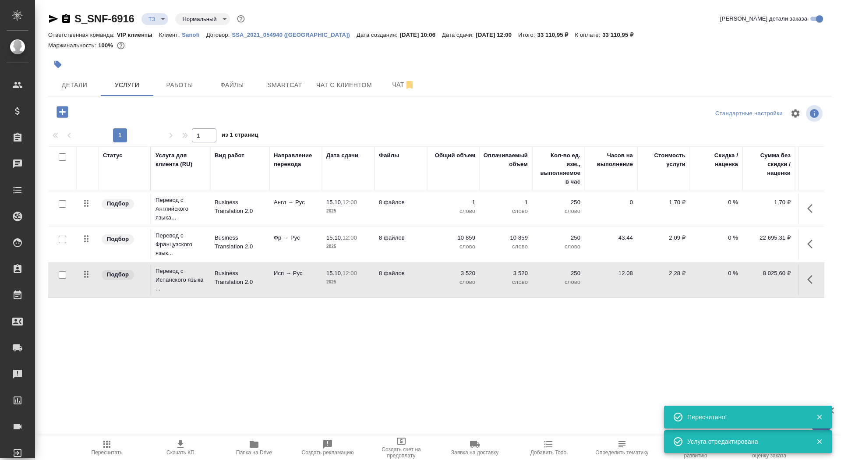
click at [283, 210] on td "Англ → Рус" at bounding box center [295, 209] width 53 height 31
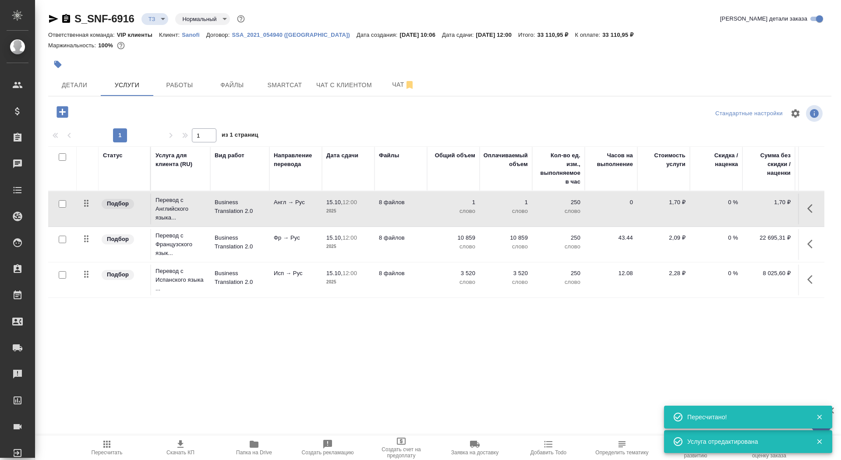
click at [283, 210] on td "Англ → Рус" at bounding box center [295, 209] width 53 height 31
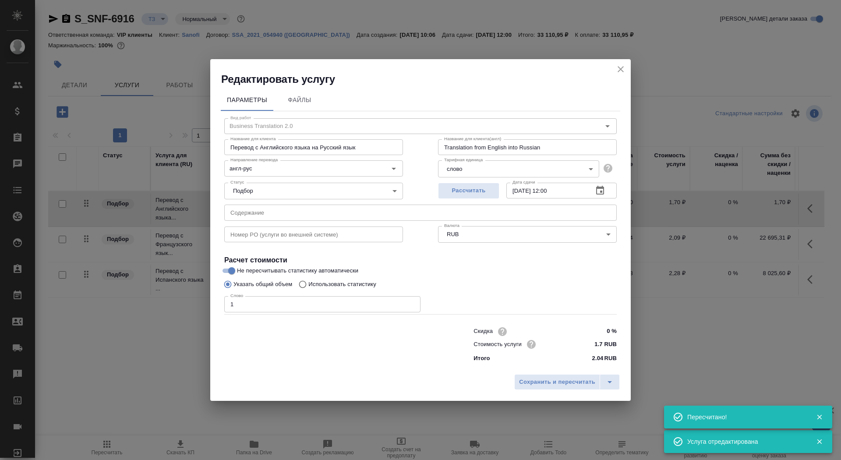
click at [328, 286] on p "Использовать статистику" at bounding box center [342, 284] width 68 height 9
click at [308, 286] on input "Использовать статистику" at bounding box center [301, 284] width 14 height 17
radio input "true"
radio input "false"
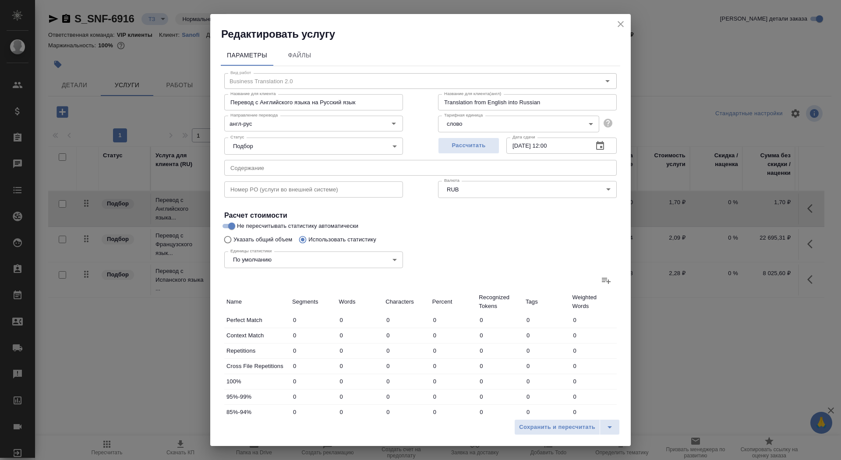
click at [611, 280] on icon at bounding box center [606, 280] width 11 height 11
click at [0, 0] on input "file" at bounding box center [0, 0] width 0 height 0
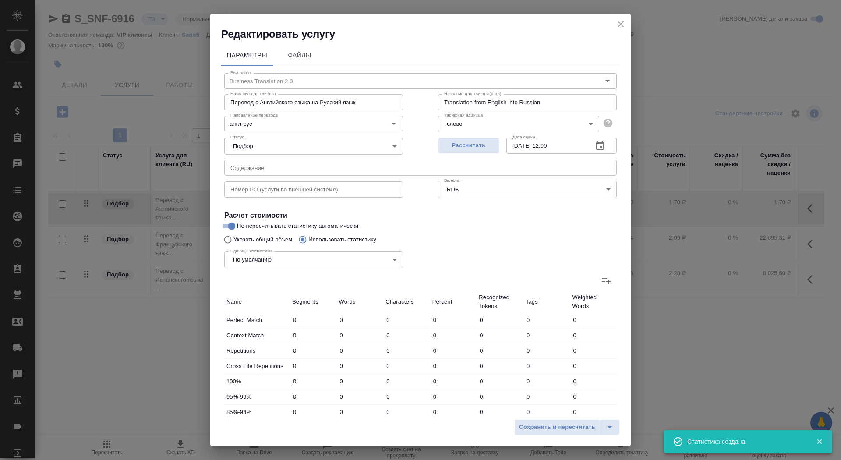
type input "1738"
type input "11868"
type input "84482"
type input "1113"
type input "7752"
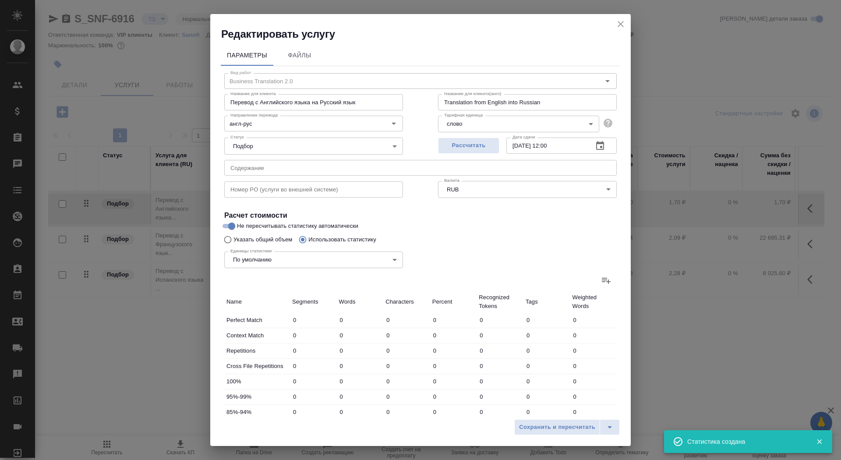
type input "49746"
type input "895"
type input "4491"
type input "32577"
type input "3371"
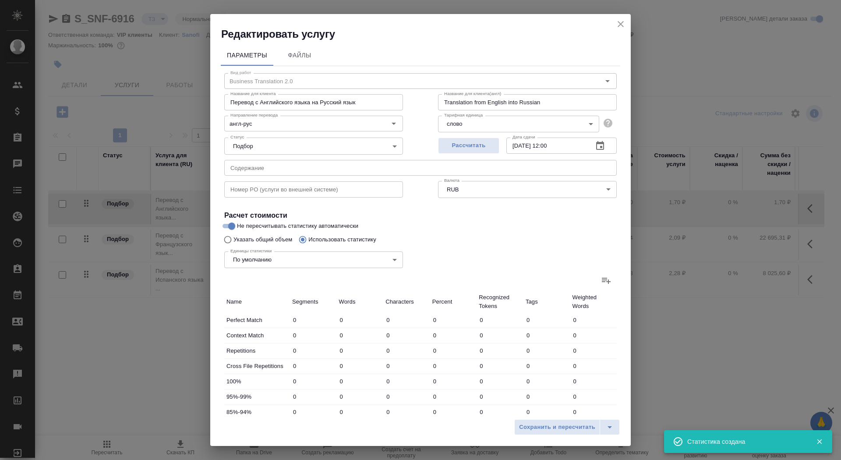
type input "7181"
type input "43841"
type input "200"
type input "3754"
type input "26266"
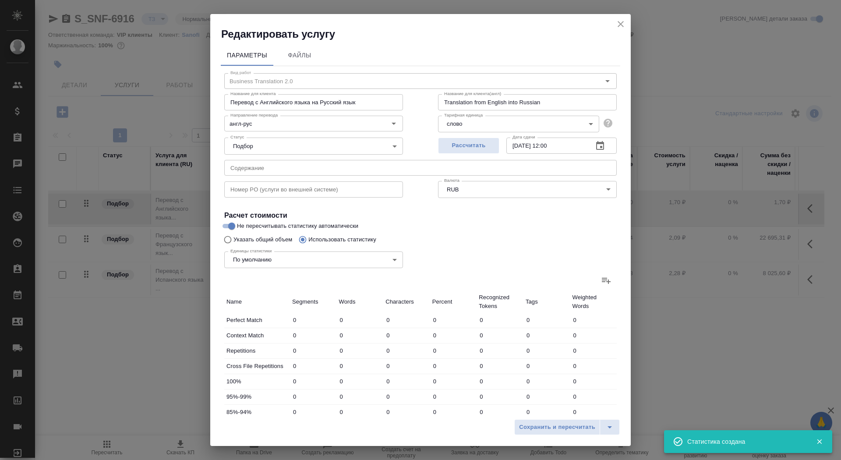
type input "240"
type input "3945"
type input "26348"
type input "251"
type input "2959"
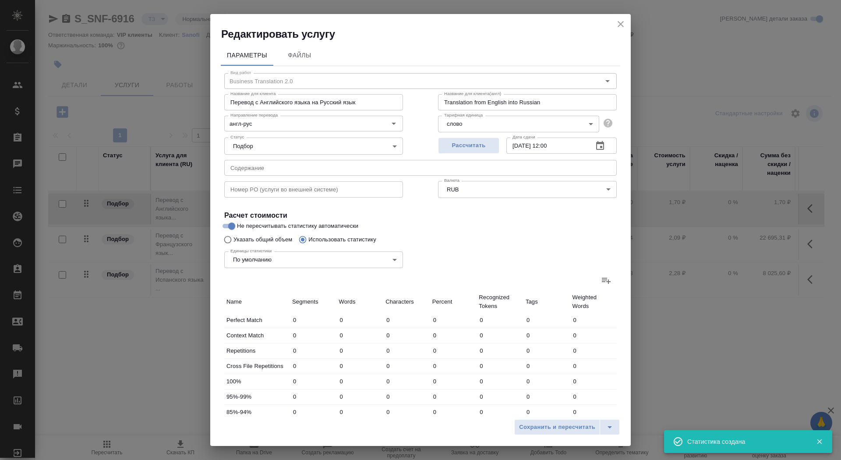
type input "19188"
type input "1691"
type input "28190"
type input "190727"
type input "7488"
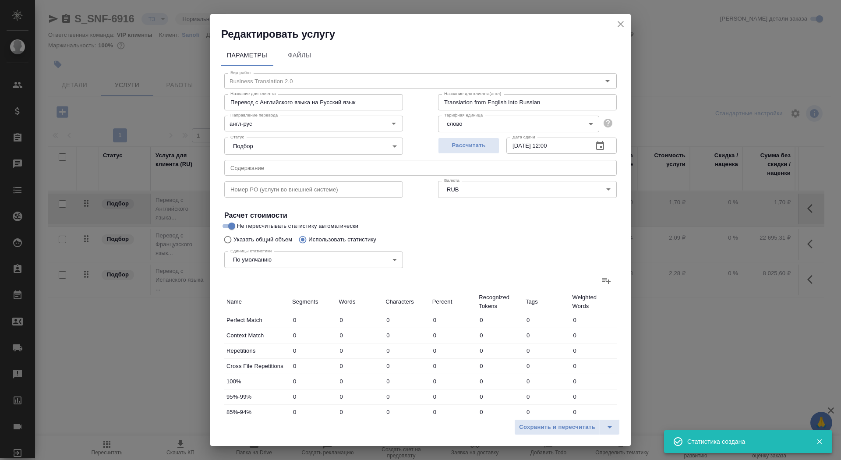
type input "57895"
type input "390848"
type input "9496"
type input "70138"
type input "473171"
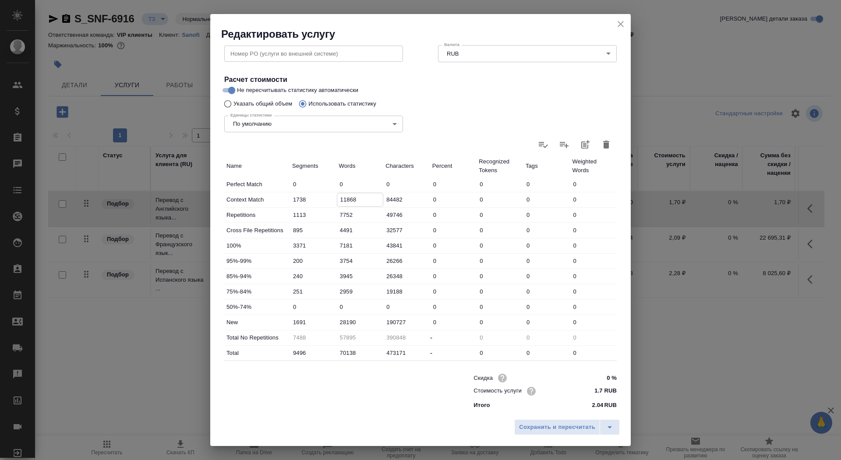
drag, startPoint x: 345, startPoint y: 202, endPoint x: 338, endPoint y: 199, distance: 7.3
click at [338, 199] on input "11868" at bounding box center [360, 199] width 46 height 13
type input "7868"
drag, startPoint x: 346, startPoint y: 322, endPoint x: 331, endPoint y: 321, distance: 14.5
click at [331, 321] on div "New 1691 28190 190727 0 0 0 0" at bounding box center [420, 322] width 393 height 15
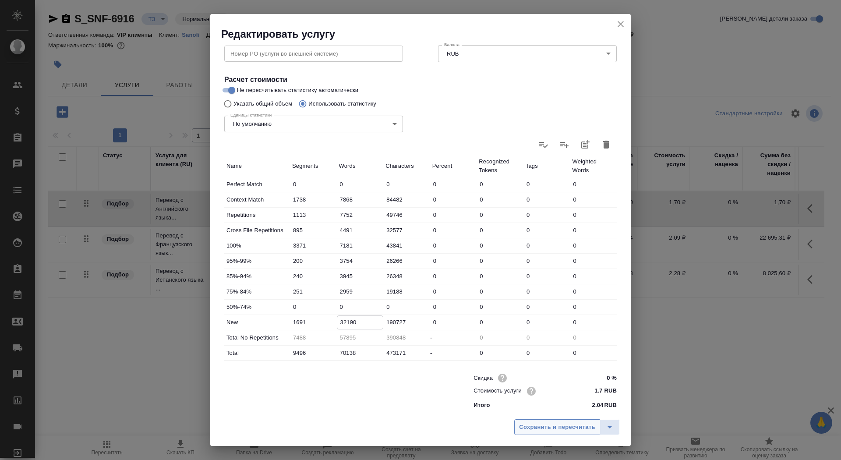
type input "32190"
click at [540, 426] on span "Сохранить и пересчитать" at bounding box center [557, 427] width 76 height 10
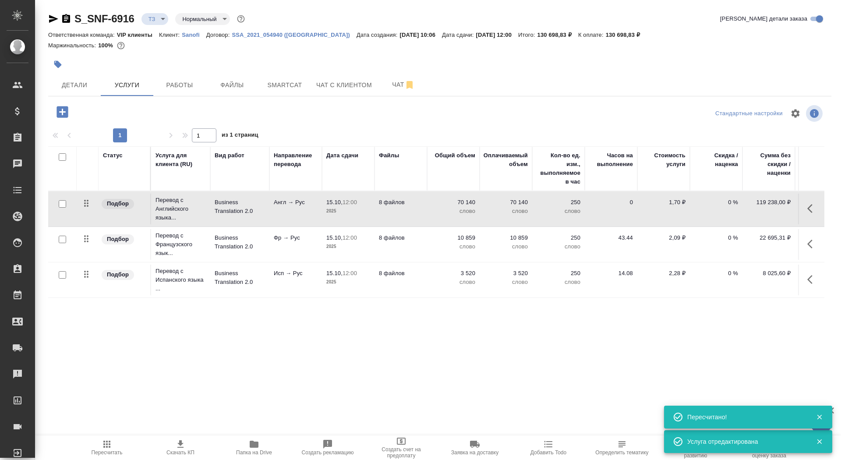
click at [362, 205] on span "15.10, 12:00" at bounding box center [348, 202] width 44 height 9
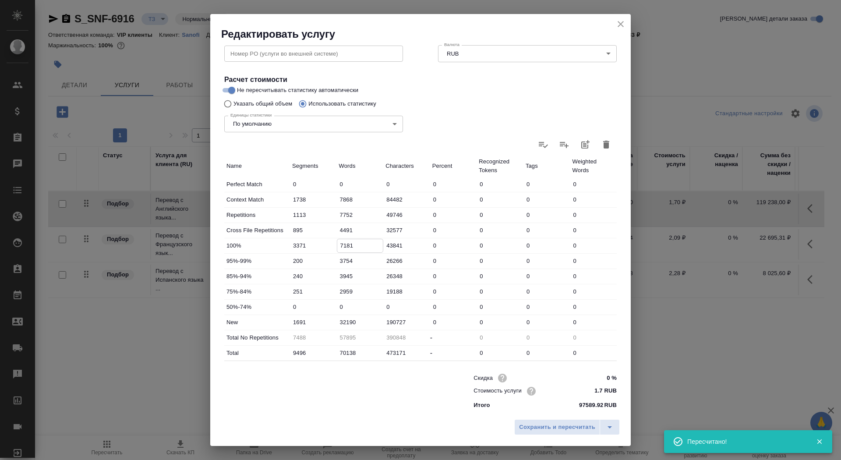
click at [340, 244] on input "7181" at bounding box center [360, 245] width 46 height 13
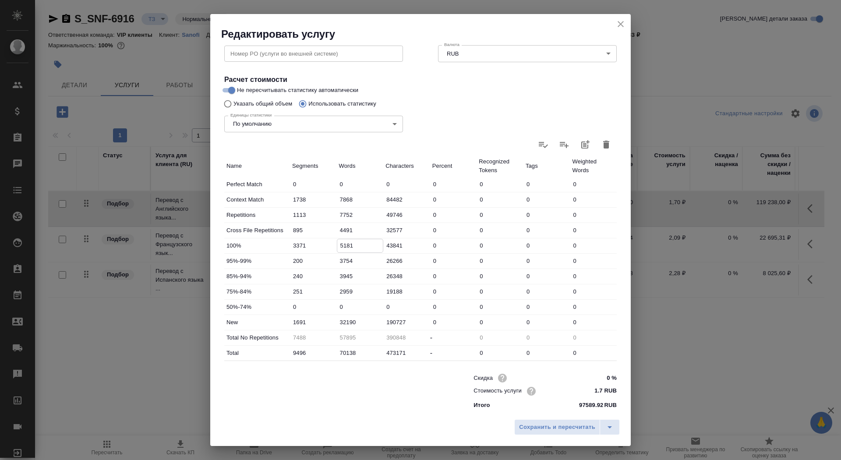
type input "5181"
click at [343, 321] on input "32190" at bounding box center [360, 322] width 46 height 13
type input "34190"
click at [341, 217] on input "7752" at bounding box center [360, 215] width 46 height 13
type input "6752"
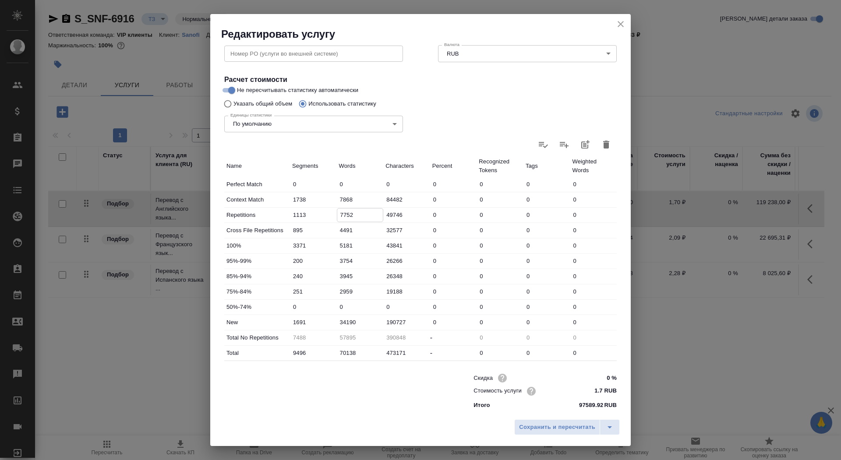
type input "58895"
type input "6752"
click at [345, 322] on input "34190" at bounding box center [360, 322] width 46 height 13
type input "37190"
click at [538, 424] on span "Сохранить и пересчитать" at bounding box center [557, 427] width 76 height 10
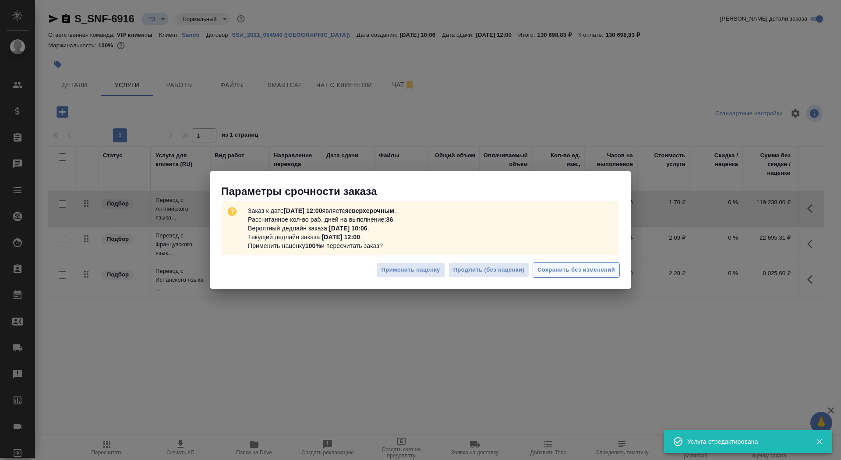
click at [592, 272] on span "Сохранить без изменений" at bounding box center [577, 270] width 78 height 10
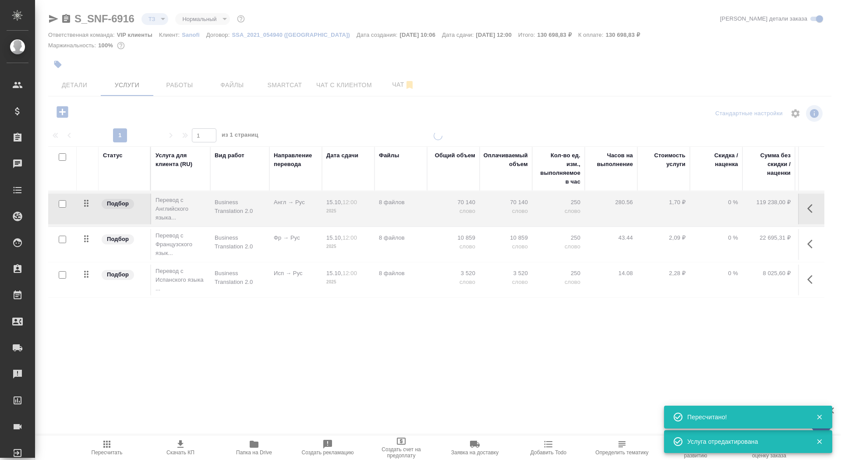
type input "urgent"
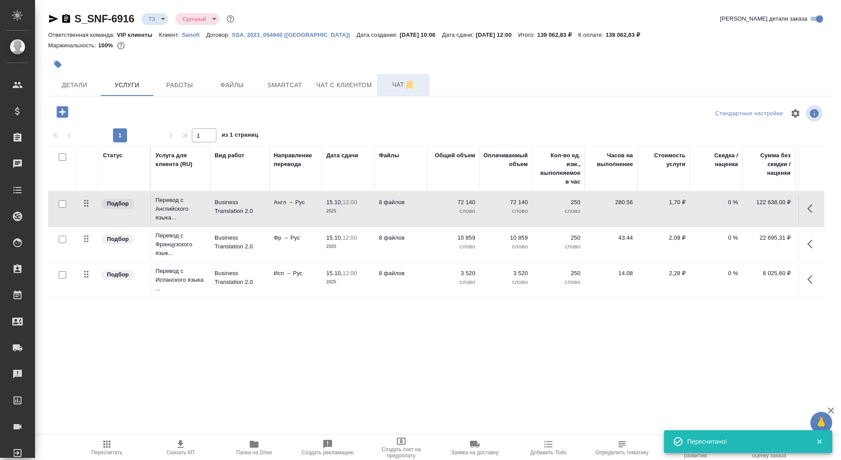
click at [393, 82] on span "Чат" at bounding box center [404, 84] width 42 height 11
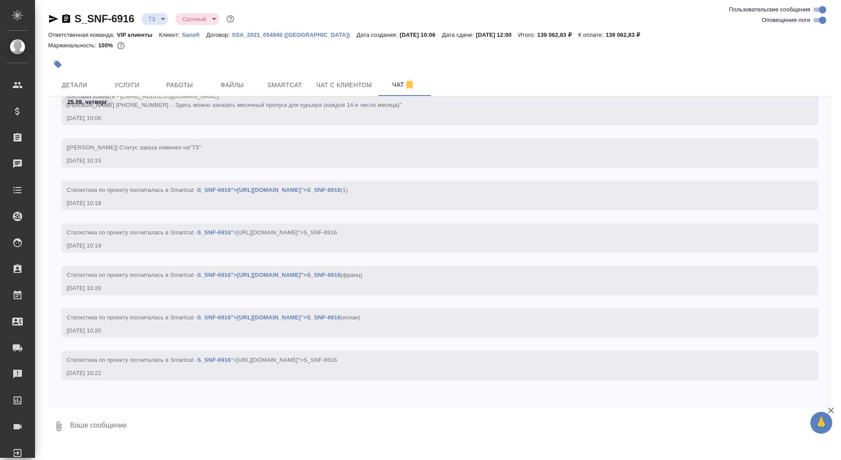
scroll to position [315, 0]
click at [81, 84] on span "Детали" at bounding box center [74, 85] width 42 height 11
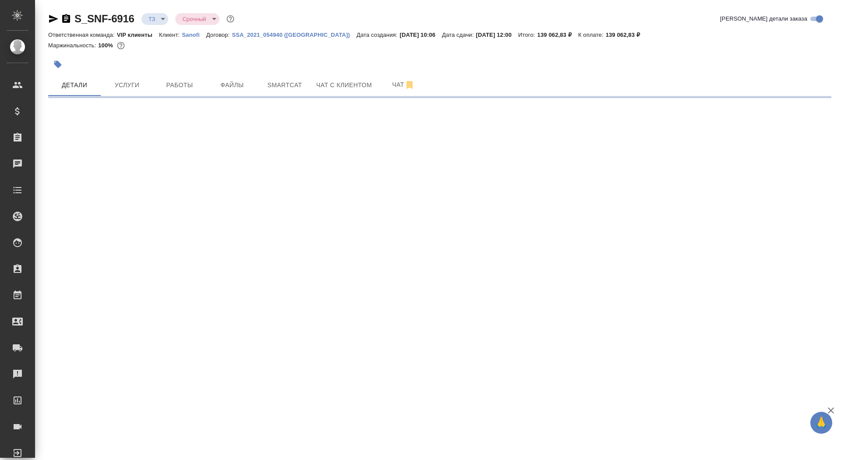
select select "RU"
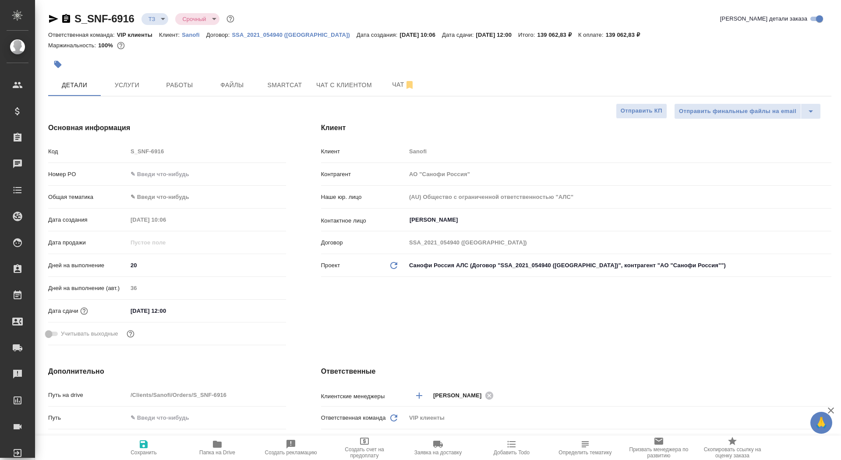
type textarea "x"
click at [386, 85] on span "Чат" at bounding box center [404, 84] width 42 height 11
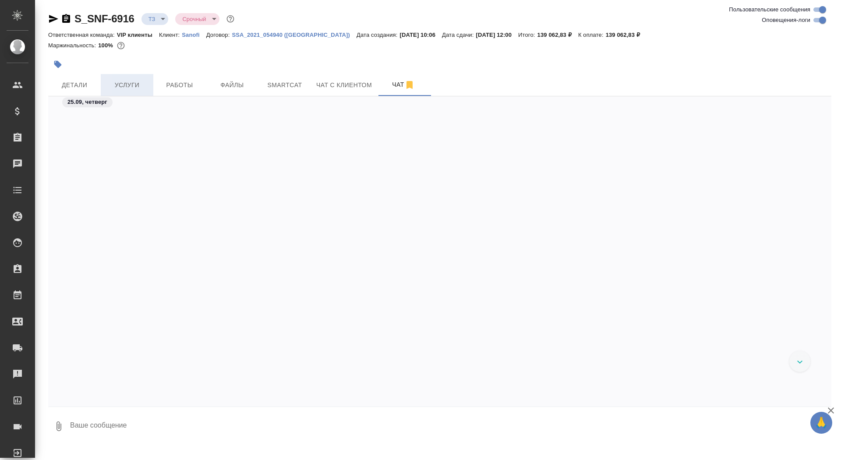
scroll to position [314, 0]
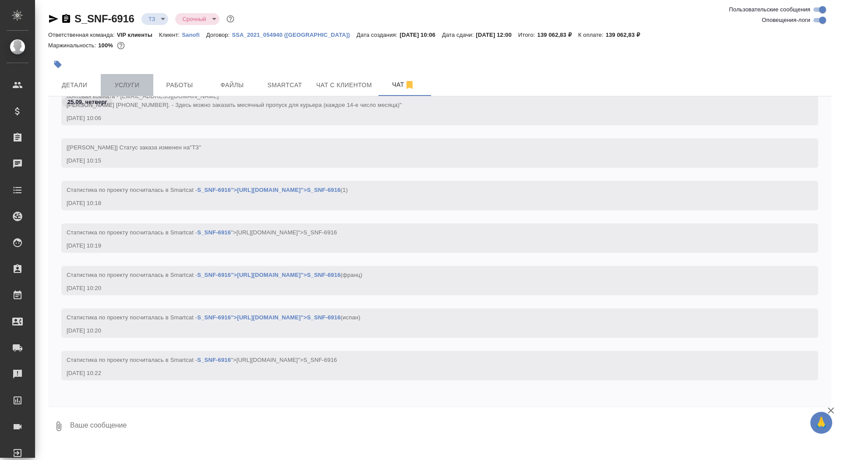
click at [127, 85] on span "Услуги" at bounding box center [127, 85] width 42 height 11
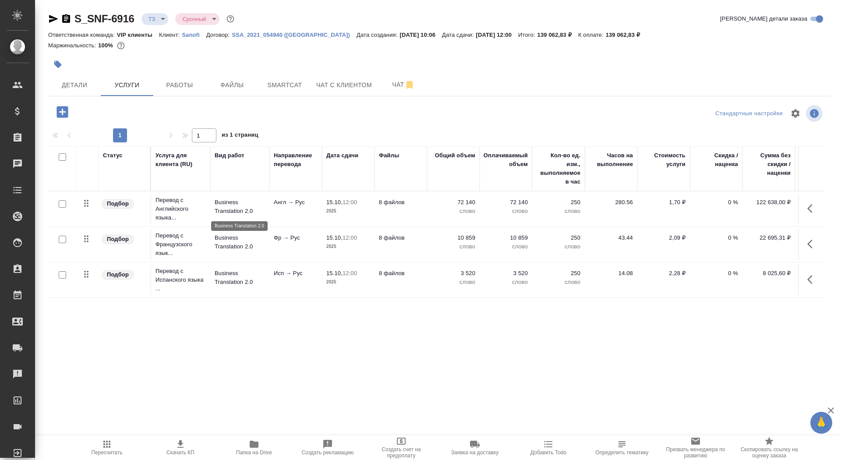
click at [255, 214] on p "Business Translation 2.0" at bounding box center [240, 207] width 50 height 18
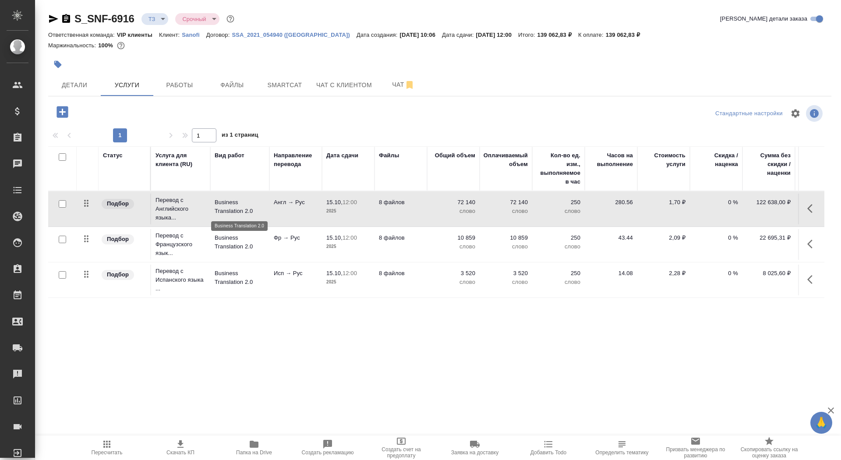
click at [255, 214] on p "Business Translation 2.0" at bounding box center [240, 207] width 50 height 18
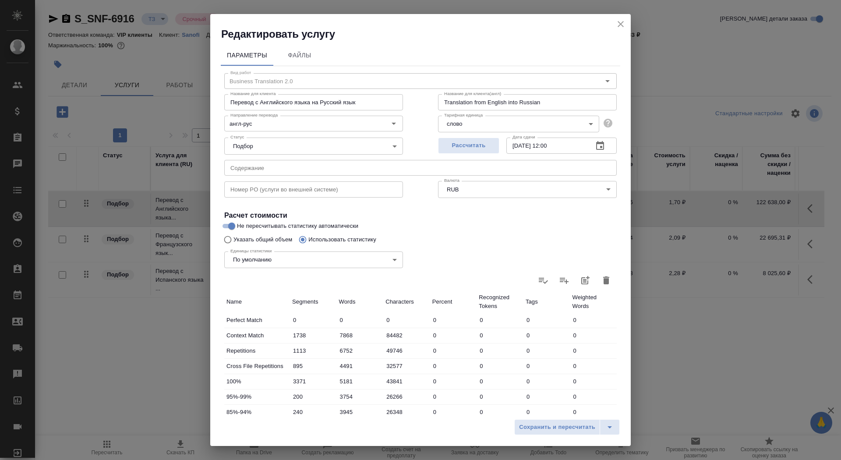
scroll to position [136, 0]
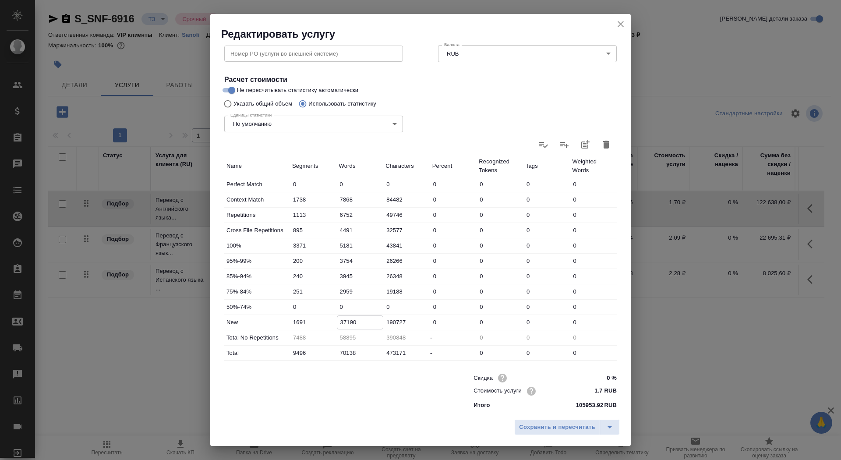
click at [345, 320] on input "37190" at bounding box center [360, 322] width 46 height 13
type input "38190"
click at [530, 430] on span "Сохранить и пересчитать" at bounding box center [557, 427] width 76 height 10
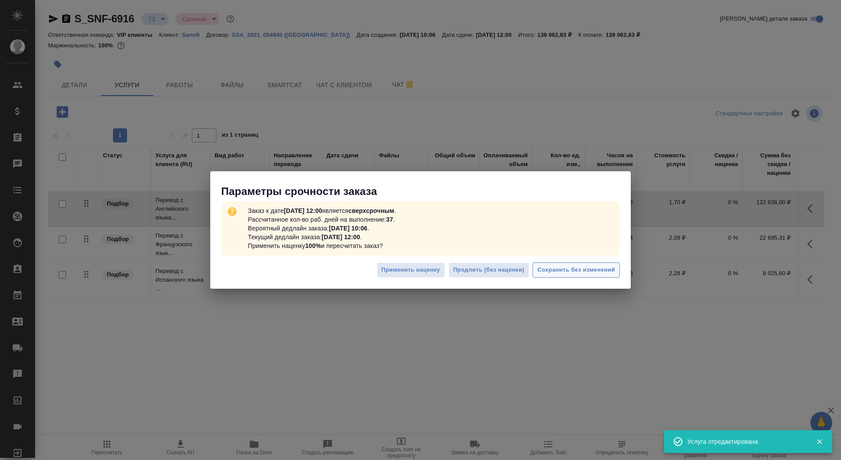
click at [592, 270] on span "Сохранить без изменений" at bounding box center [577, 270] width 78 height 10
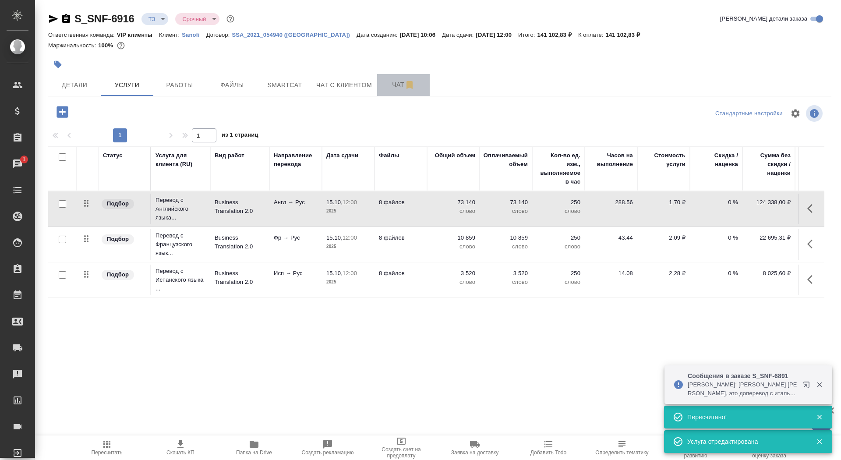
click at [400, 90] on button "Чат" at bounding box center [403, 85] width 53 height 22
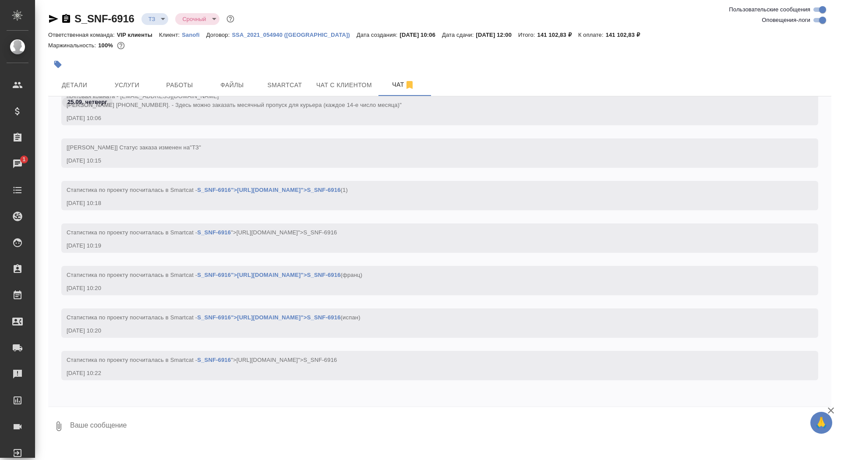
scroll to position [510, 0]
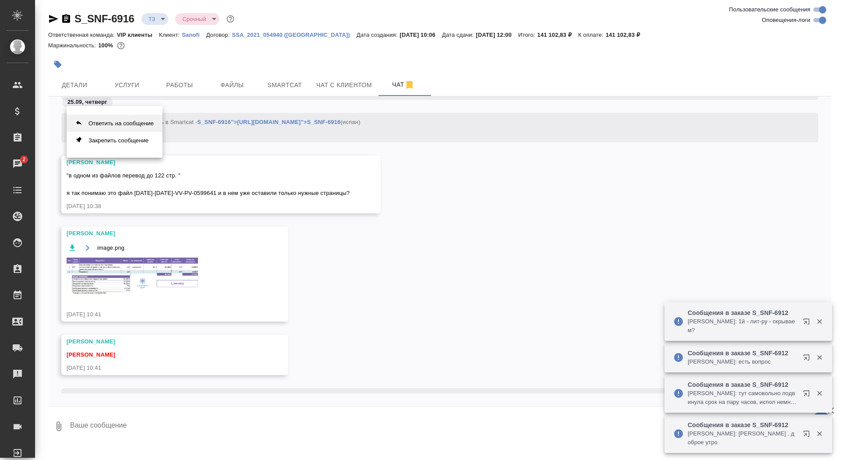
click at [113, 120] on button "Ответить на сообщение" at bounding box center [115, 123] width 96 height 17
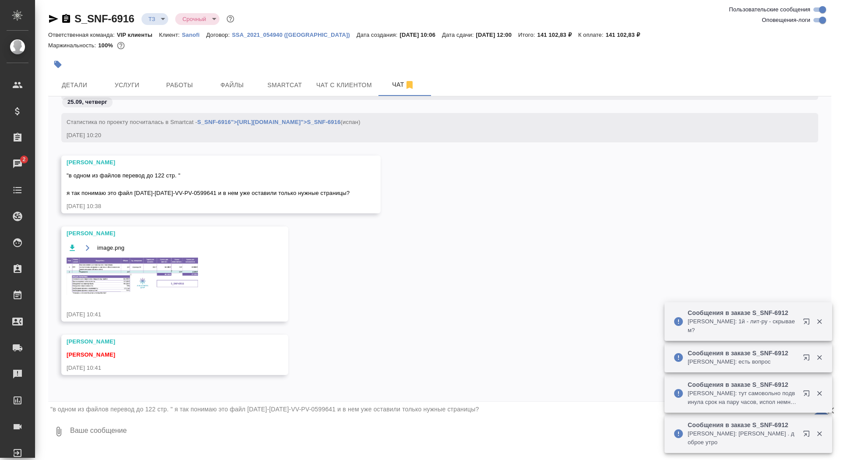
click at [131, 423] on textarea at bounding box center [450, 432] width 762 height 30
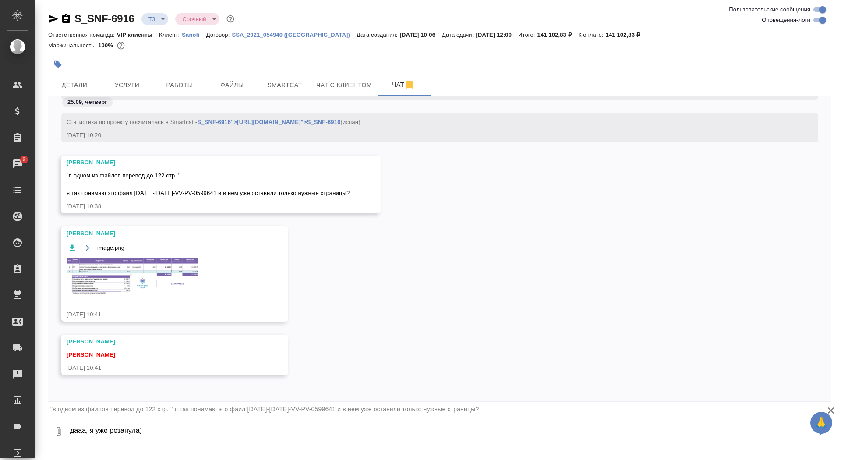
type textarea "дааа, я уже резанула)"
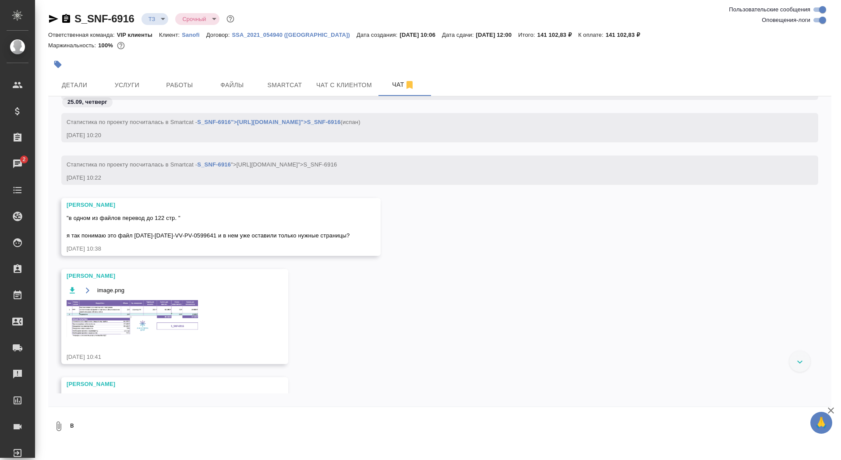
scroll to position [676, 0]
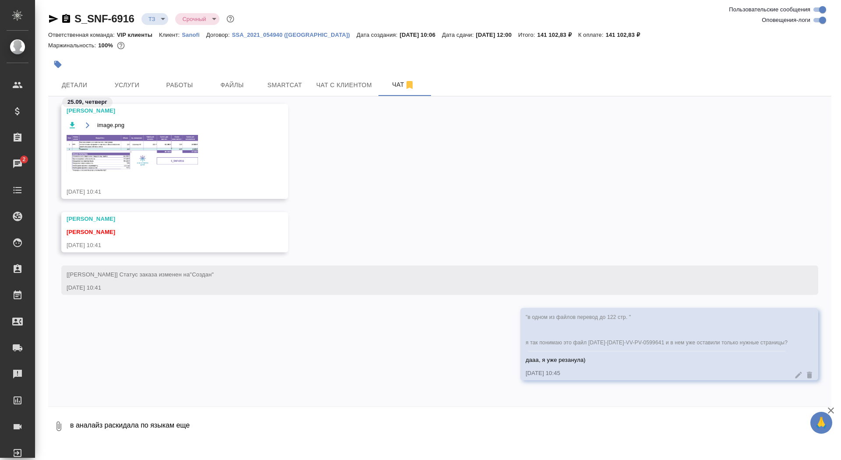
type textarea "в аналайз раскидала по языкам еще"
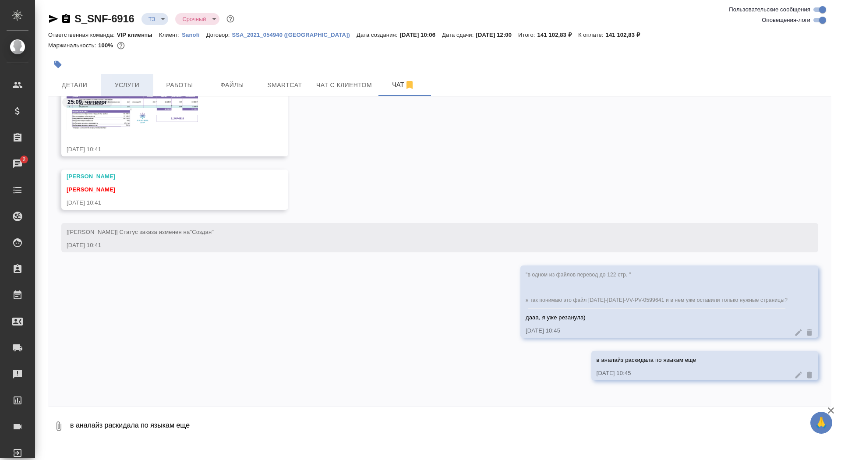
click at [126, 85] on span "Услуги" at bounding box center [127, 85] width 42 height 11
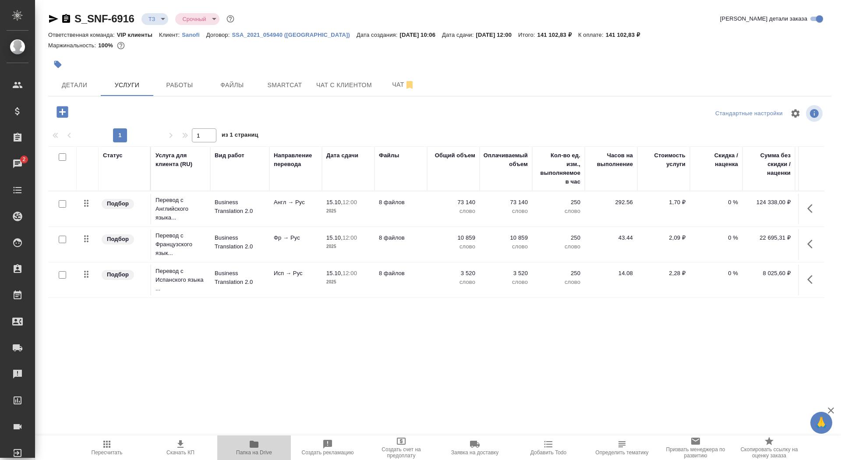
click at [252, 450] on span "Папка на Drive" at bounding box center [254, 453] width 36 height 6
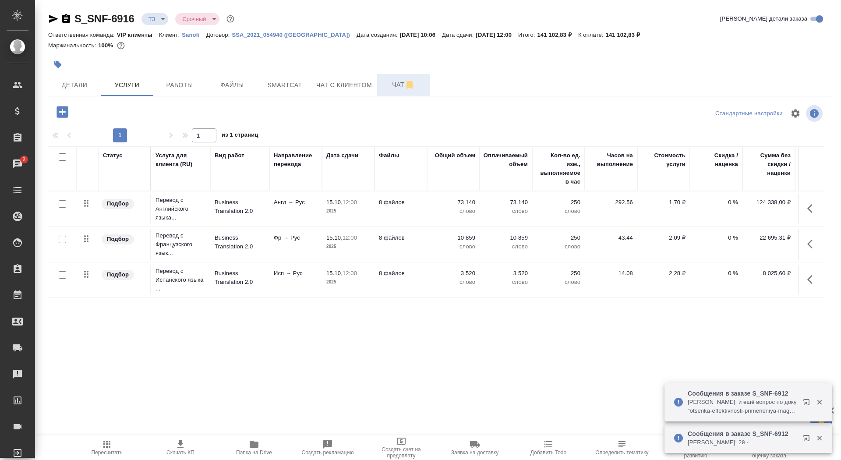
click at [391, 85] on span "Чат" at bounding box center [404, 84] width 42 height 11
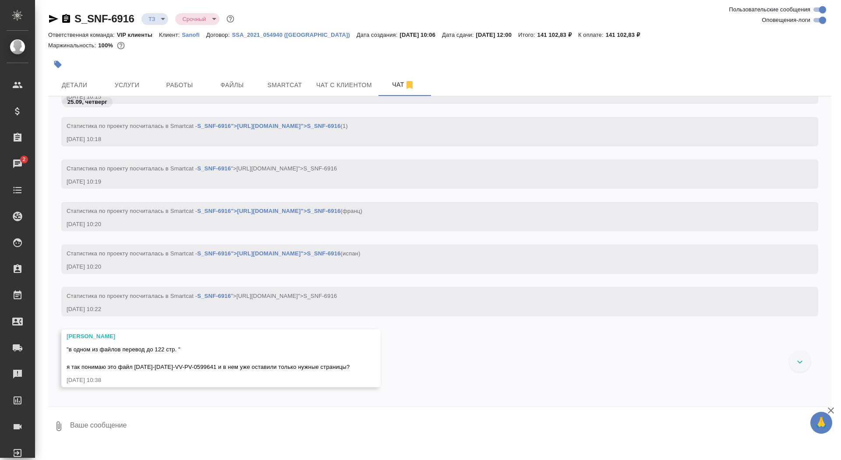
scroll to position [718, 0]
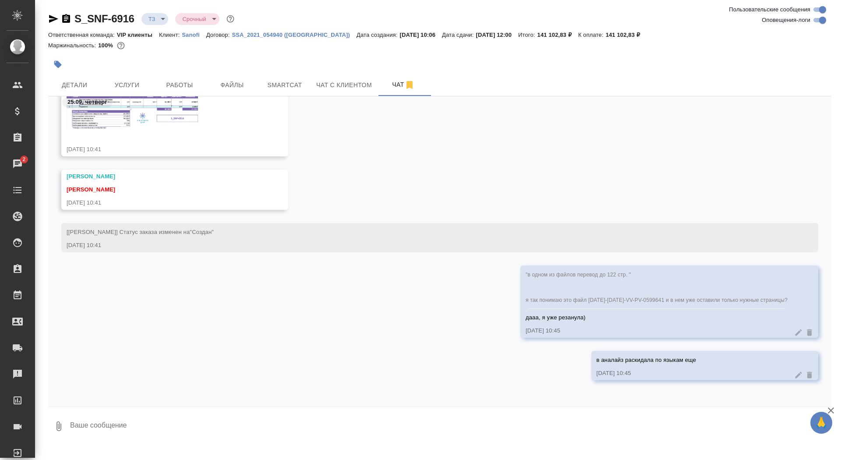
click at [127, 127] on img at bounding box center [132, 110] width 131 height 37
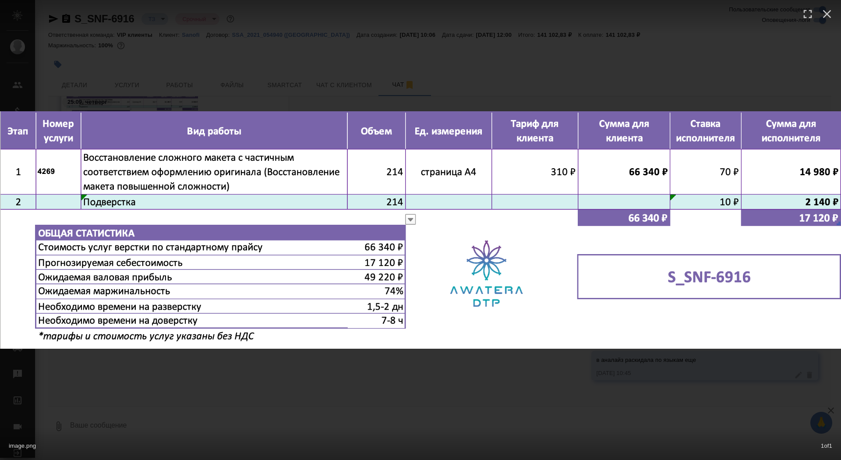
click at [211, 72] on div "image.png 1 of 1" at bounding box center [420, 230] width 841 height 460
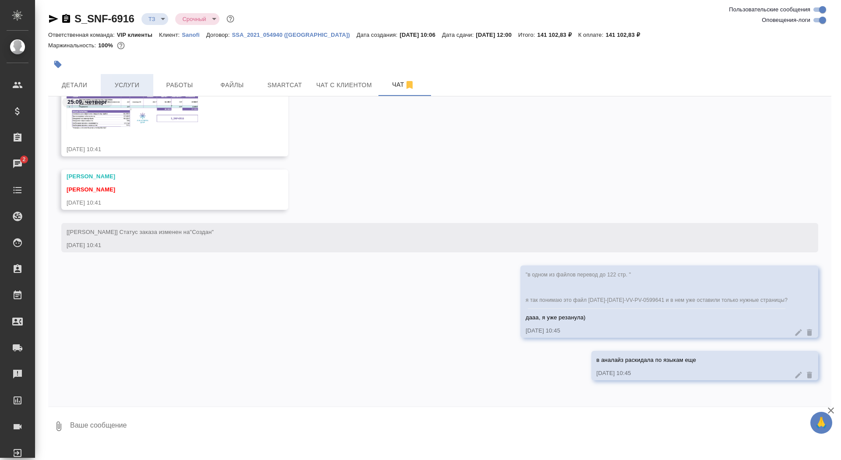
click at [113, 88] on span "Услуги" at bounding box center [127, 85] width 42 height 11
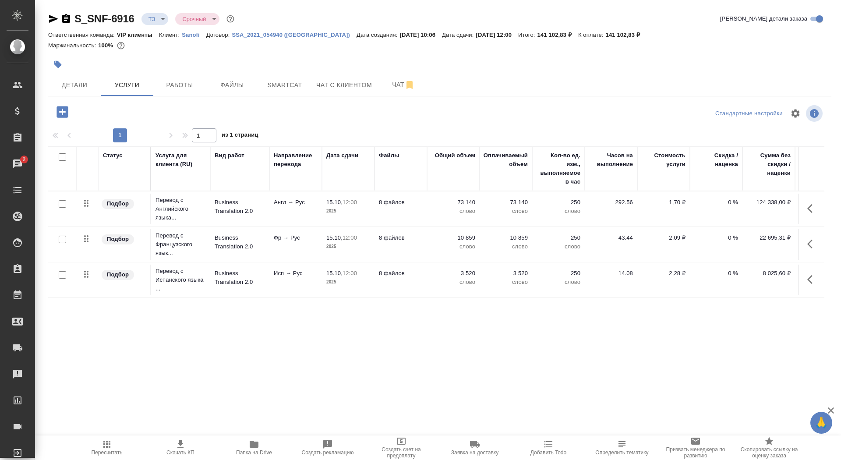
click at [60, 117] on icon "button" at bounding box center [62, 111] width 15 height 15
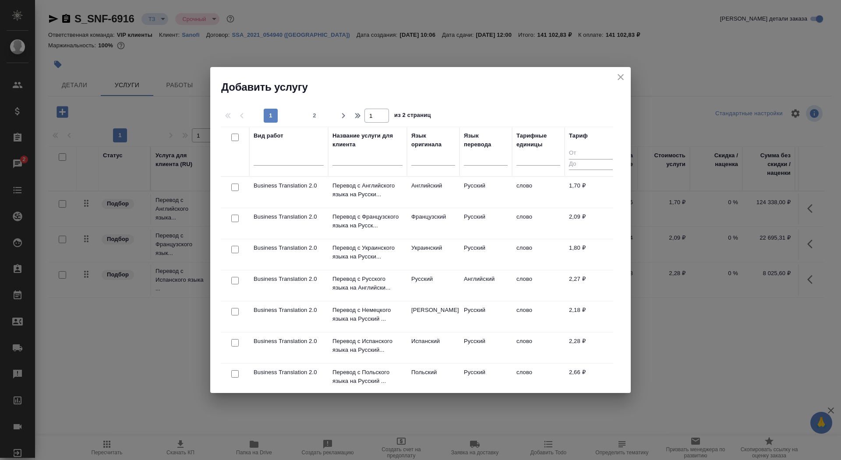
click at [360, 160] on input "text" at bounding box center [368, 160] width 70 height 11
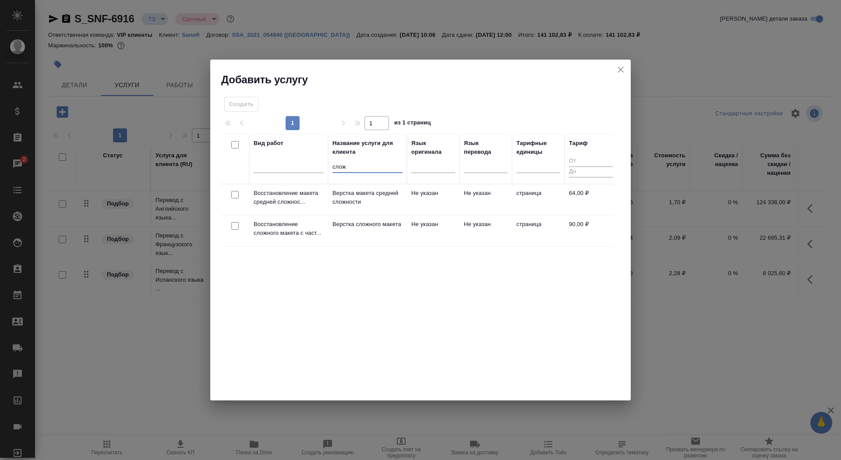
type input "слож"
click at [355, 229] on p "Верстка сложного макета" at bounding box center [368, 224] width 70 height 9
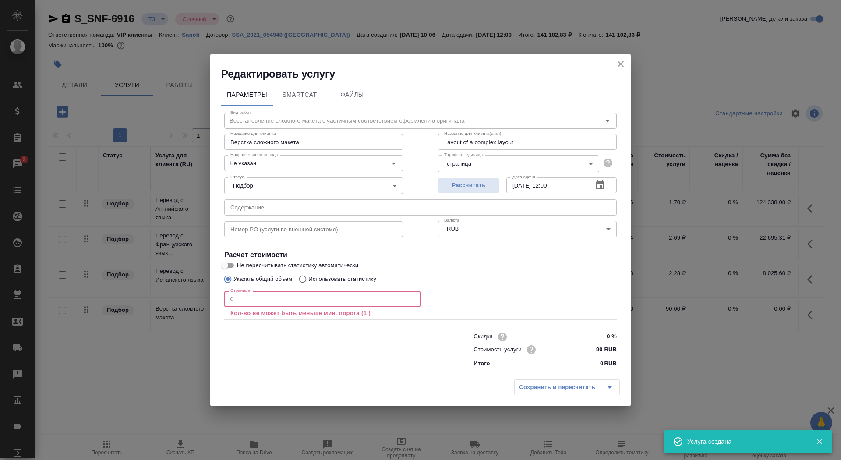
click at [252, 306] on input "0" at bounding box center [322, 299] width 196 height 16
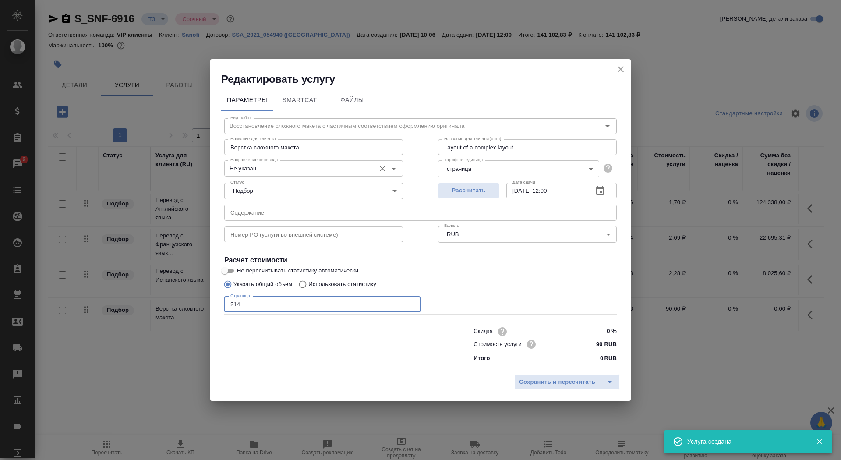
type input "214"
click at [284, 170] on input "Не указан" at bounding box center [299, 168] width 144 height 11
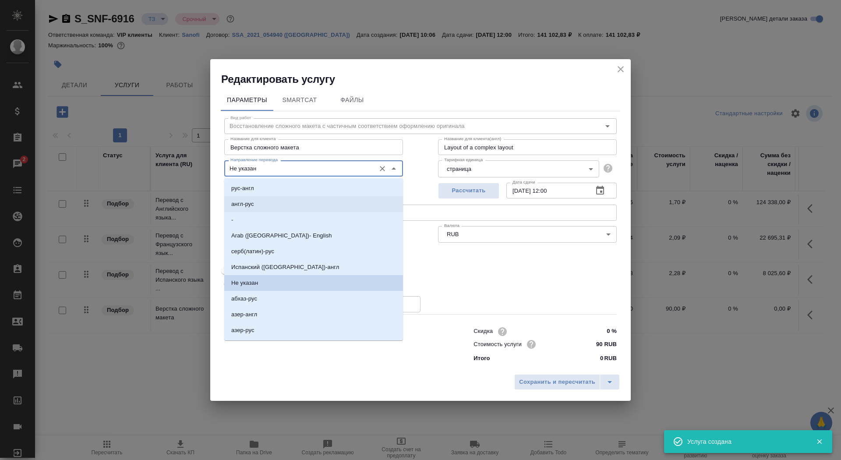
click at [280, 209] on li "англ-рус" at bounding box center [313, 204] width 179 height 16
type input "англ-рус"
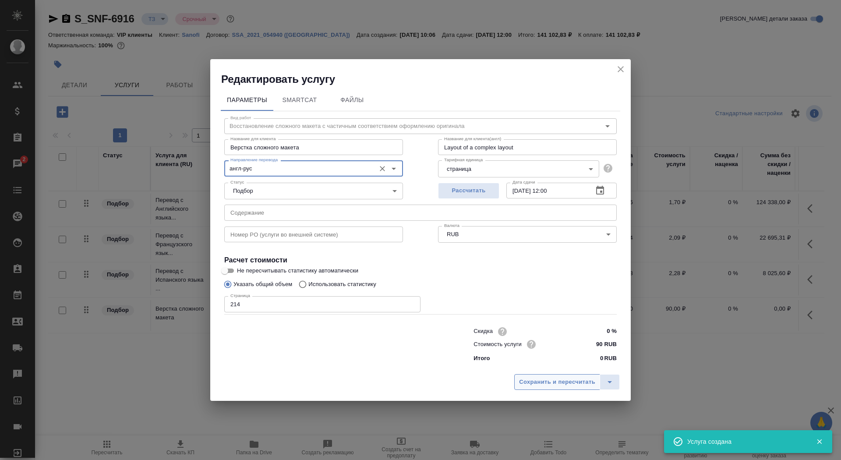
click at [528, 380] on span "Сохранить и пересчитать" at bounding box center [557, 382] width 76 height 10
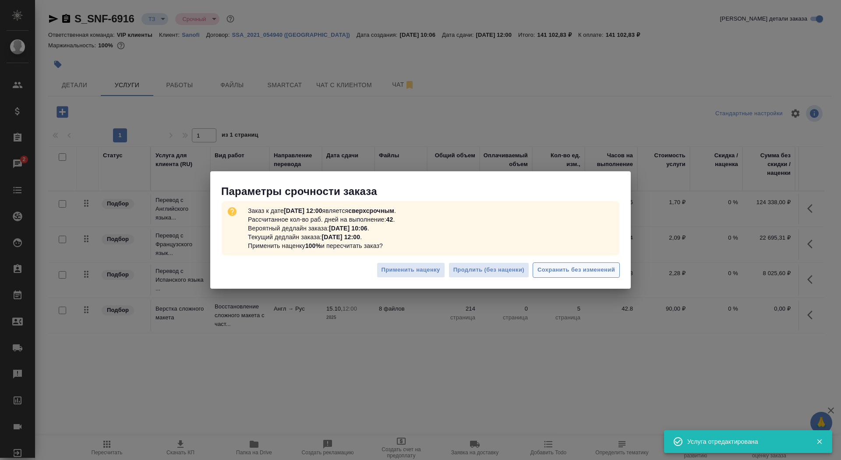
click at [579, 271] on span "Сохранить без изменений" at bounding box center [577, 270] width 78 height 10
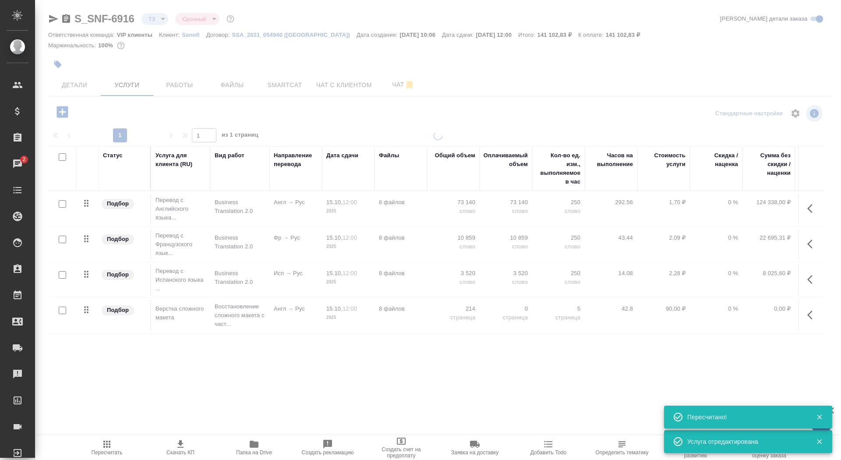
type input "new"
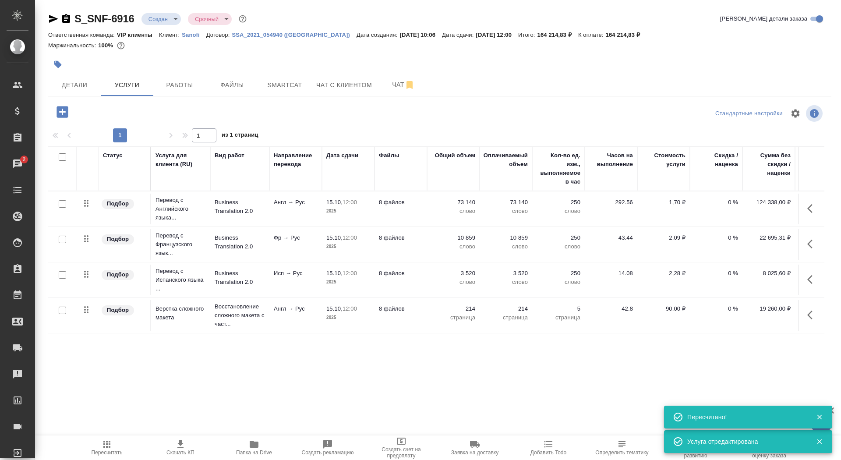
click at [182, 457] on button "Скачать КП" at bounding box center [181, 448] width 74 height 25
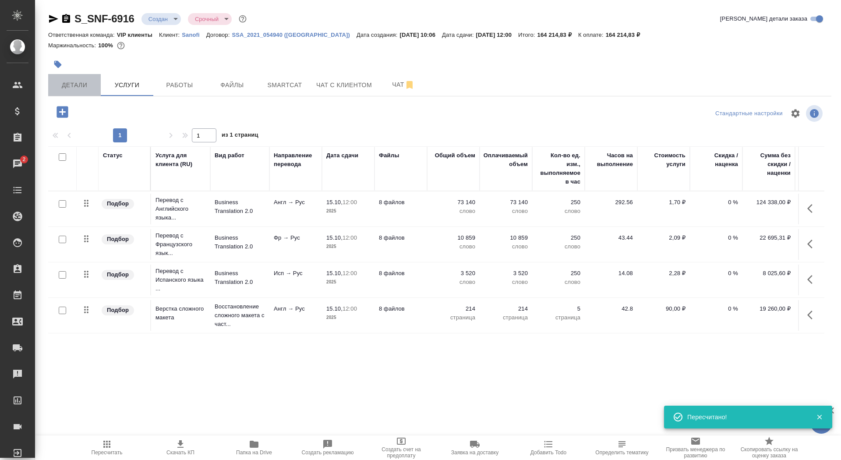
click at [82, 82] on span "Детали" at bounding box center [74, 85] width 42 height 11
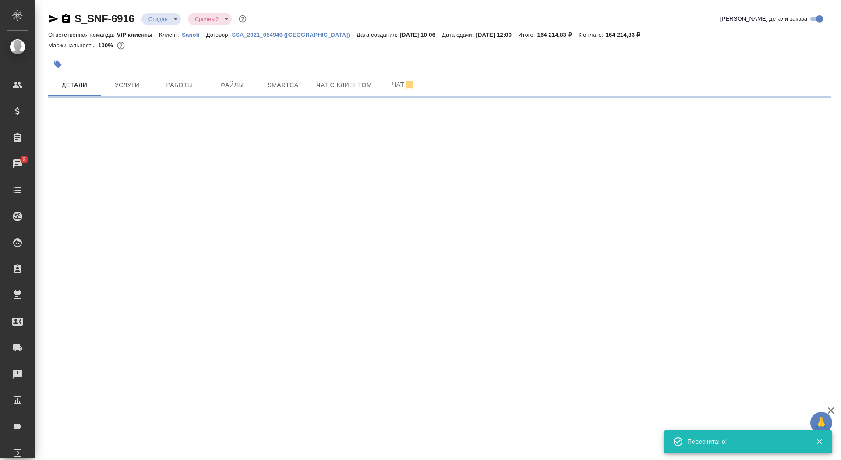
select select "RU"
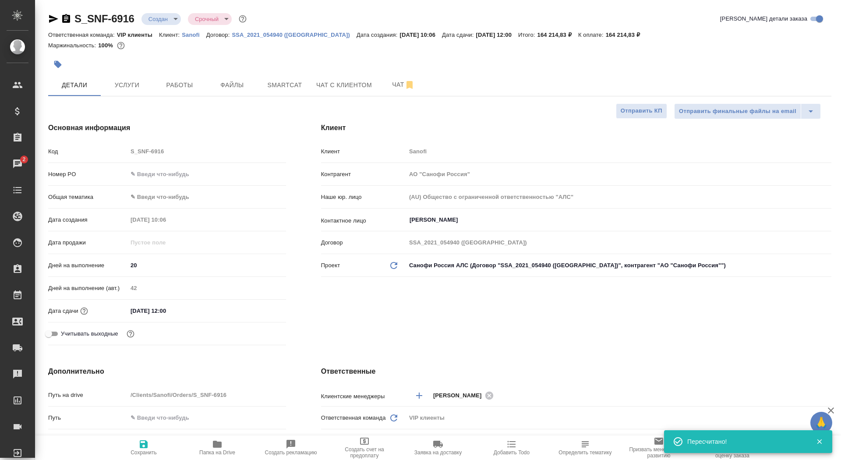
type textarea "x"
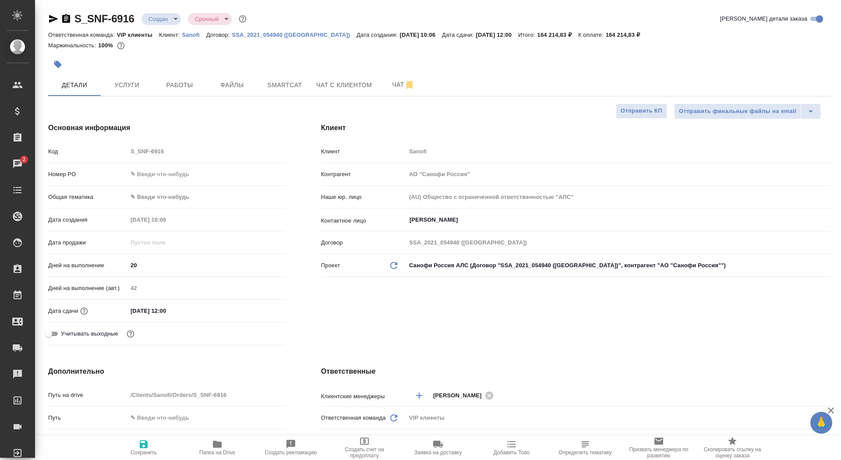
click at [630, 100] on div "S_SNF-6916 Создан new Срочный urgent Кратко детали заказа Ответственная команда…" at bounding box center [439, 441] width 793 height 883
click at [630, 114] on span "Отправить КП" at bounding box center [642, 111] width 42 height 10
type textarea "x"
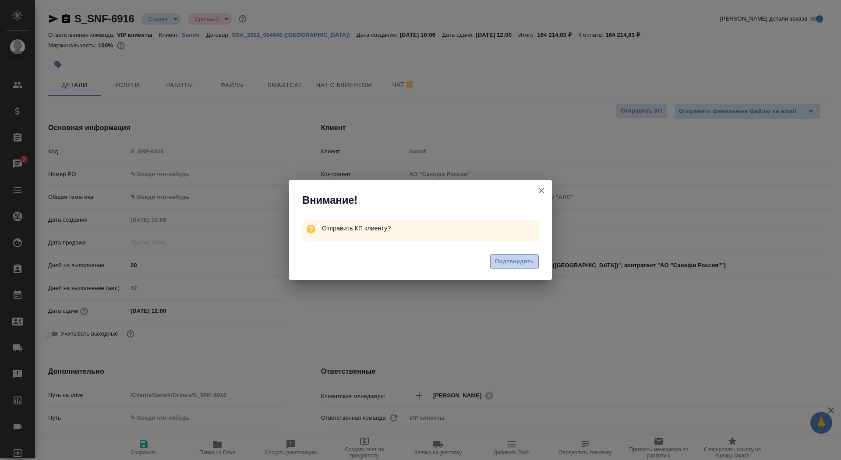
click at [520, 268] on button "Подтвердить" at bounding box center [514, 261] width 49 height 15
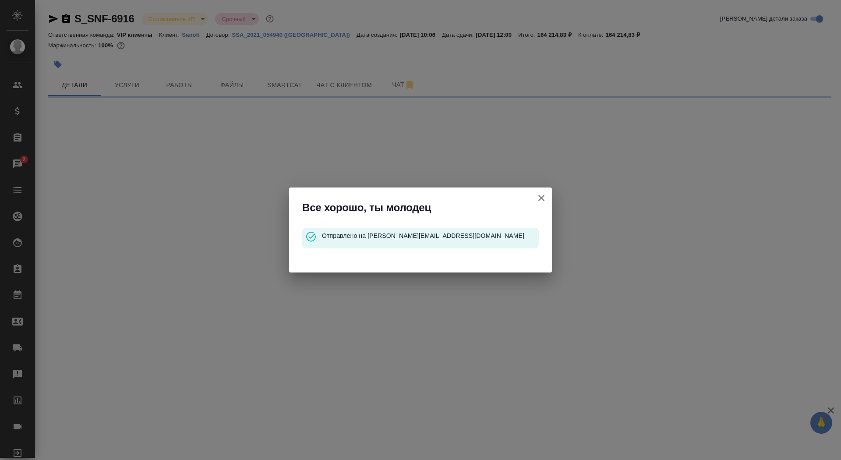
select select "RU"
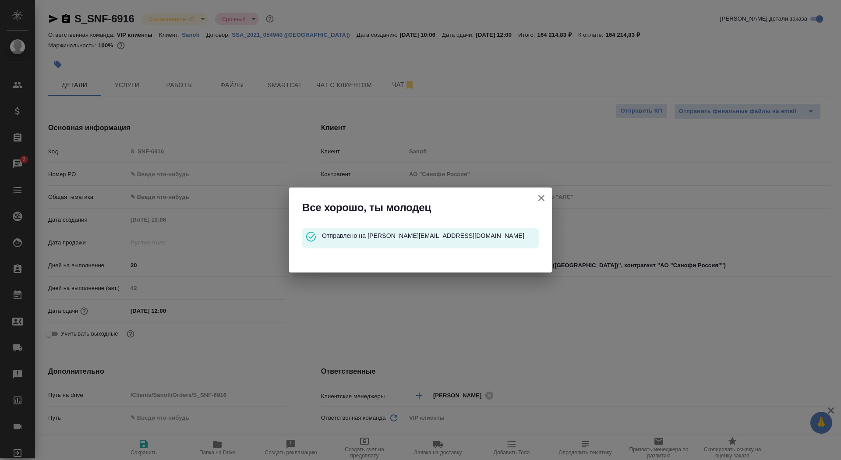
type textarea "x"
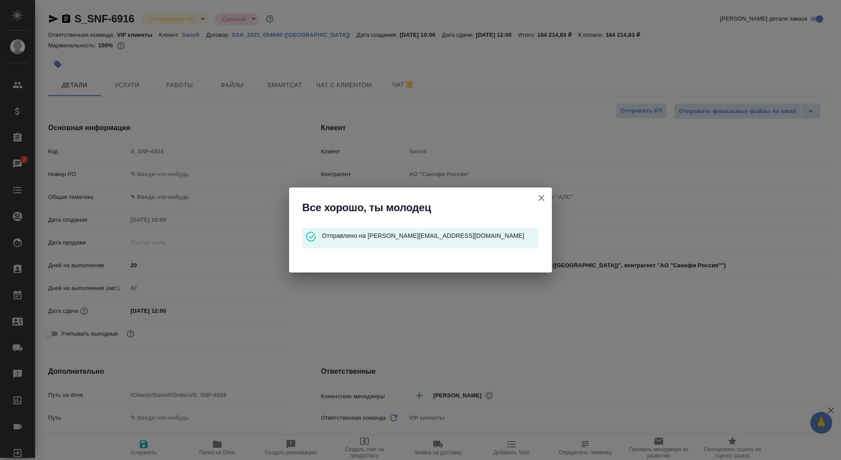
type textarea "x"
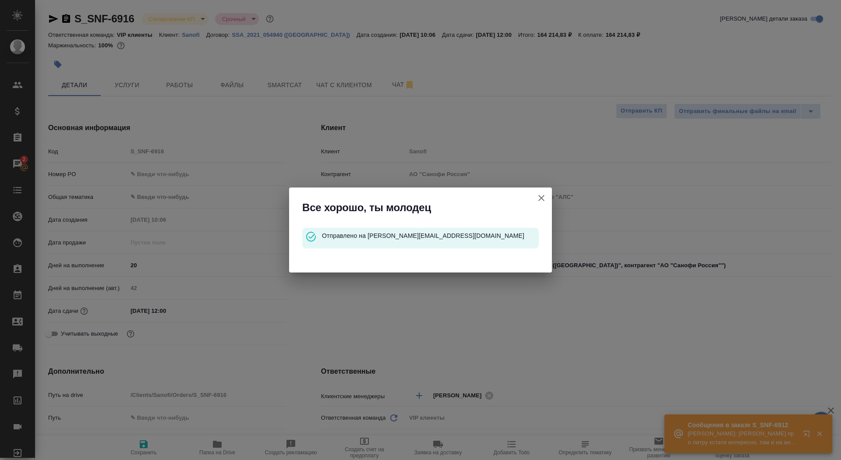
click at [541, 202] on icon "button" at bounding box center [541, 198] width 11 height 11
type textarea "x"
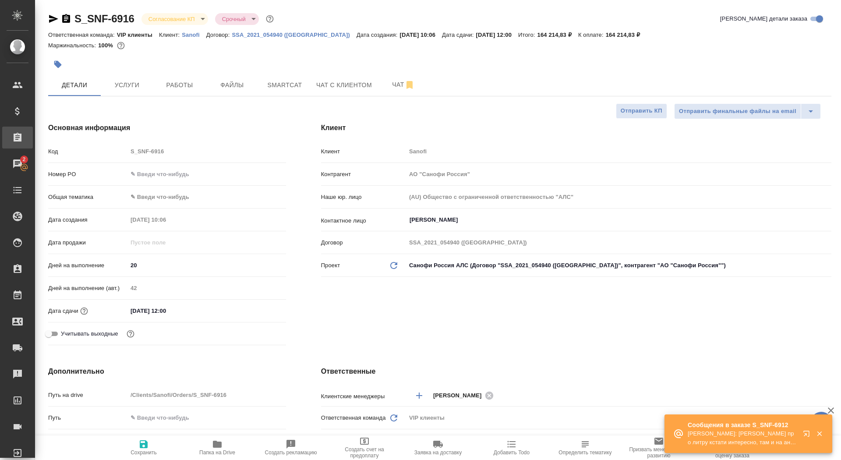
type textarea "x"
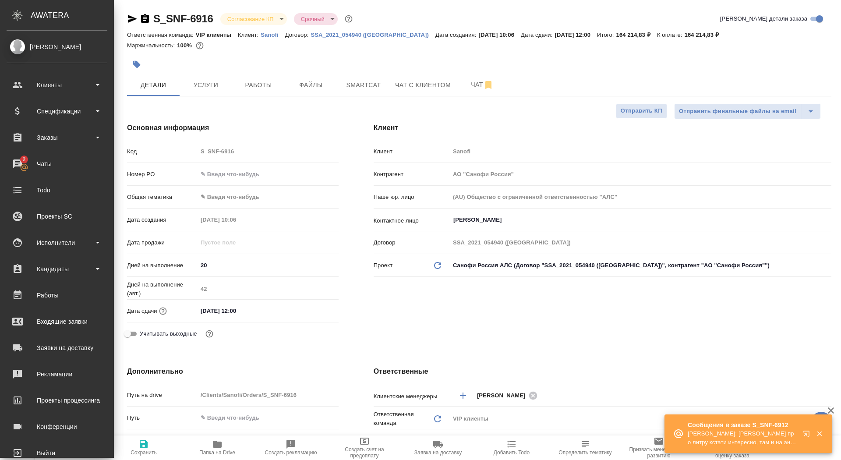
type textarea "x"
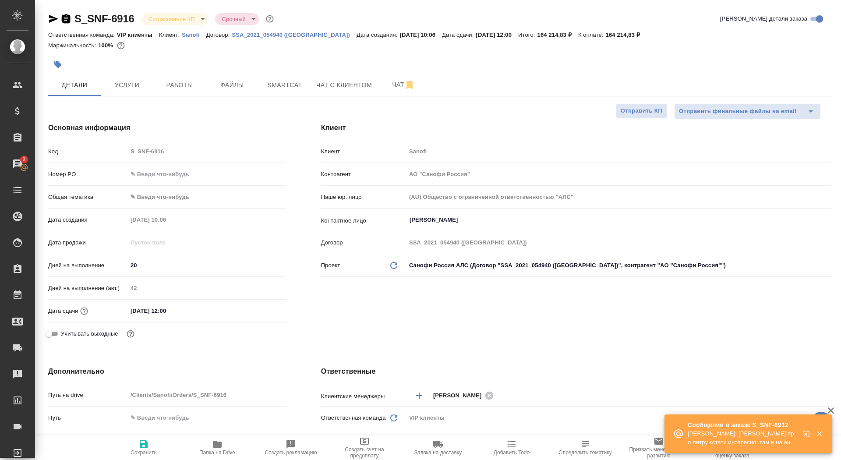
click at [71, 19] on icon "button" at bounding box center [66, 19] width 11 height 11
type textarea "x"
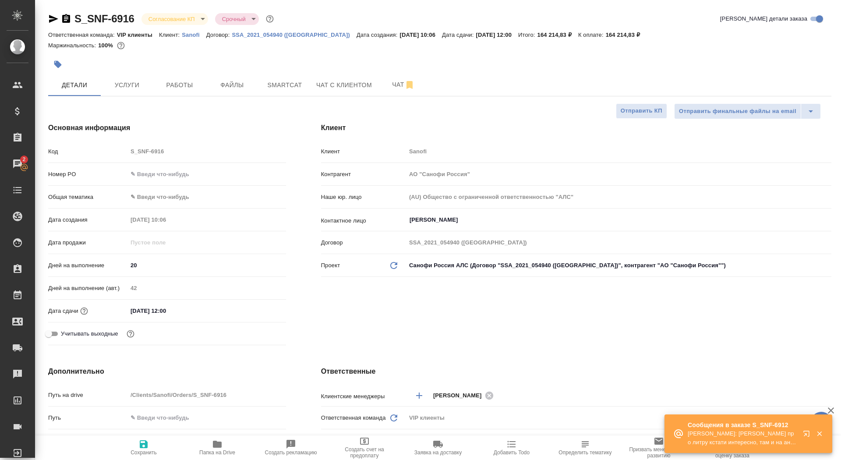
type textarea "x"
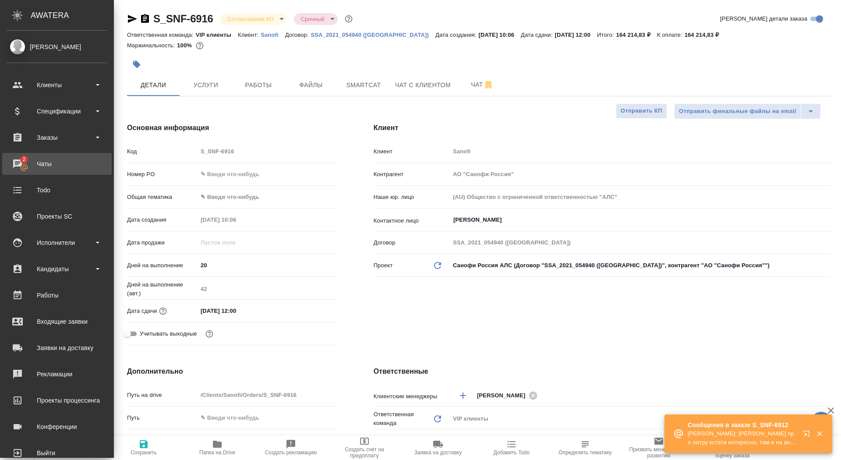
type textarea "x"
click at [37, 169] on div "Чаты" at bounding box center [57, 163] width 101 height 13
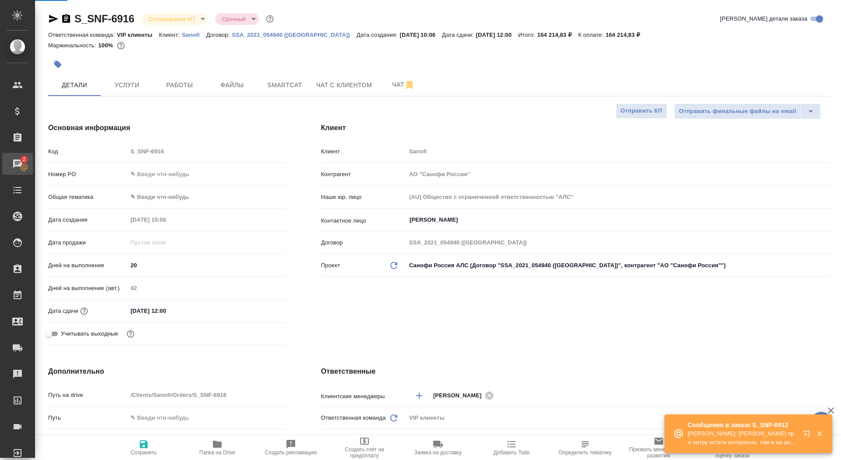
type textarea "x"
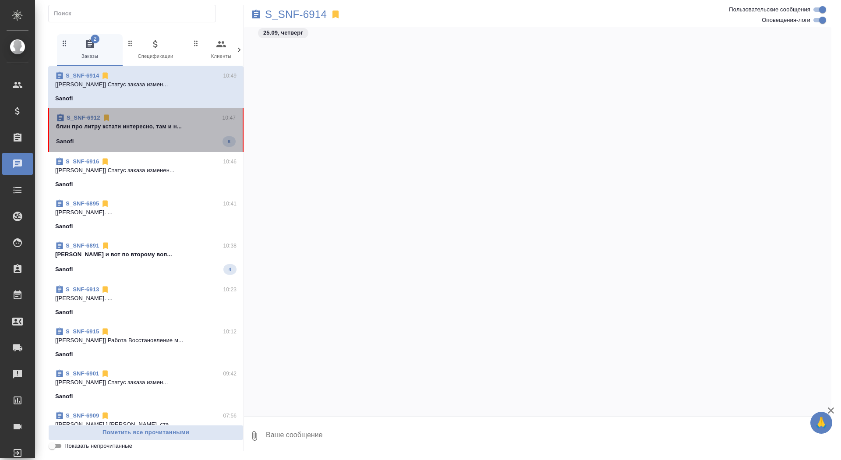
scroll to position [20585, 0]
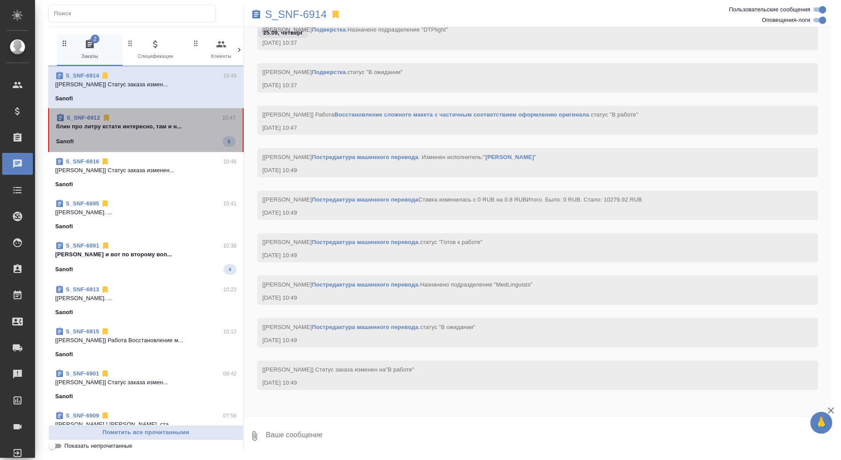
click at [187, 140] on div "Sanofi 8" at bounding box center [146, 141] width 180 height 11
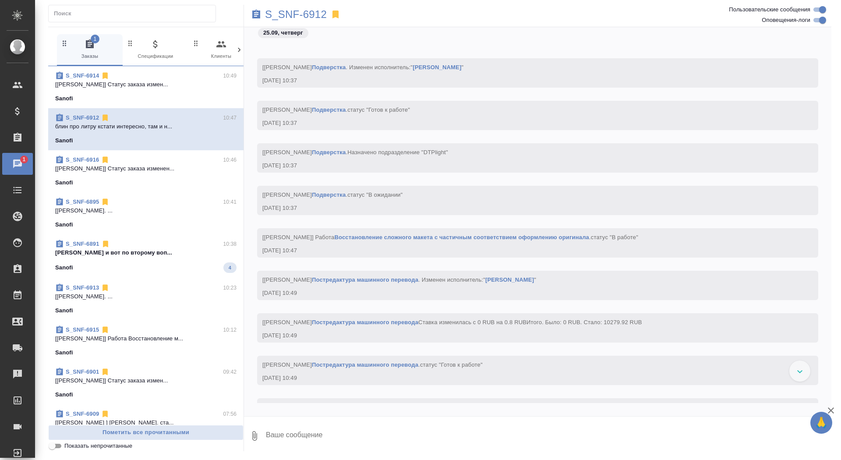
scroll to position [8442, 0]
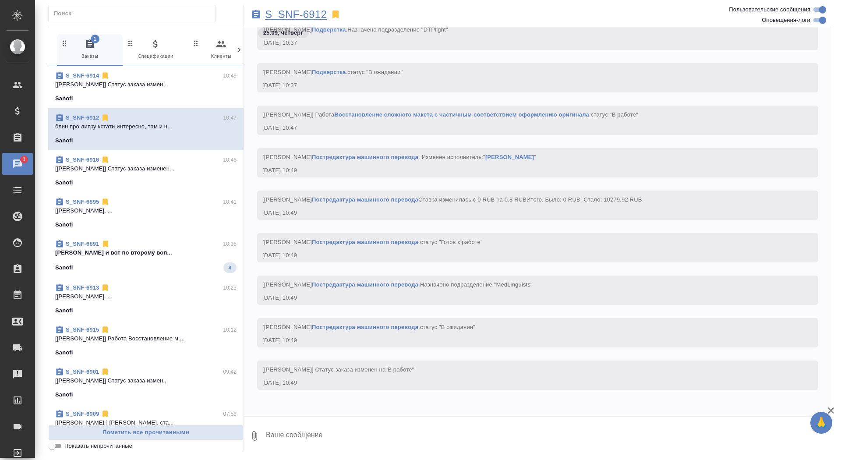
click at [295, 17] on p "S_SNF-6912" at bounding box center [296, 14] width 62 height 9
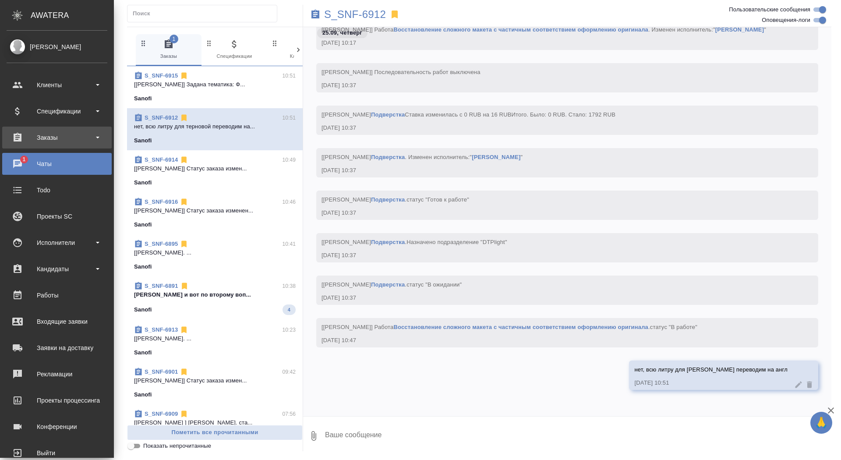
click at [19, 132] on div "Заказы" at bounding box center [57, 137] width 101 height 13
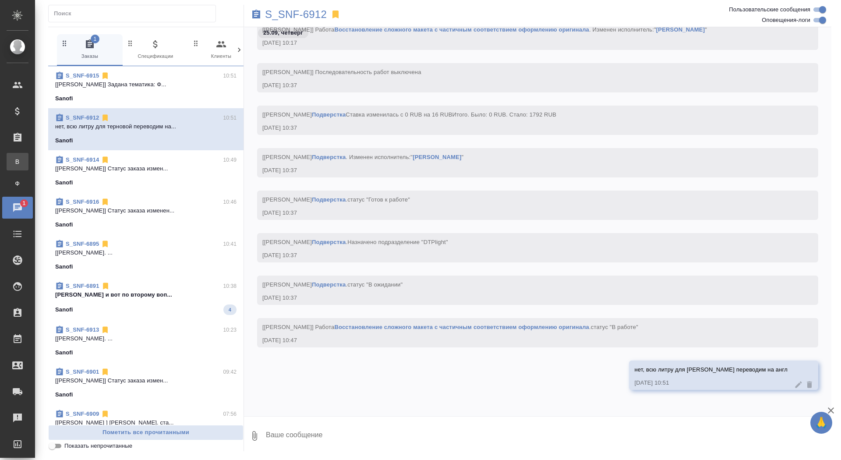
click at [13, 159] on div "Все заказы" at bounding box center [6, 161] width 13 height 9
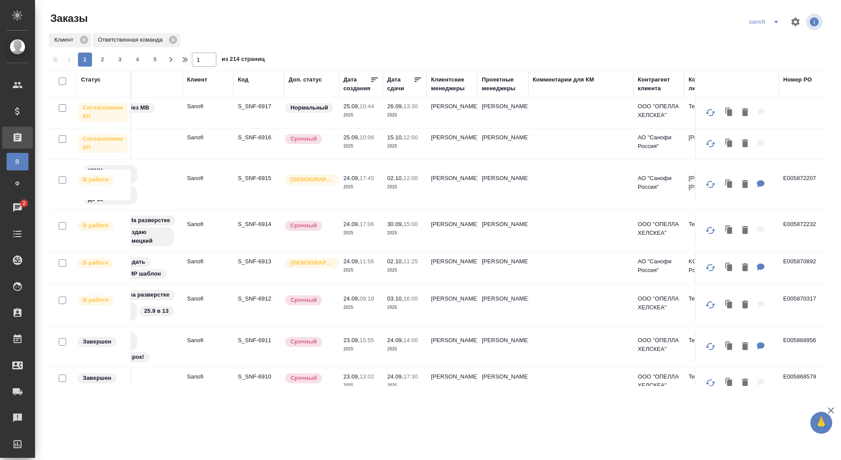
scroll to position [0, 0]
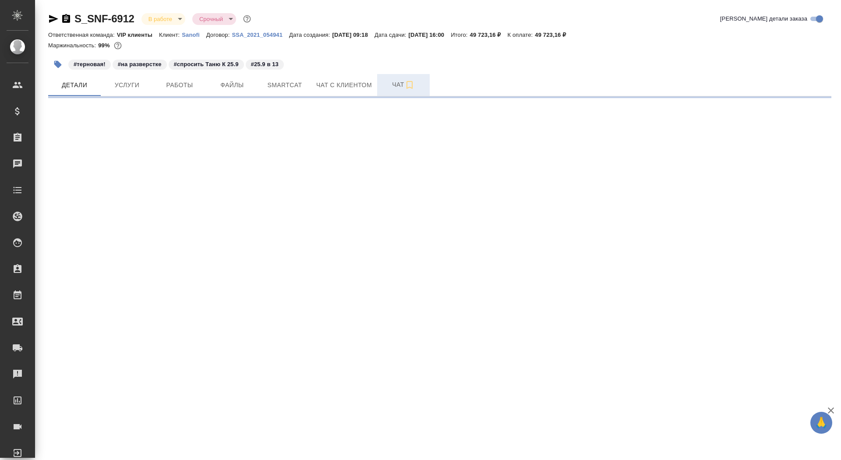
select select "RU"
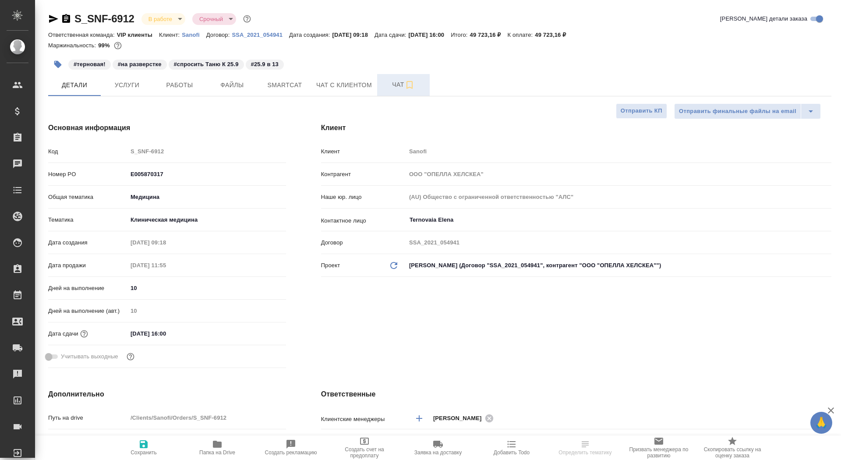
type textarea "x"
click at [390, 90] on button "Чат" at bounding box center [403, 85] width 53 height 22
type textarea "x"
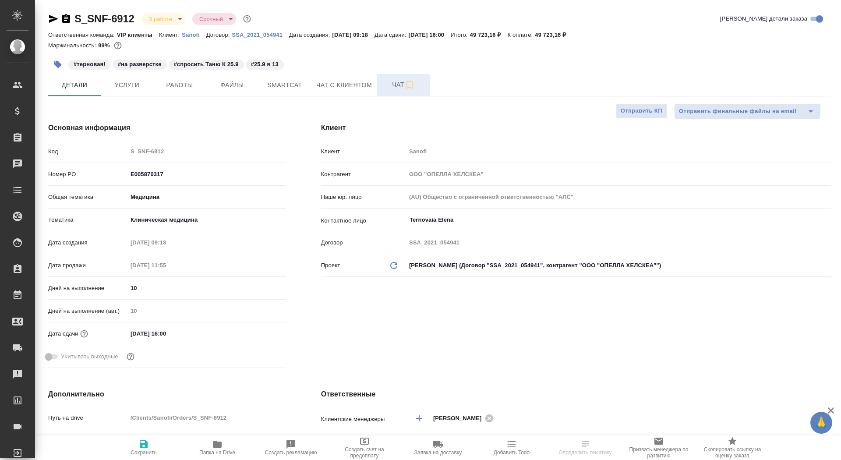
type textarea "x"
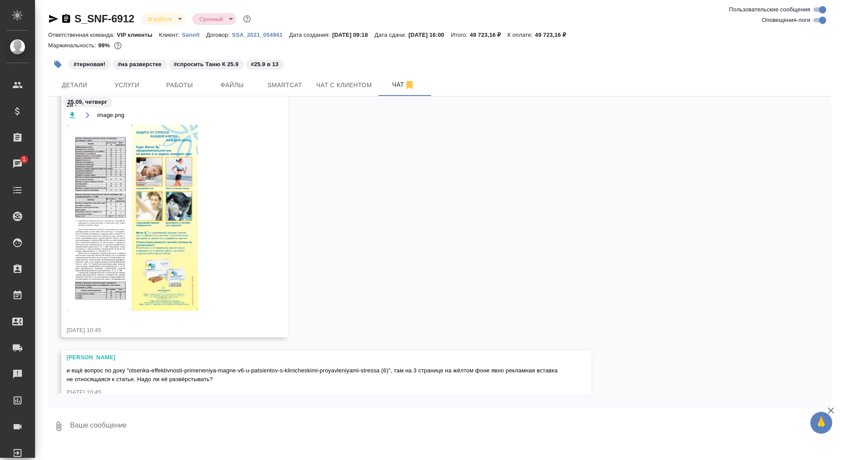
scroll to position [15073, 0]
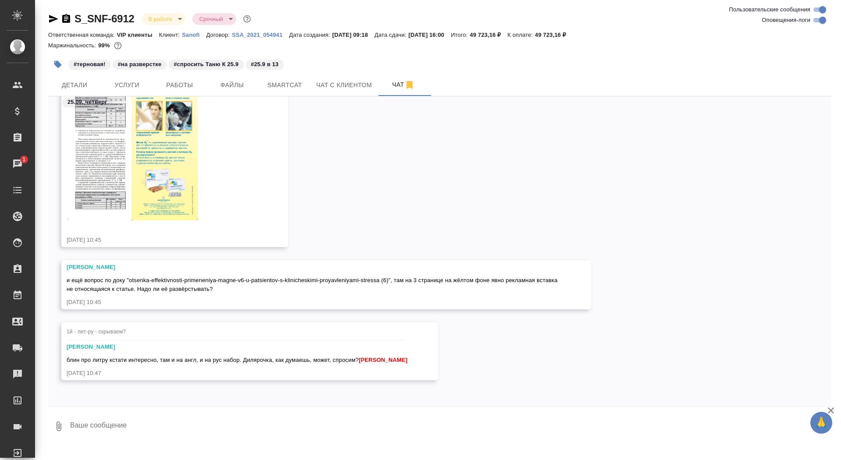
click at [170, 425] on textarea at bounding box center [450, 426] width 762 height 30
type textarea "нет, всю литру для [PERSON_NAME] переводим на англ"
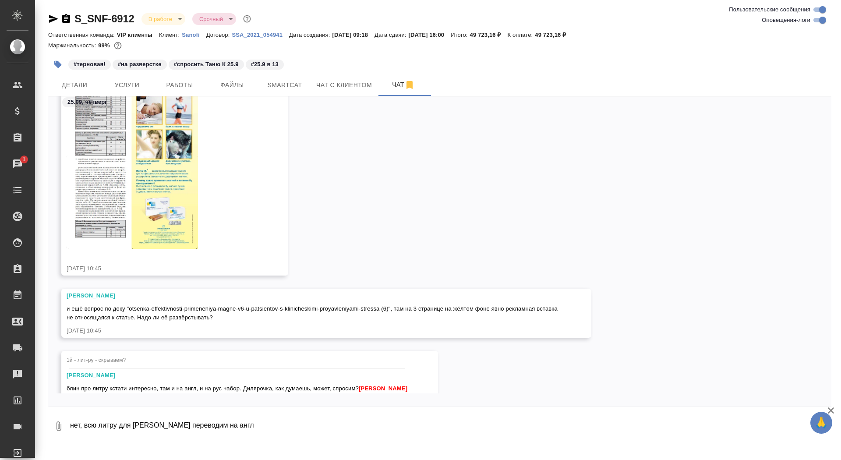
scroll to position [15115, 0]
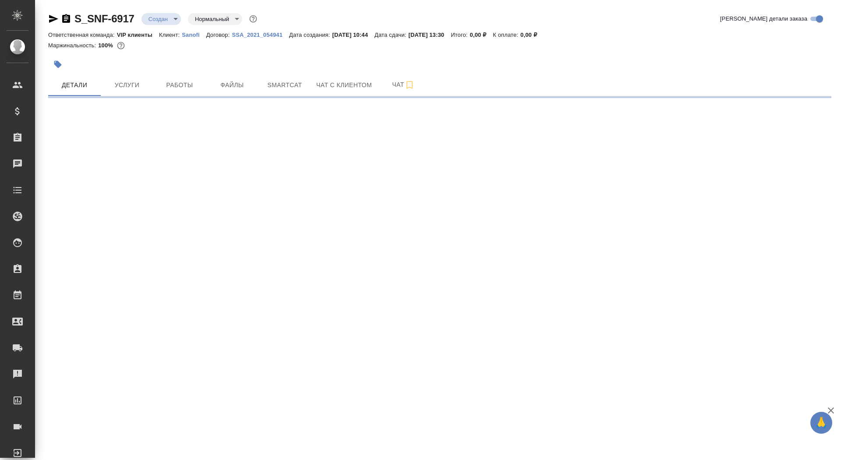
select select "RU"
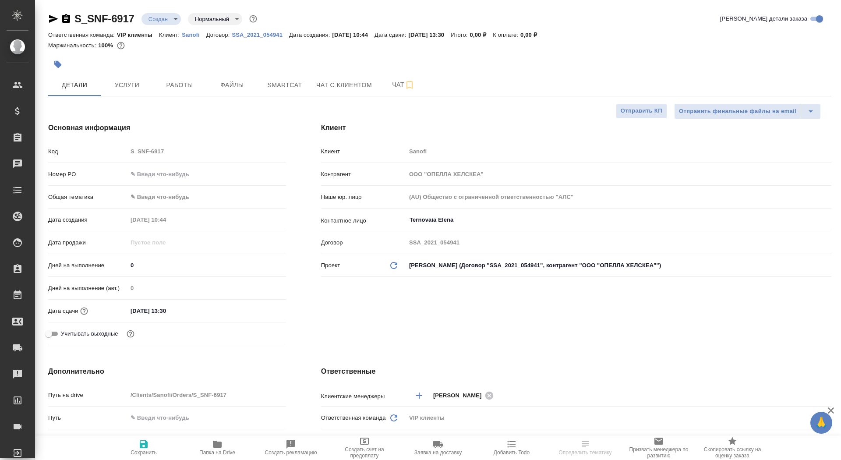
type textarea "x"
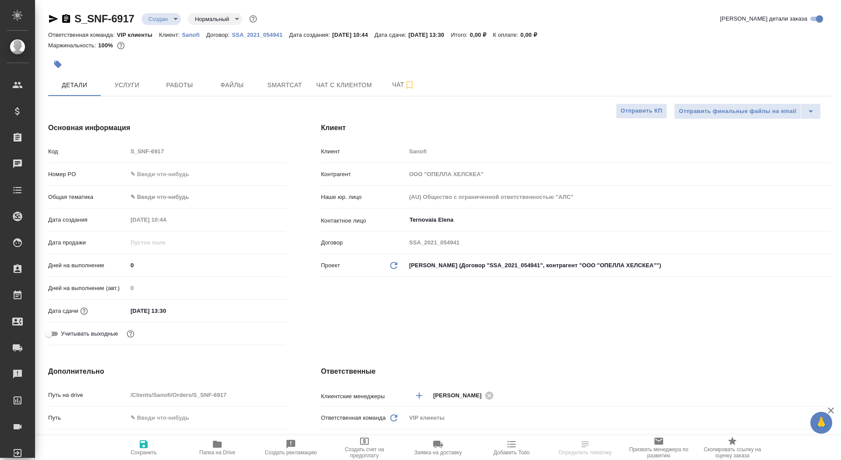
type textarea "x"
click at [59, 56] on button "button" at bounding box center [57, 64] width 19 height 19
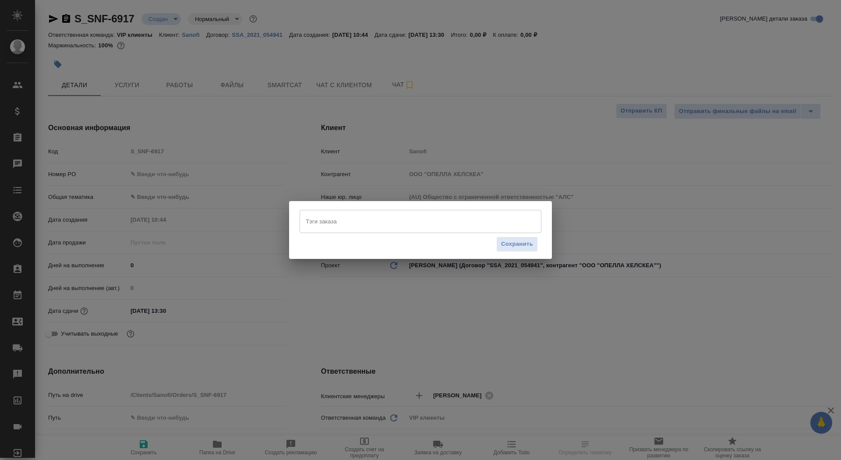
click at [341, 244] on div "Сохранить" at bounding box center [421, 244] width 242 height 22
click at [334, 223] on input "Тэги заказа" at bounding box center [412, 221] width 217 height 15
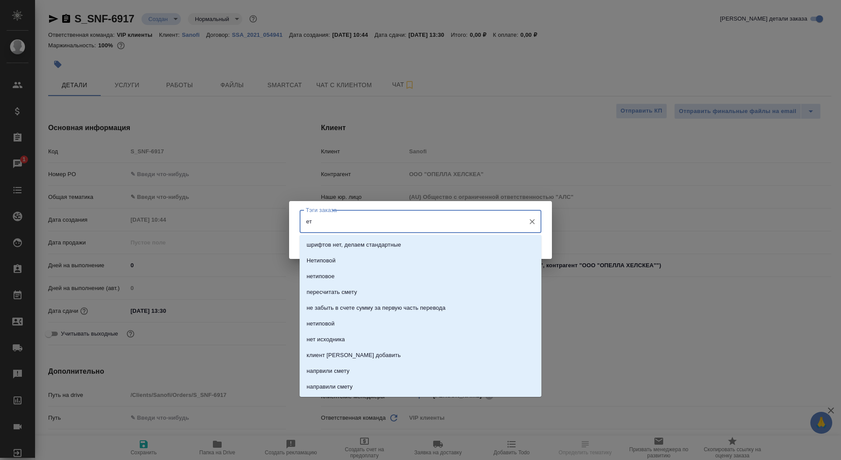
type input "е"
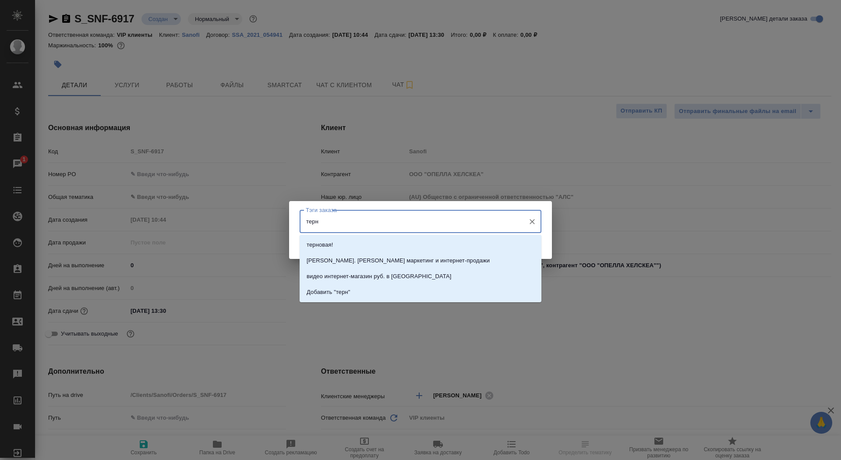
type input "терно"
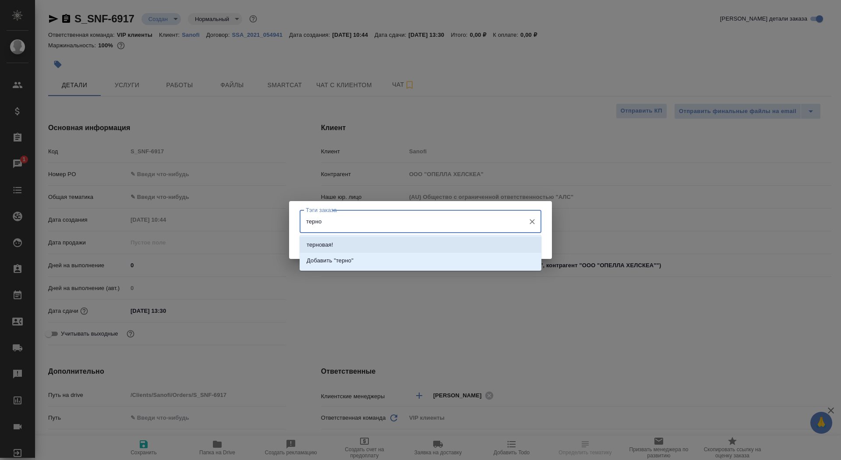
click at [374, 238] on li "терновая!" at bounding box center [421, 245] width 242 height 16
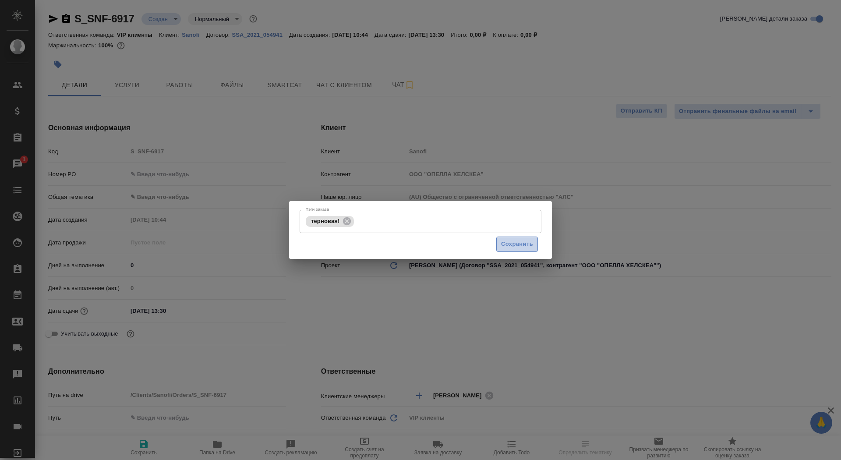
click at [530, 241] on span "Сохранить" at bounding box center [517, 244] width 32 height 10
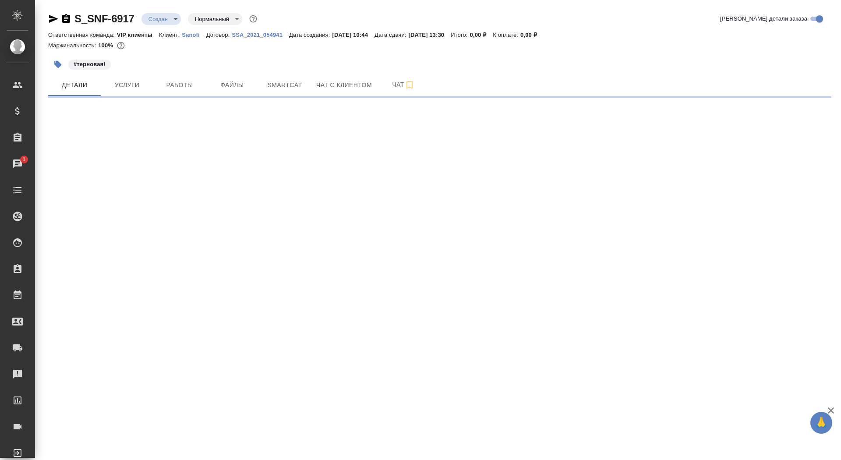
select select "RU"
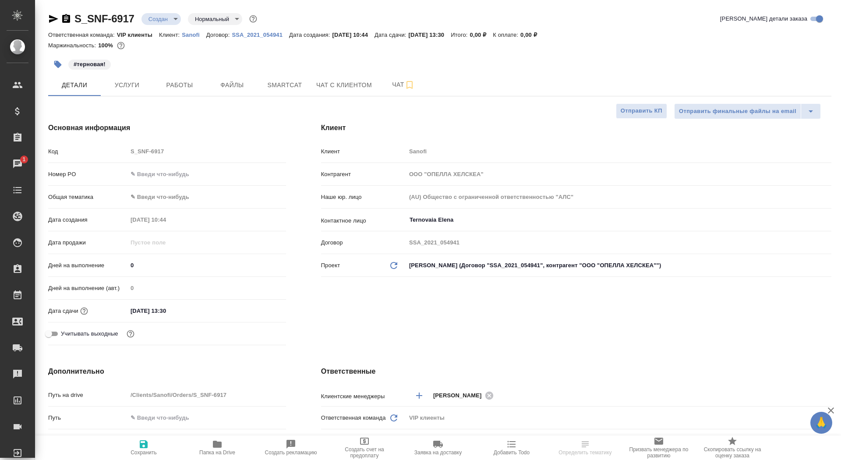
type textarea "x"
click at [135, 259] on input "0" at bounding box center [207, 265] width 159 height 13
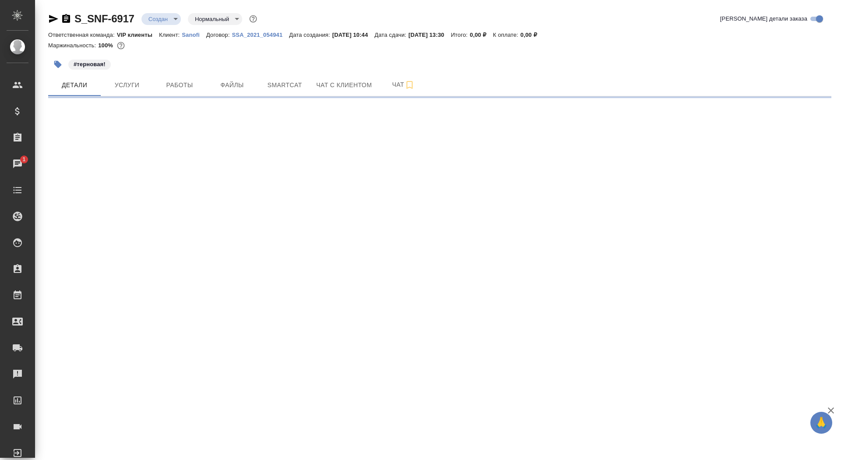
select select "RU"
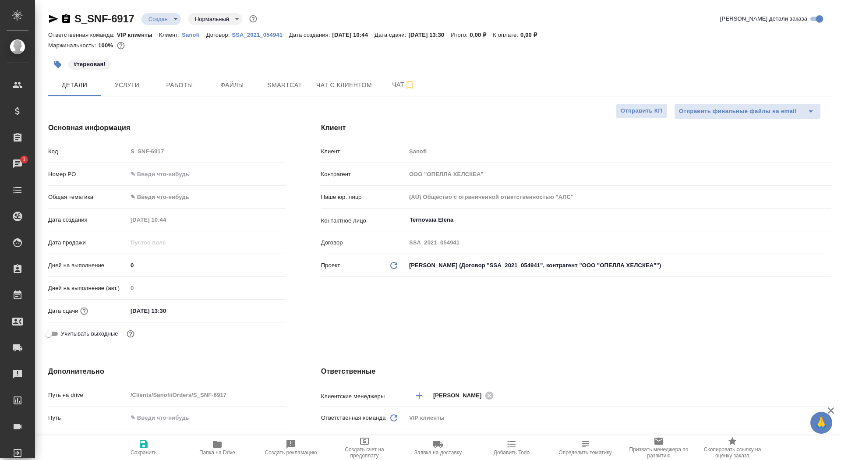
type textarea "x"
drag, startPoint x: 134, startPoint y: 266, endPoint x: 116, endPoint y: 266, distance: 18.0
click at [116, 266] on div "Дней на выполнение 0" at bounding box center [167, 265] width 238 height 15
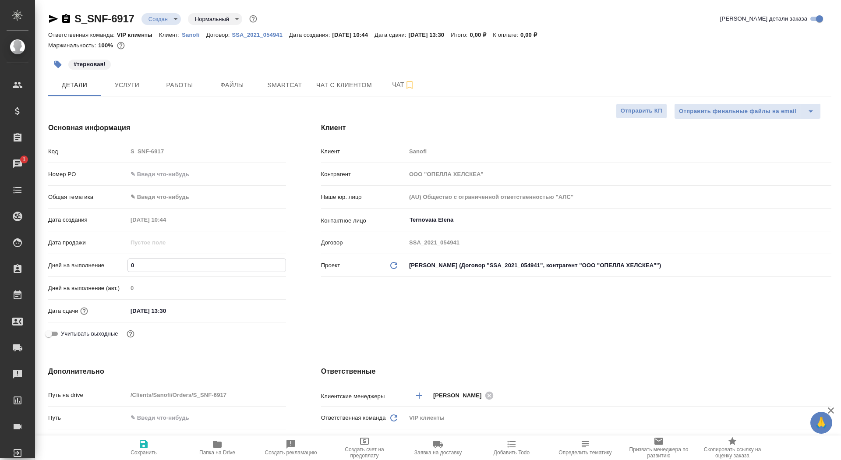
type input "1"
type textarea "x"
type input "1"
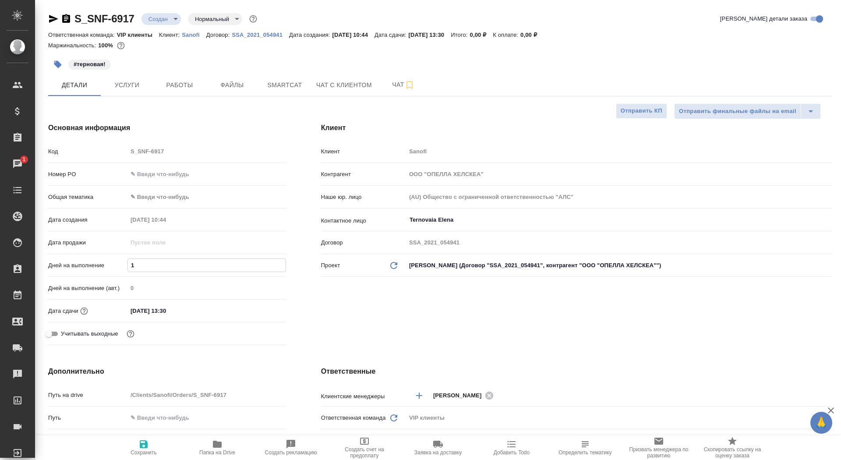
click at [140, 445] on icon "button" at bounding box center [144, 444] width 8 height 8
type textarea "x"
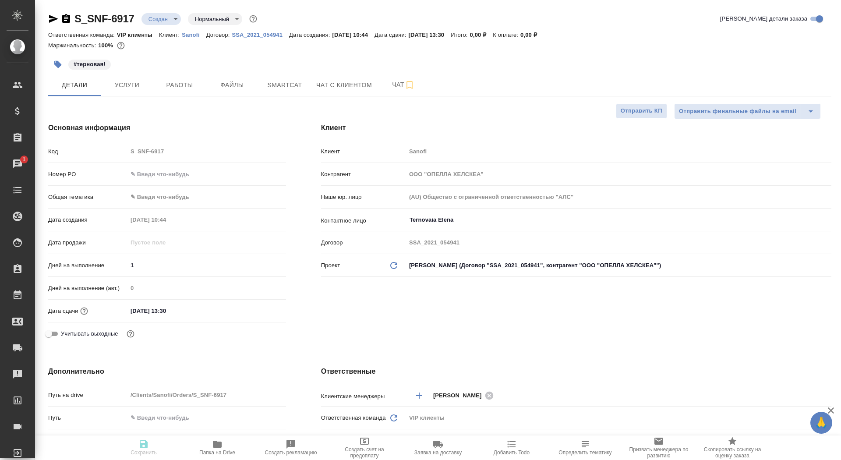
type textarea "x"
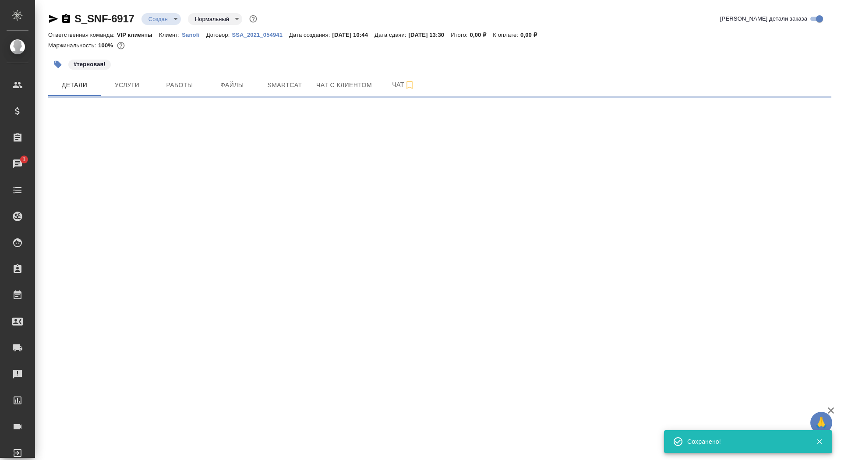
select select "RU"
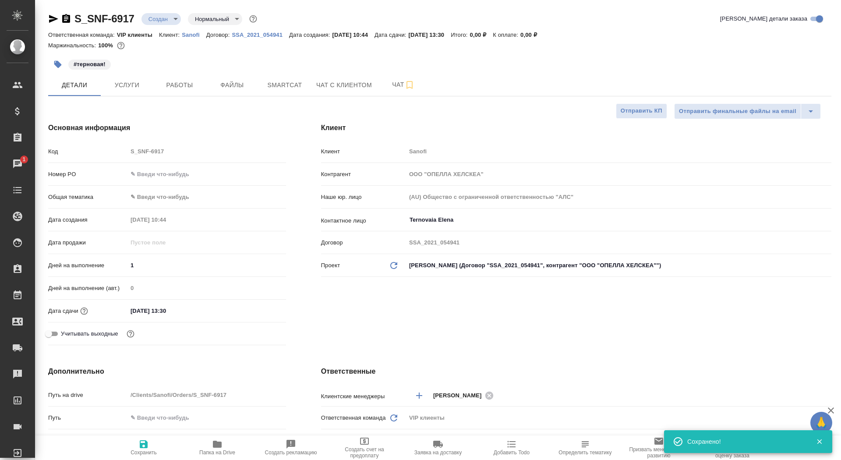
type textarea "x"
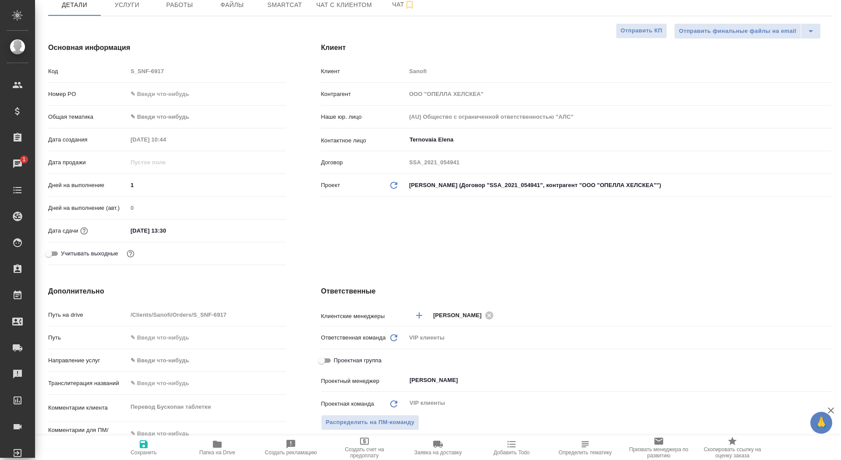
scroll to position [229, 0]
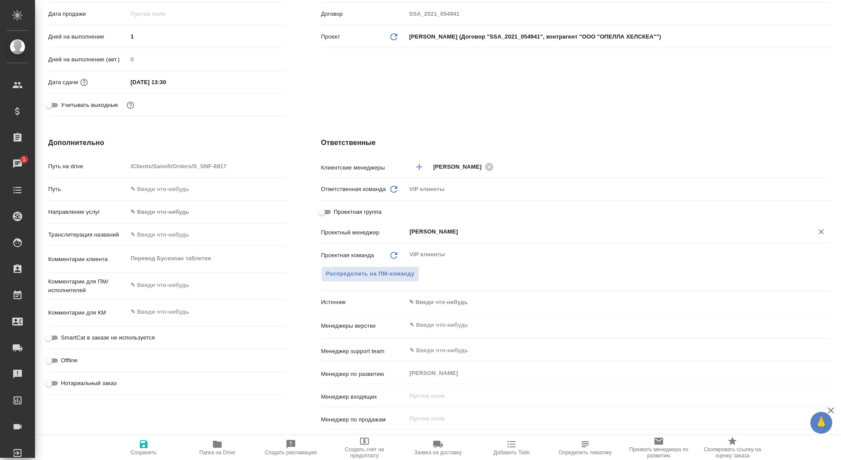
click at [433, 233] on input "[PERSON_NAME]" at bounding box center [604, 232] width 391 height 11
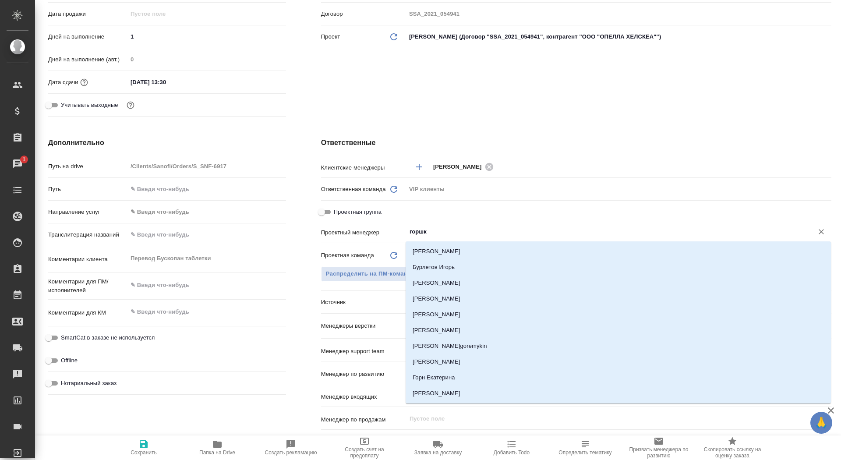
type input "горшко"
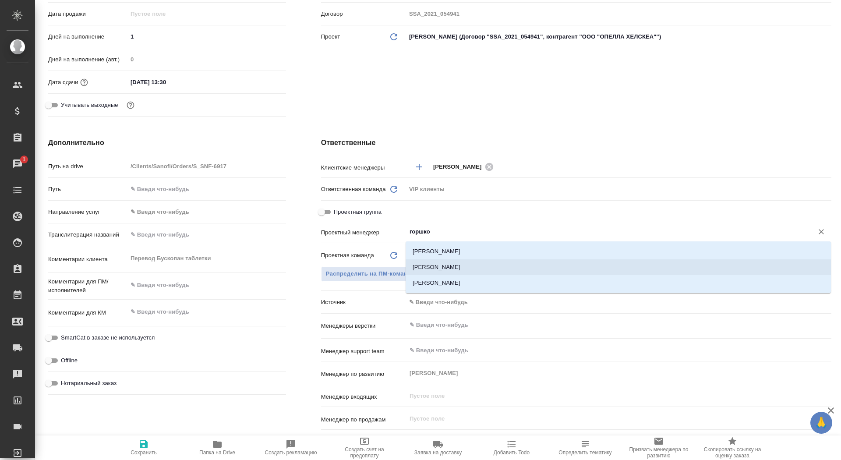
click at [474, 262] on li "[PERSON_NAME]" at bounding box center [618, 267] width 425 height 16
type textarea "x"
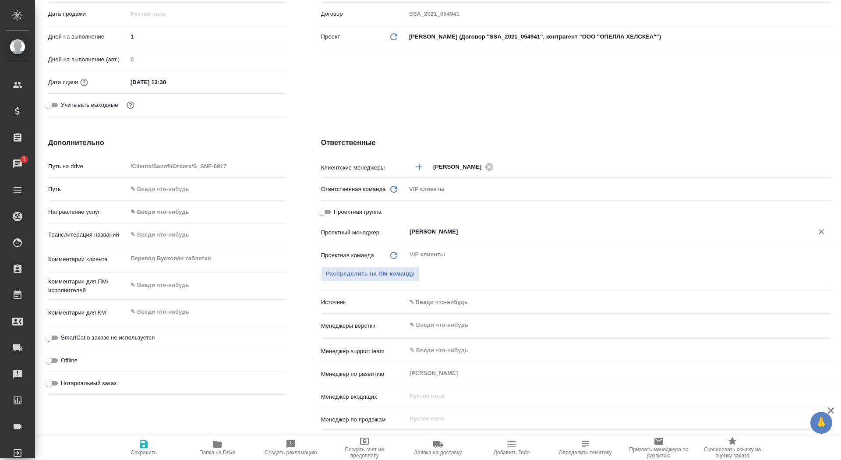
type input "[PERSON_NAME]"
click at [144, 442] on icon "button" at bounding box center [143, 444] width 11 height 11
type textarea "x"
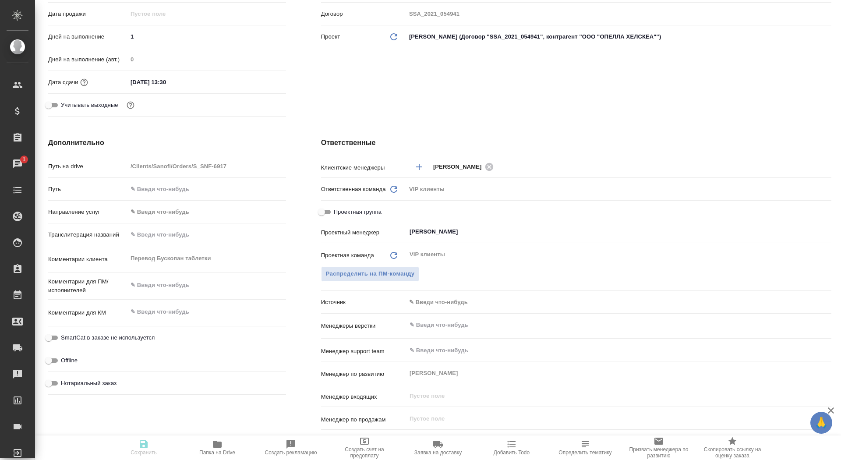
type textarea "x"
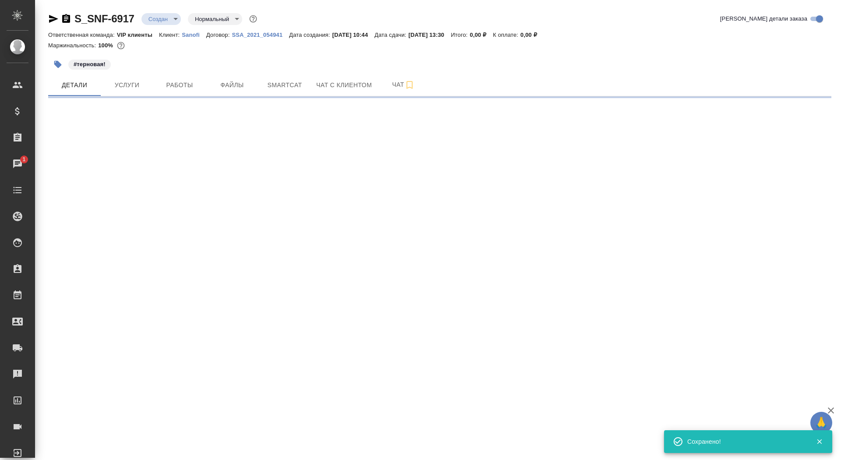
scroll to position [0, 0]
select select "RU"
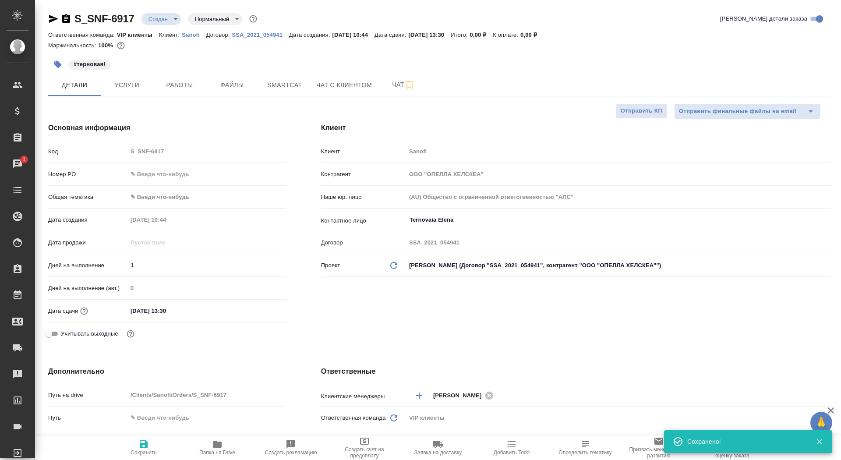
type textarea "x"
click at [212, 452] on span "Папка на Drive" at bounding box center [217, 453] width 36 height 6
type textarea "x"
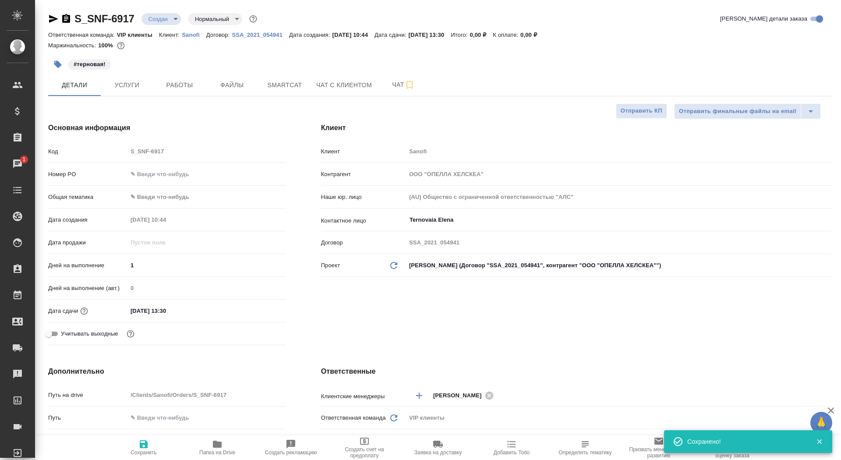
type textarea "x"
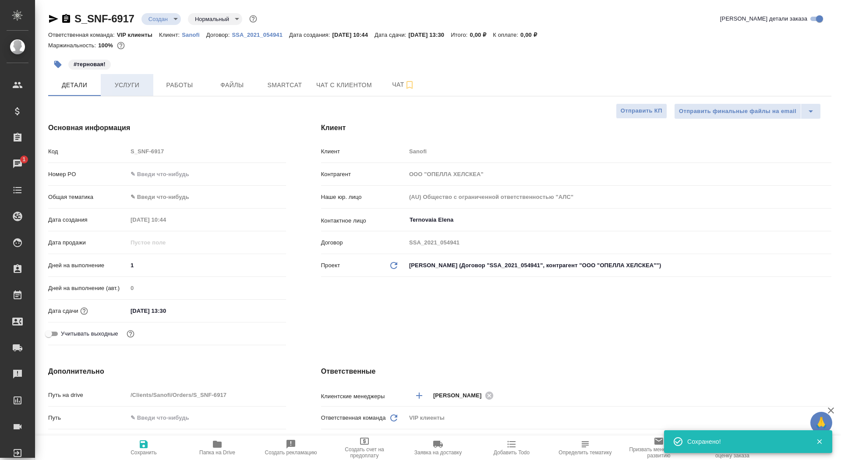
click at [107, 80] on span "Услуги" at bounding box center [127, 85] width 42 height 11
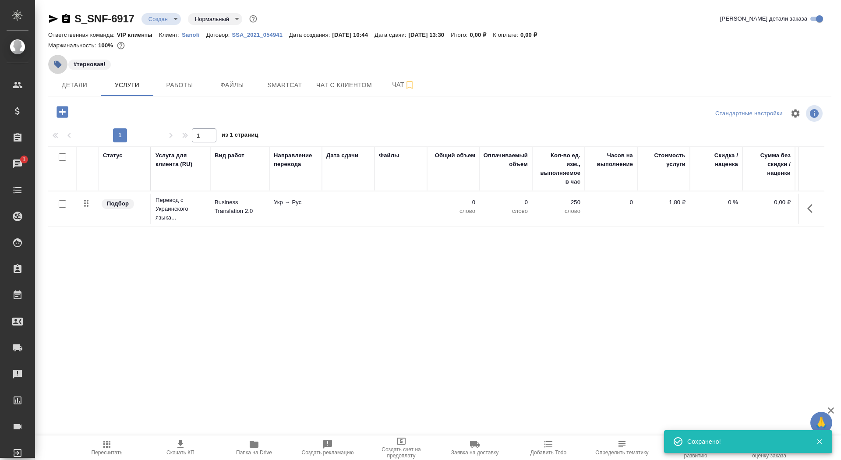
click at [60, 62] on icon "button" at bounding box center [57, 64] width 9 height 9
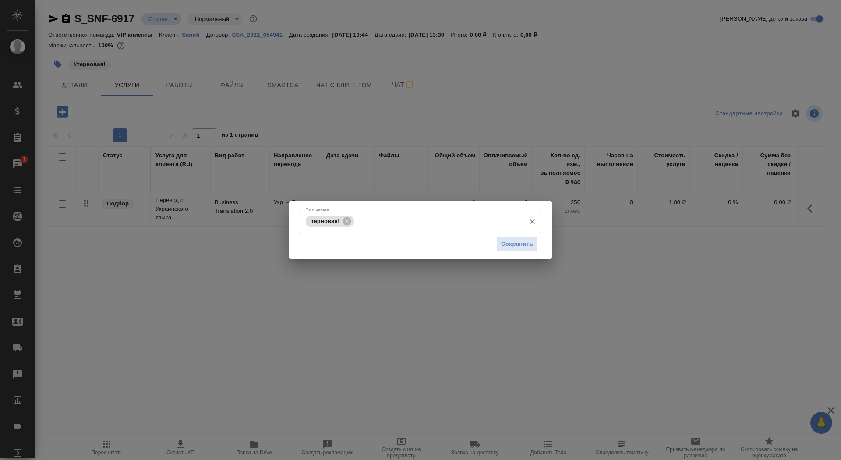
click at [376, 211] on div "терновая! Тэги заказа" at bounding box center [421, 221] width 242 height 23
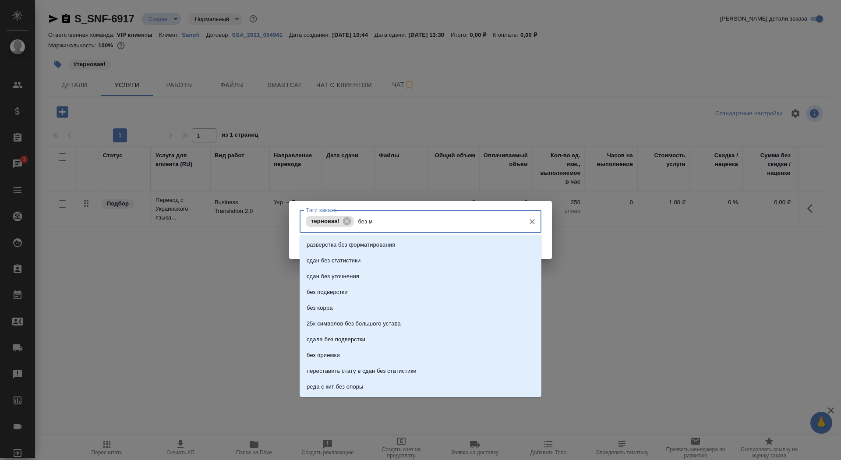
type input "без мв"
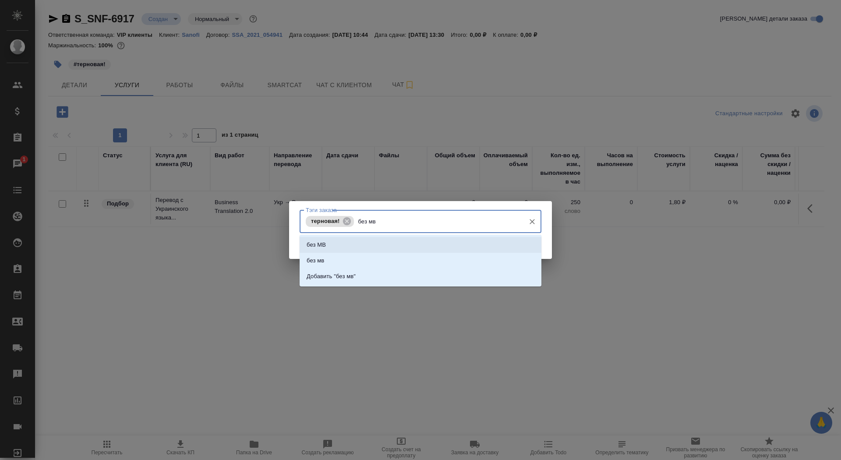
click at [417, 237] on div "без МВ без мв Добавить "без мв"" at bounding box center [421, 261] width 242 height 52
click at [454, 235] on div "без МВ без мв Добавить "без мв"" at bounding box center [421, 261] width 242 height 52
click at [471, 247] on li "без МВ" at bounding box center [421, 245] width 242 height 16
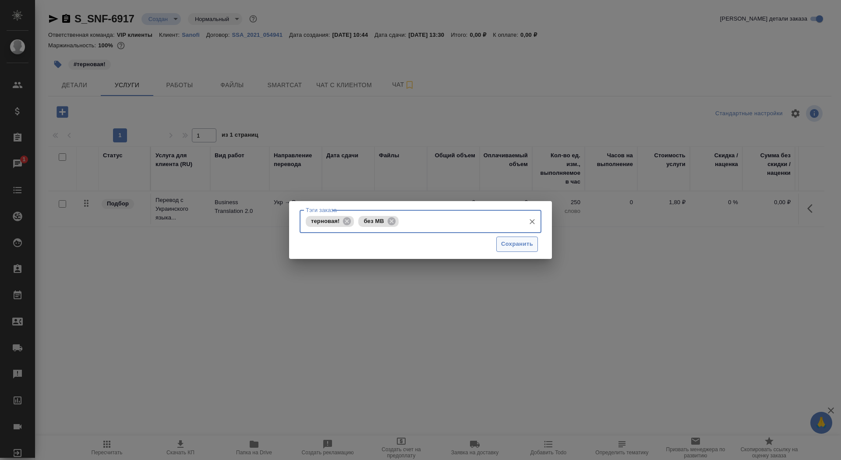
click at [528, 251] on button "Сохранить" at bounding box center [517, 244] width 42 height 15
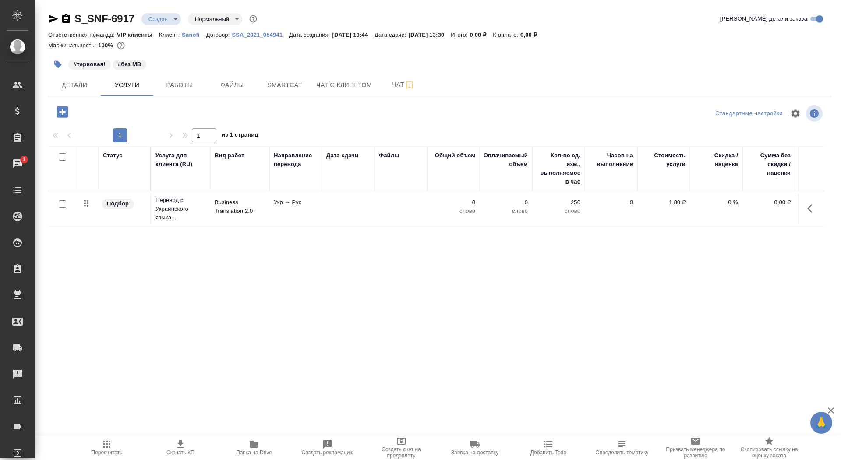
click at [60, 203] on input "checkbox" at bounding box center [62, 203] width 7 height 7
checkbox input "true"
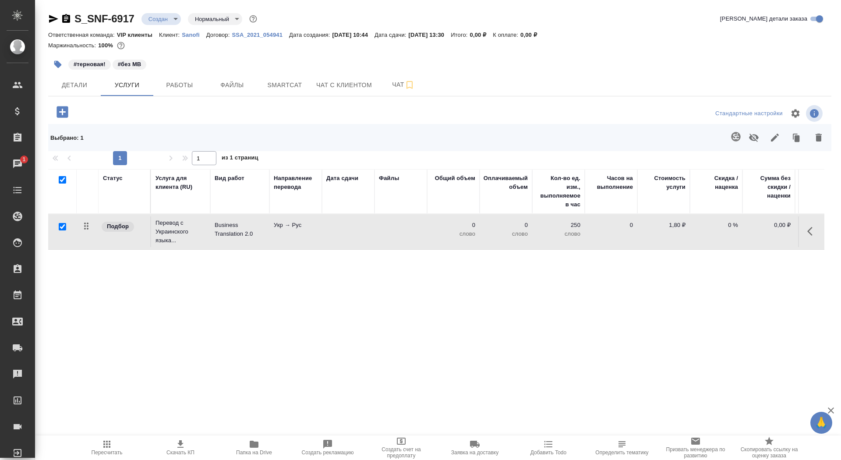
click at [818, 138] on icon "button" at bounding box center [819, 138] width 6 height 8
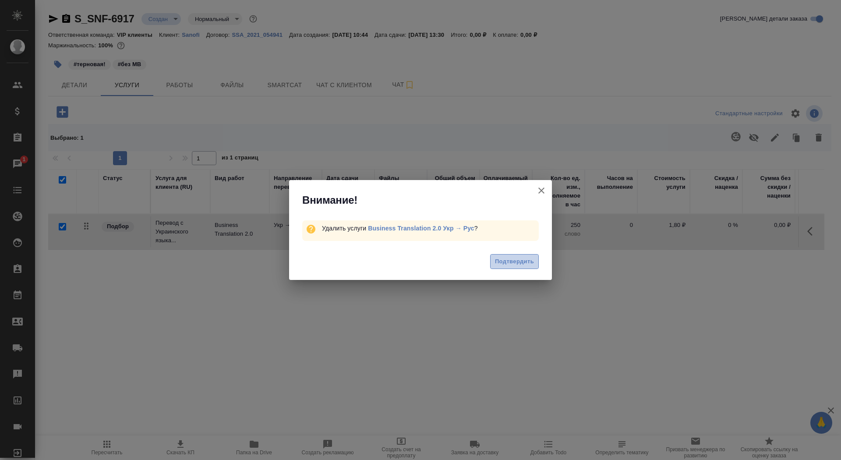
click at [519, 259] on span "Подтвердить" at bounding box center [514, 262] width 39 height 10
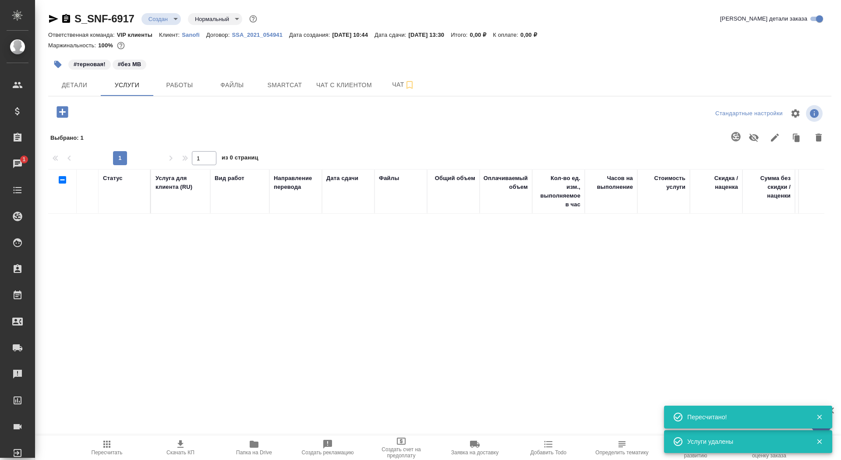
checkbox input "false"
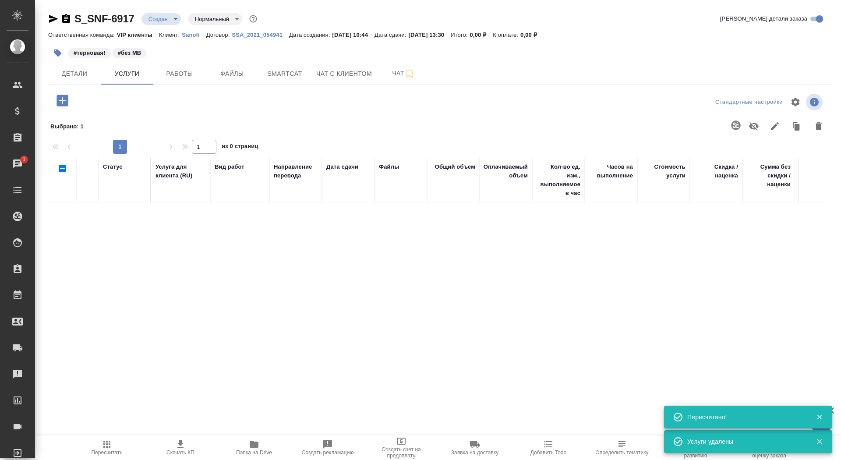
click at [64, 107] on icon "button" at bounding box center [62, 100] width 15 height 15
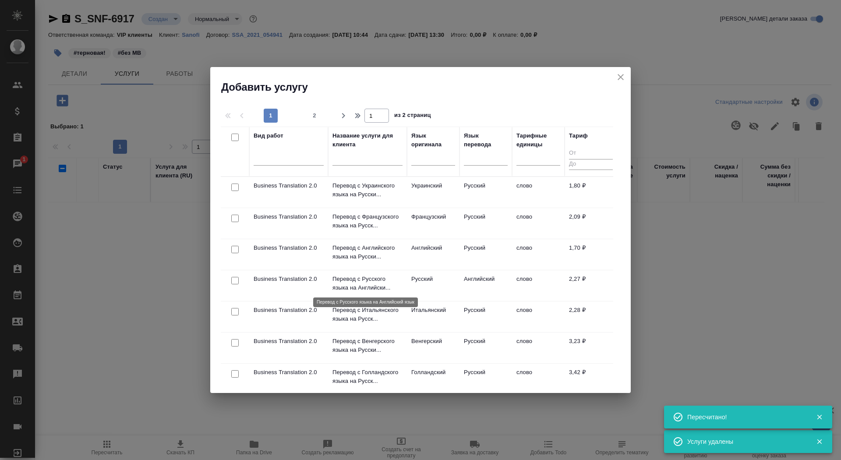
click at [353, 283] on p "Перевод с Русского языка на Английски..." at bounding box center [368, 284] width 70 height 18
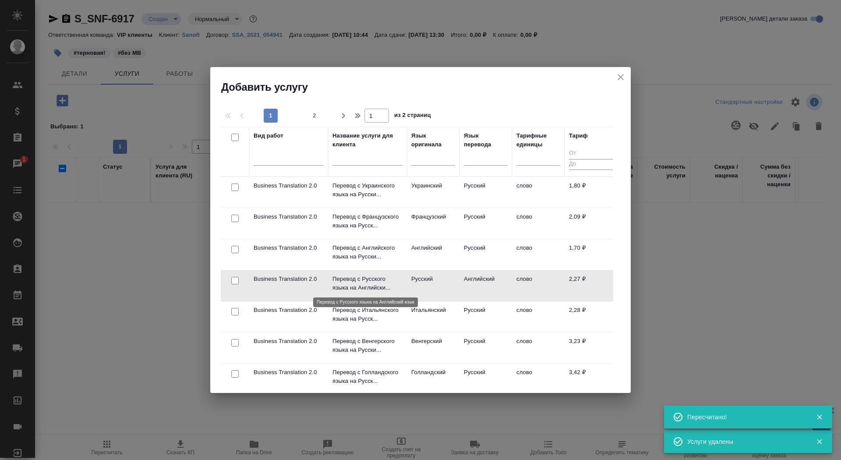
click at [353, 283] on p "Перевод с Русского языка на Английски..." at bounding box center [368, 284] width 70 height 18
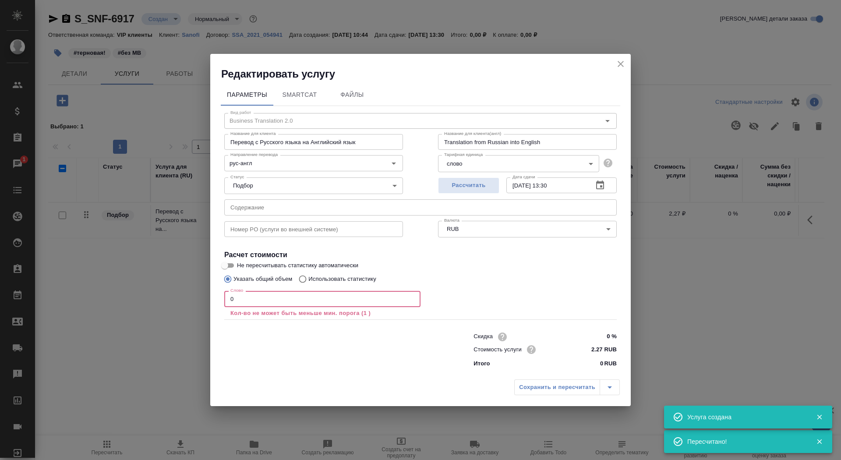
click at [247, 298] on input "0" at bounding box center [322, 299] width 196 height 16
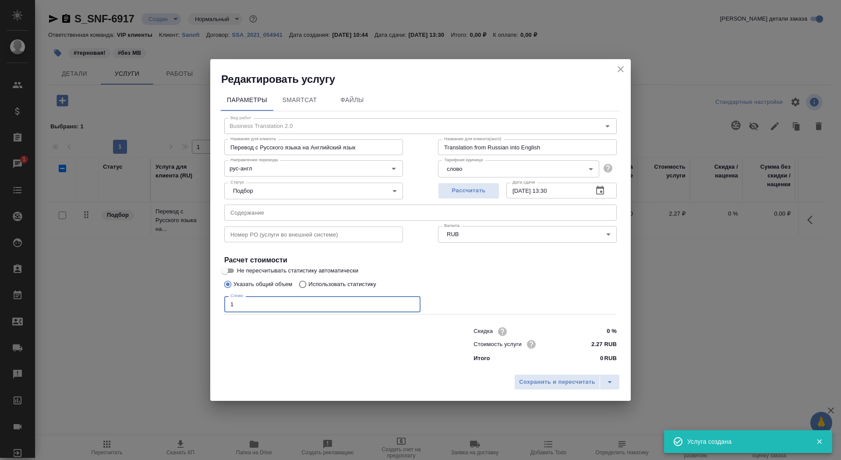
type input "1"
click at [228, 270] on input "Не пересчитывать статистику автоматически" at bounding box center [225, 271] width 32 height 11
checkbox input "true"
click at [563, 384] on span "Сохранить и пересчитать" at bounding box center [557, 382] width 76 height 10
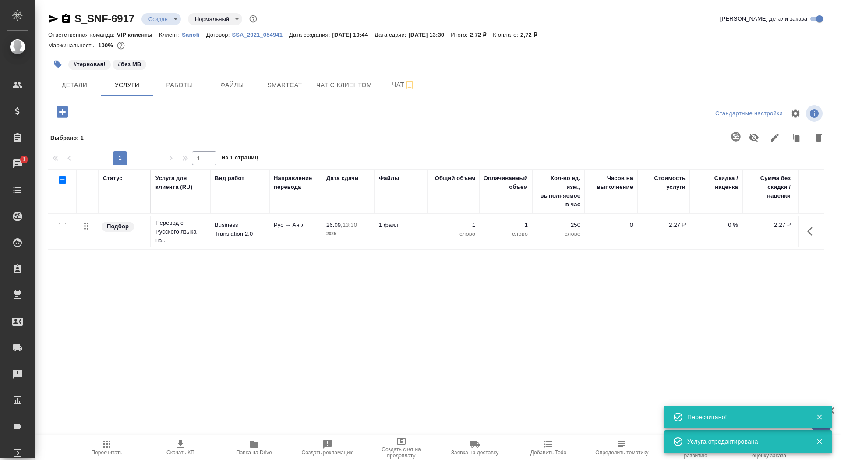
click at [64, 228] on input "checkbox" at bounding box center [62, 226] width 7 height 7
checkbox input "true"
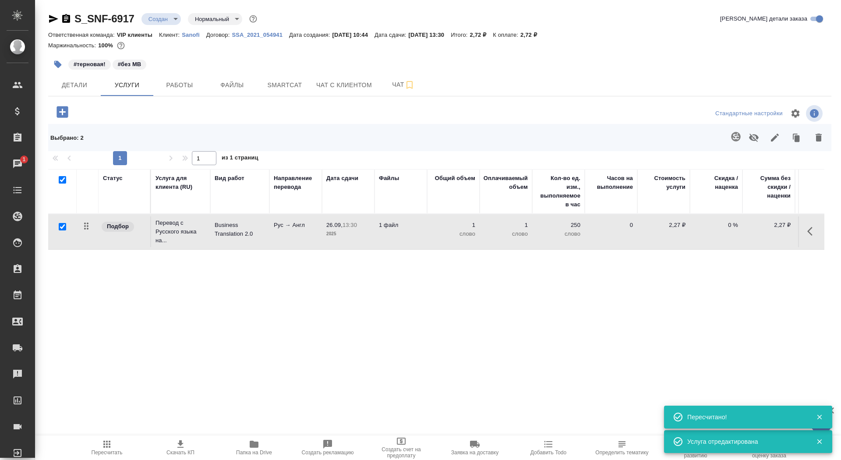
click at [733, 140] on icon "button" at bounding box center [735, 136] width 9 height 9
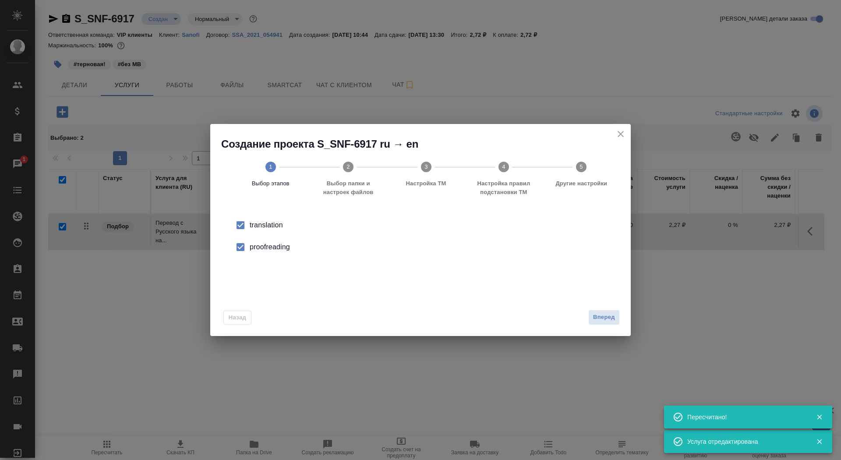
click at [596, 328] on div "Назад Вперед" at bounding box center [420, 315] width 421 height 41
click at [604, 314] on span "Вперед" at bounding box center [604, 317] width 22 height 10
click at [487, 234] on input "Папка с файлами для перевода" at bounding box center [406, 230] width 365 height 11
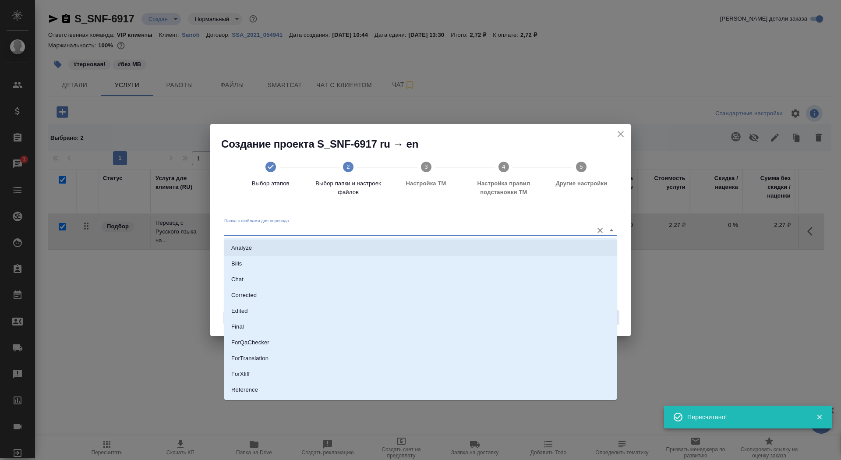
click at [478, 245] on li "Analyze" at bounding box center [420, 248] width 393 height 16
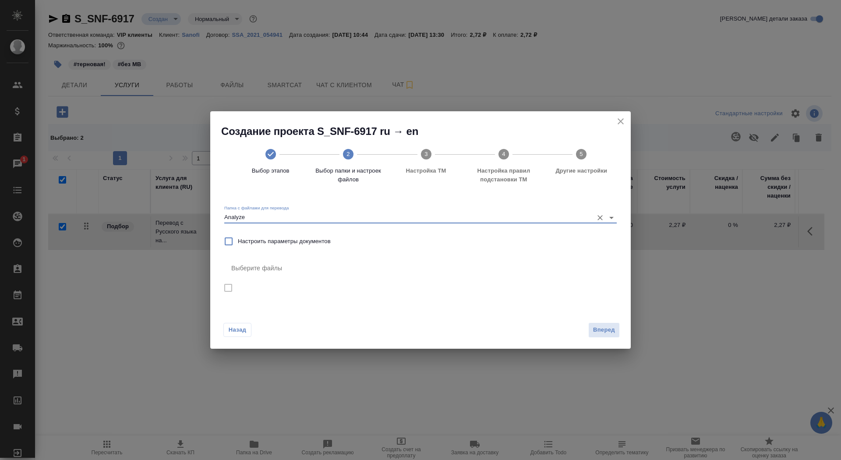
click at [496, 220] on input "Analyze" at bounding box center [406, 217] width 365 height 11
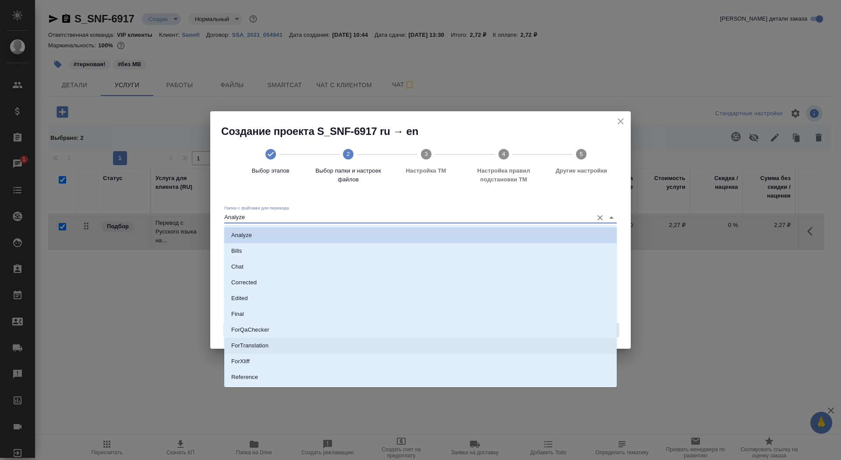
scroll to position [46, 0]
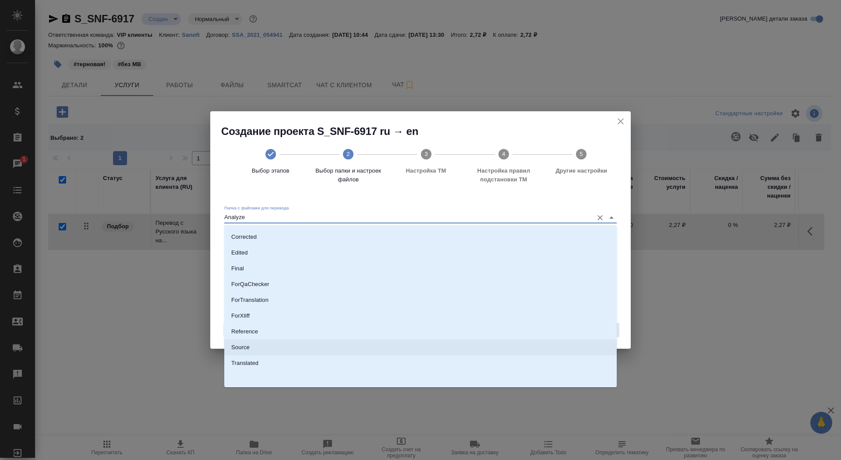
click at [452, 345] on li "Source" at bounding box center [420, 348] width 393 height 16
type input "Source"
checkbox input "true"
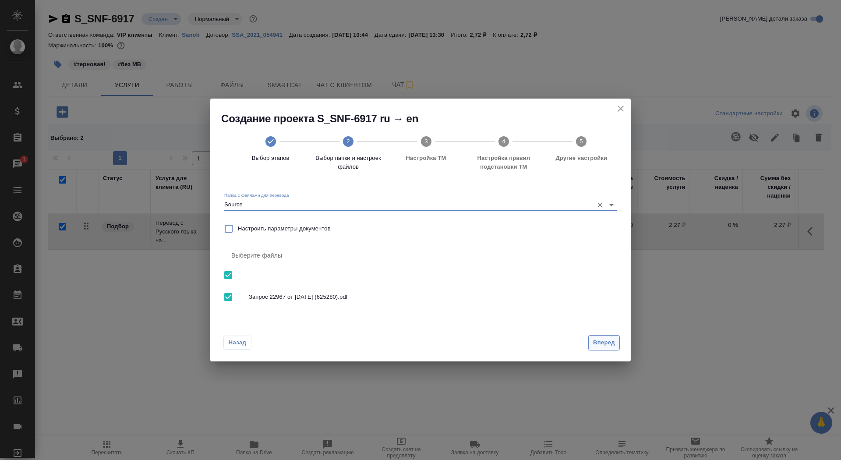
click at [607, 345] on span "Вперед" at bounding box center [604, 343] width 22 height 10
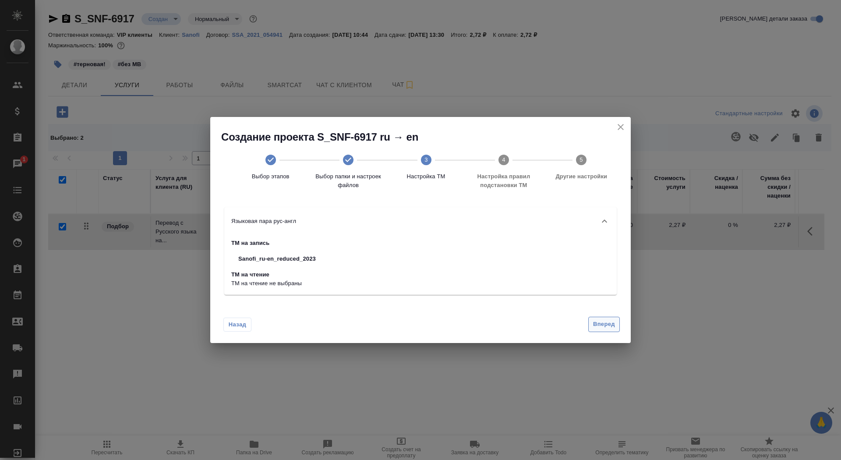
click at [605, 331] on button "Вперед" at bounding box center [604, 324] width 32 height 15
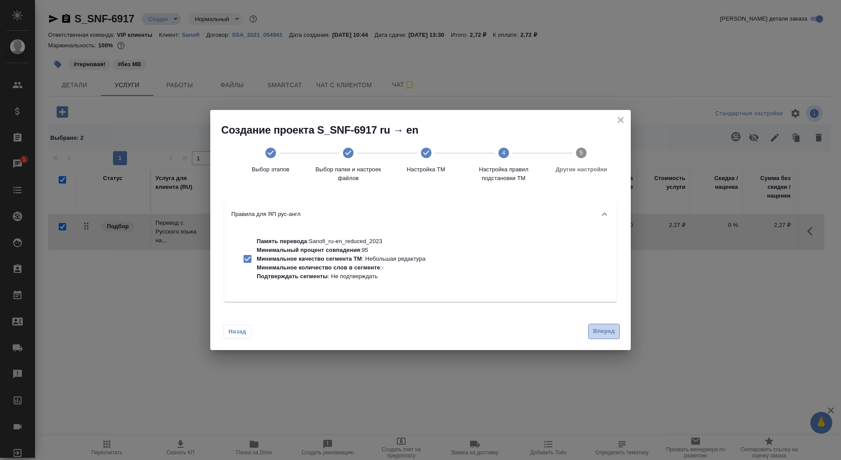
click at [605, 331] on span "Вперед" at bounding box center [604, 331] width 22 height 10
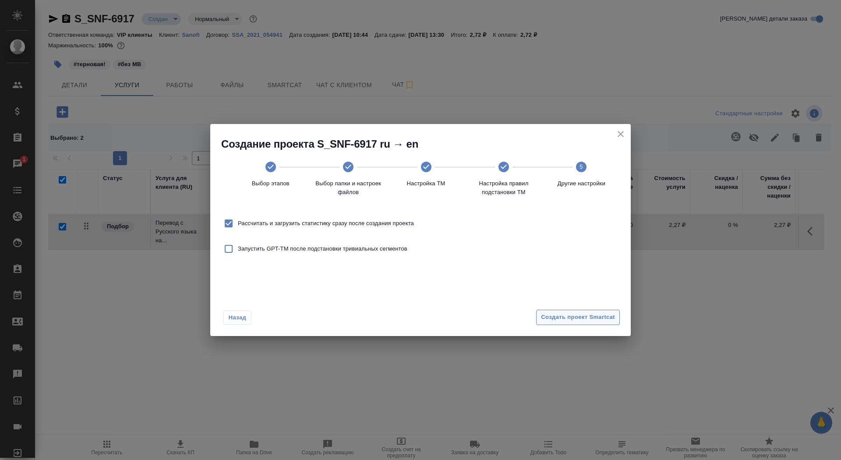
click at [598, 316] on span "Создать проект Smartcat" at bounding box center [578, 317] width 74 height 10
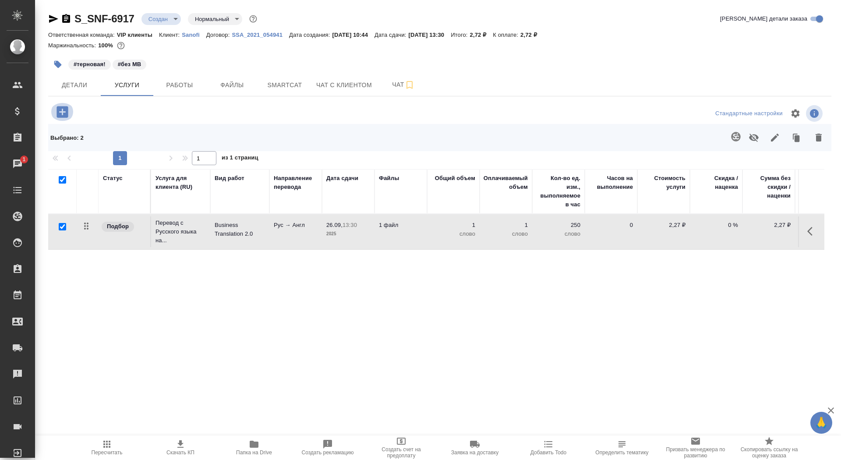
click at [68, 110] on icon "button" at bounding box center [62, 111] width 15 height 15
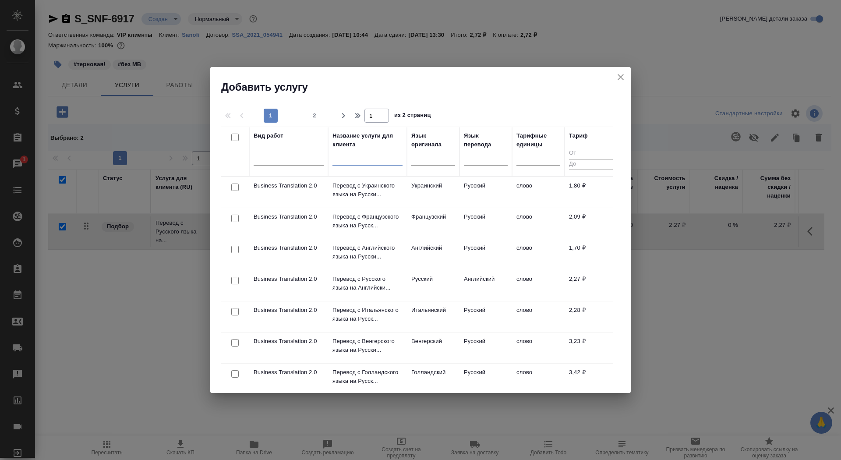
click at [352, 165] on input "text" at bounding box center [368, 160] width 70 height 11
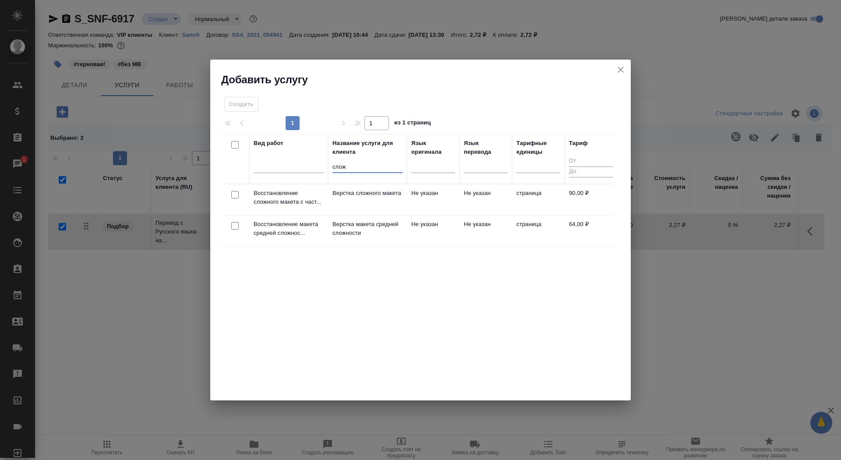
type input "слож"
click at [360, 234] on p "Верстка макета средней сложности" at bounding box center [368, 229] width 70 height 18
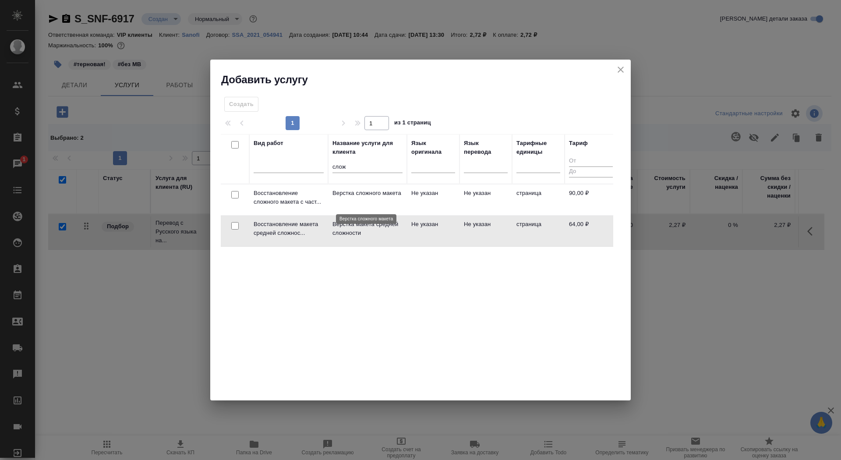
click at [362, 197] on p "Верстка сложного макета" at bounding box center [368, 193] width 70 height 9
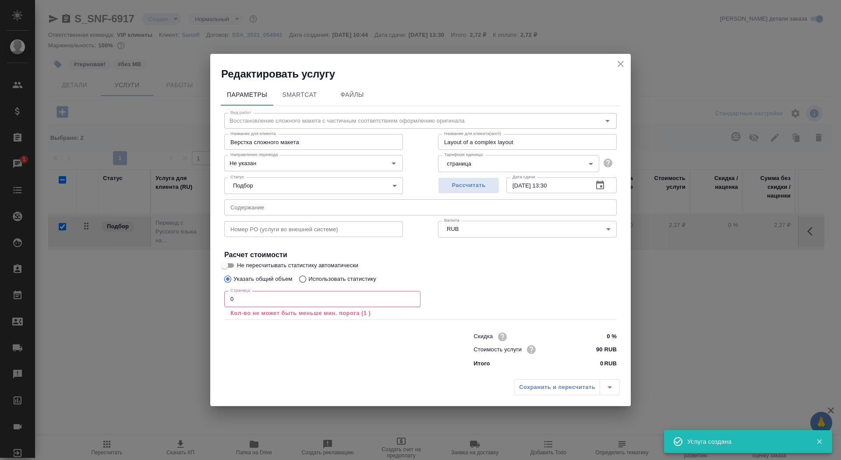
checkbox input "false"
click at [276, 301] on input "0" at bounding box center [322, 299] width 196 height 16
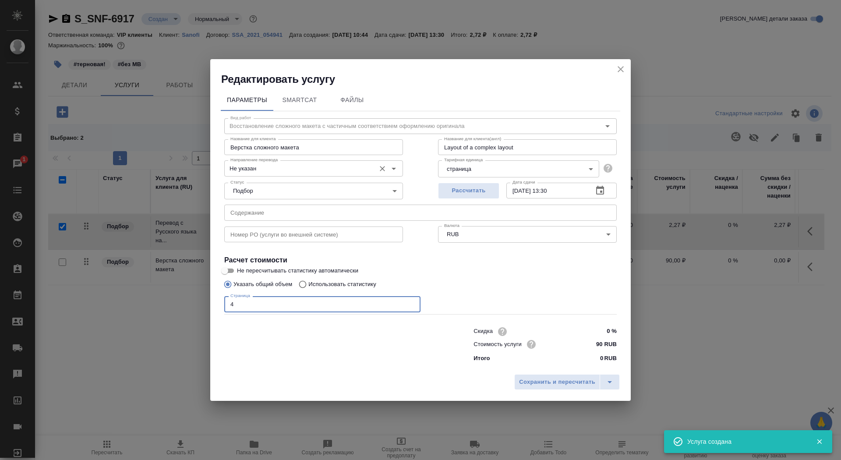
type input "4"
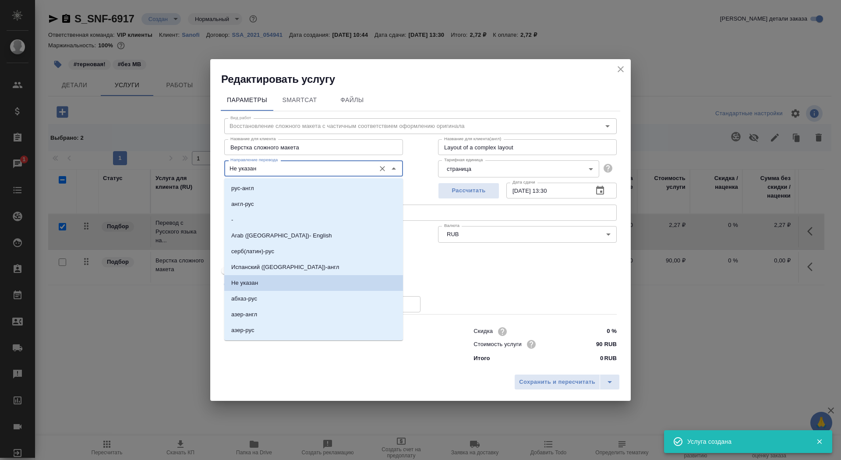
click at [279, 170] on input "Не указан" at bounding box center [299, 168] width 144 height 11
click at [279, 186] on li "рус-англ" at bounding box center [313, 189] width 179 height 16
type input "рус-англ"
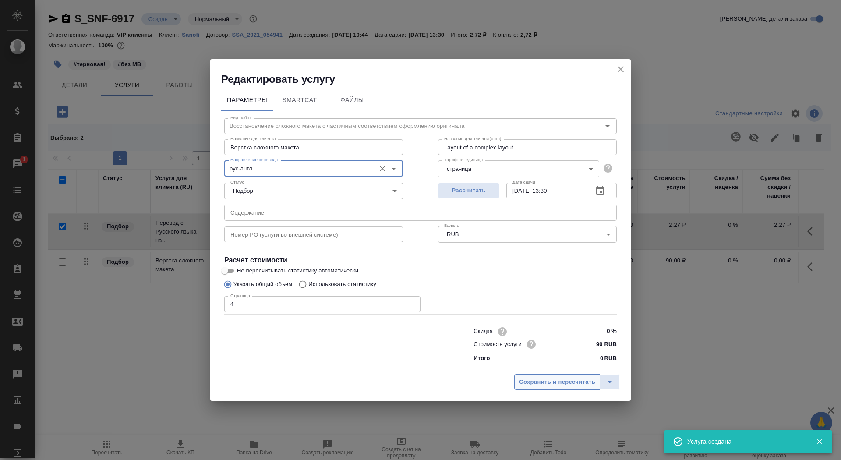
click at [551, 377] on span "Сохранить и пересчитать" at bounding box center [557, 382] width 76 height 10
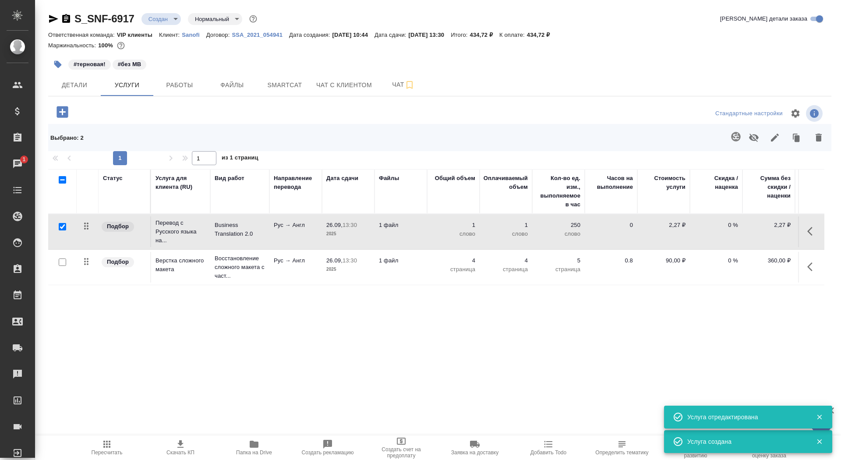
click at [295, 228] on p "Рус → Англ" at bounding box center [296, 225] width 44 height 9
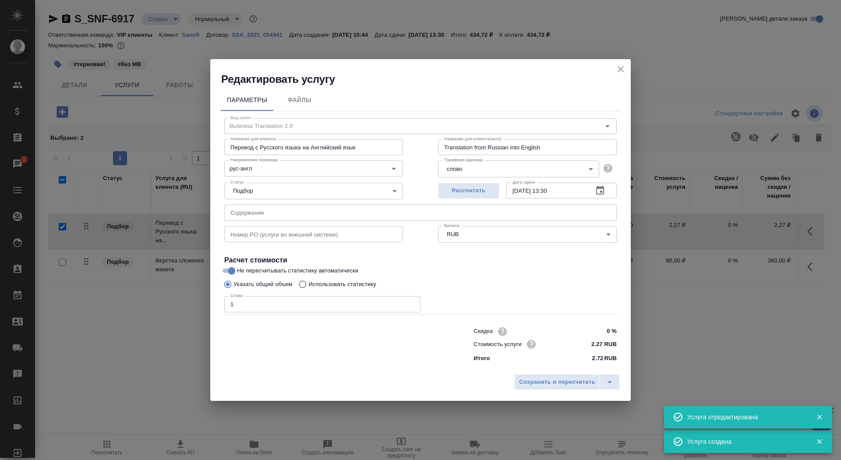
click at [317, 292] on label "Использовать статистику" at bounding box center [335, 284] width 82 height 17
click at [308, 292] on input "Использовать статистику" at bounding box center [301, 284] width 14 height 17
radio input "true"
radio input "false"
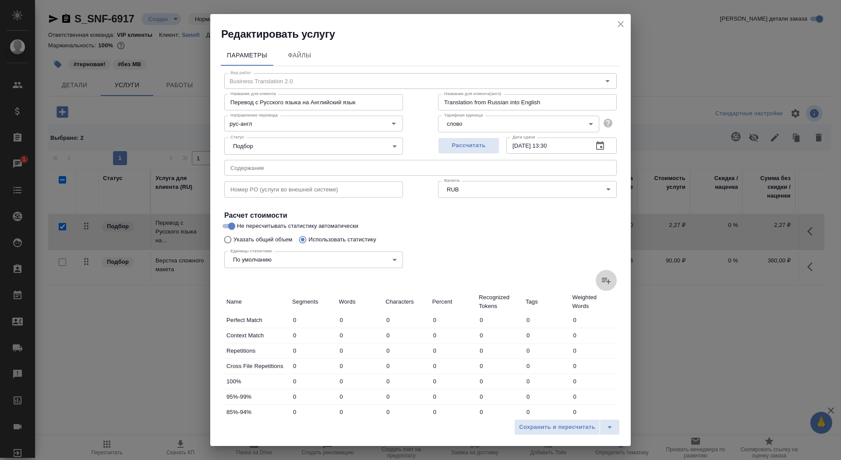
click at [609, 289] on label at bounding box center [606, 280] width 21 height 21
click at [0, 0] on input "file" at bounding box center [0, 0] width 0 height 0
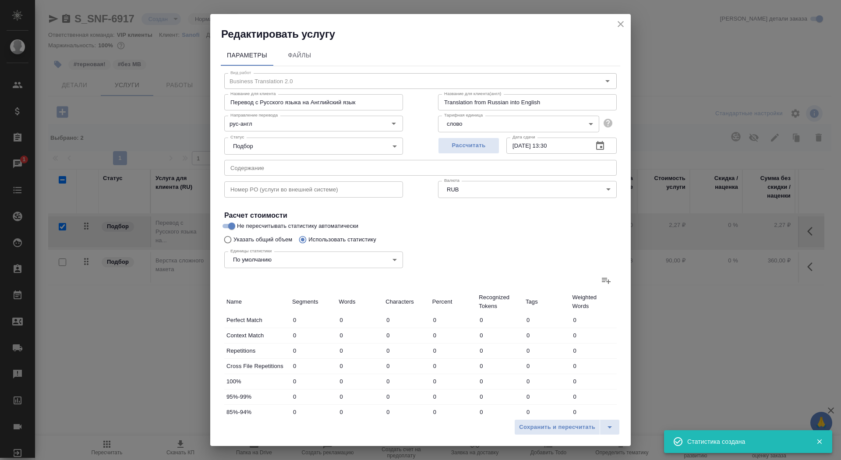
type input "5"
type input "75"
type input "731"
type input "2"
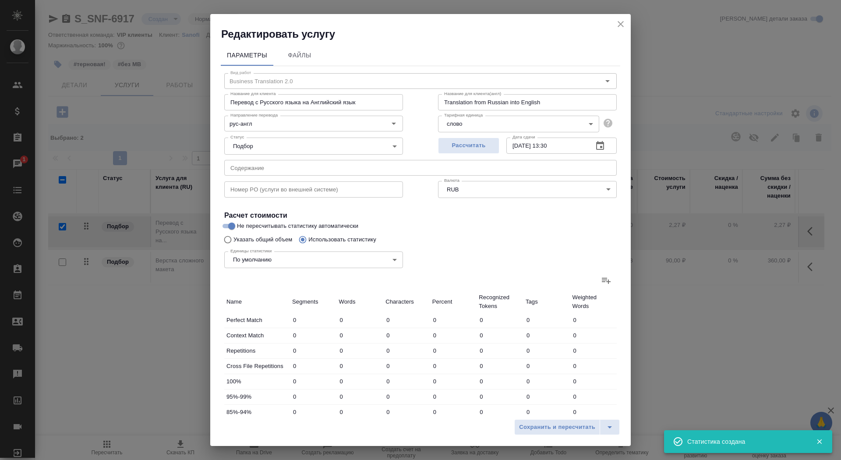
type input "2"
type input "4"
type input "6"
type input "35"
type input "13"
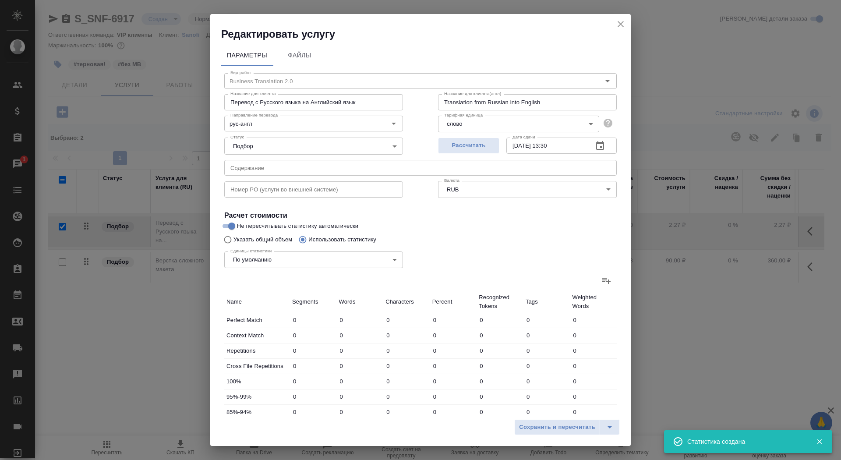
type input "75"
type input "578"
type input "4"
type input "117"
type input "893"
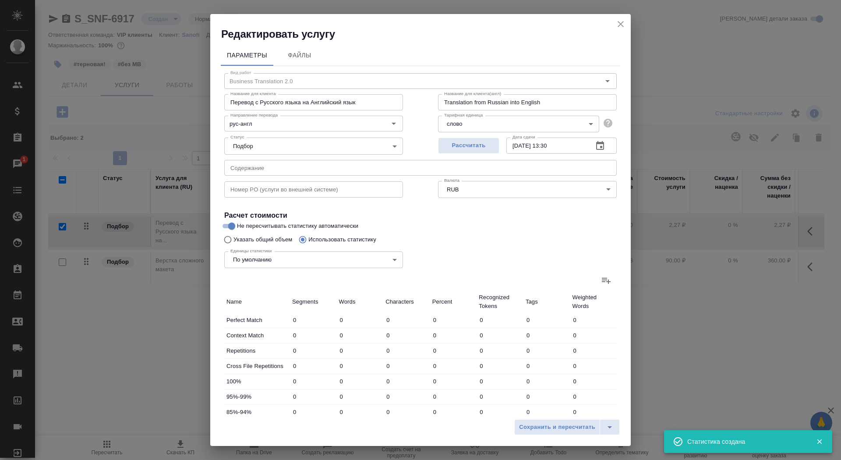
type input "6"
type input "50"
type input "268"
type input "60"
type input "878"
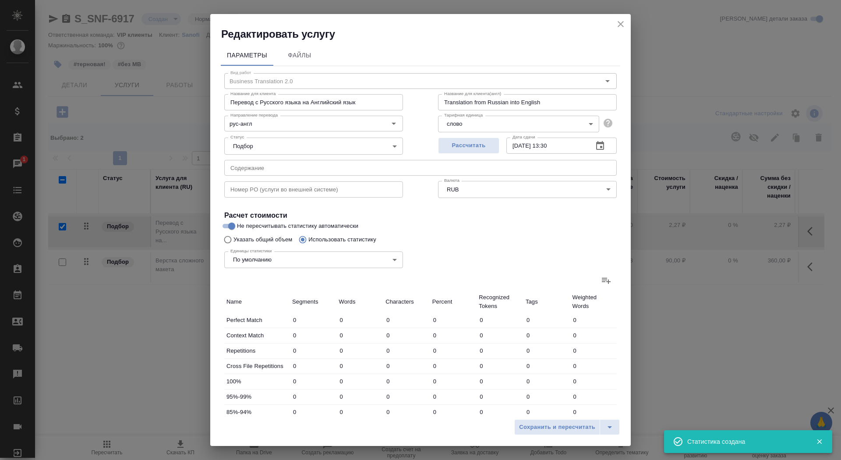
type input "6852"
type input "88"
type input "1199"
type input "9353"
type input "90"
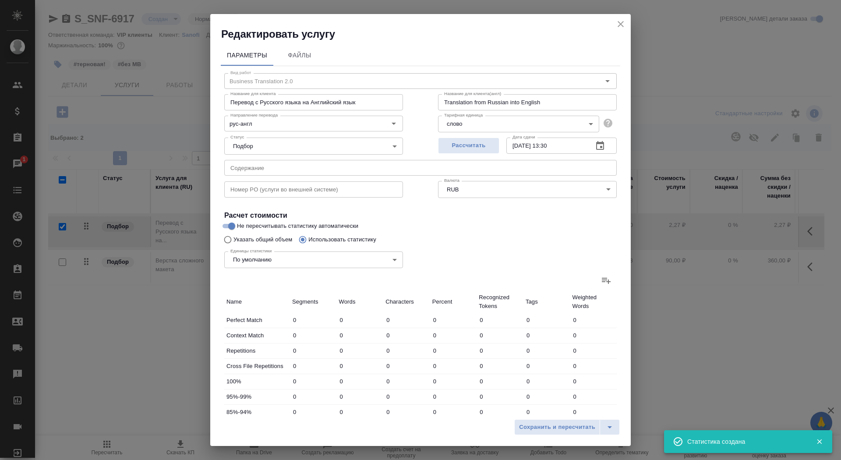
type input "1201"
type input "9355"
click at [566, 425] on span "Сохранить и пересчитать" at bounding box center [557, 427] width 76 height 10
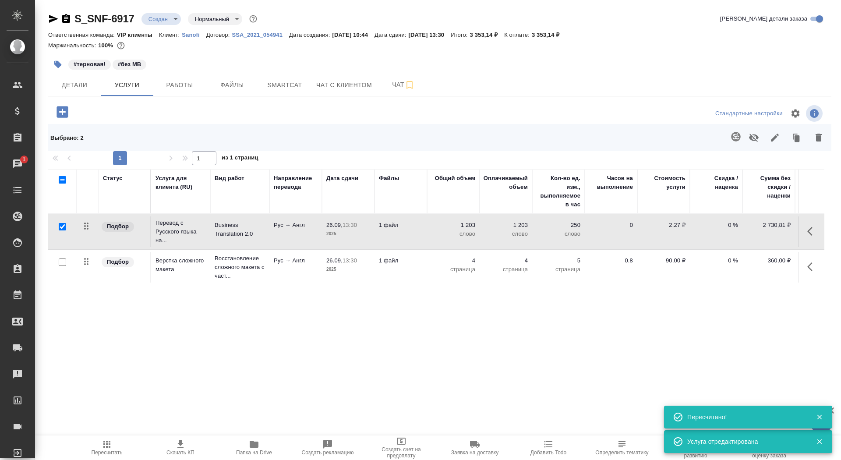
click at [441, 226] on p "1 203" at bounding box center [454, 225] width 44 height 9
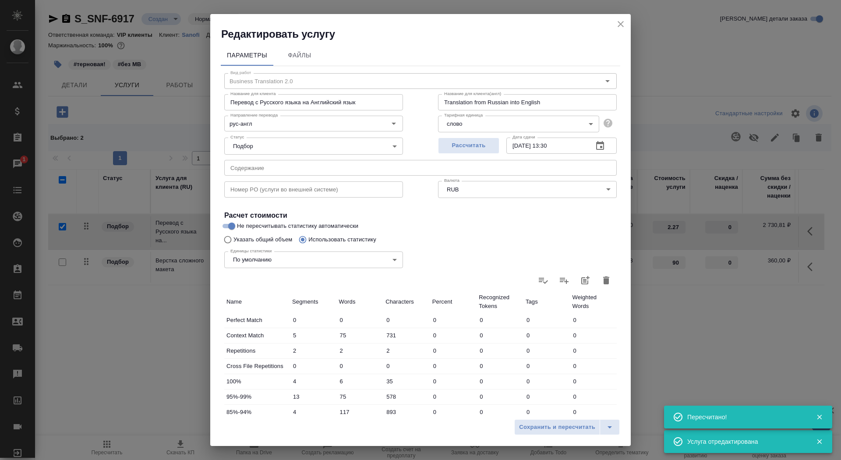
scroll to position [136, 0]
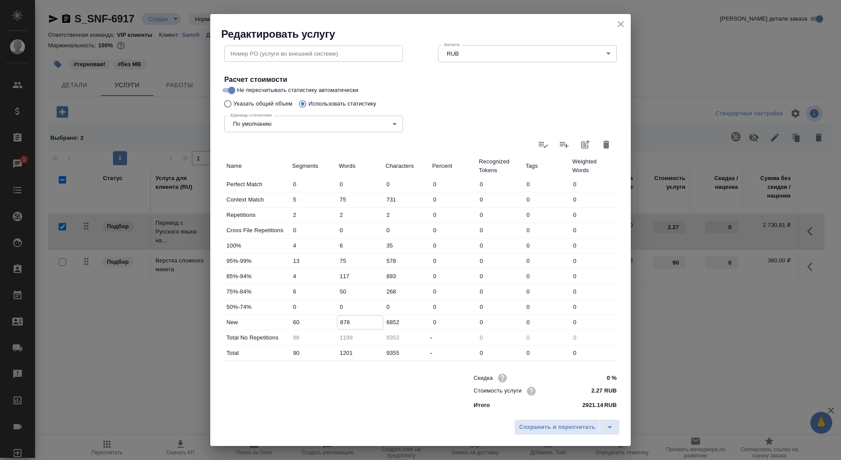
drag, startPoint x: 343, startPoint y: 322, endPoint x: 338, endPoint y: 321, distance: 4.8
click at [338, 322] on input "878" at bounding box center [360, 322] width 46 height 13
type input "1078"
click at [542, 426] on span "Сохранить и пересчитать" at bounding box center [557, 427] width 76 height 10
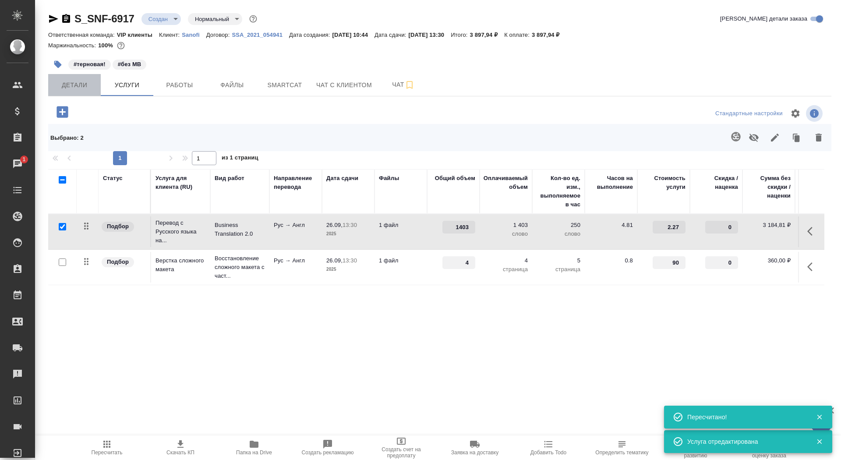
click at [74, 77] on button "Детали" at bounding box center [74, 85] width 53 height 22
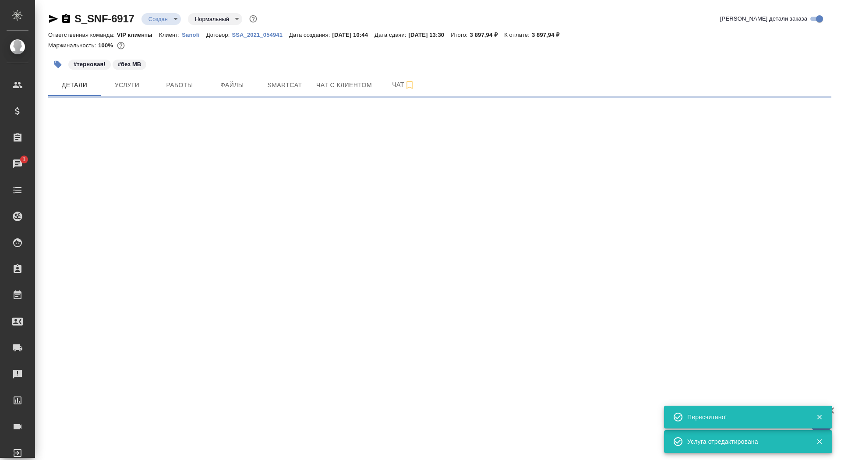
select select "RU"
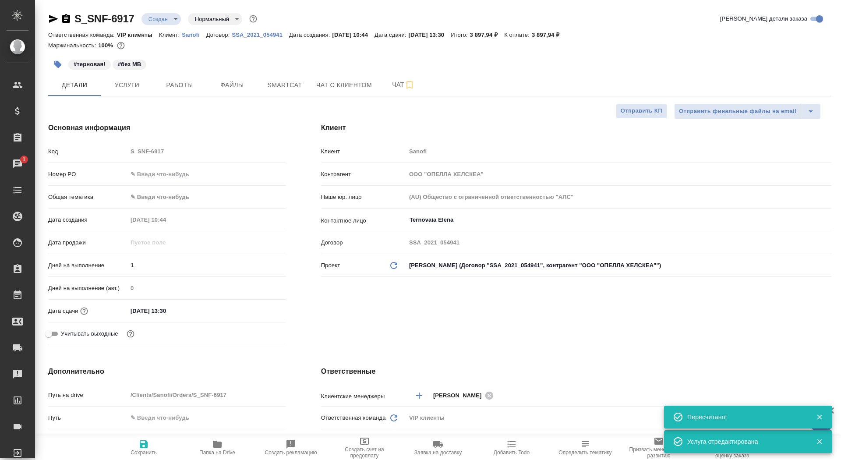
type textarea "x"
click at [142, 457] on button "Сохранить" at bounding box center [144, 448] width 74 height 25
type textarea "x"
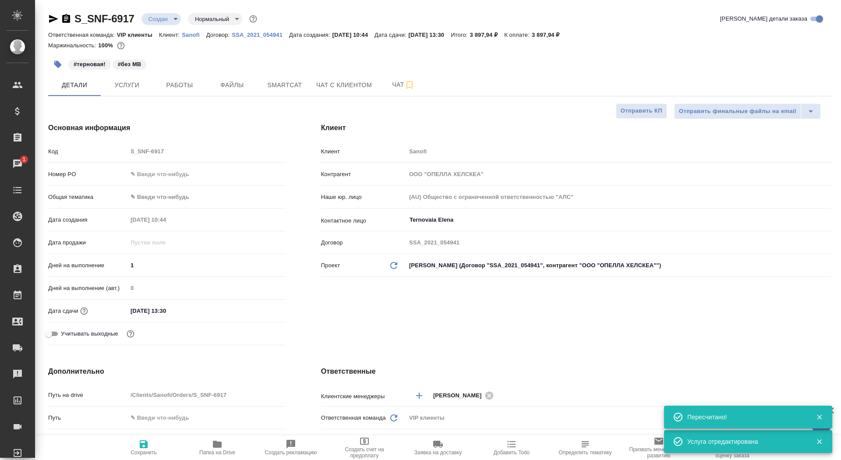
type textarea "x"
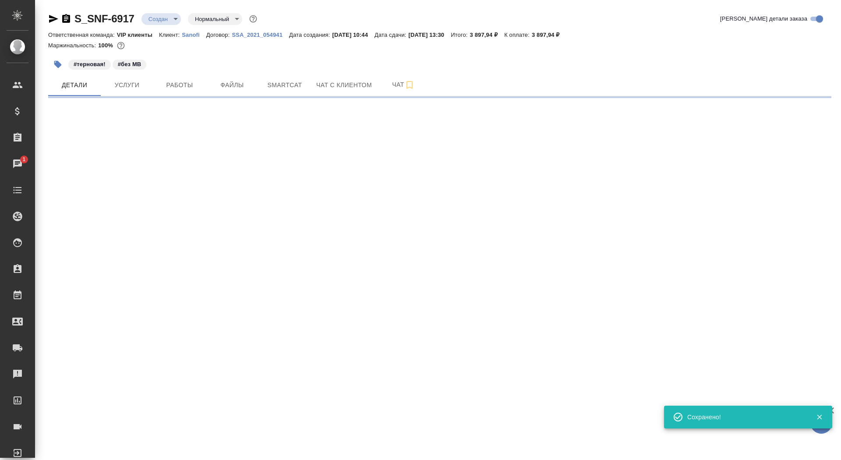
select select "RU"
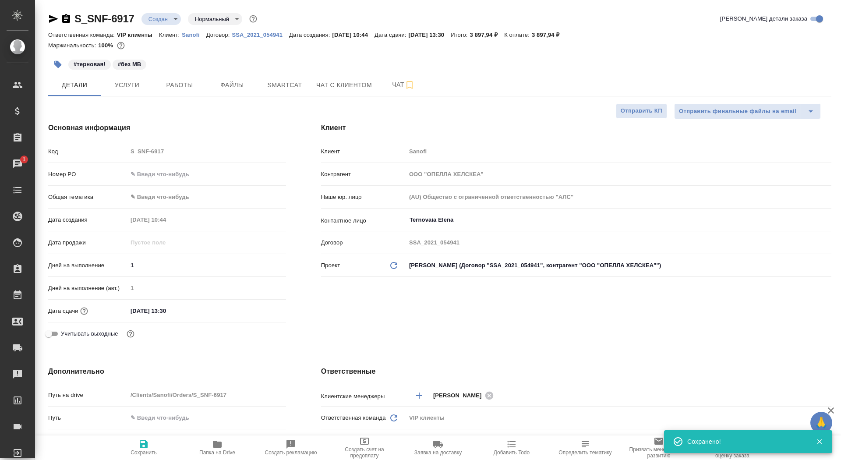
type textarea "x"
click at [142, 457] on button "Сохранить" at bounding box center [144, 448] width 74 height 25
type textarea "x"
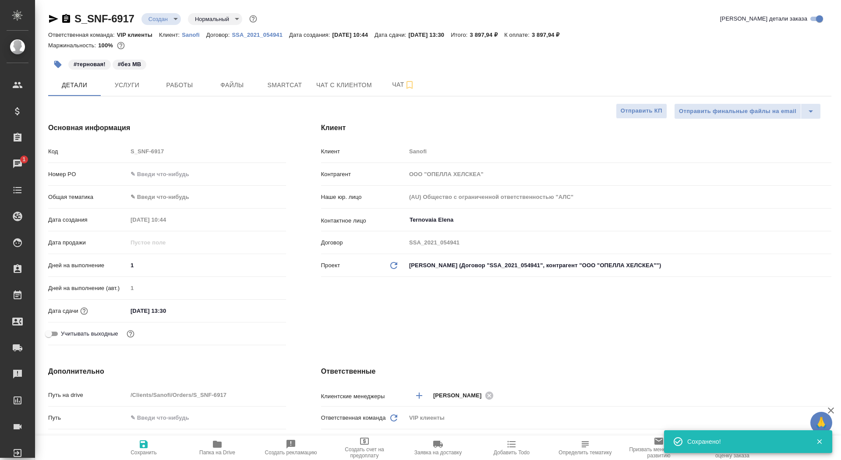
type textarea "x"
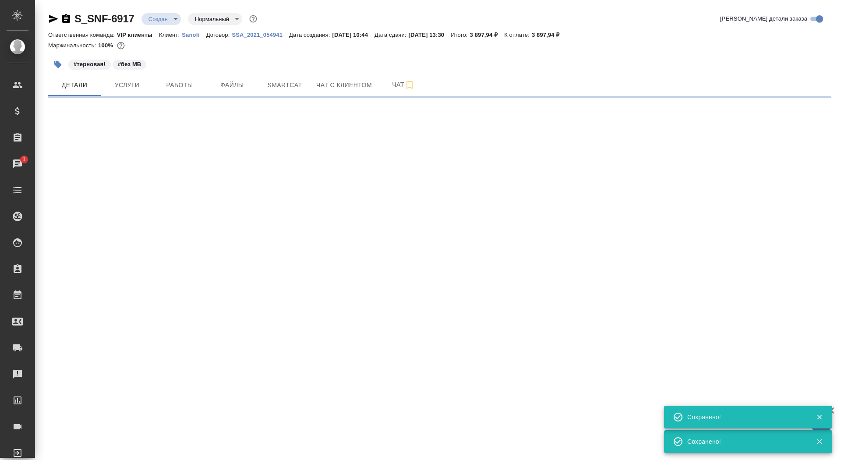
select select "RU"
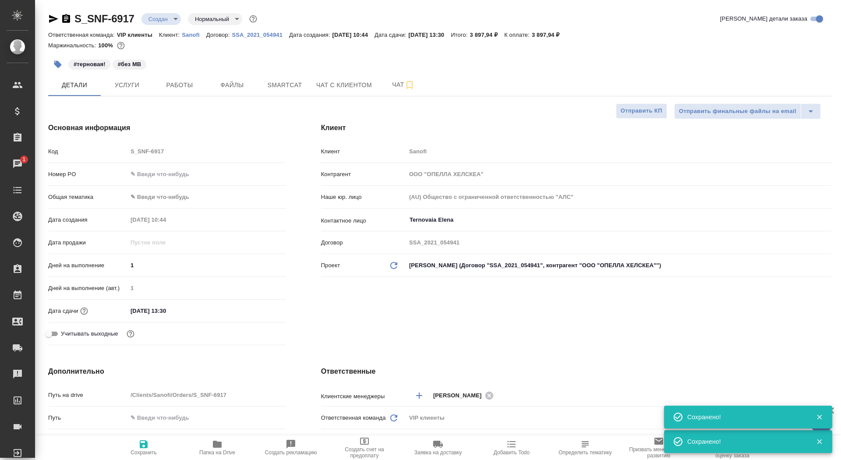
type textarea "x"
click at [635, 113] on span "Отправить КП" at bounding box center [642, 111] width 42 height 10
type textarea "x"
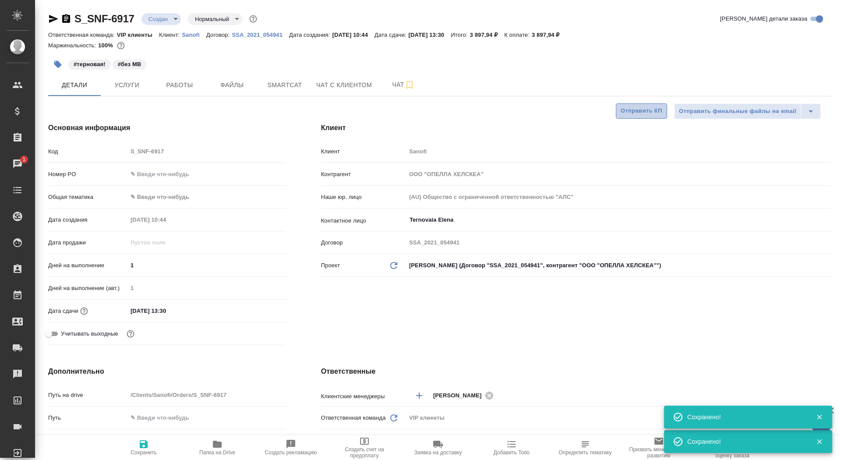
type textarea "x"
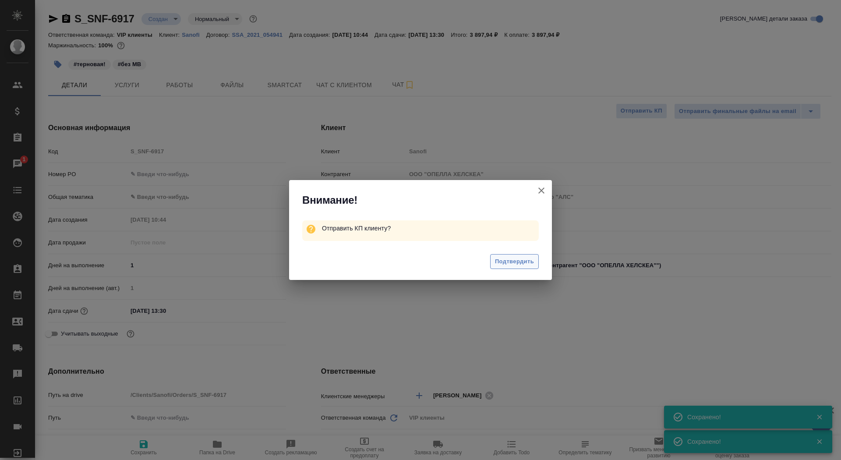
click at [515, 262] on span "Подтвердить" at bounding box center [514, 262] width 39 height 10
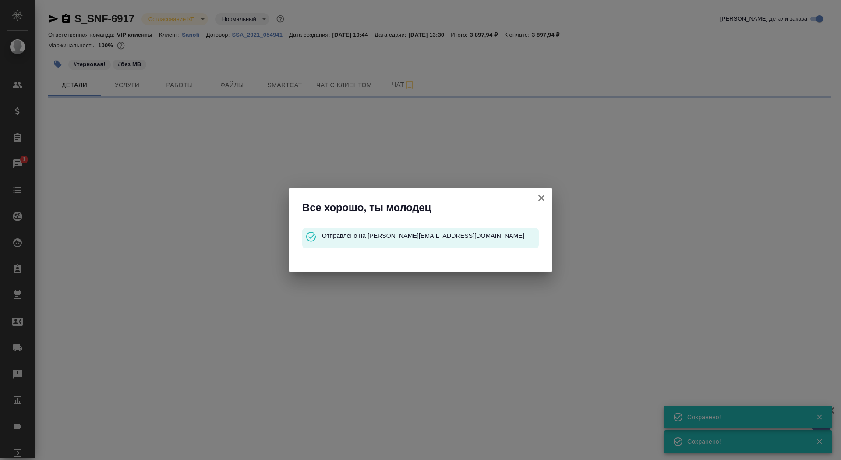
select select "RU"
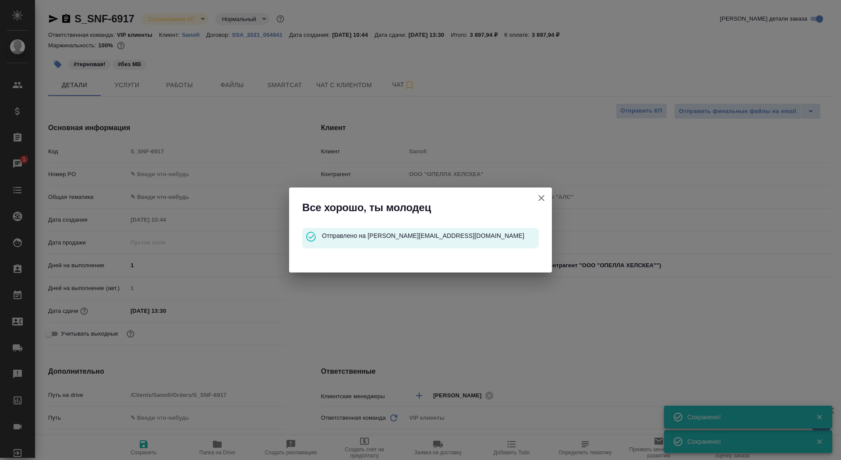
type textarea "x"
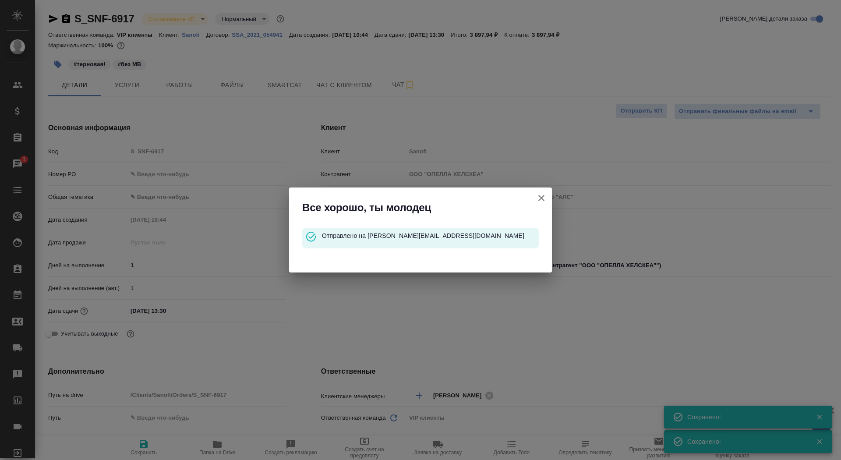
type textarea "x"
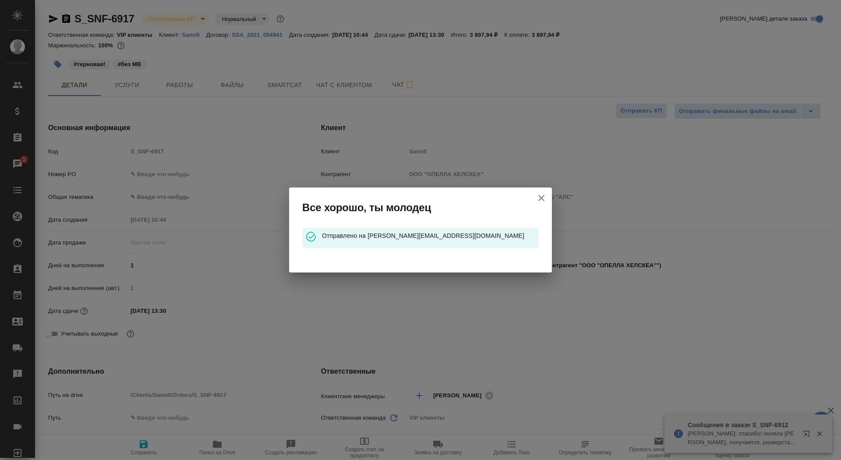
click at [542, 201] on icon "button" at bounding box center [541, 198] width 11 height 11
type textarea "x"
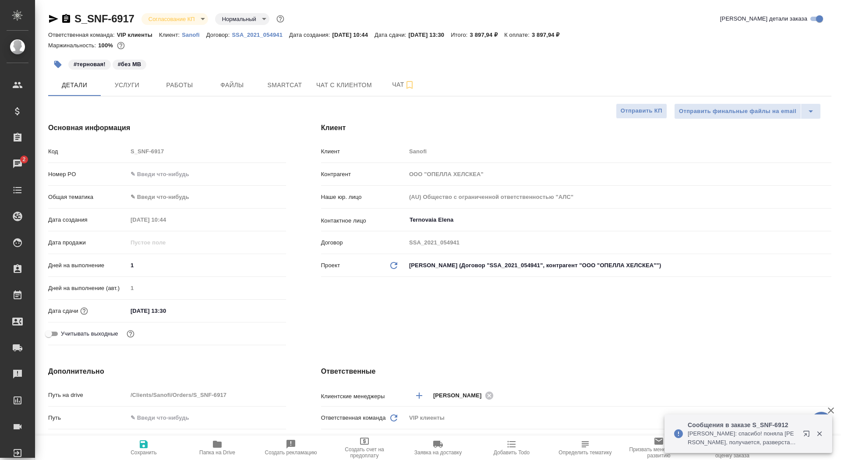
type textarea "x"
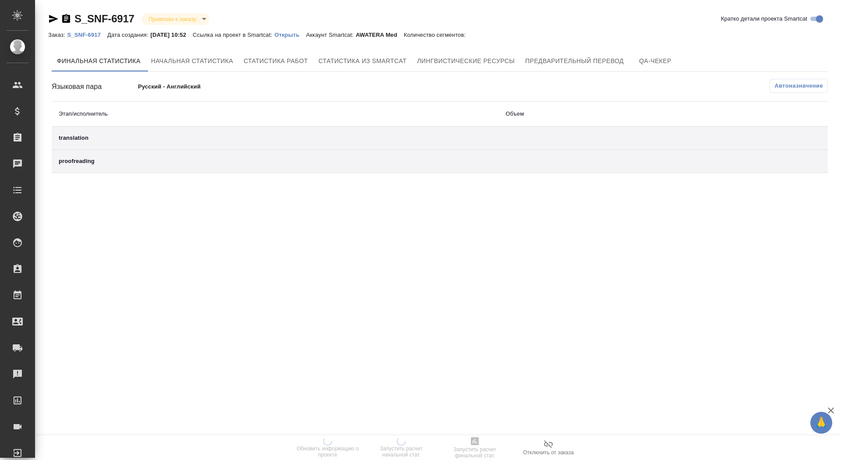
click at [303, 37] on p "Открыть" at bounding box center [290, 35] width 32 height 7
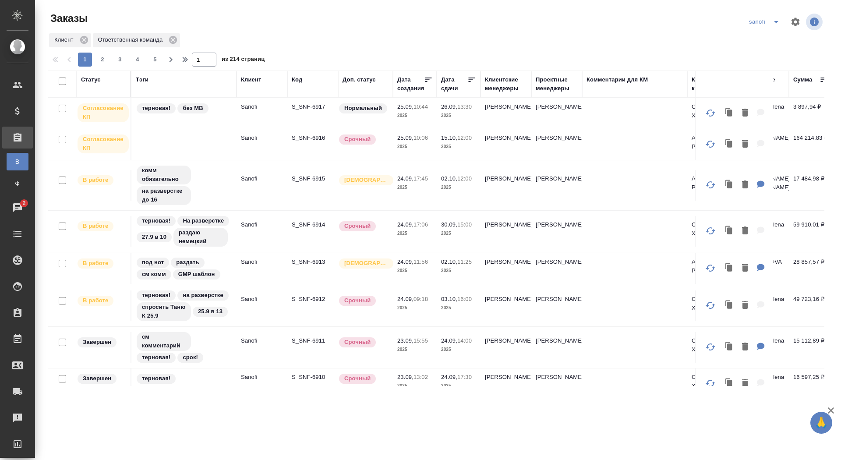
scroll to position [0, 0]
